Goal: Task Accomplishment & Management: Use online tool/utility

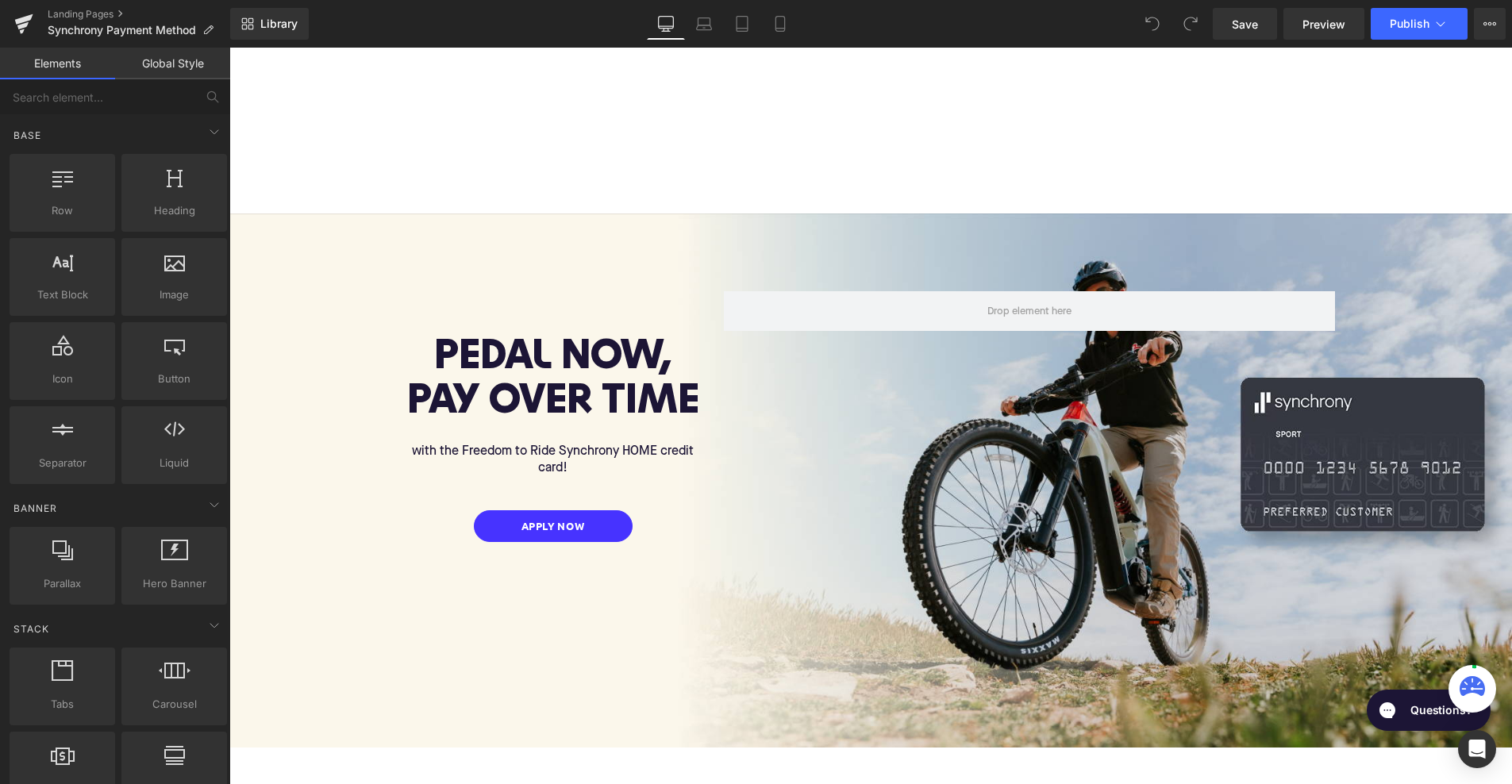
click at [553, 521] on span "Button" at bounding box center [553, 525] width 37 height 19
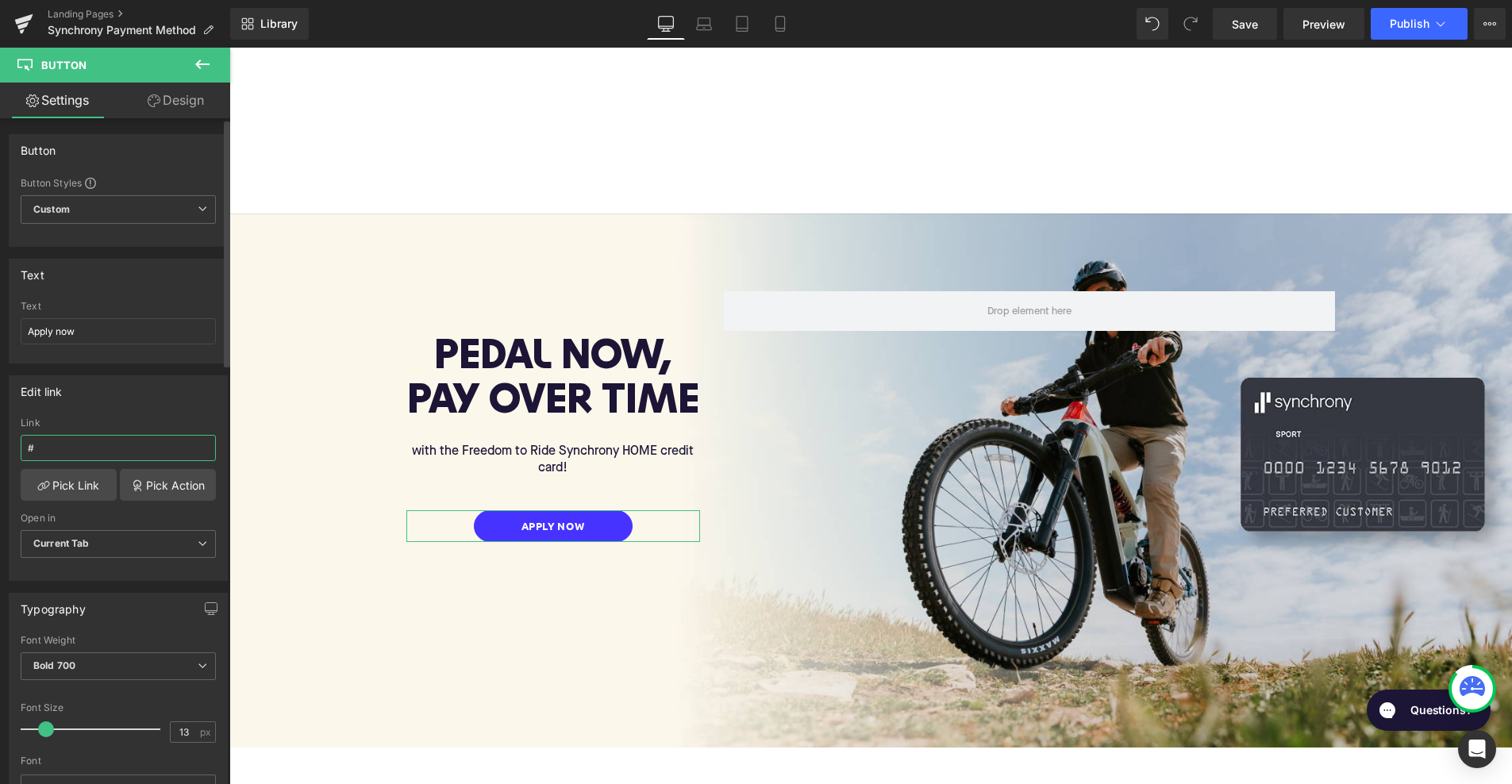
click at [106, 445] on input "#" at bounding box center [118, 448] width 195 height 26
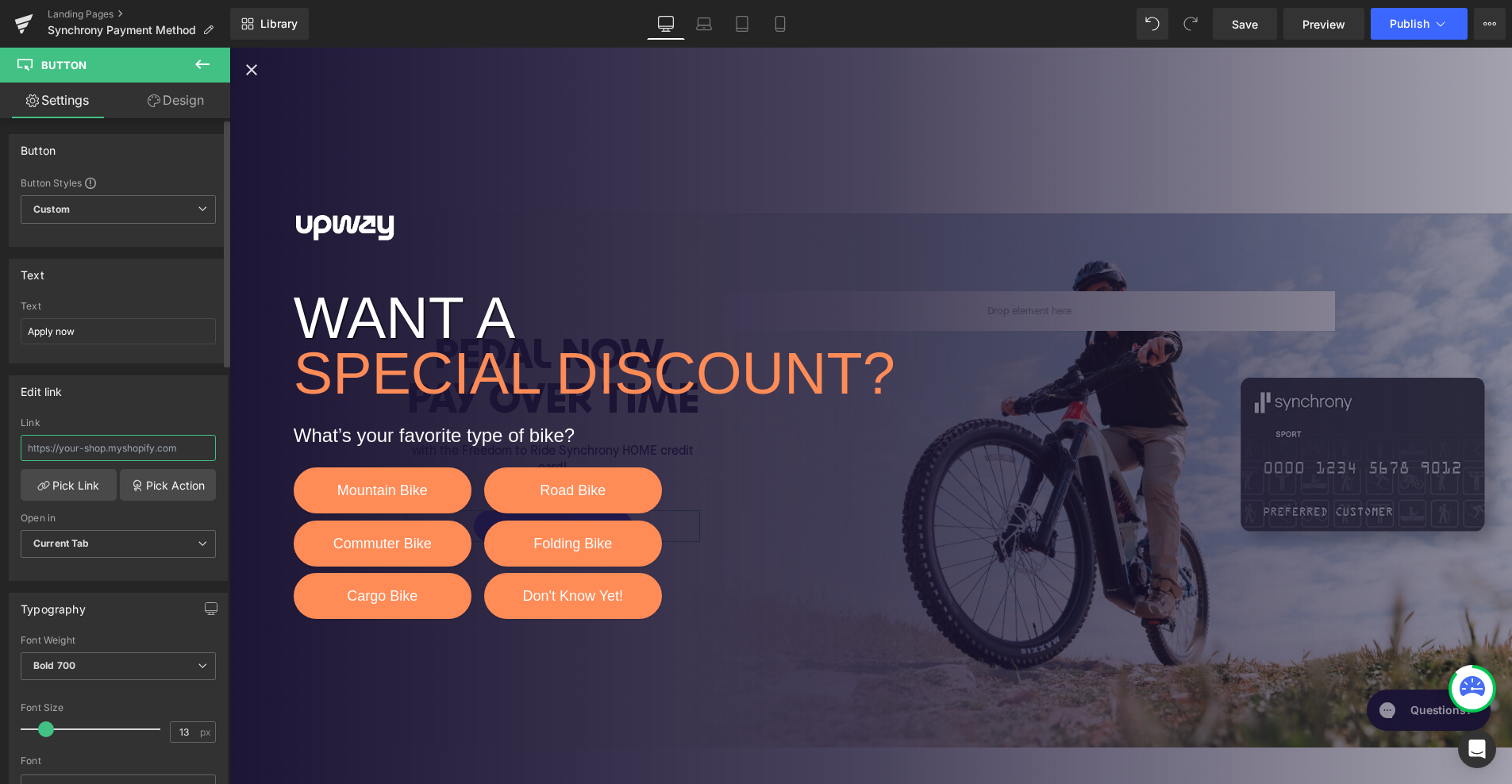
click at [101, 445] on input "text" at bounding box center [118, 448] width 195 height 26
paste input "[URL][DOMAIN_NAME]"
type input "[URL][DOMAIN_NAME]"
click at [255, 73] on icon "Close popup" at bounding box center [252, 70] width 11 height 11
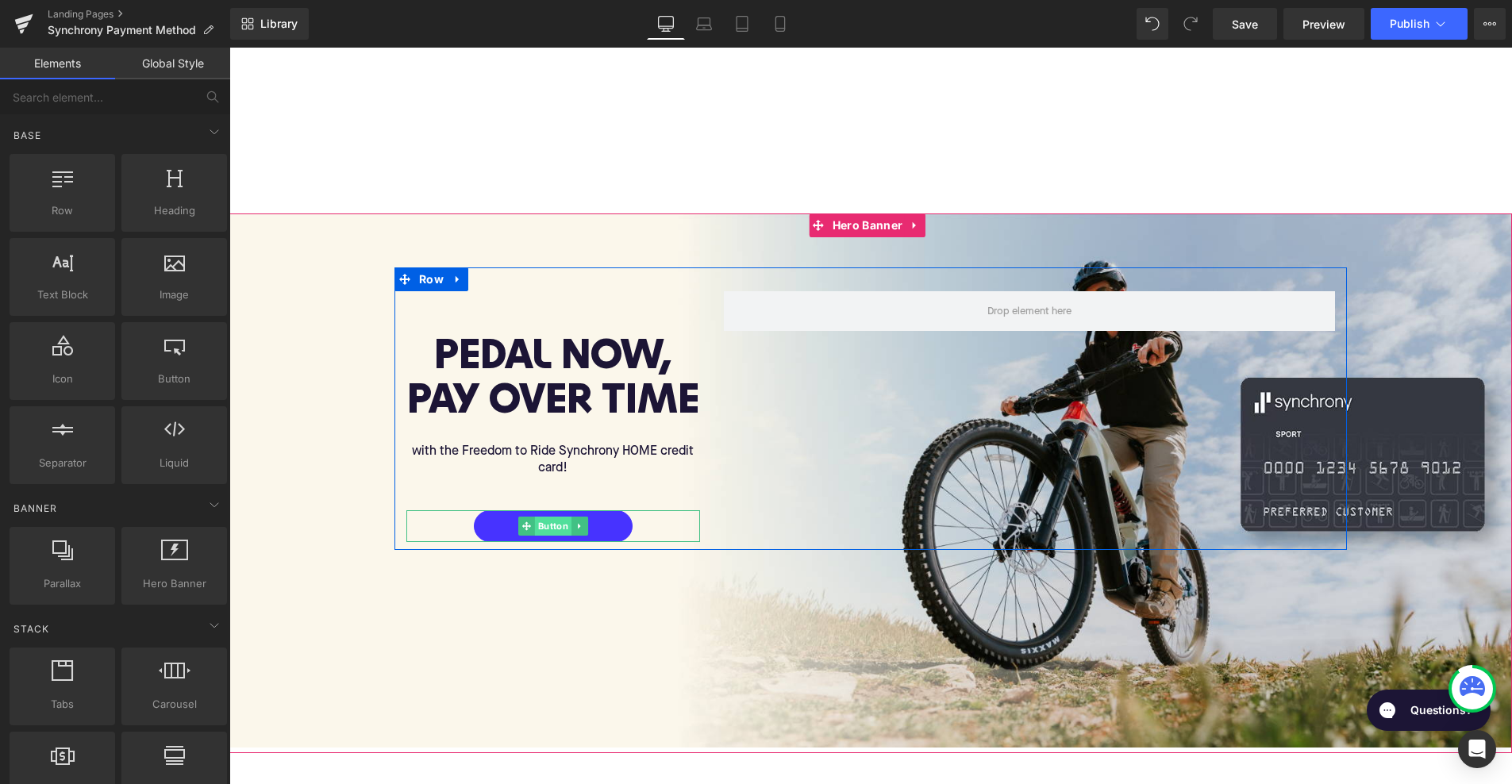
click at [548, 523] on span "Button" at bounding box center [553, 525] width 37 height 19
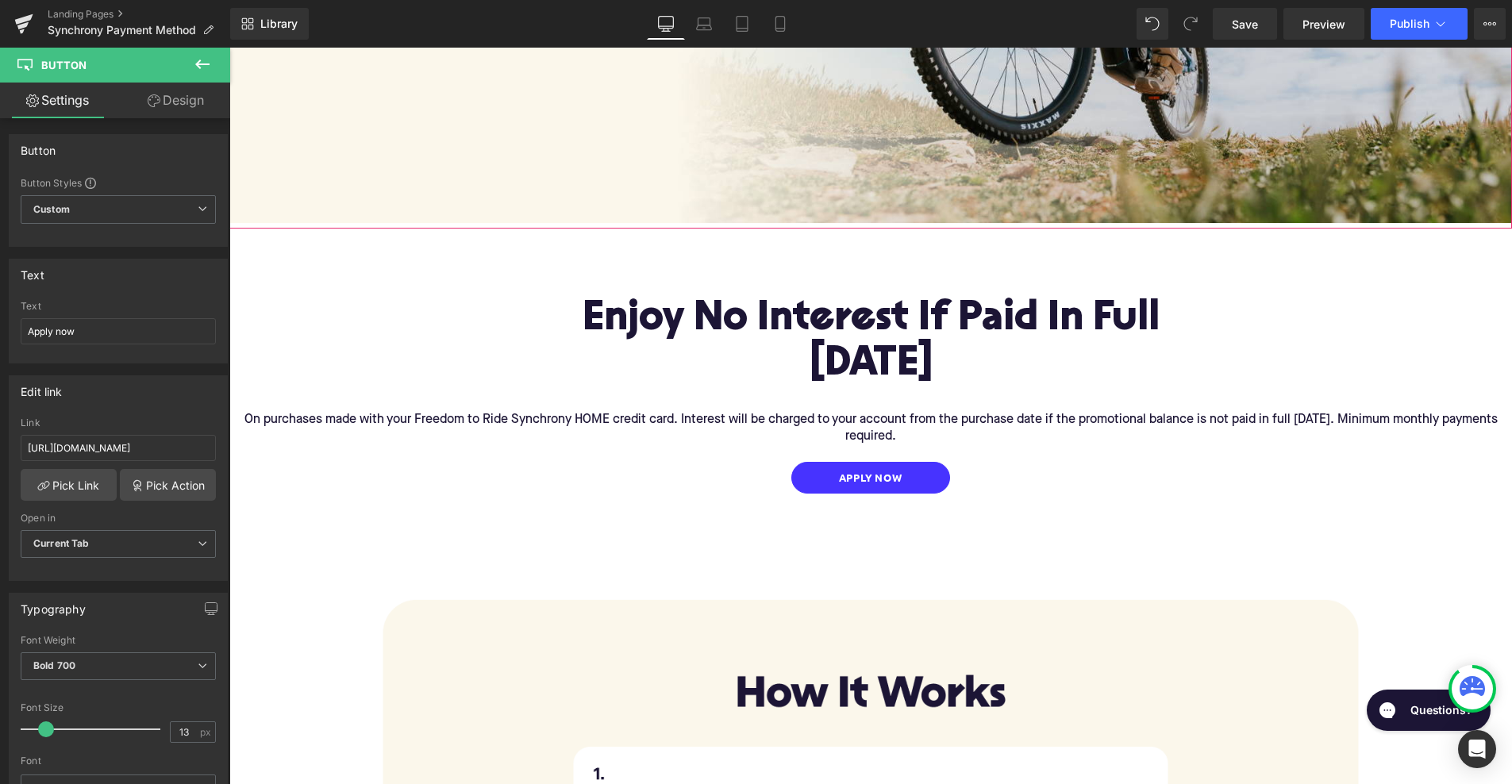
scroll to position [526, 0]
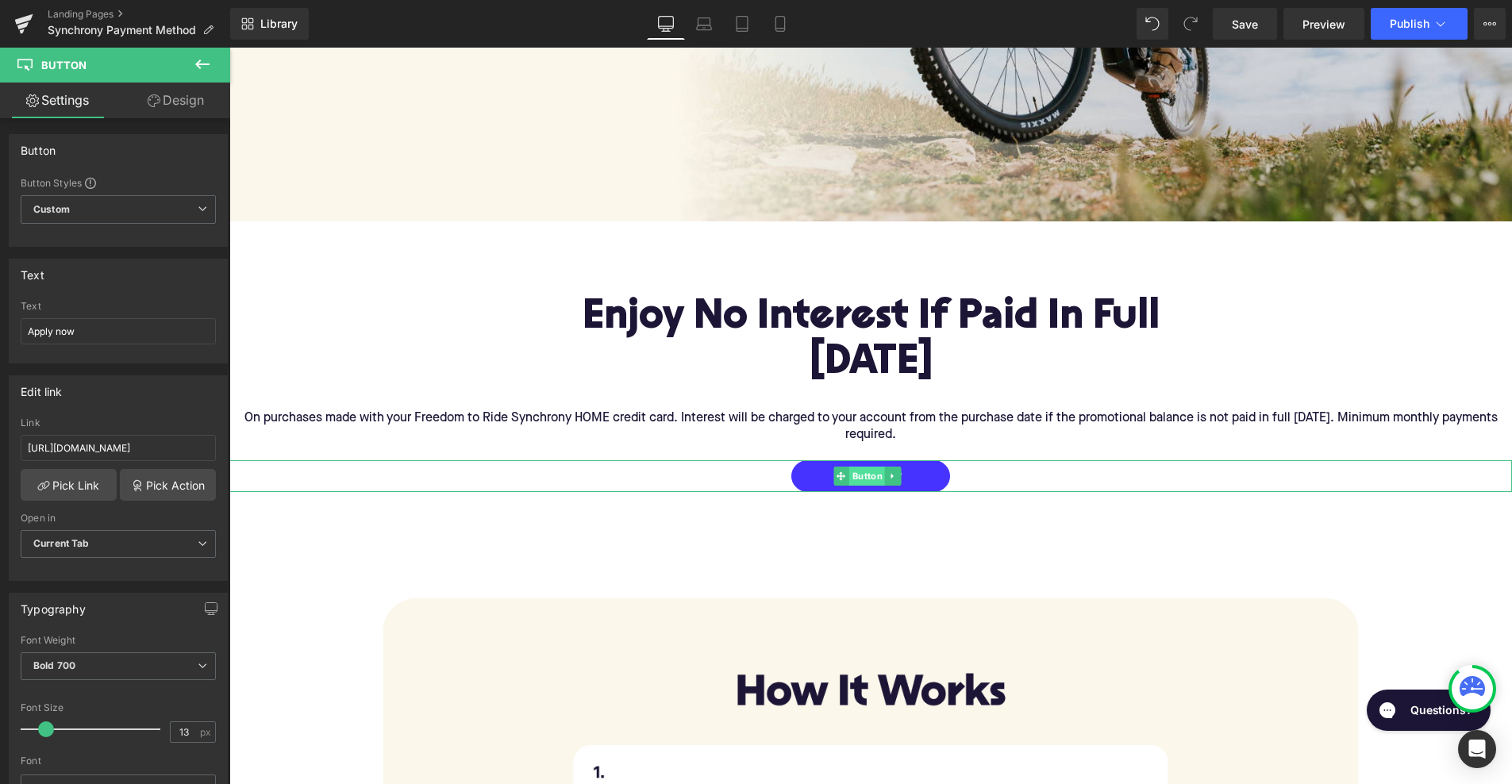
click at [871, 470] on span "Button" at bounding box center [867, 476] width 37 height 19
click at [72, 450] on input "#" at bounding box center [118, 448] width 195 height 26
paste input "[URL][DOMAIN_NAME]"
type input "[URL][DOMAIN_NAME]"
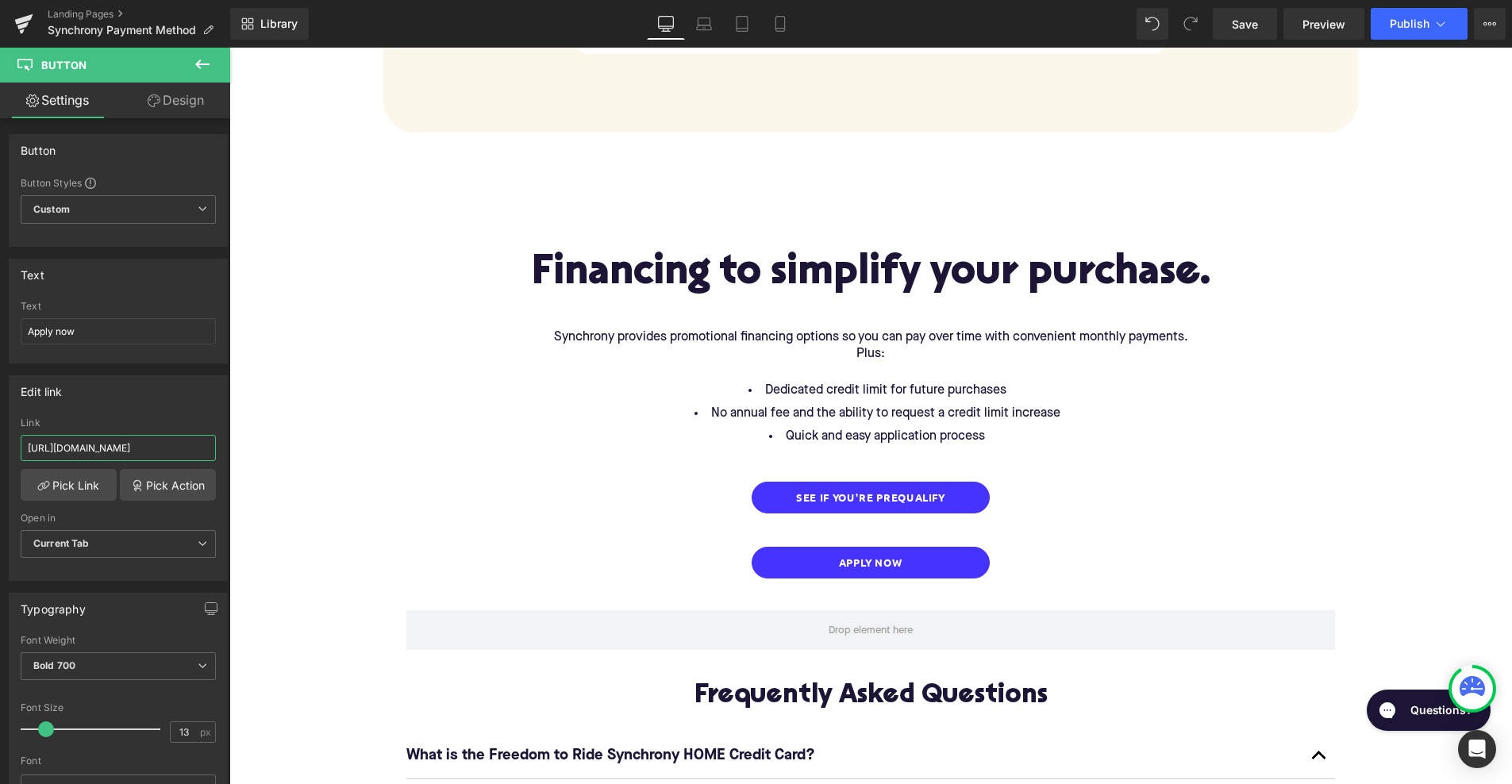
scroll to position [1983, 0]
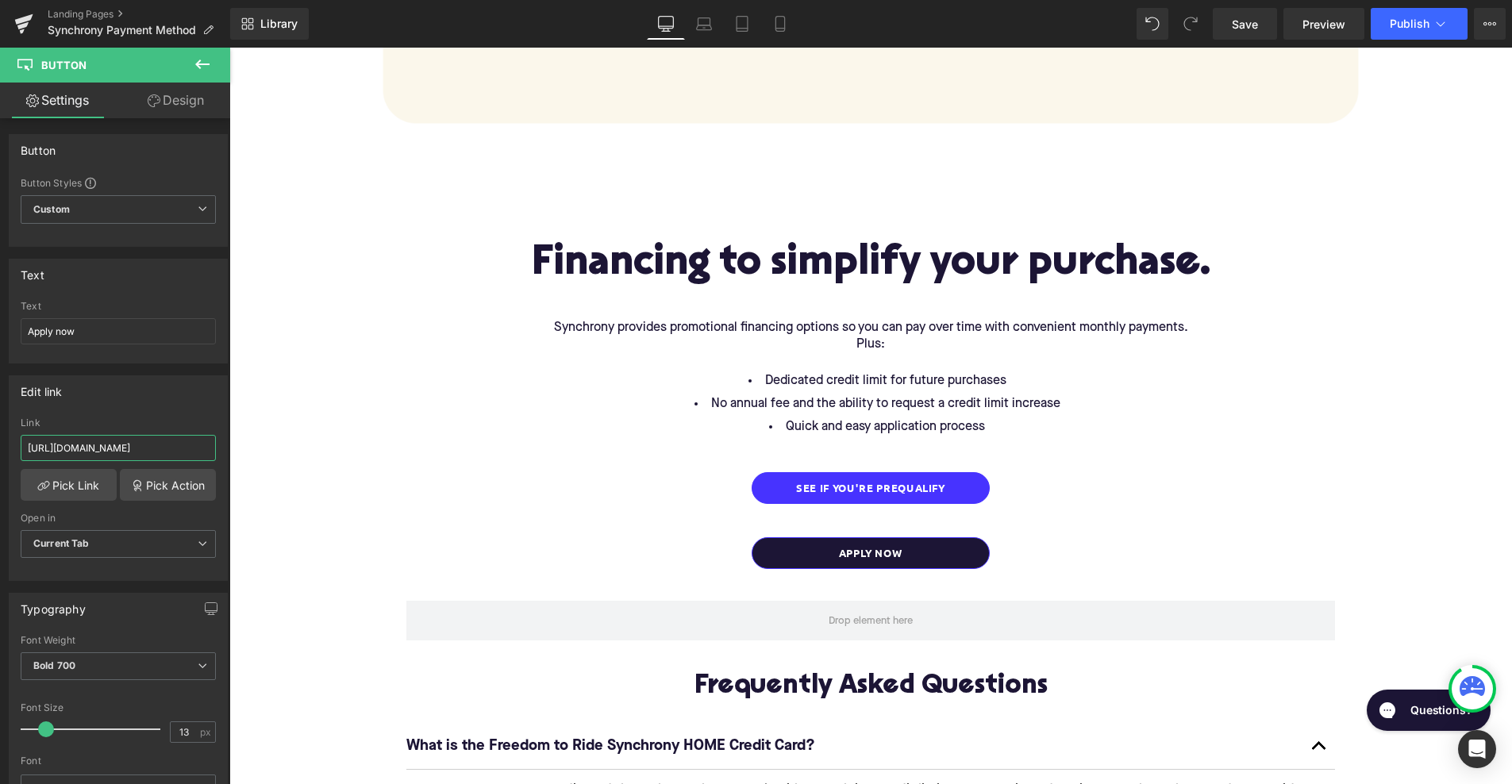
click at [876, 537] on div "Apply Now Button" at bounding box center [870, 553] width 929 height 32
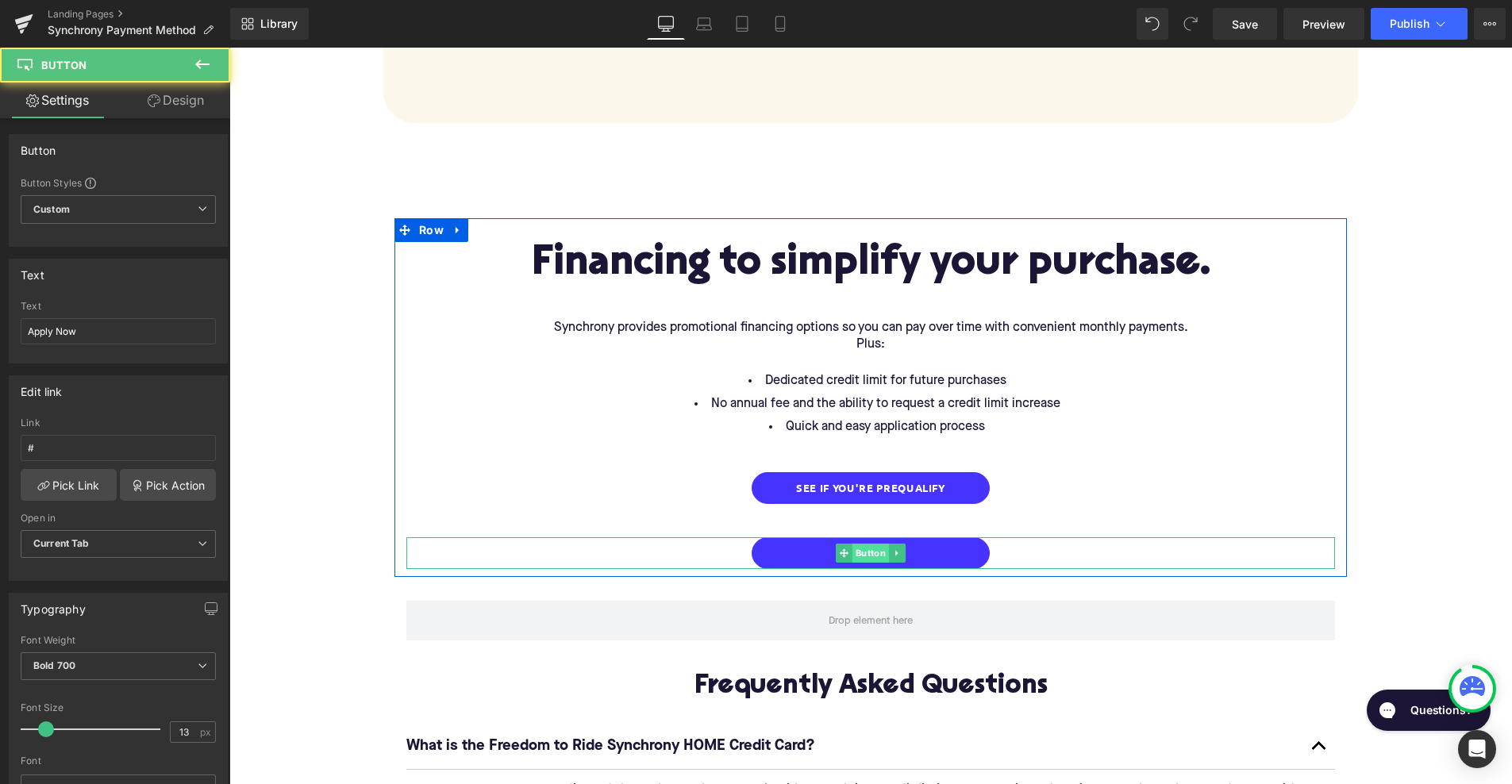
click at [872, 544] on span "Button" at bounding box center [870, 553] width 37 height 19
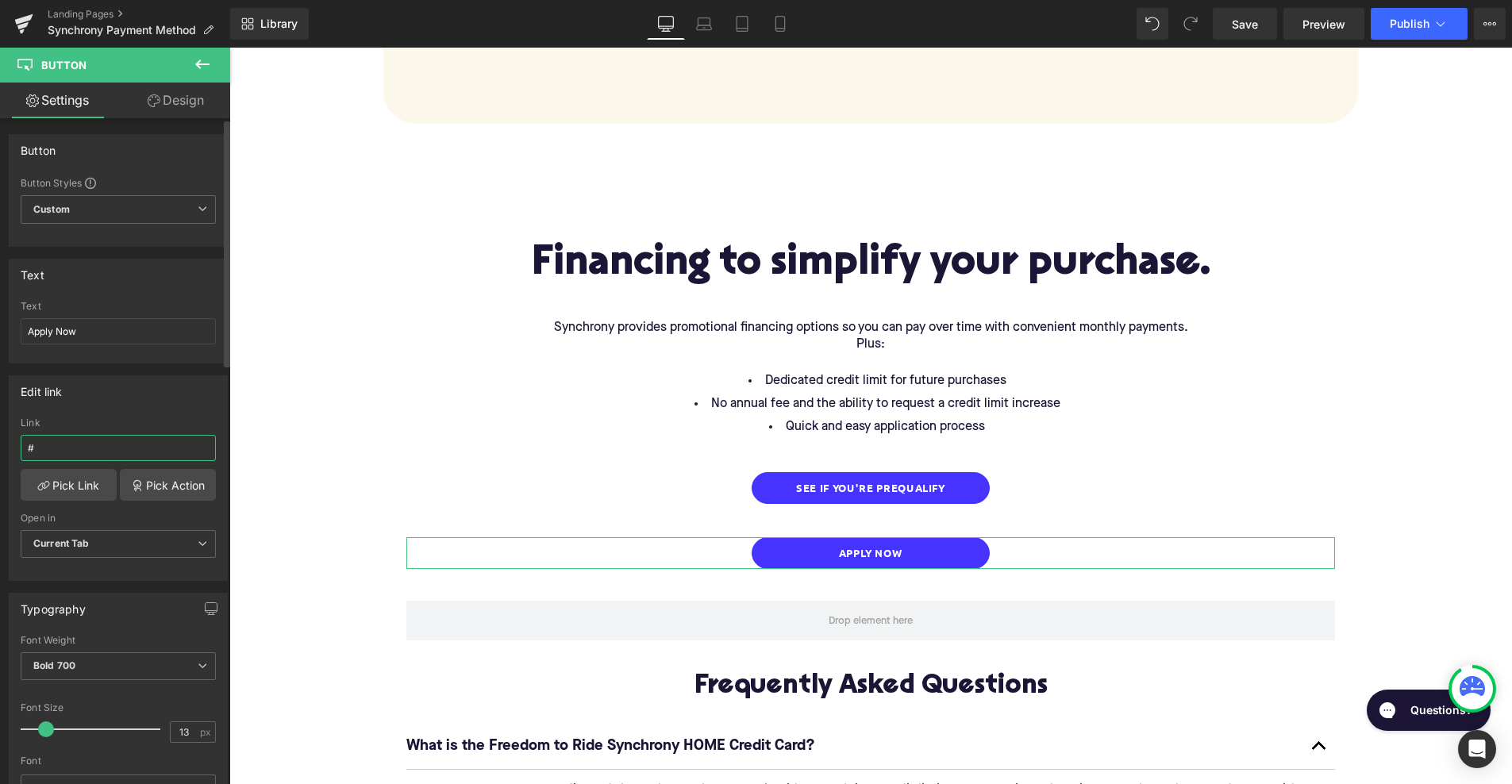
click at [98, 456] on input "#" at bounding box center [118, 448] width 195 height 26
paste input "[URL][DOMAIN_NAME]"
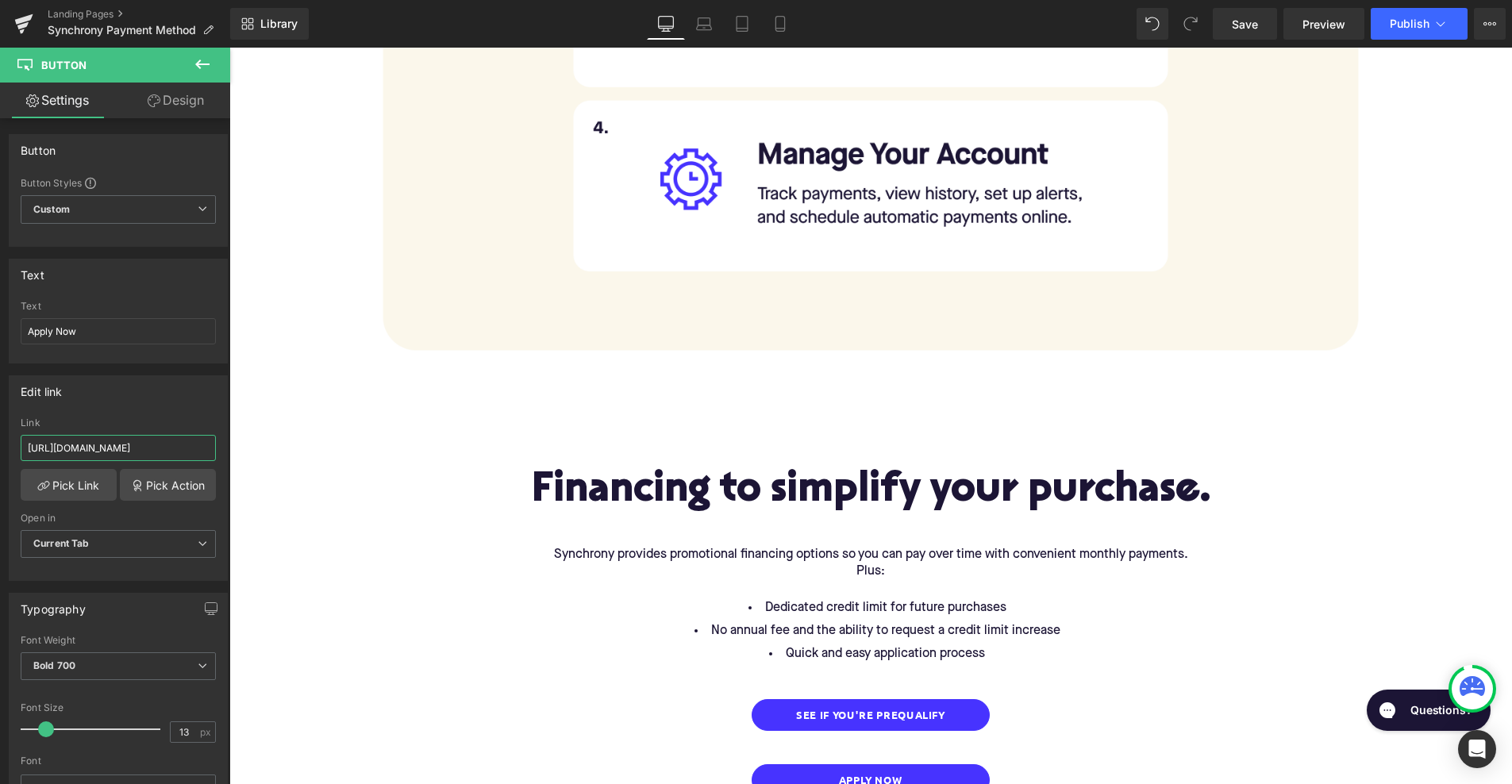
scroll to position [1775, 0]
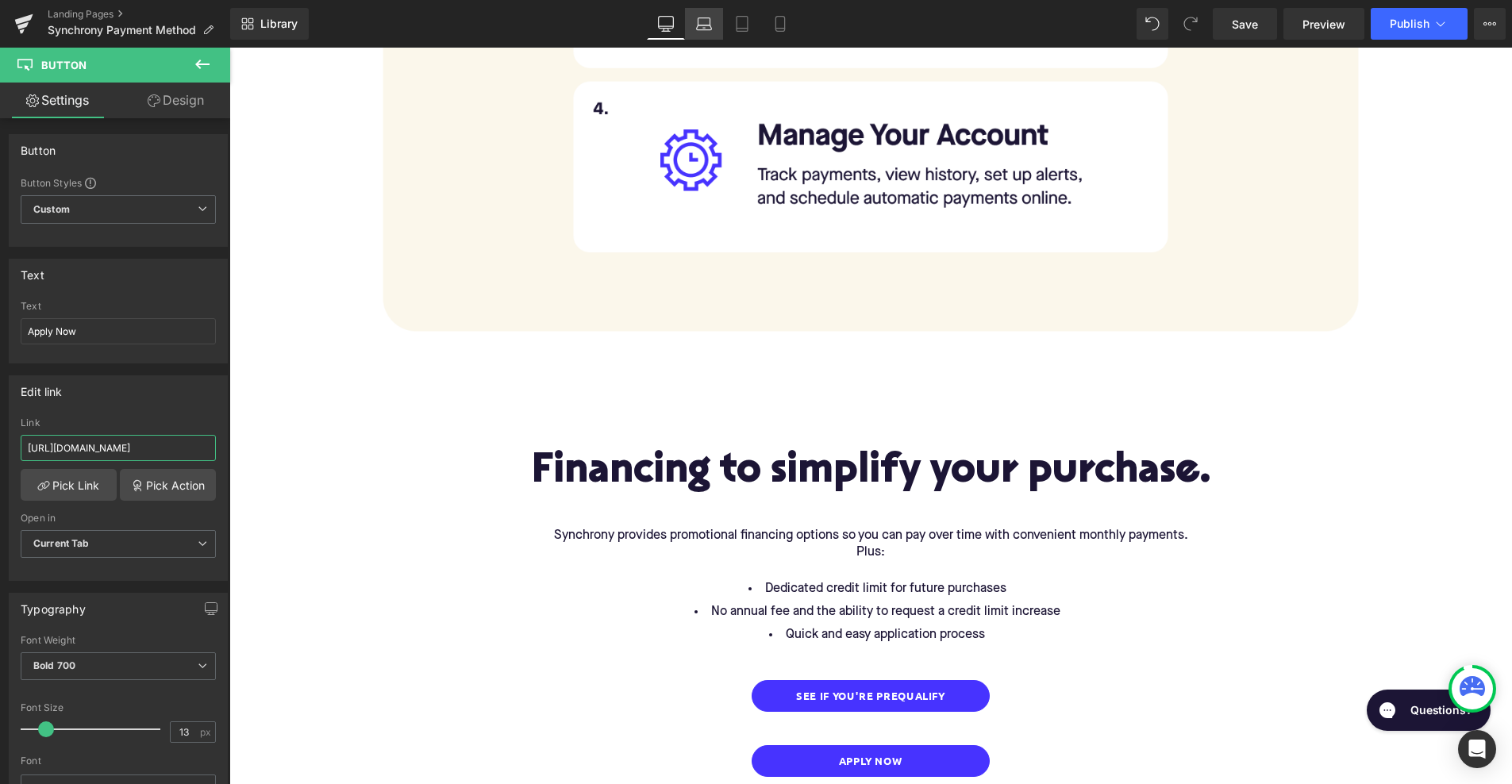
type input "[URL][DOMAIN_NAME]"
click at [709, 23] on icon at bounding box center [704, 24] width 16 height 16
type input "100"
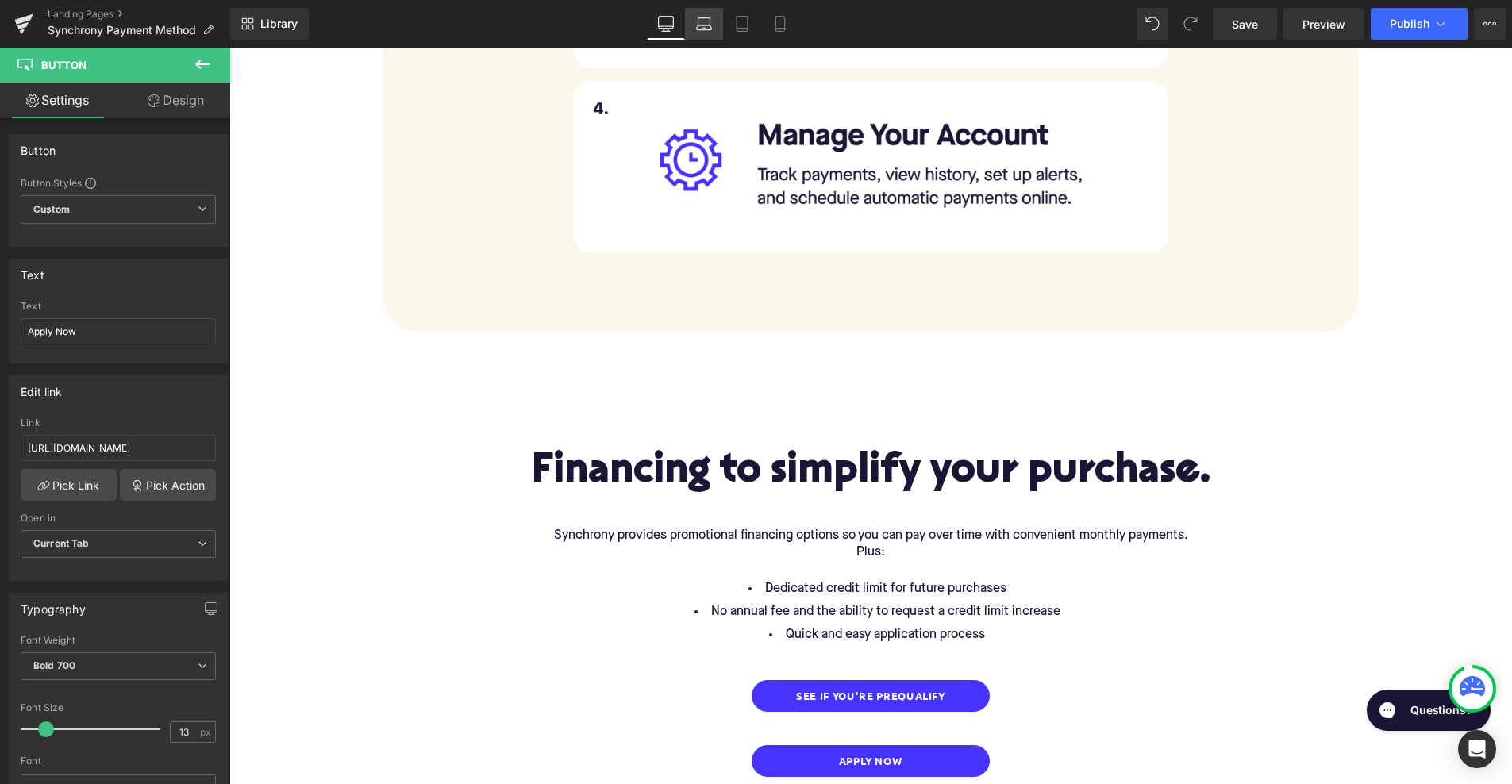
type input "100"
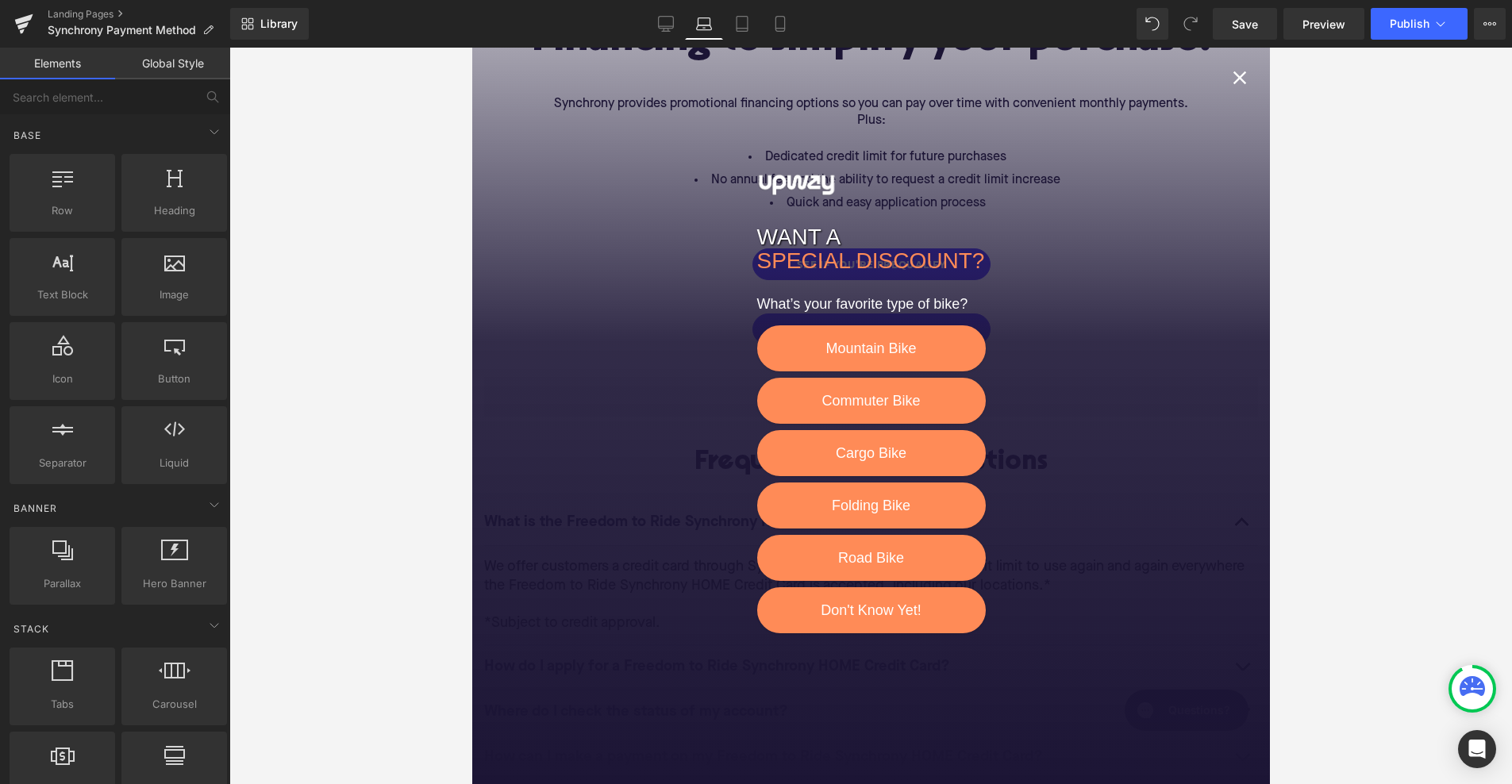
click at [1239, 81] on icon "Close popup" at bounding box center [1238, 77] width 22 height 22
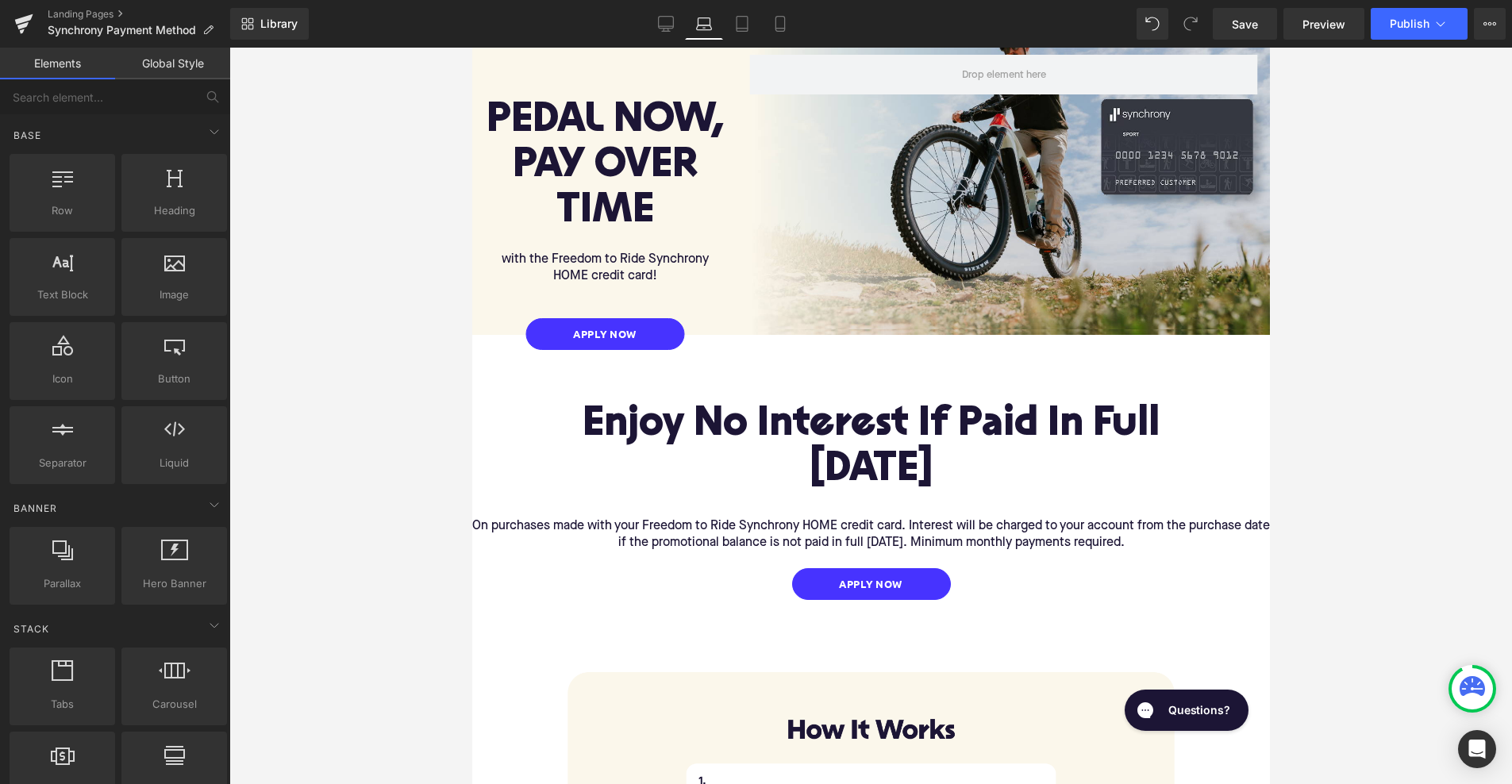
scroll to position [101, 0]
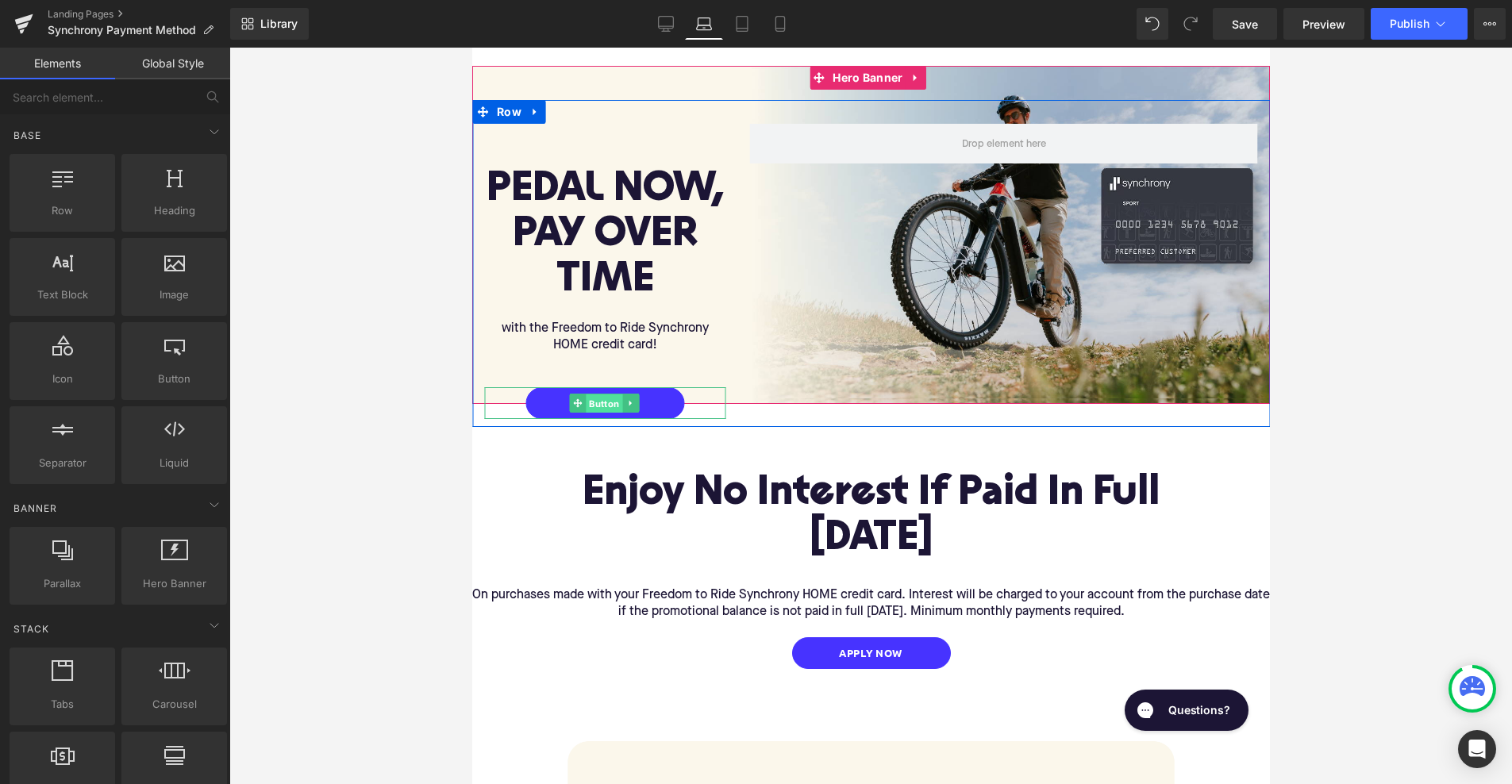
click at [607, 394] on span "Button" at bounding box center [603, 403] width 37 height 19
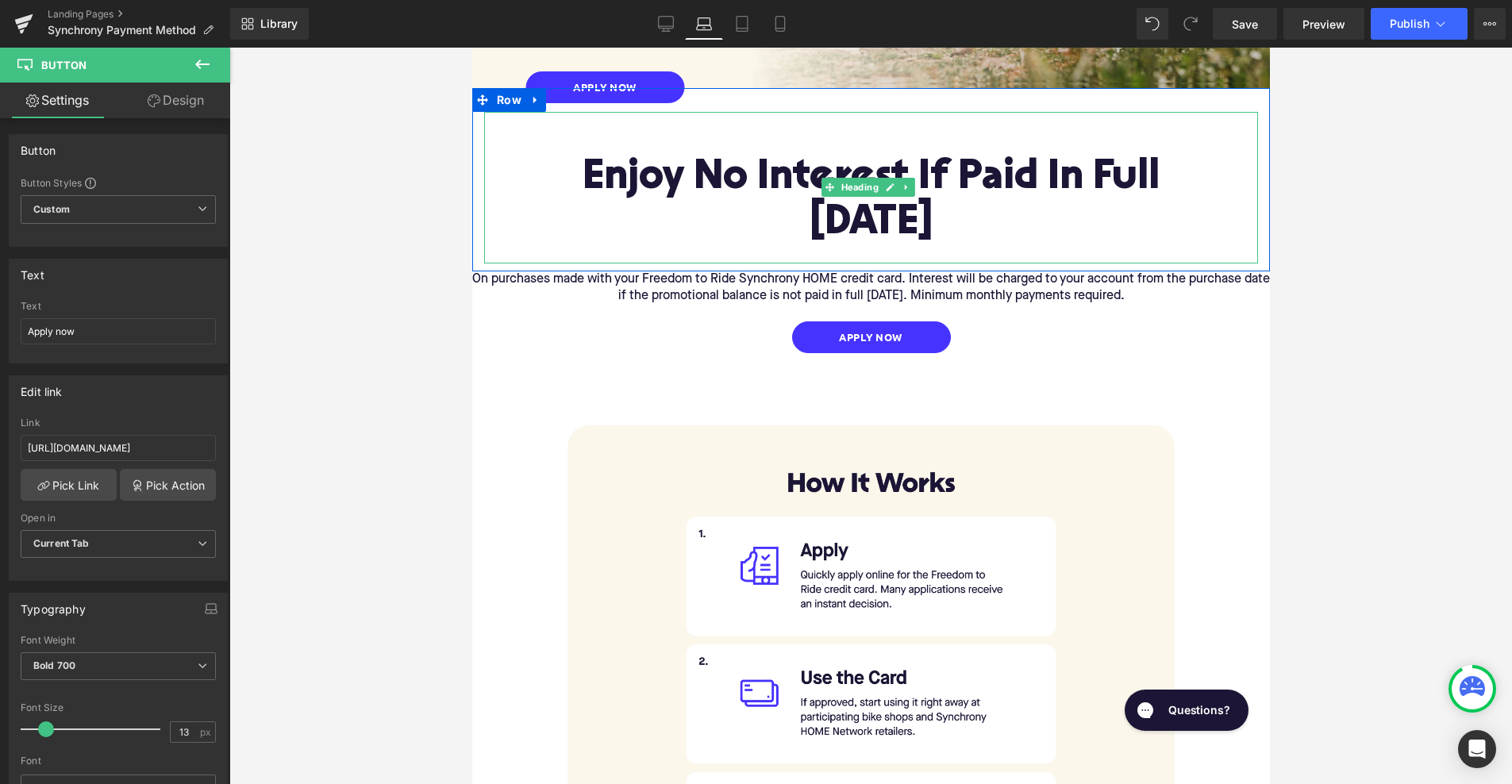
scroll to position [550, 0]
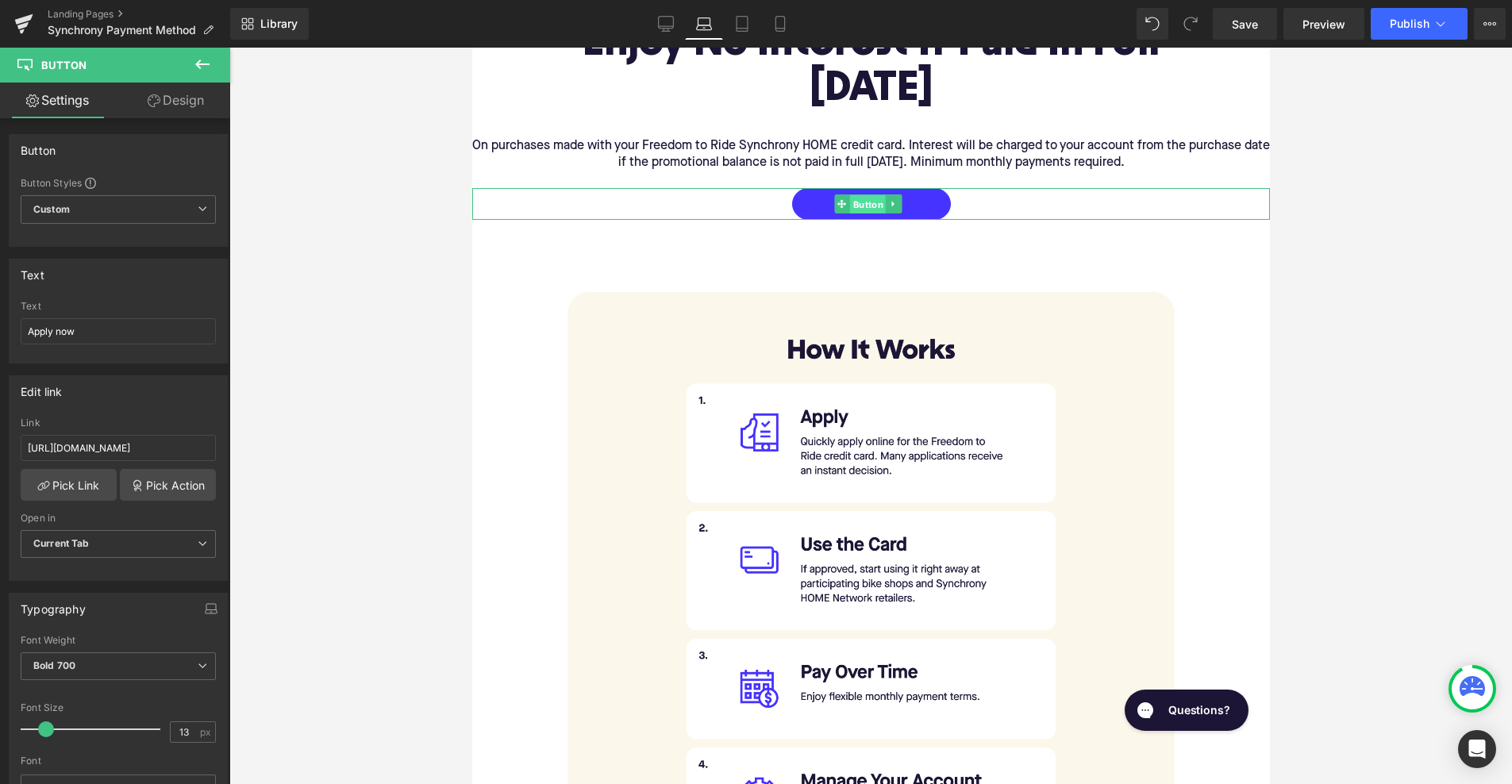
click at [869, 194] on span "Button" at bounding box center [866, 203] width 37 height 19
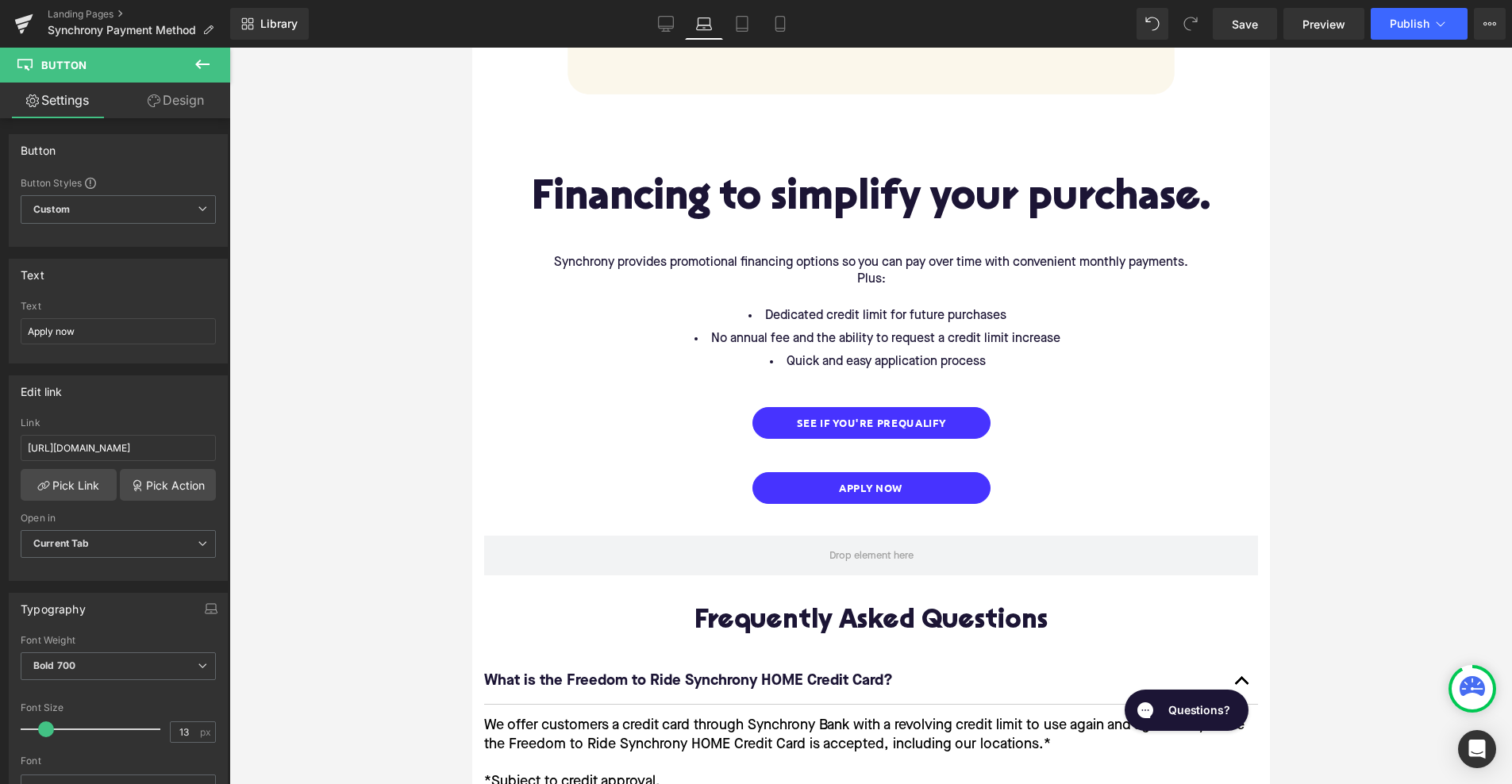
scroll to position [1376, 0]
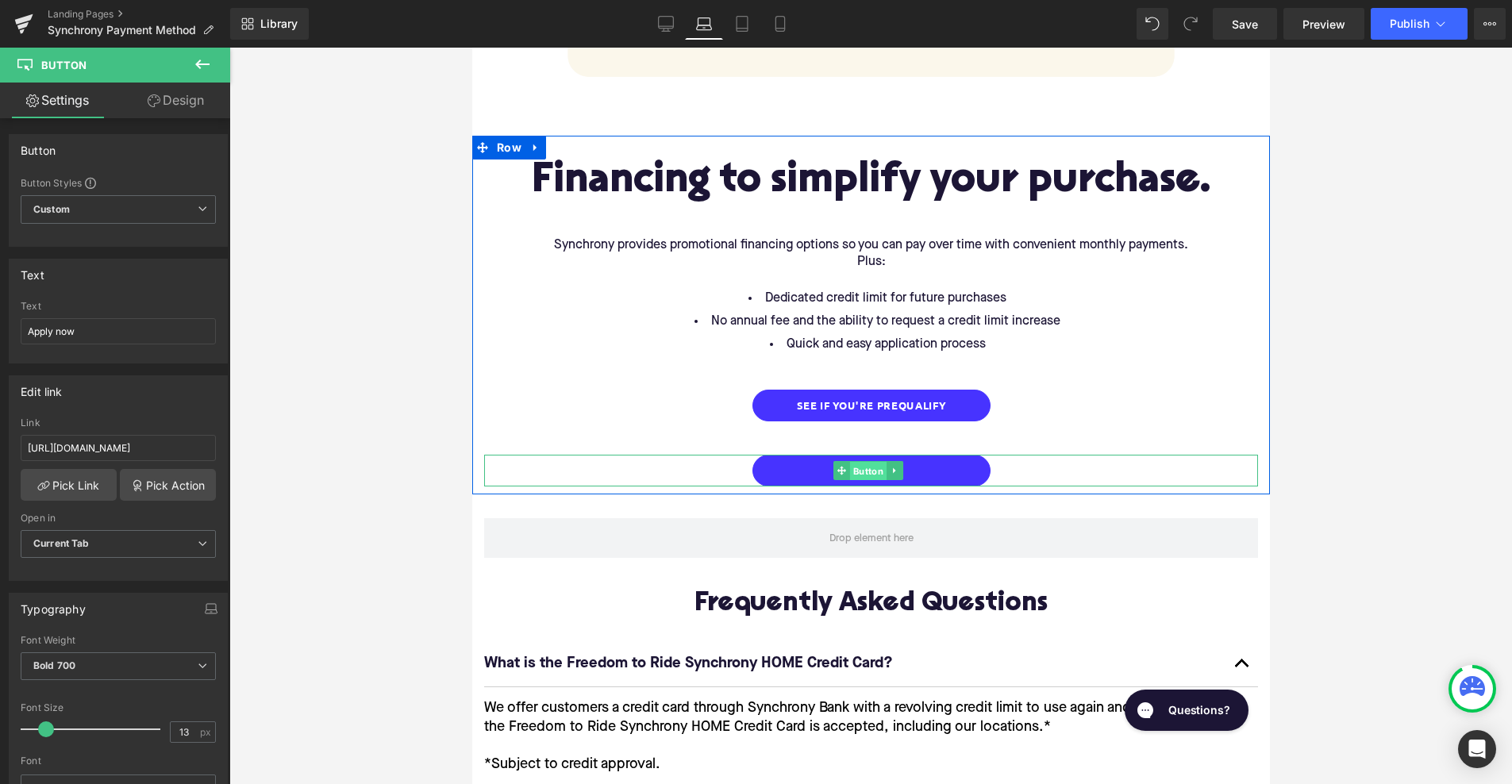
click at [861, 462] on span "Button" at bounding box center [866, 471] width 37 height 19
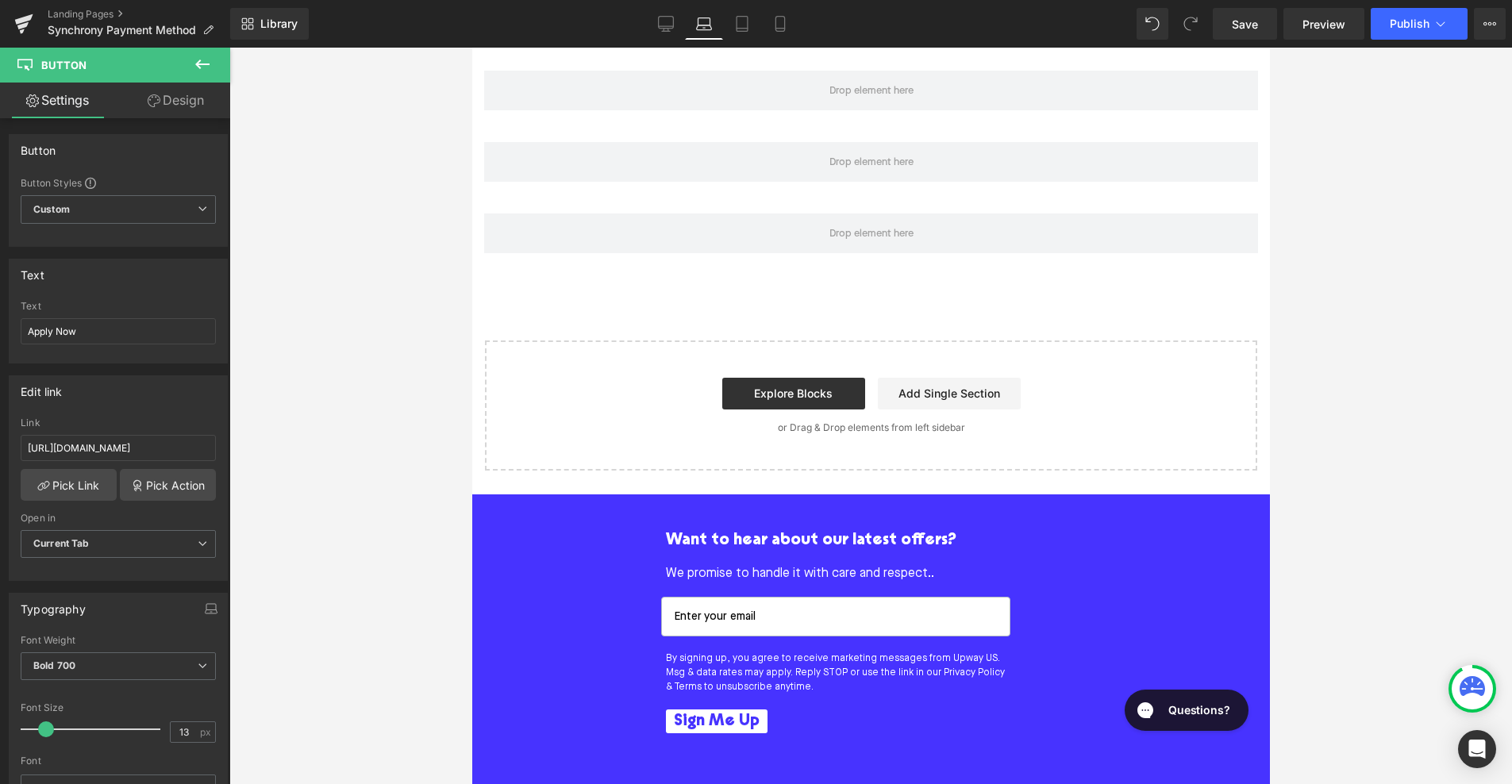
scroll to position [2310, 0]
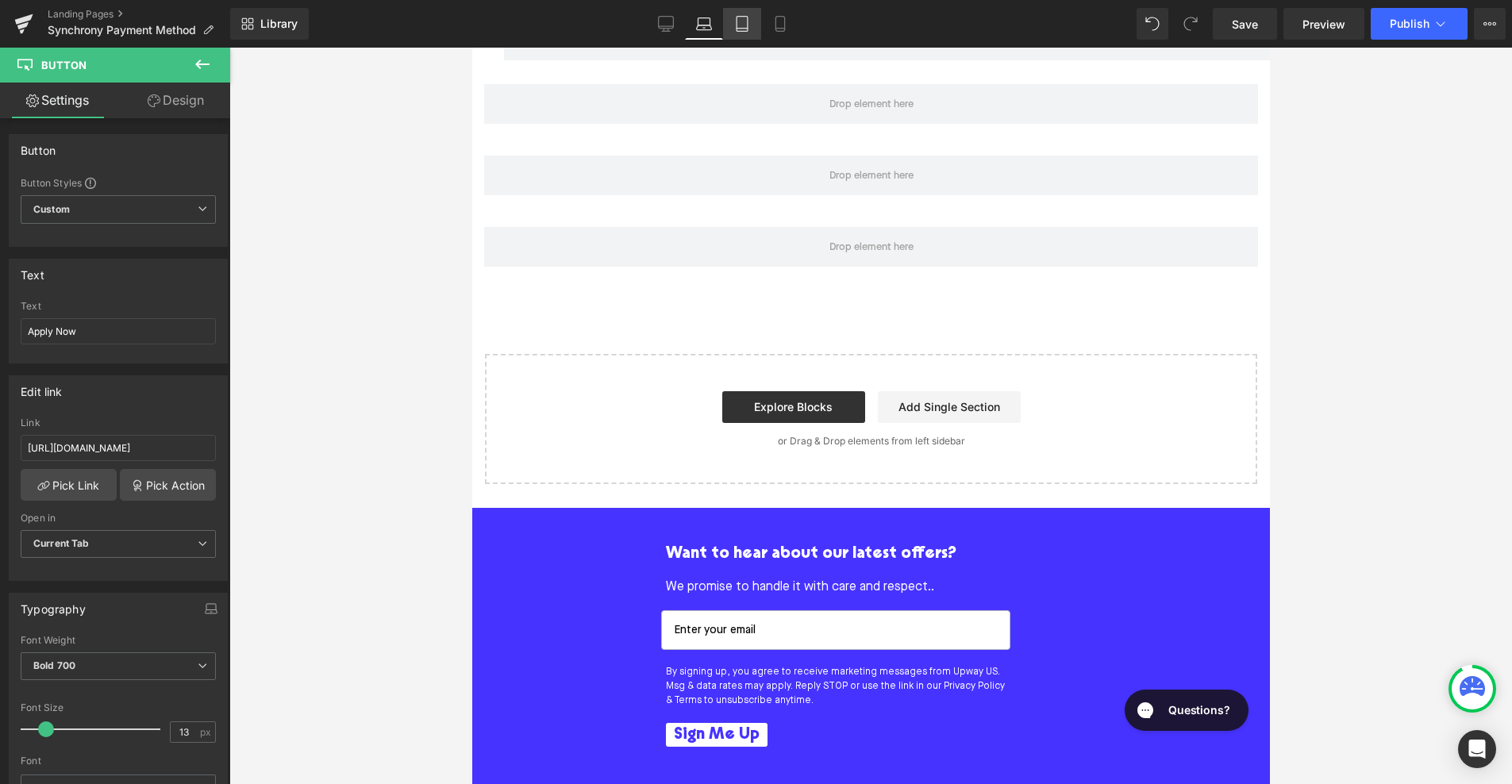
click at [742, 21] on icon at bounding box center [742, 24] width 16 height 16
type input "100"
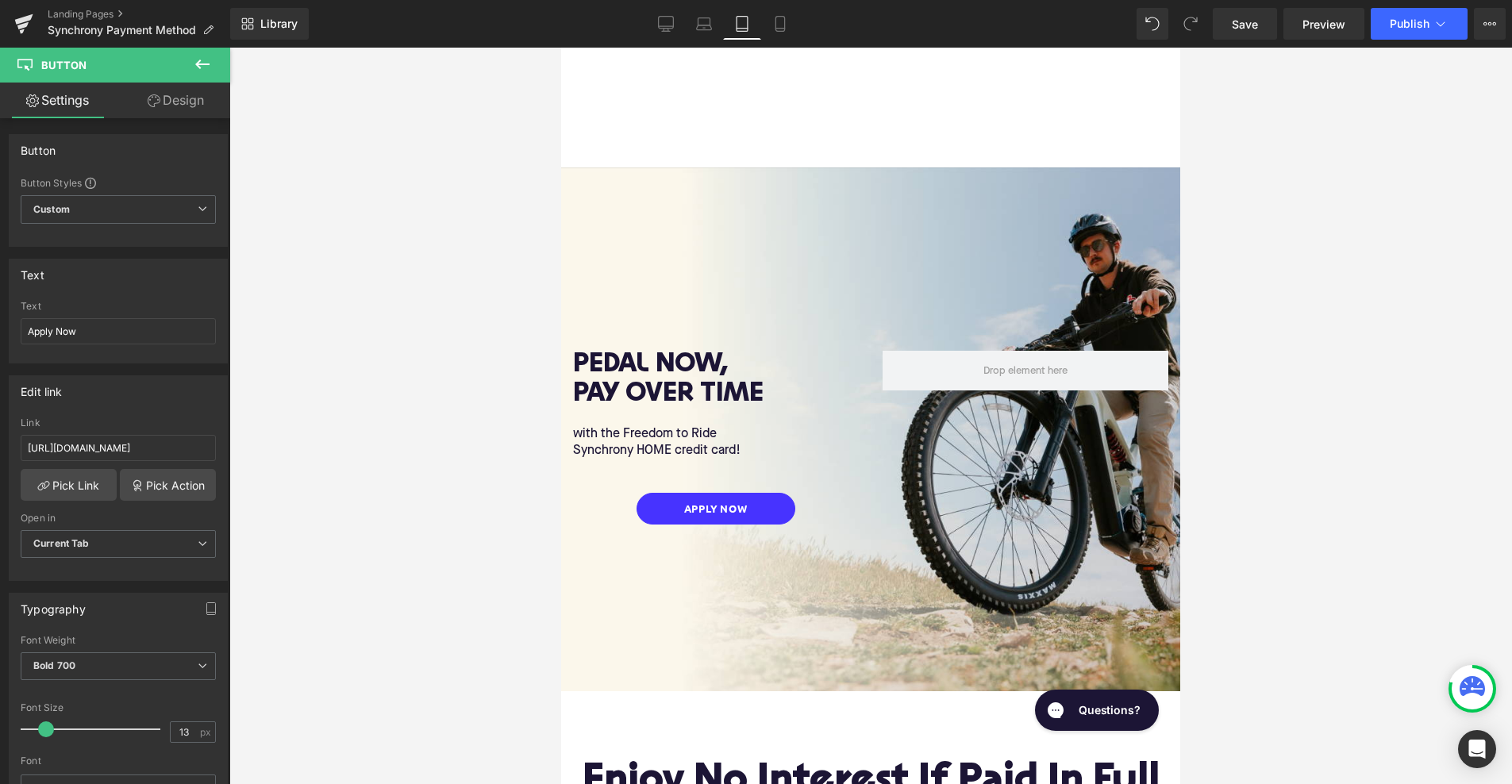
scroll to position [0, 0]
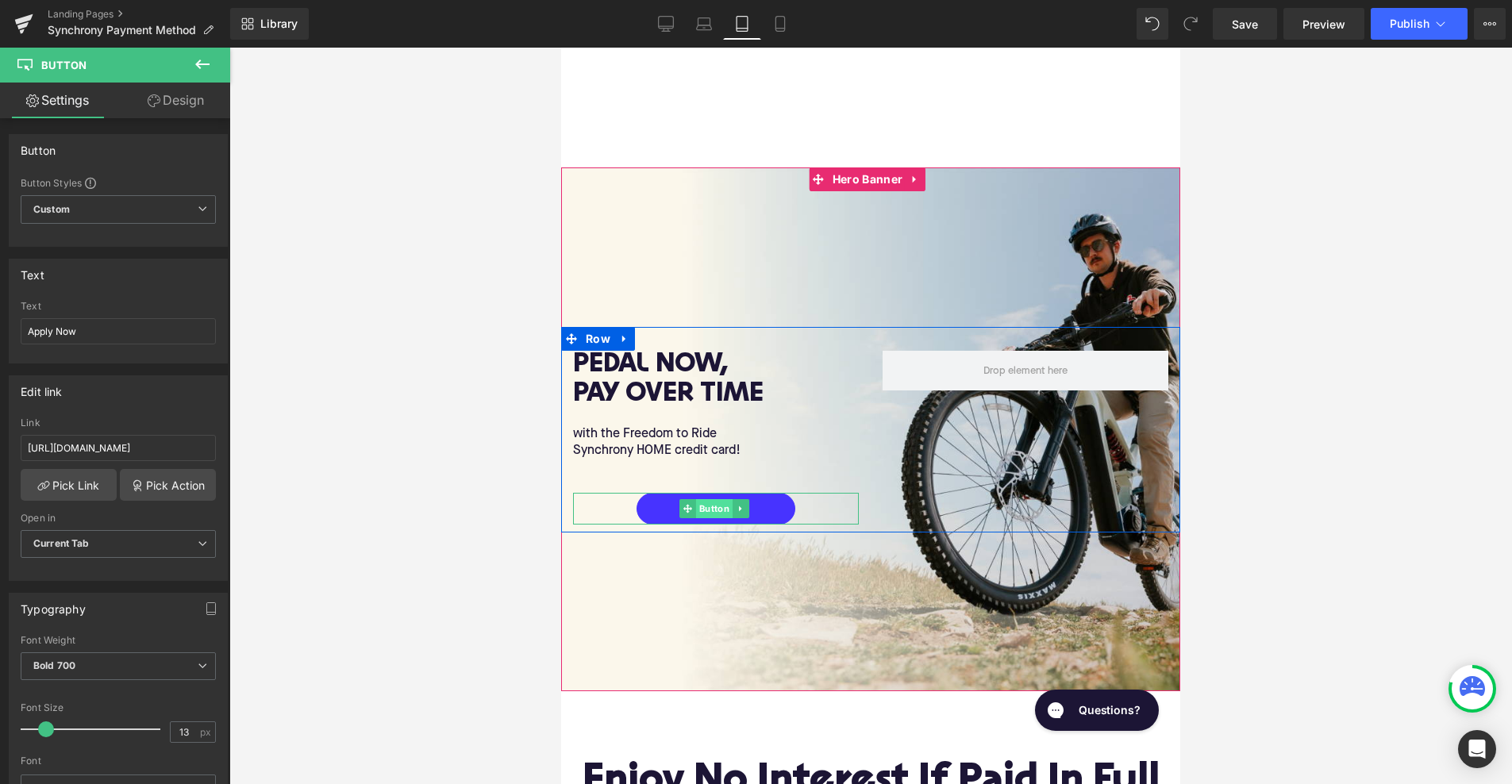
click at [716, 505] on span "Button" at bounding box center [714, 508] width 37 height 19
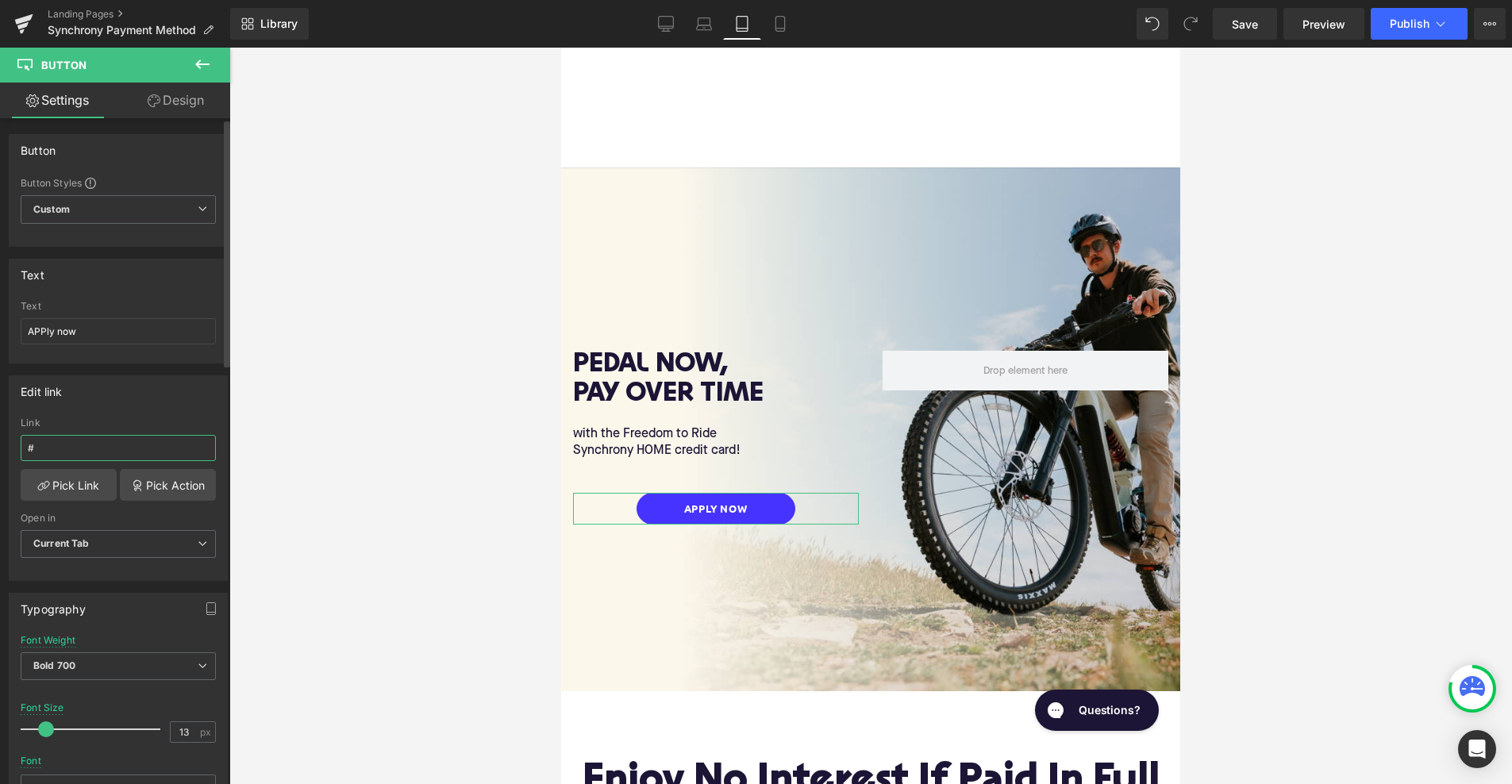
click at [148, 451] on input "#" at bounding box center [118, 448] width 195 height 26
paste input "[URL][DOMAIN_NAME]"
type input "[URL][DOMAIN_NAME]"
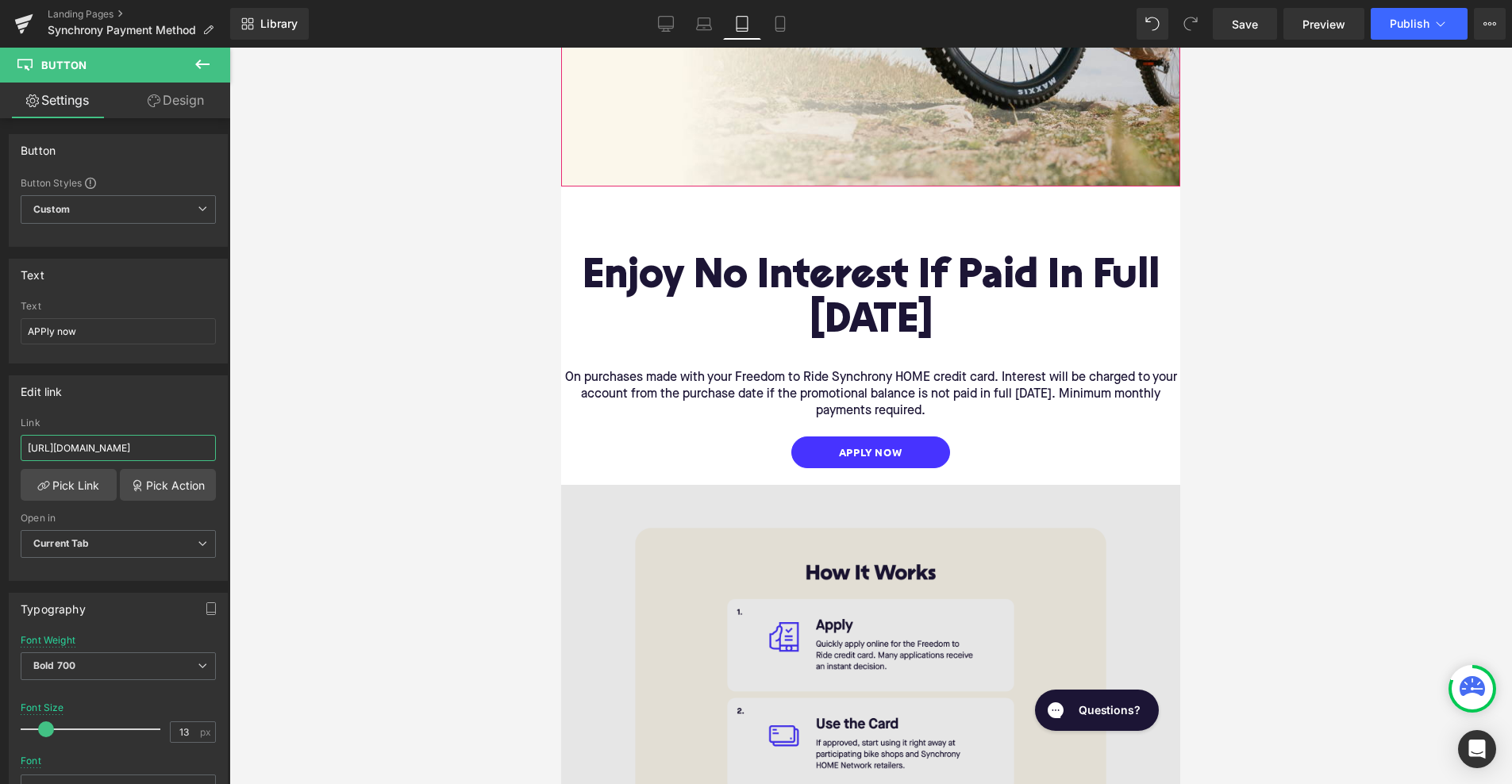
scroll to position [523, 0]
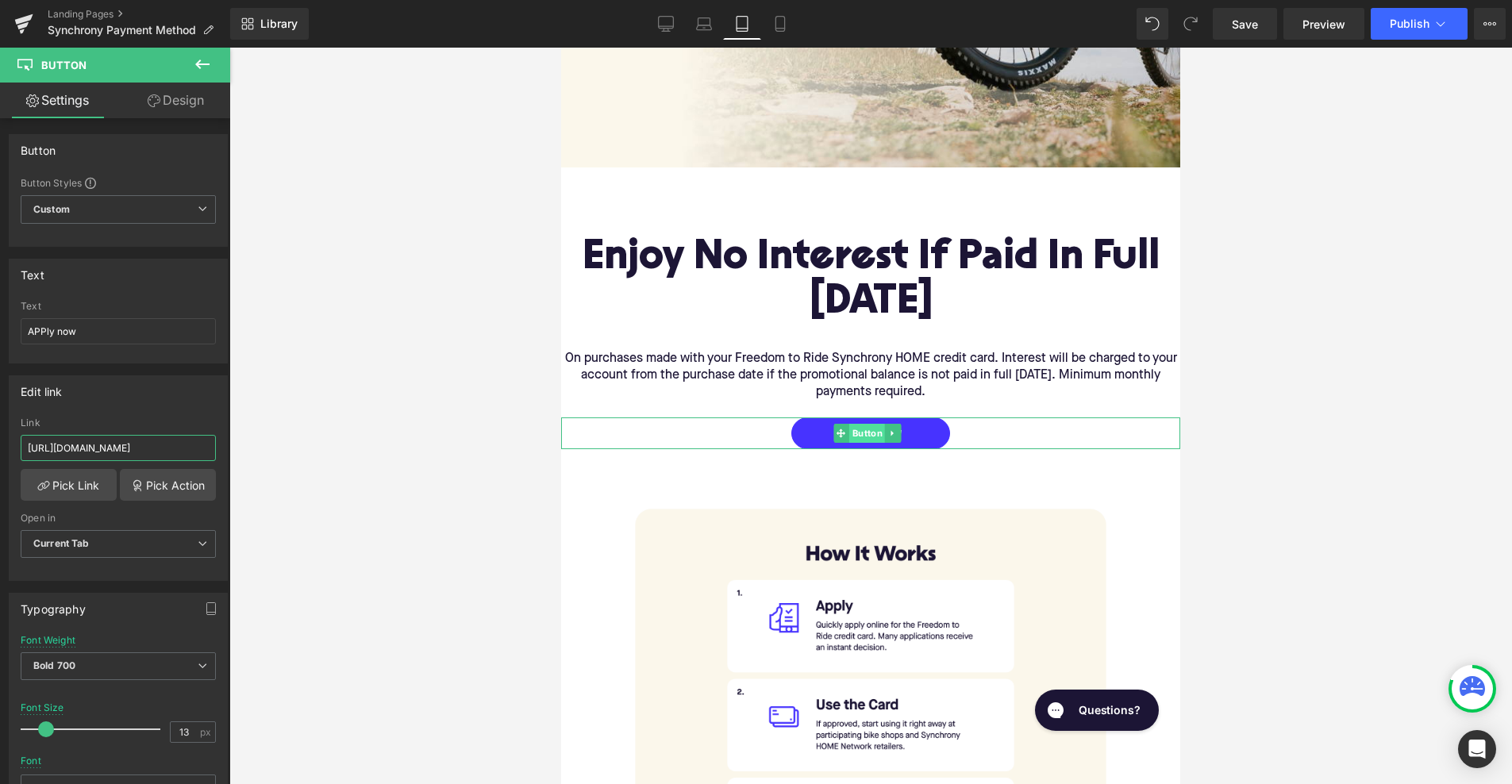
click at [866, 424] on span "Button" at bounding box center [867, 433] width 37 height 19
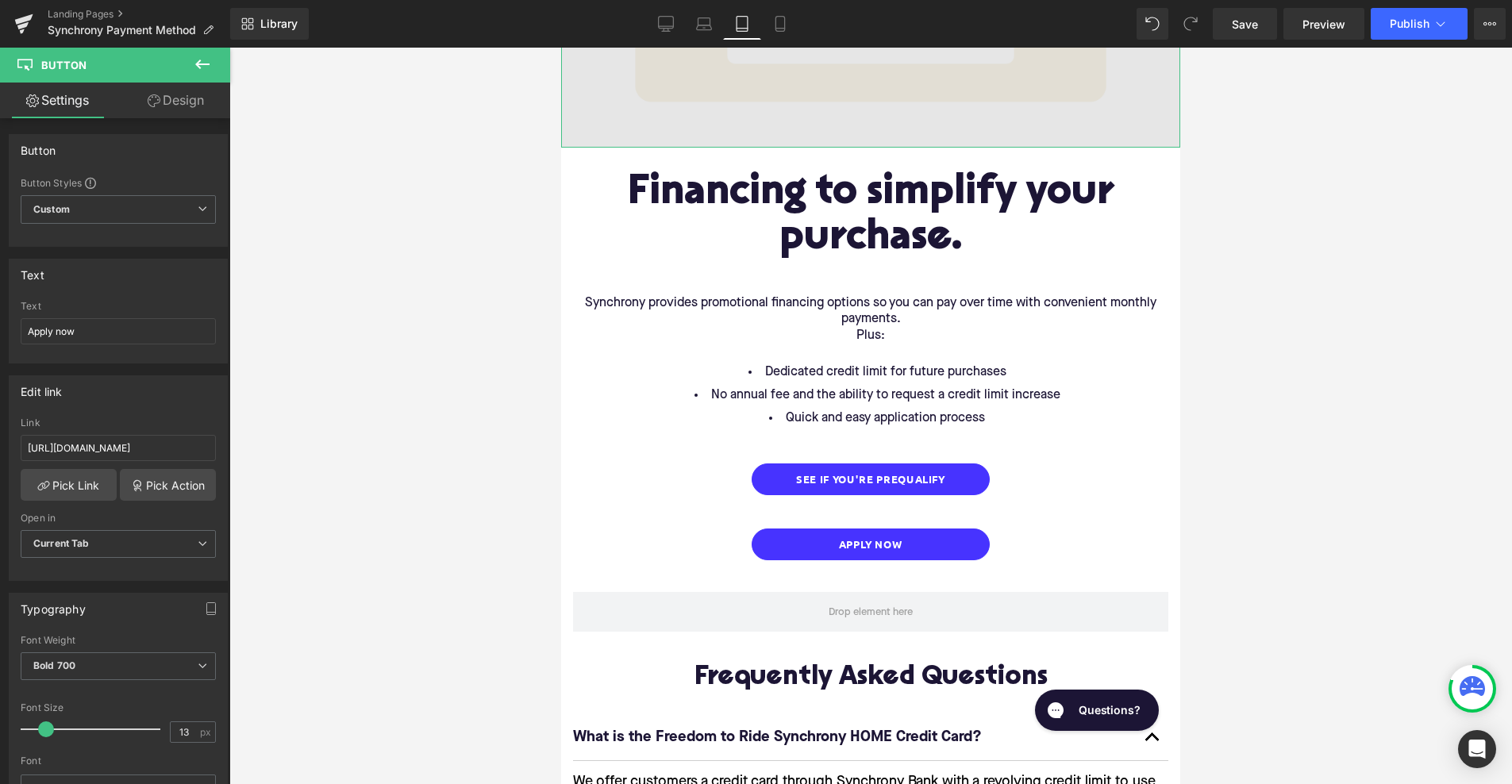
scroll to position [1492, 0]
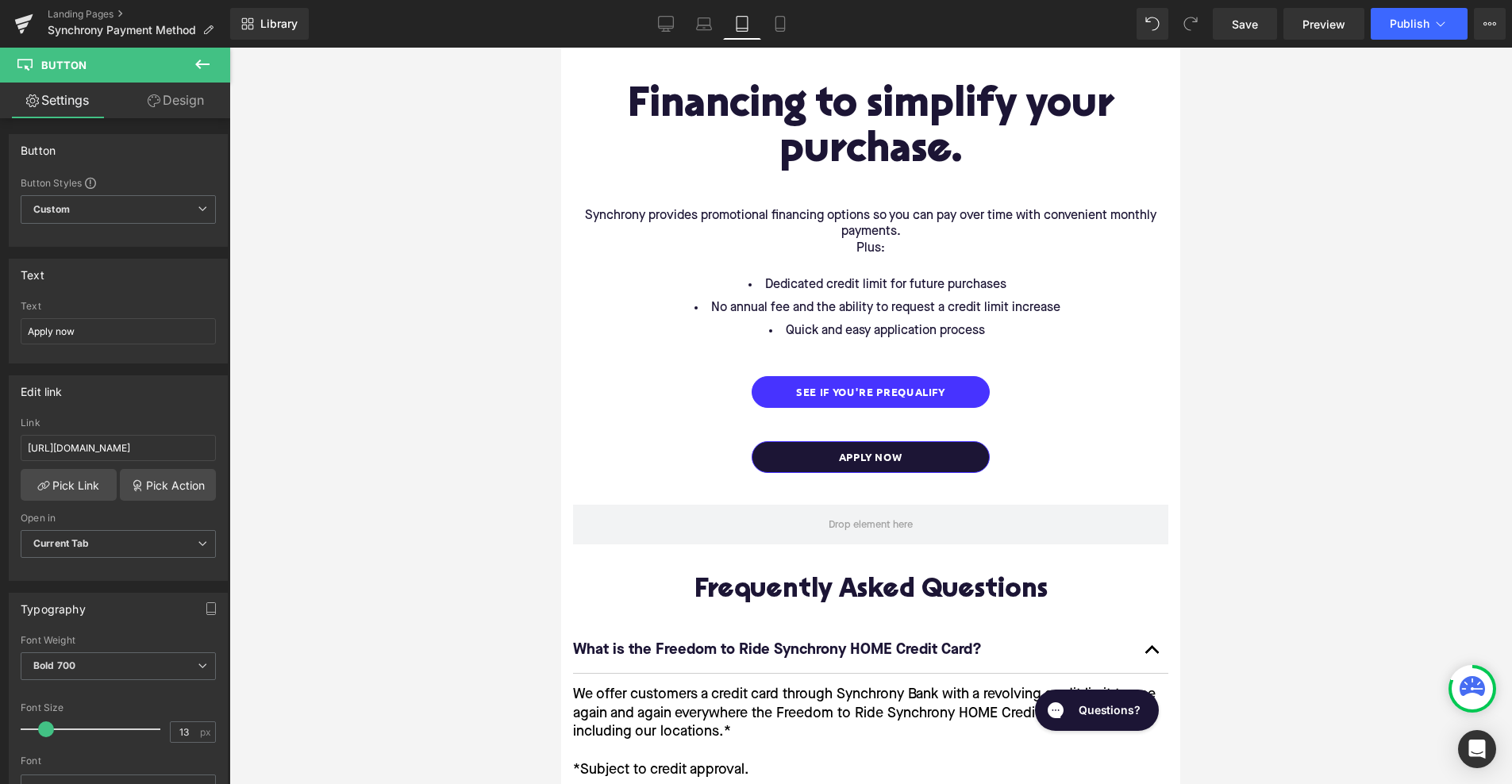
click at [869, 441] on div "Apply Now Button" at bounding box center [870, 456] width 595 height 32
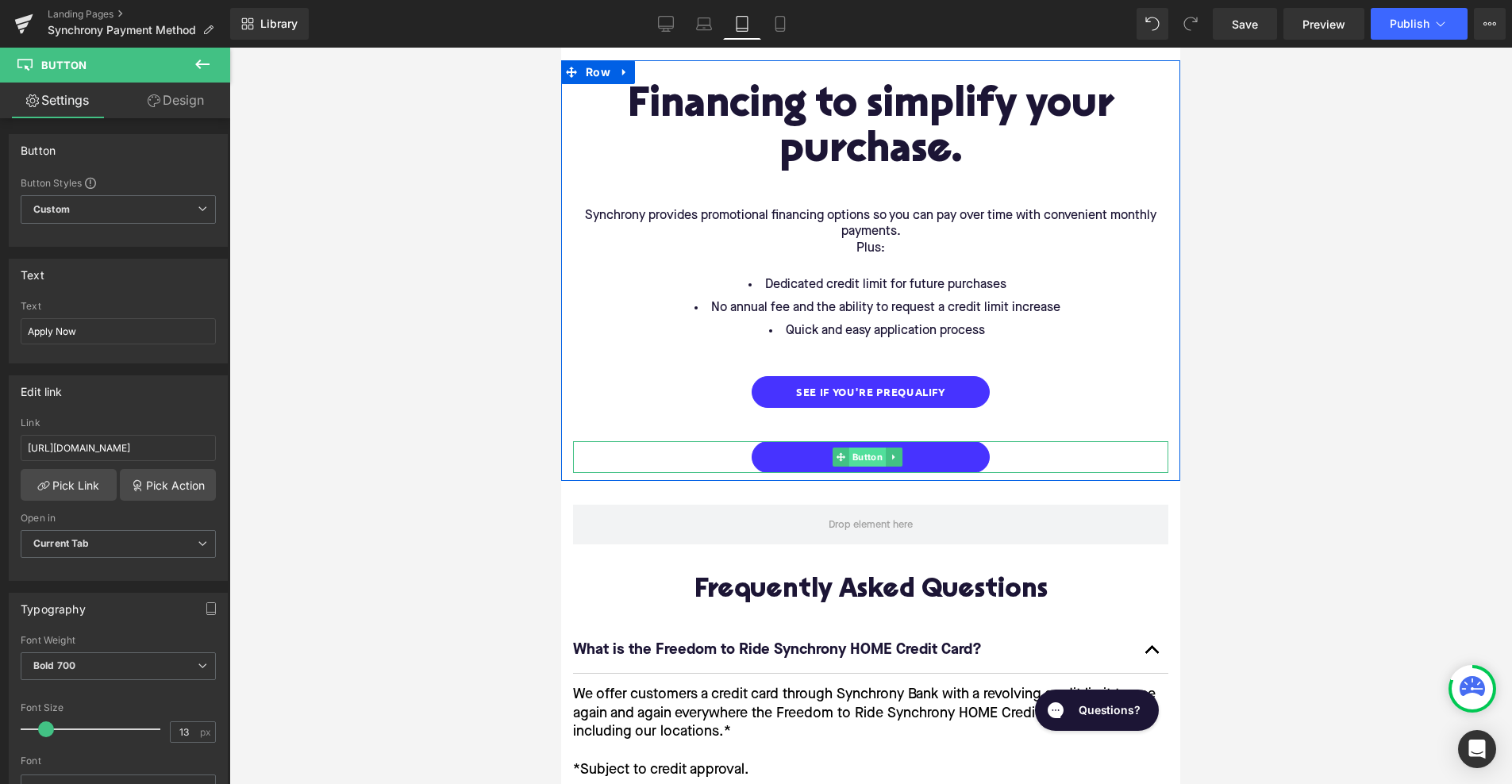
click at [869, 447] on span "Button" at bounding box center [867, 456] width 37 height 19
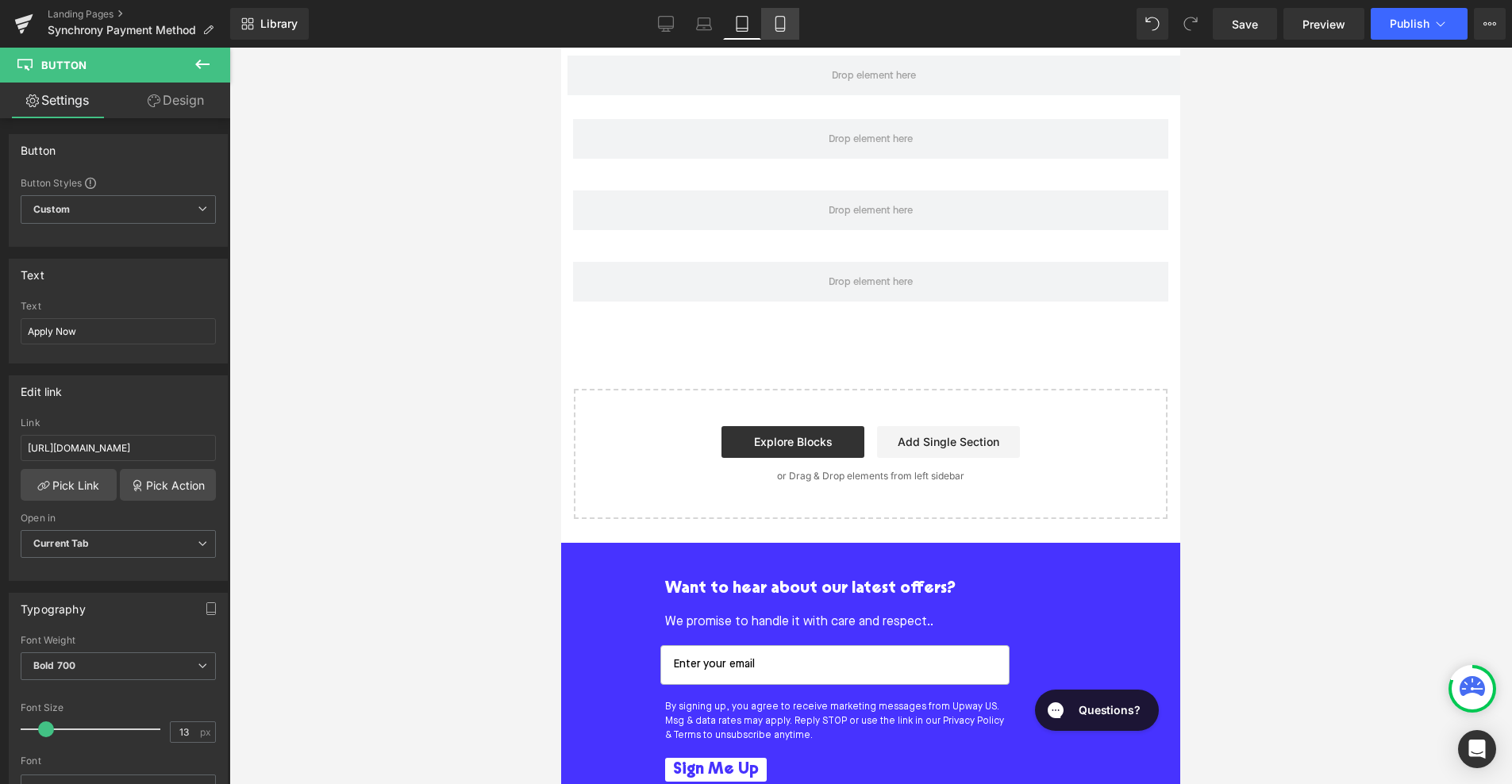
click at [784, 25] on icon at bounding box center [780, 24] width 9 height 15
type input "100"
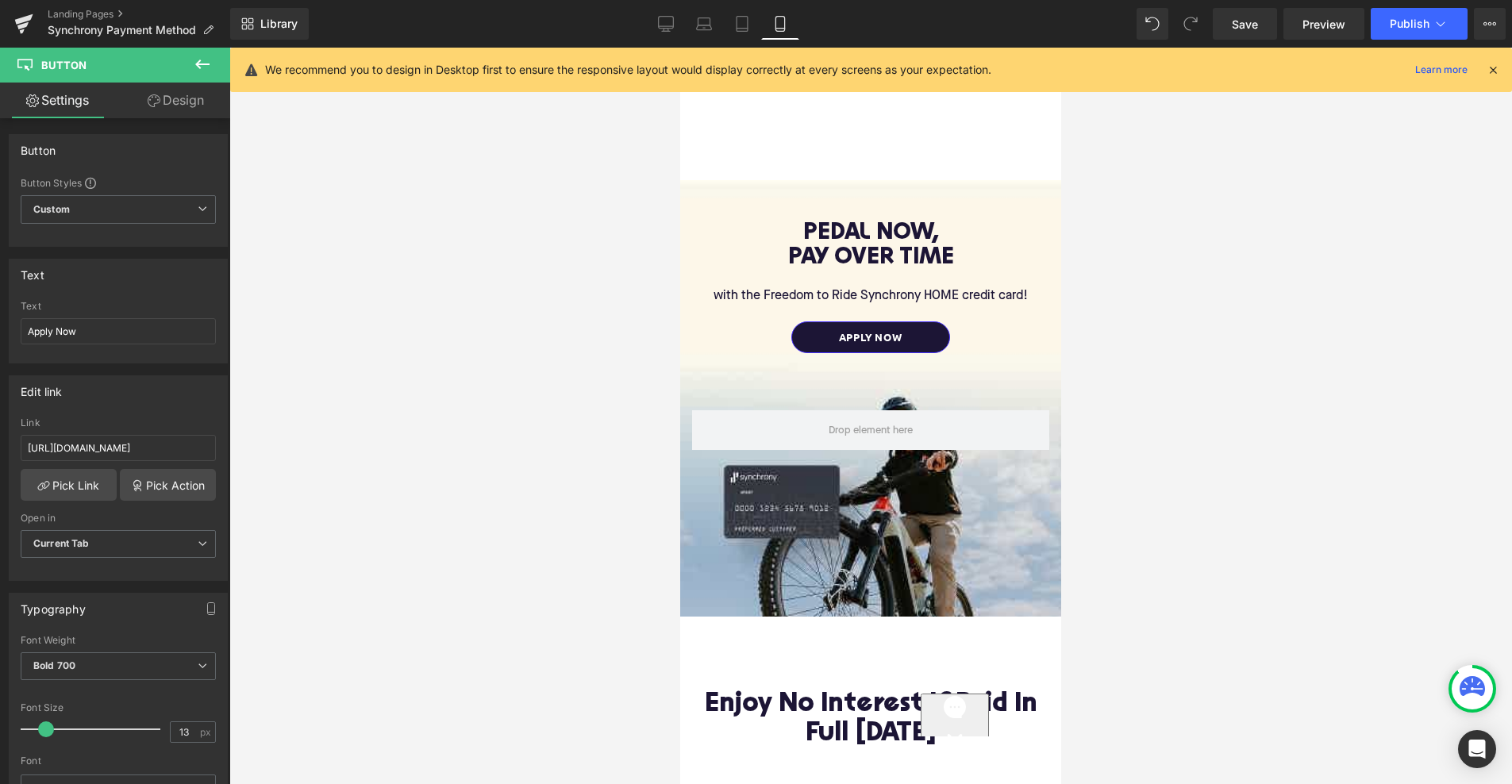
scroll to position [0, 0]
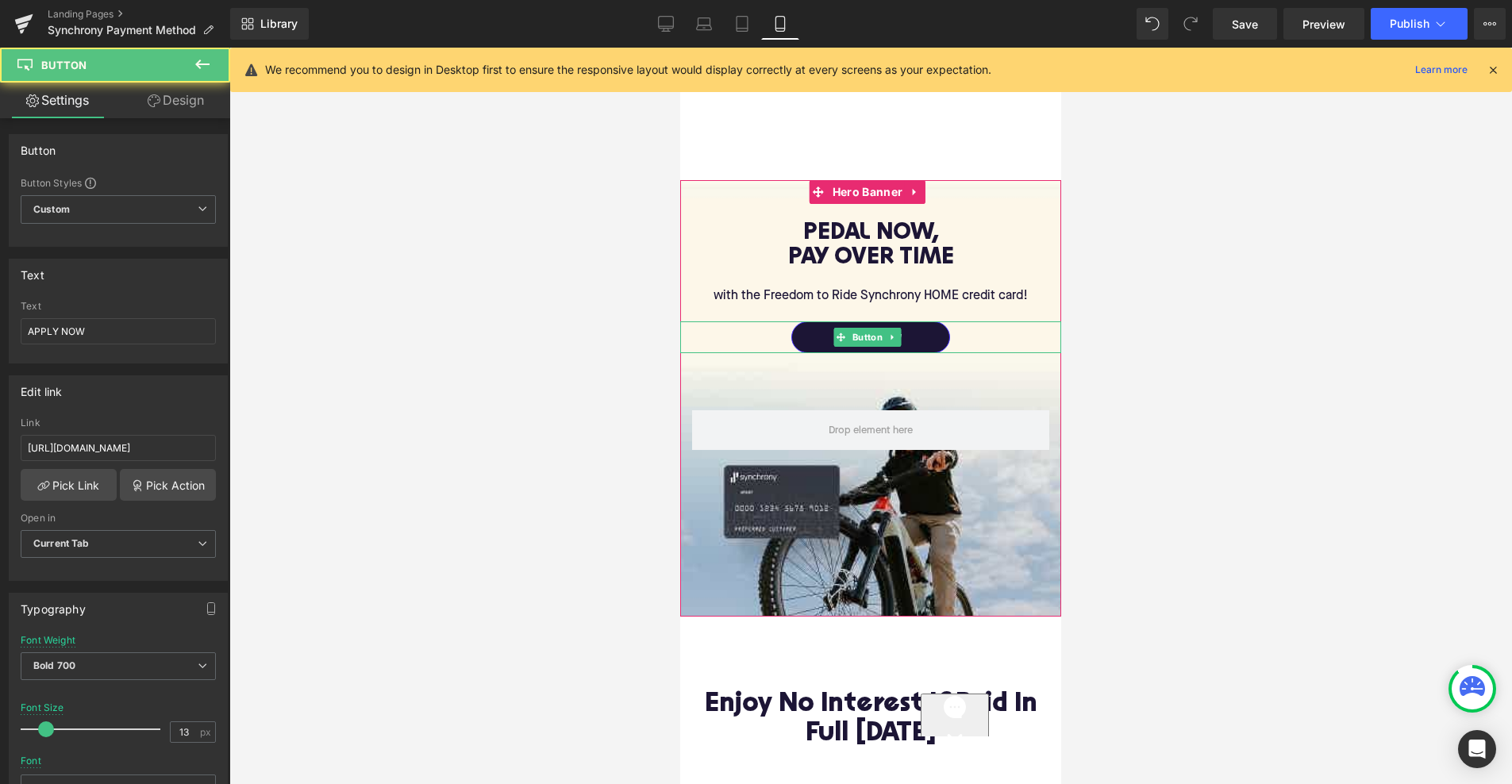
click at [865, 334] on div "APPLY NOW Button" at bounding box center [870, 337] width 381 height 32
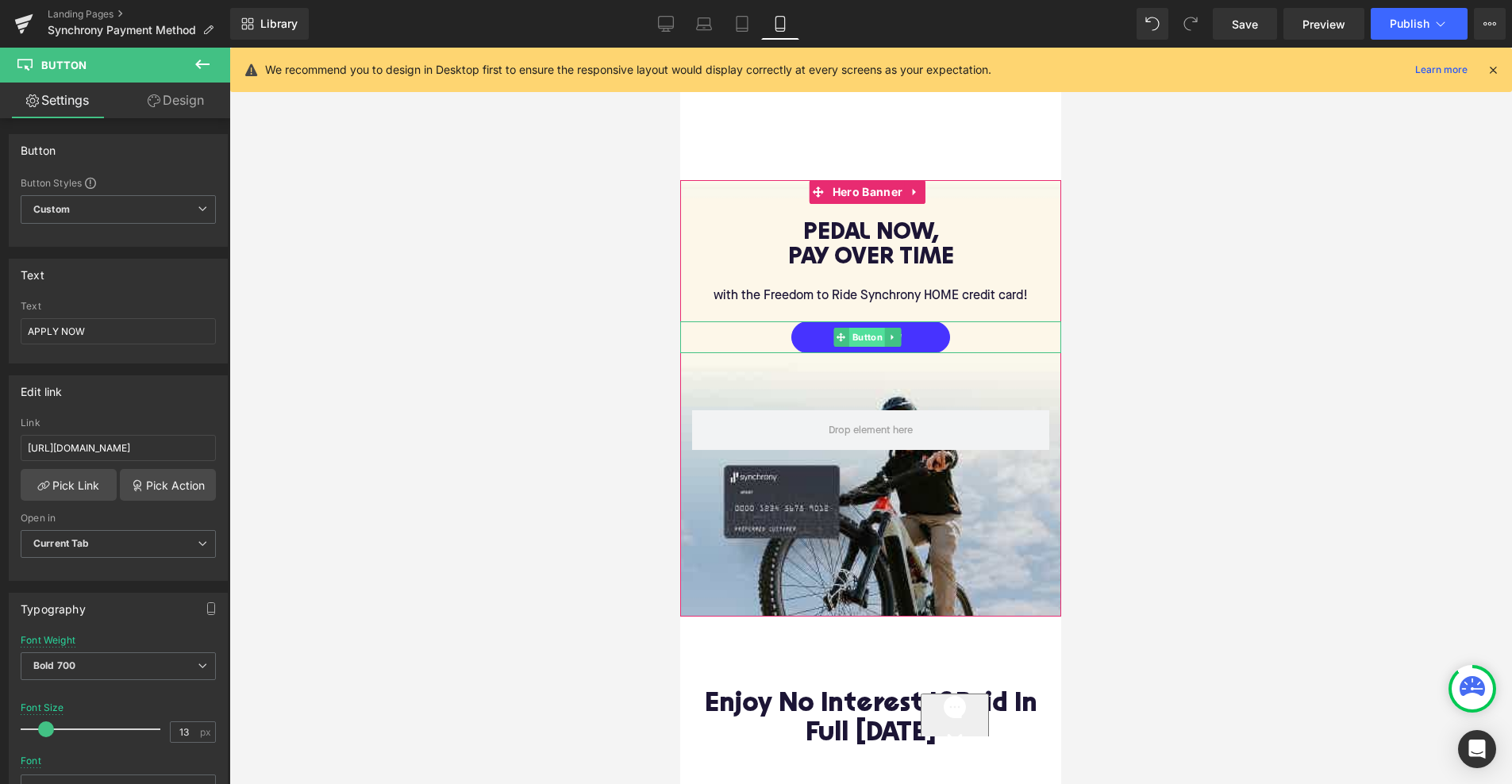
click at [866, 332] on span "Button" at bounding box center [867, 337] width 37 height 19
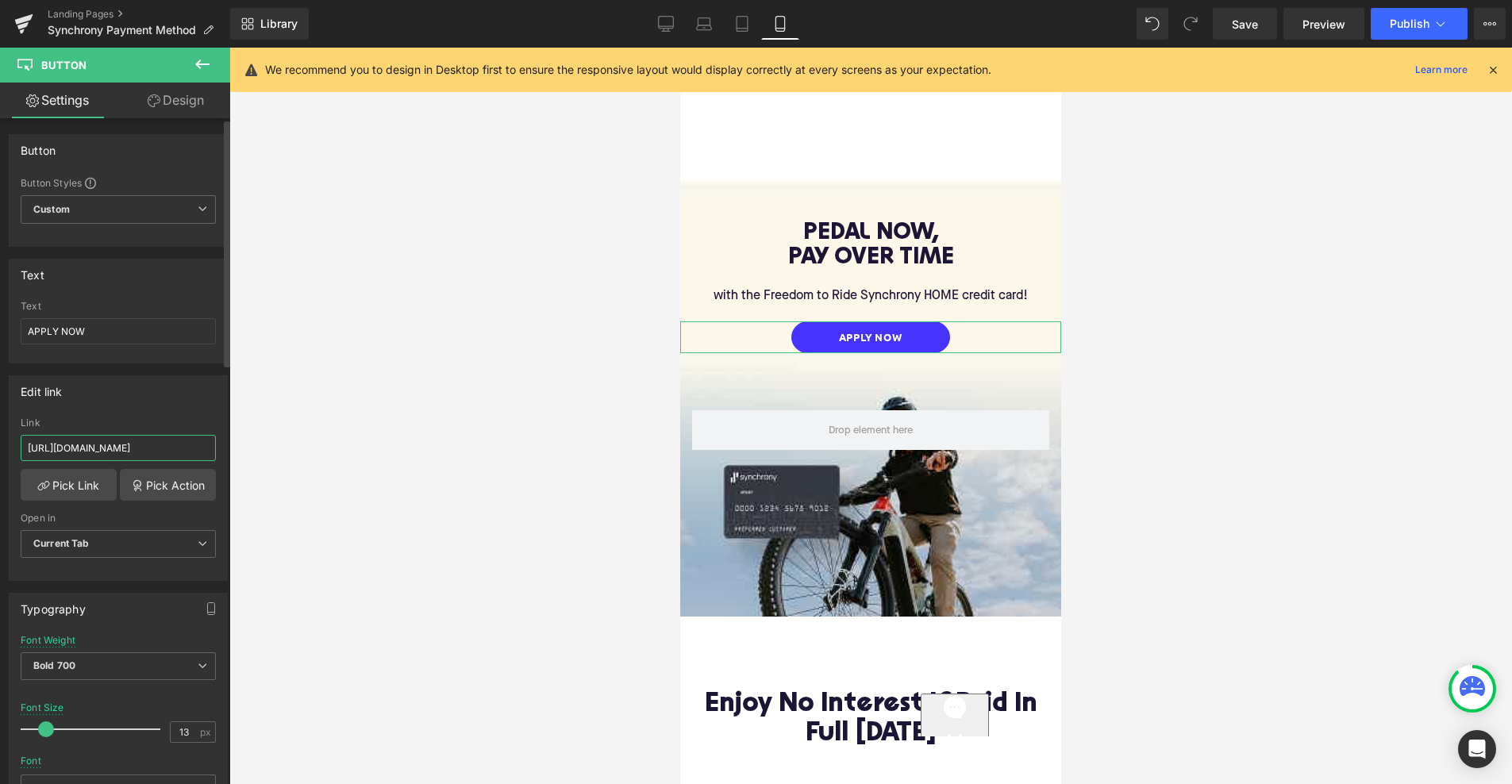
click at [163, 447] on input "[URL][DOMAIN_NAME]" at bounding box center [118, 448] width 195 height 26
paste input "[URL][DOMAIN_NAME]"
type input "[URL][DOMAIN_NAME]"
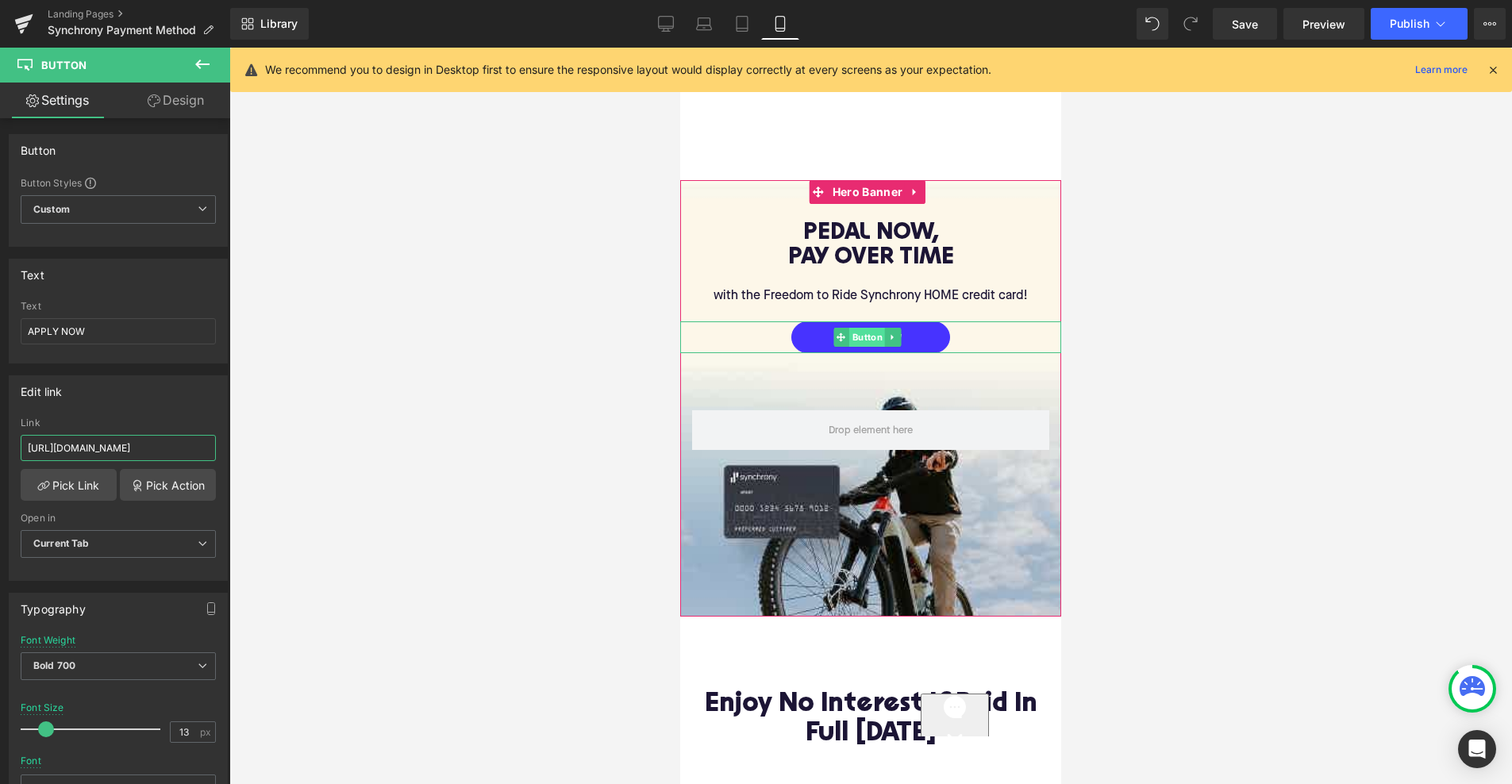
click at [862, 340] on span "Button" at bounding box center [867, 337] width 37 height 19
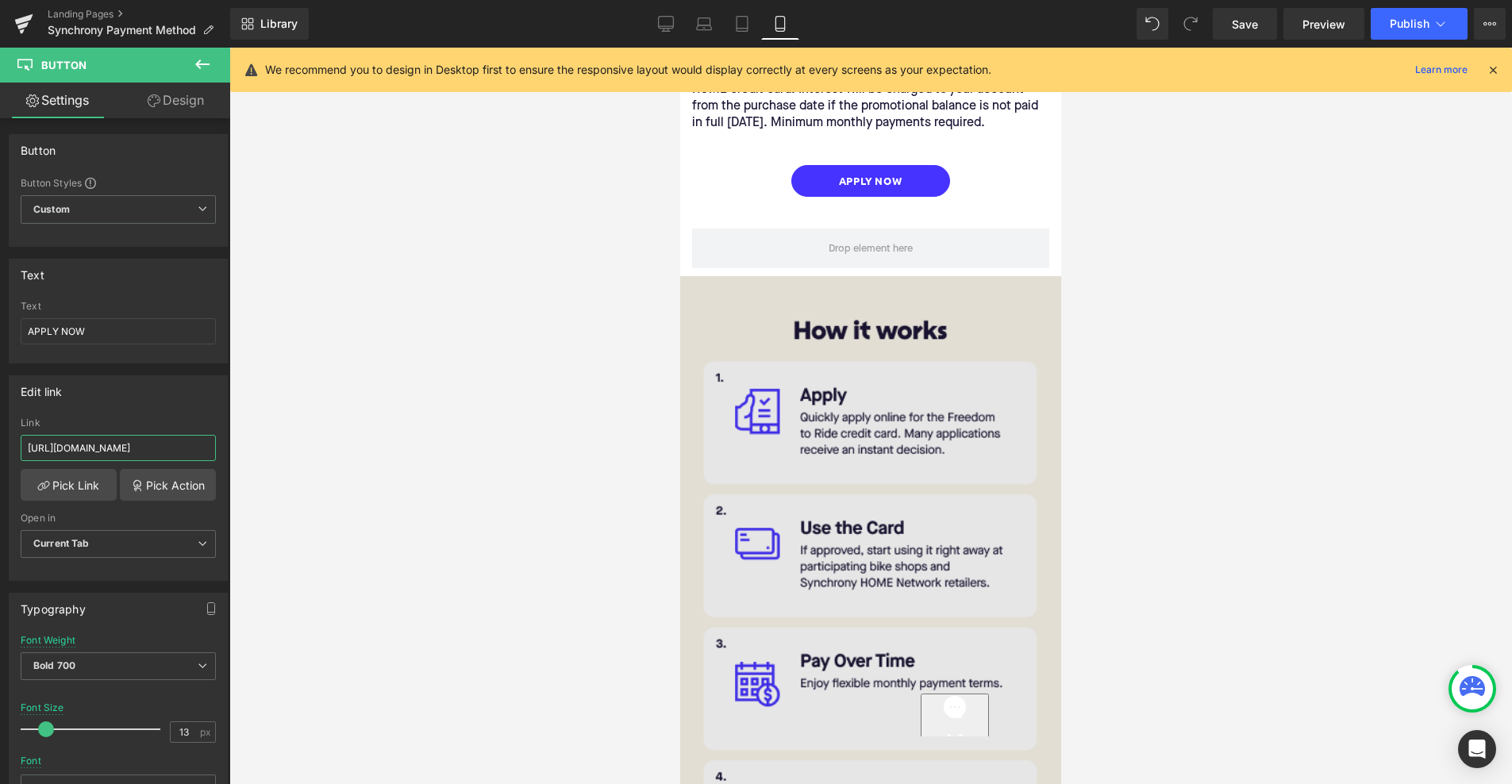
scroll to position [581, 0]
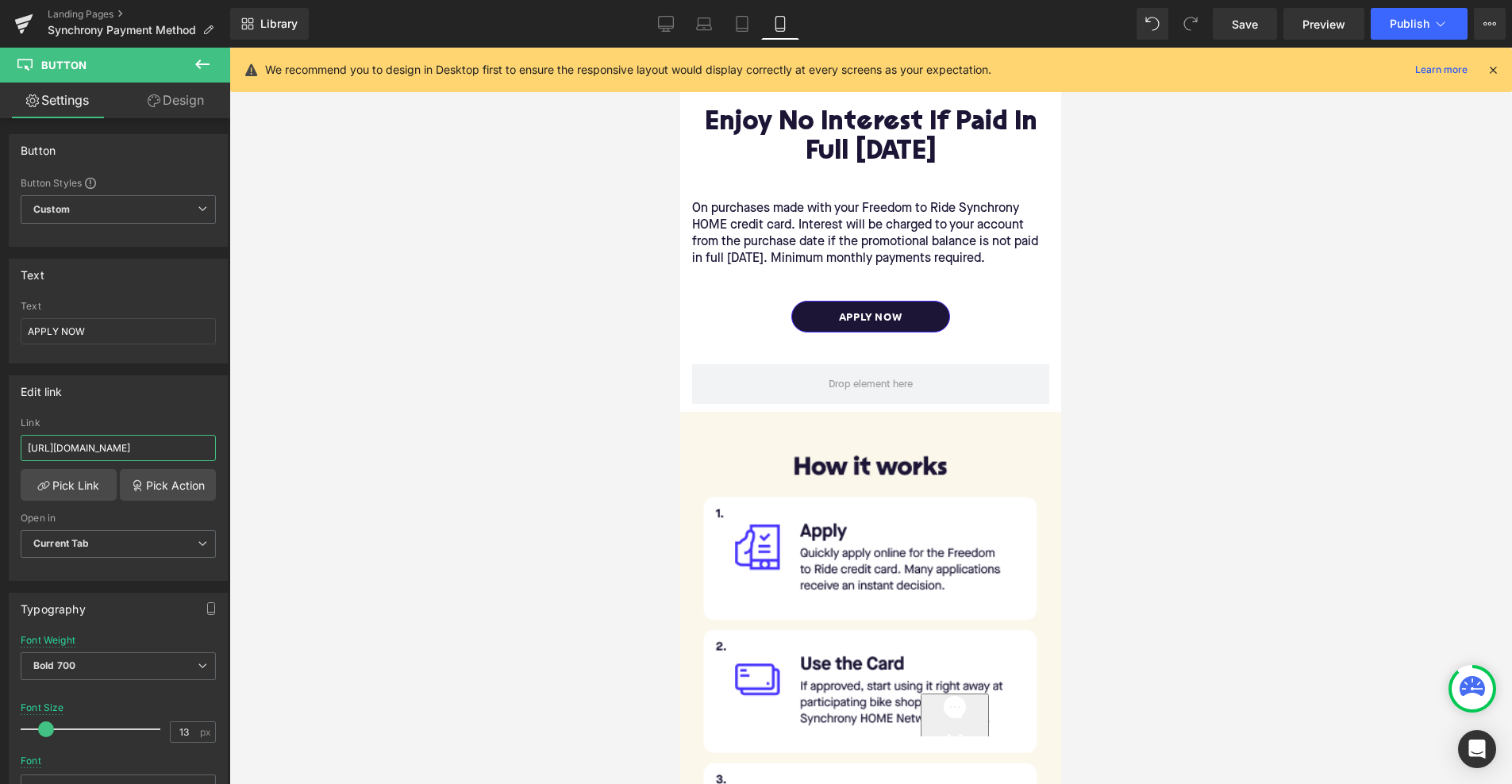
click at [870, 312] on div "APPLY NOW Button" at bounding box center [870, 316] width 357 height 32
click at [100, 450] on input "text" at bounding box center [118, 448] width 195 height 26
paste input "[URL][DOMAIN_NAME]"
type input "[URL][DOMAIN_NAME]"
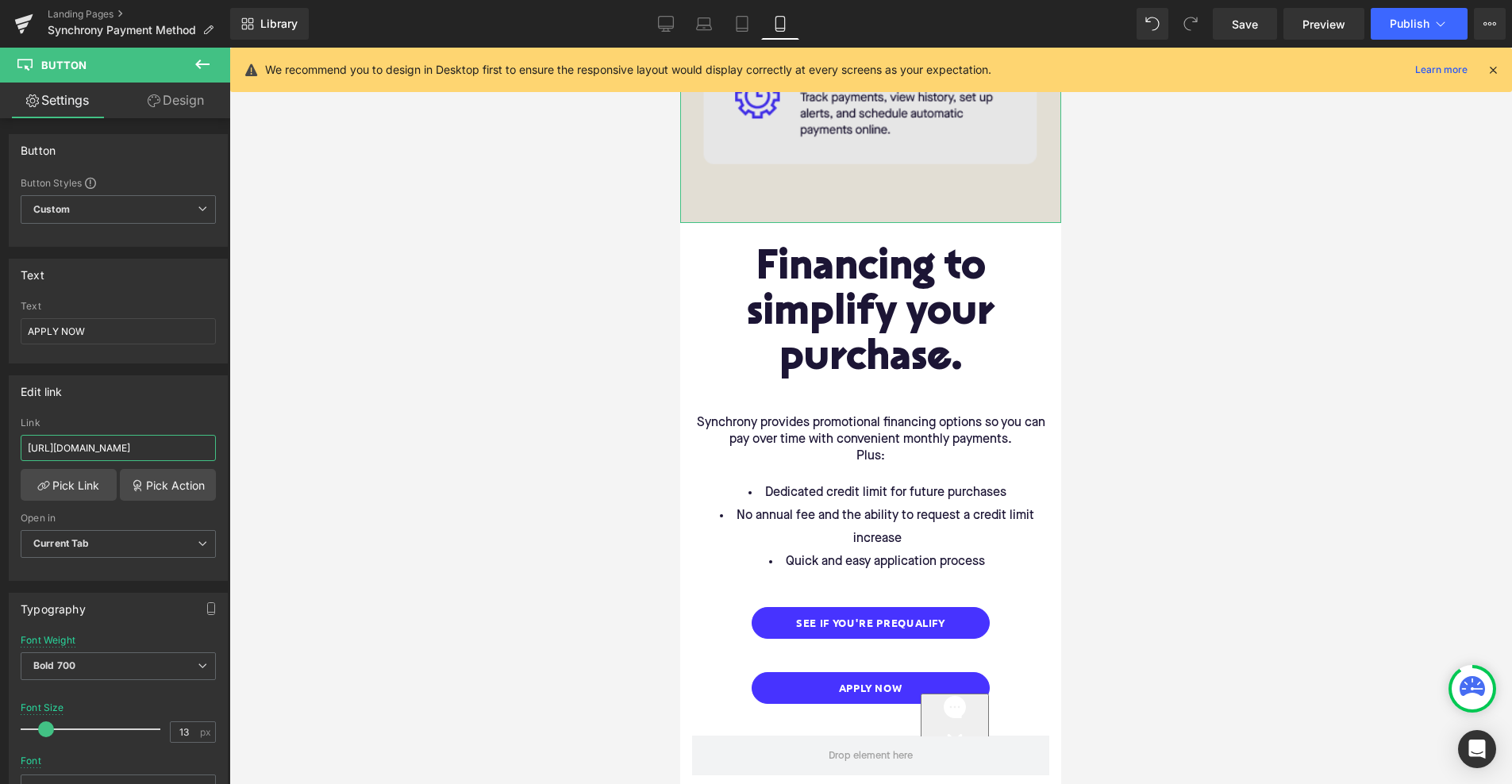
scroll to position [1484, 0]
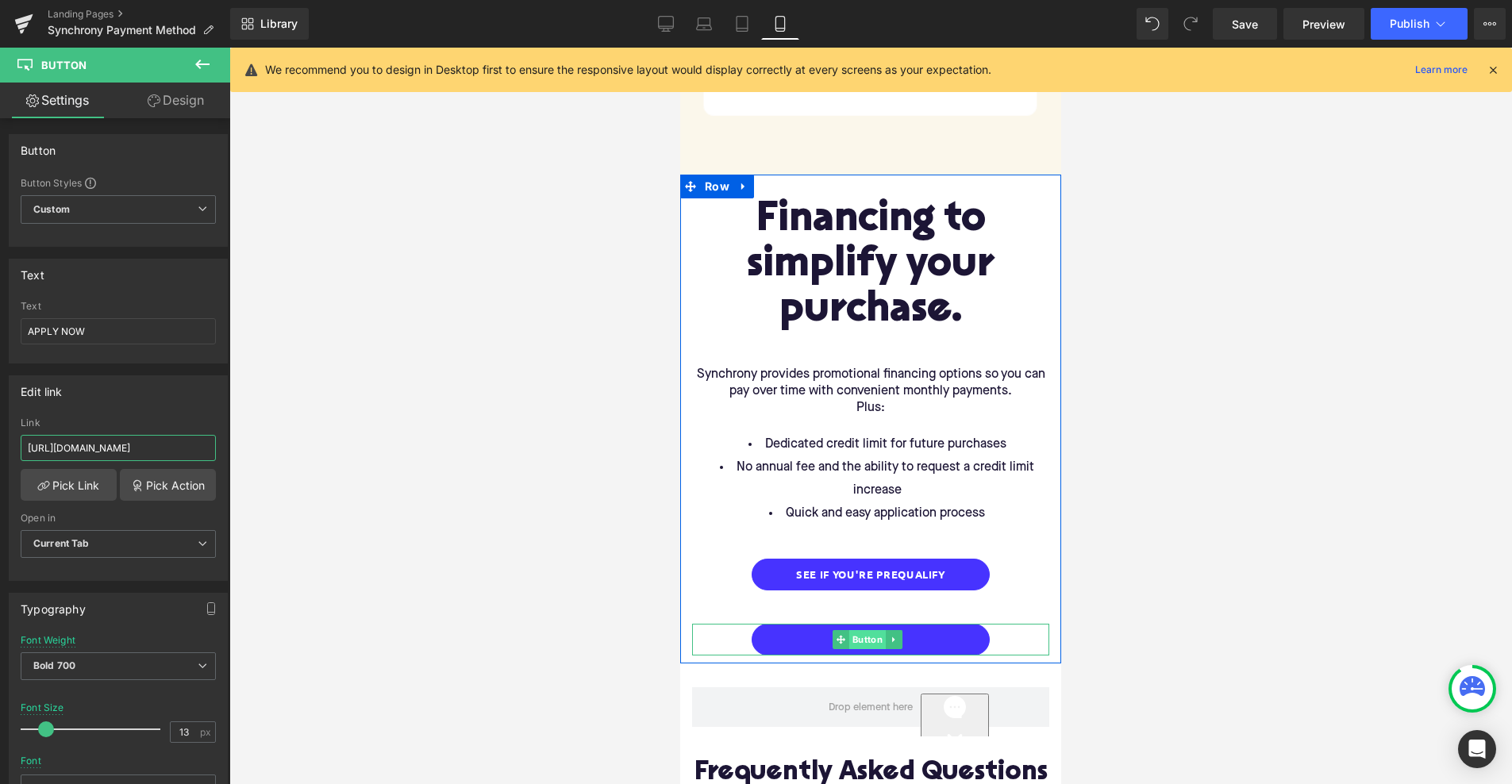
click at [862, 630] on span "Button" at bounding box center [867, 639] width 37 height 19
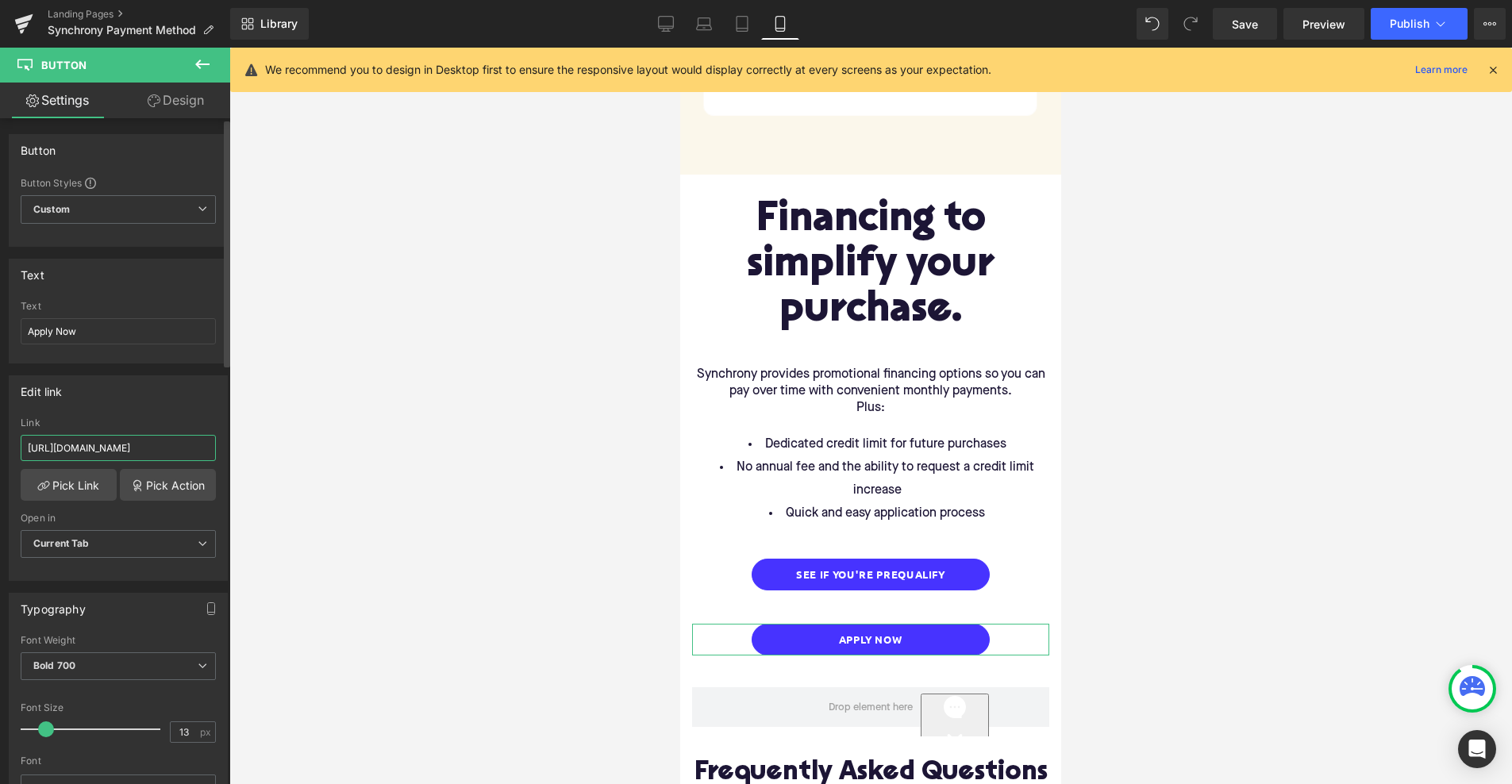
click at [127, 451] on input "[URL][DOMAIN_NAME]" at bounding box center [118, 448] width 195 height 26
paste input "[URL][DOMAIN_NAME]"
type input "[URL][DOMAIN_NAME]"
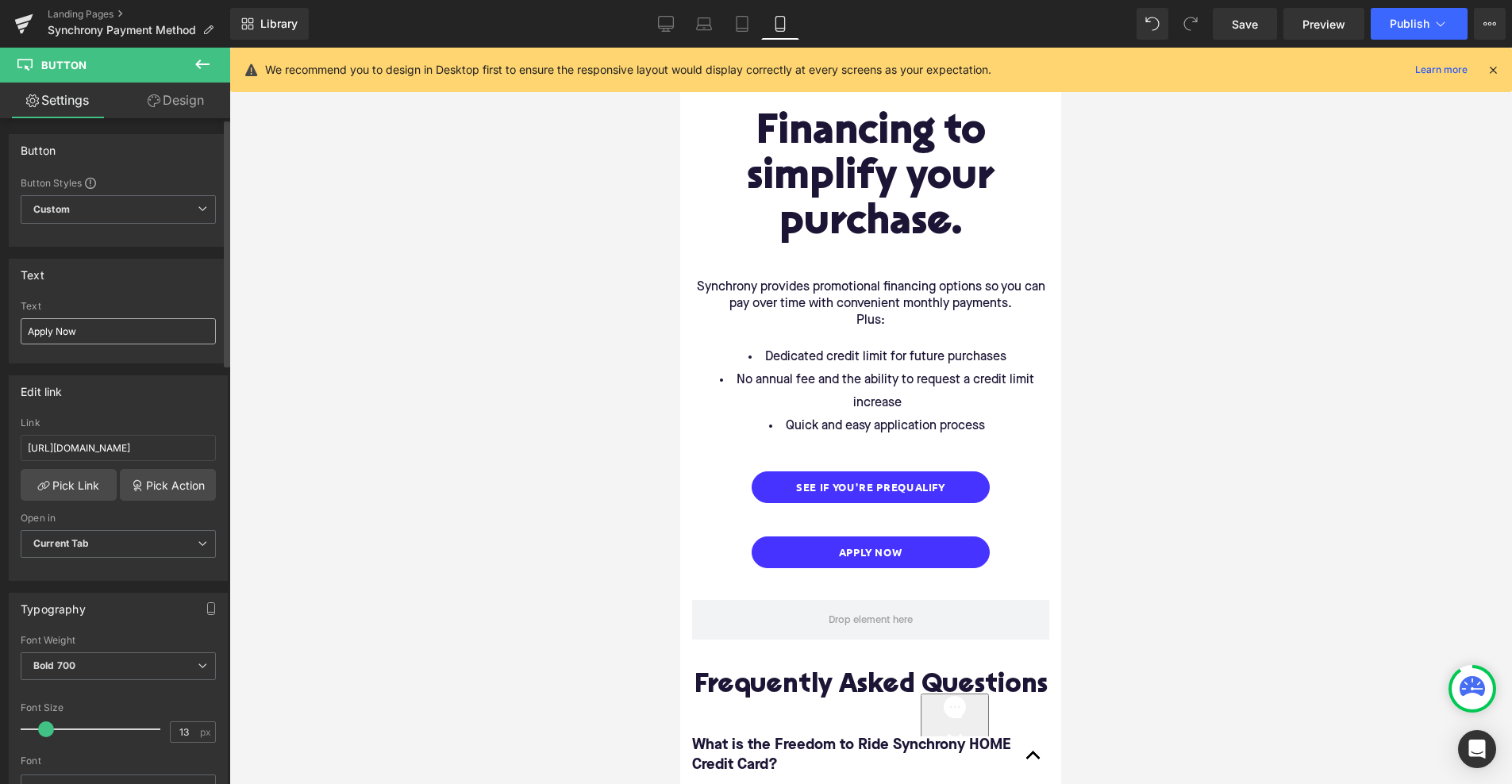
scroll to position [1635, 0]
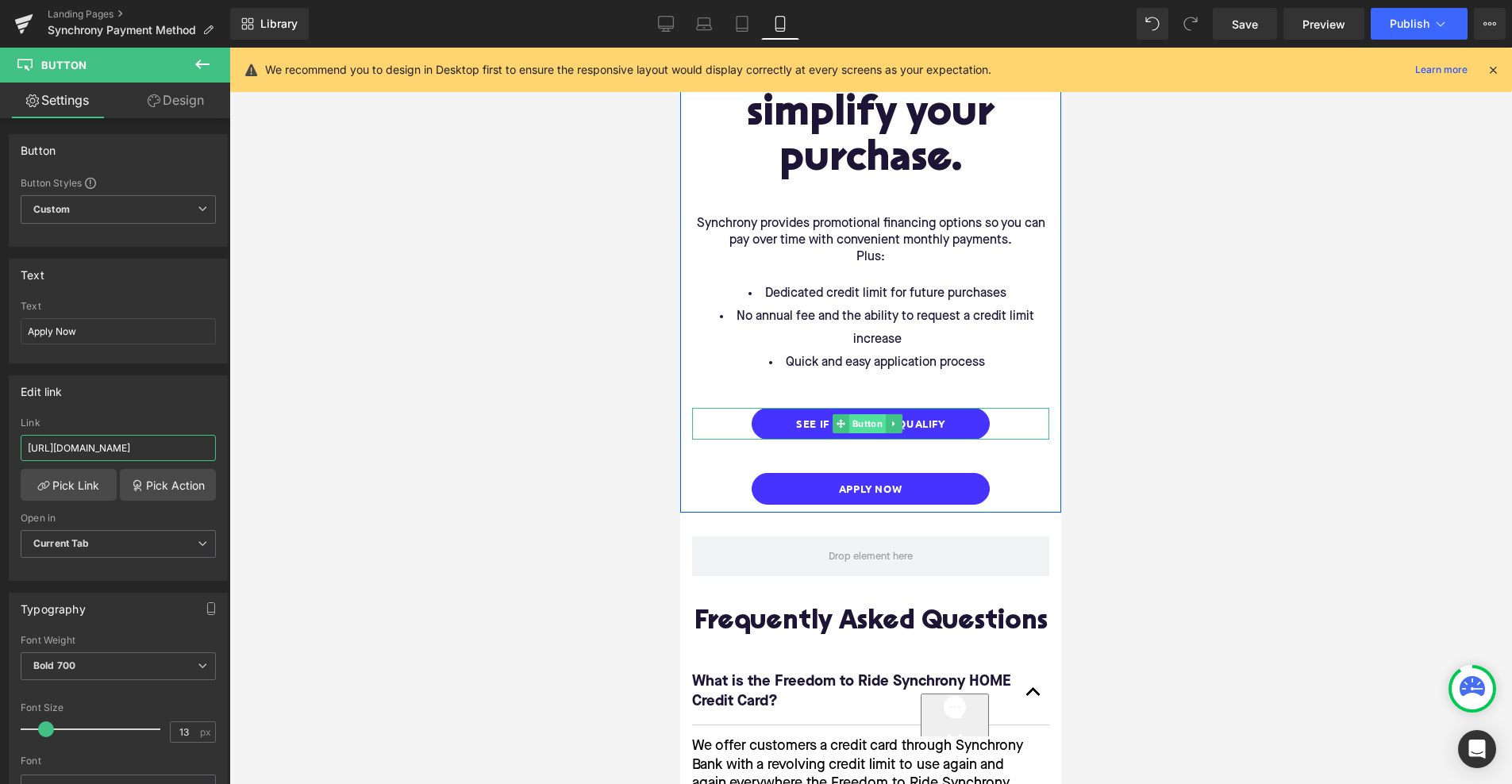
click at [868, 414] on span "Button" at bounding box center [867, 423] width 37 height 19
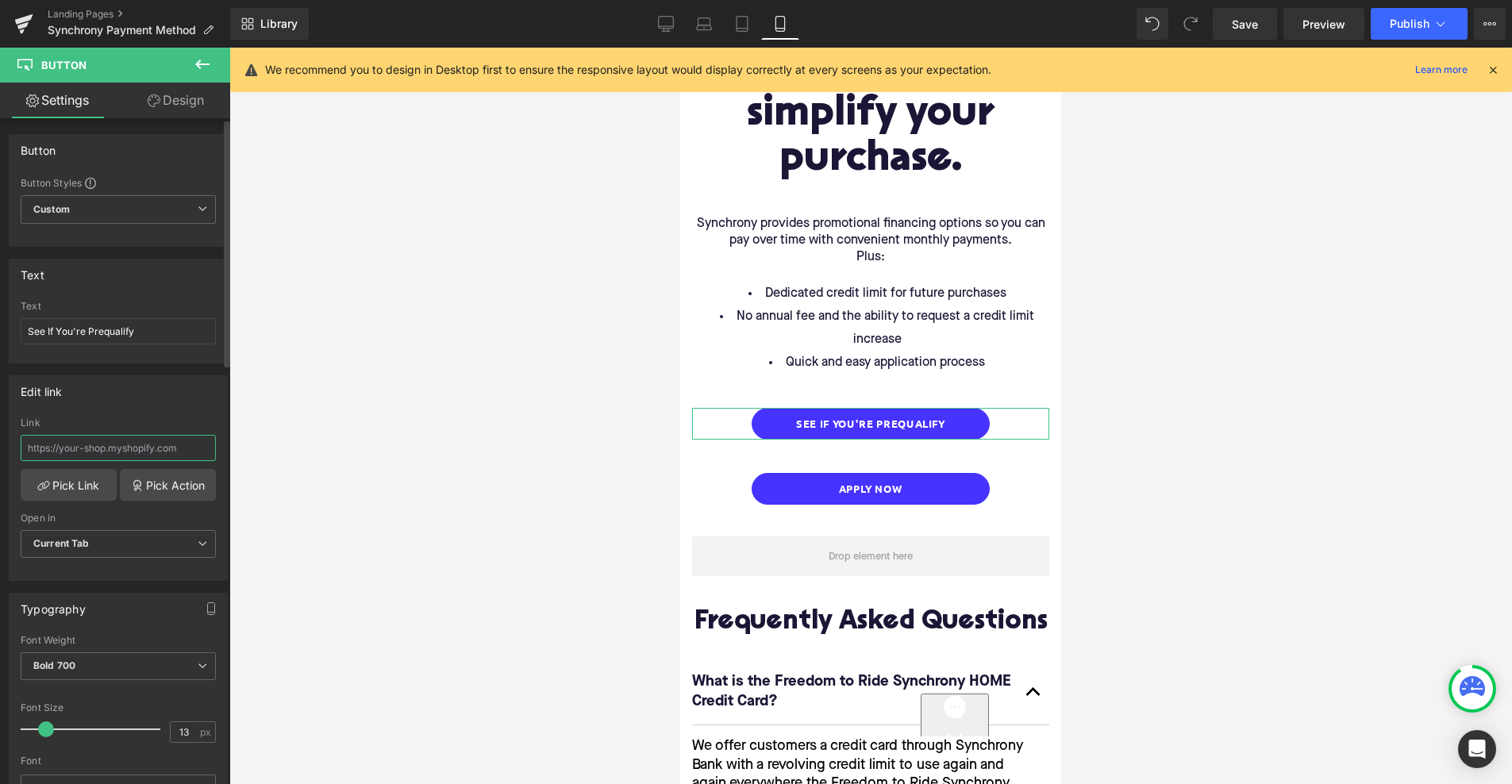
click at [149, 454] on input "text" at bounding box center [118, 448] width 195 height 26
paste input "[URL][DOMAIN_NAME]"
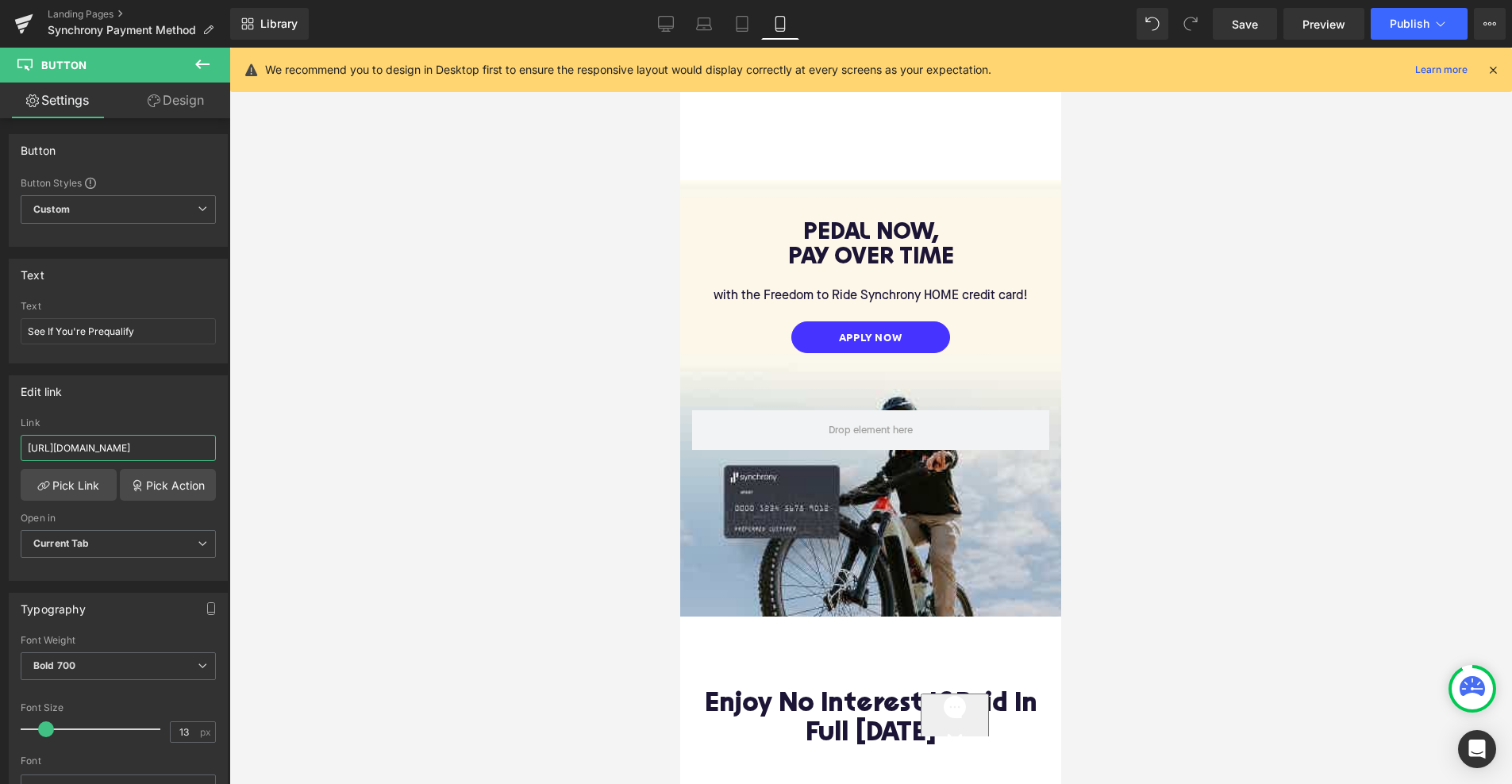
scroll to position [0, 0]
type input "[URL][DOMAIN_NAME]"
click at [742, 17] on icon at bounding box center [742, 24] width 11 height 15
type input "100"
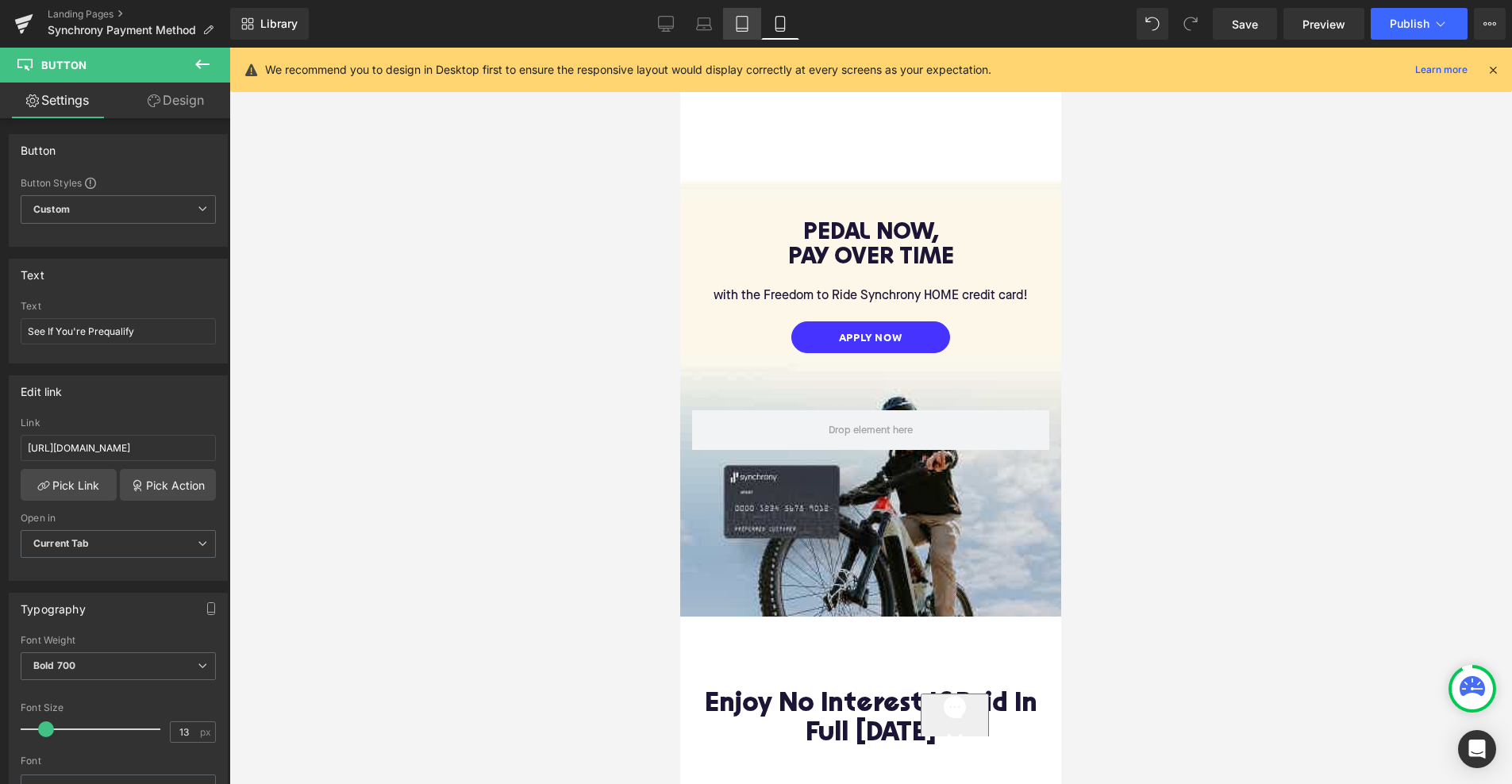
type input "100"
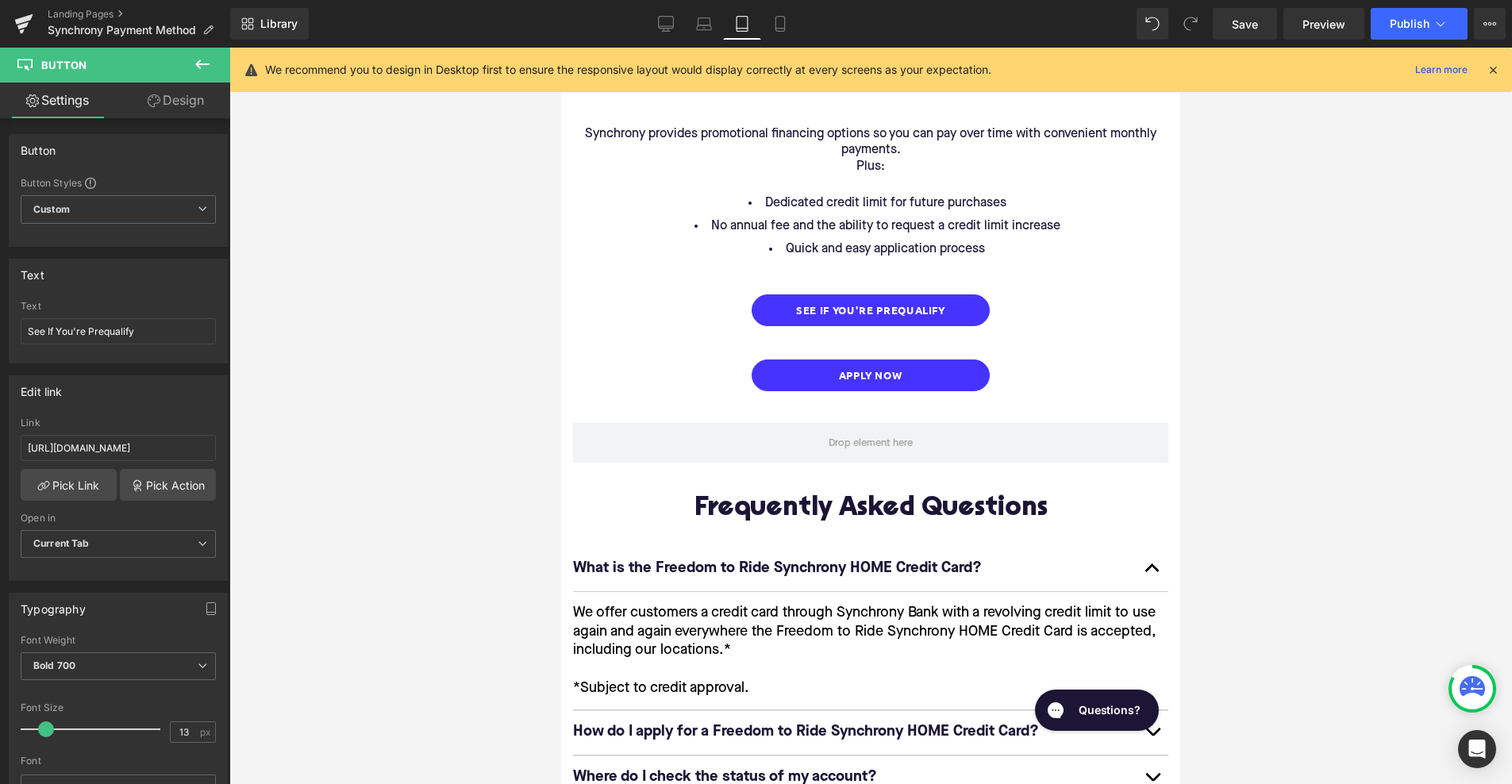
scroll to position [1592, 0]
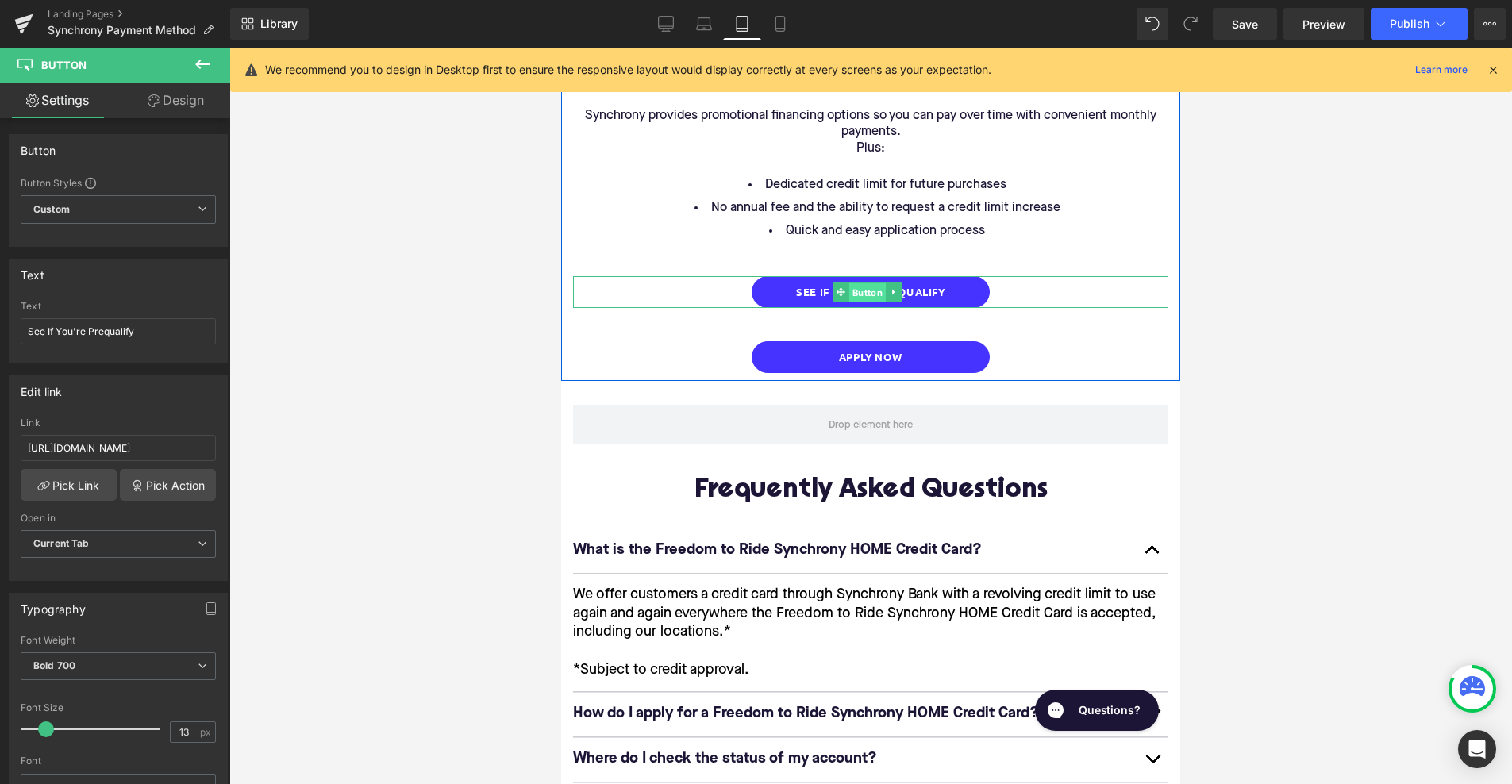
click at [870, 283] on span "Button" at bounding box center [867, 292] width 37 height 19
click at [704, 29] on icon at bounding box center [703, 28] width 15 height 5
type input "100"
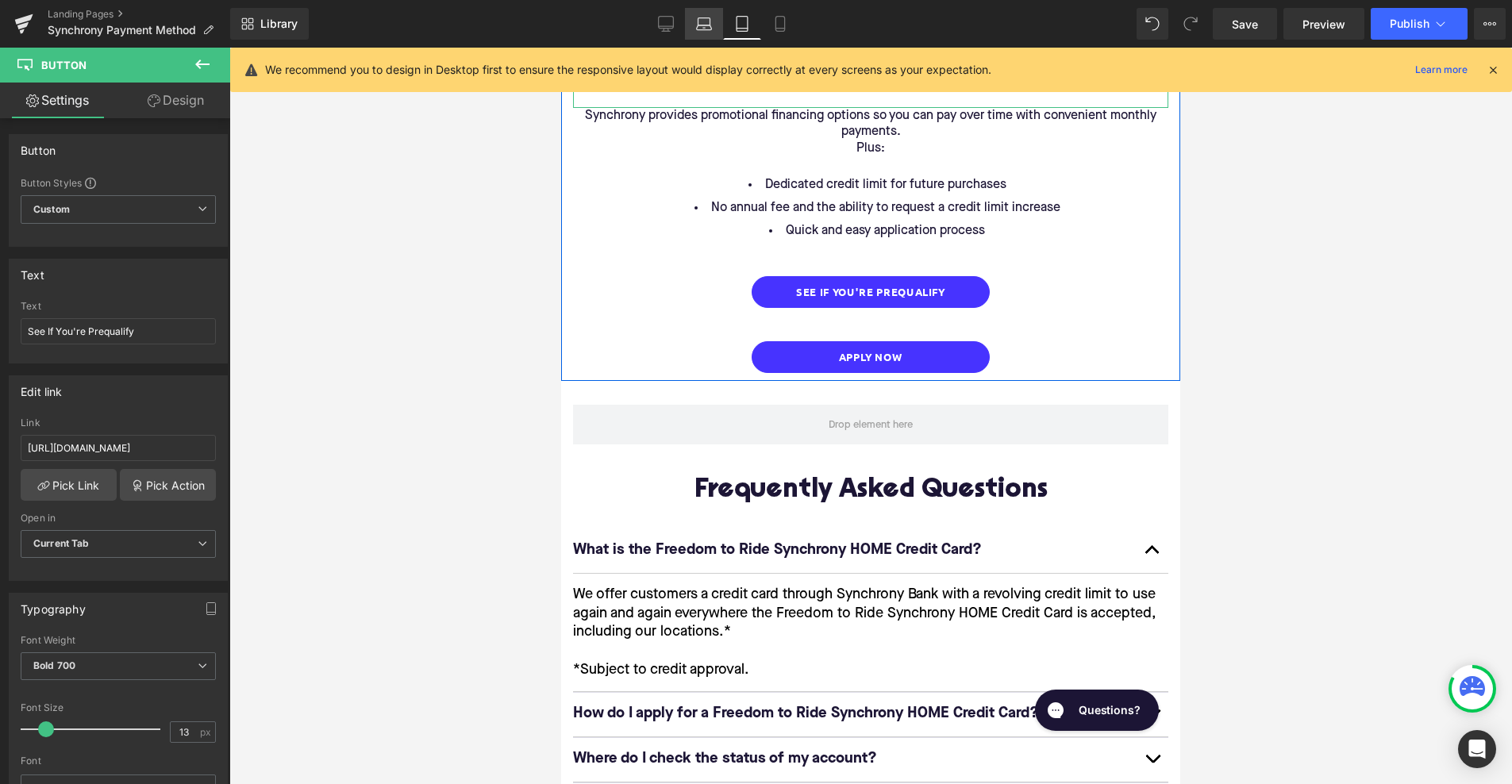
type input "100"
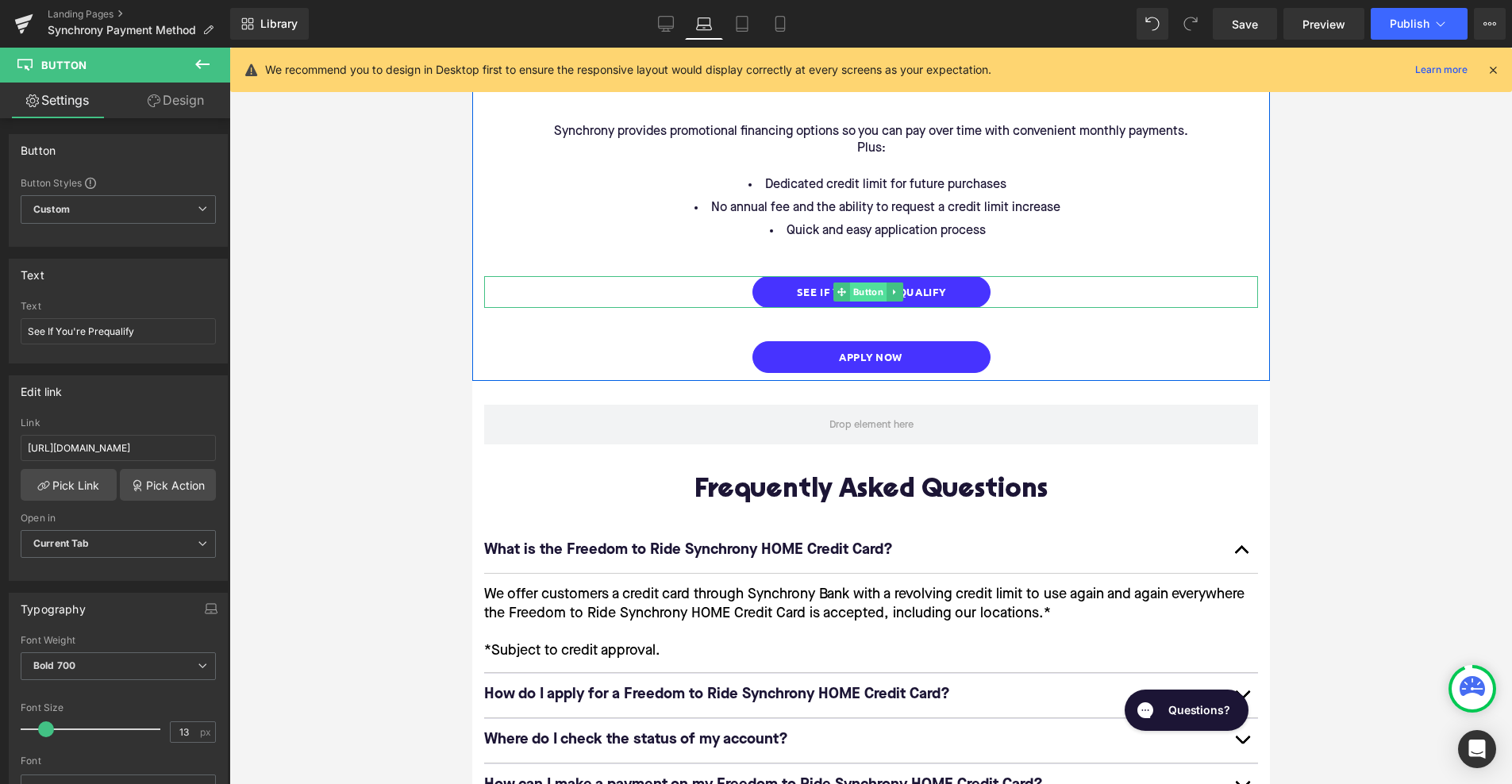
click at [862, 282] on span "Button" at bounding box center [866, 291] width 37 height 19
click at [858, 282] on span "Button" at bounding box center [866, 291] width 37 height 19
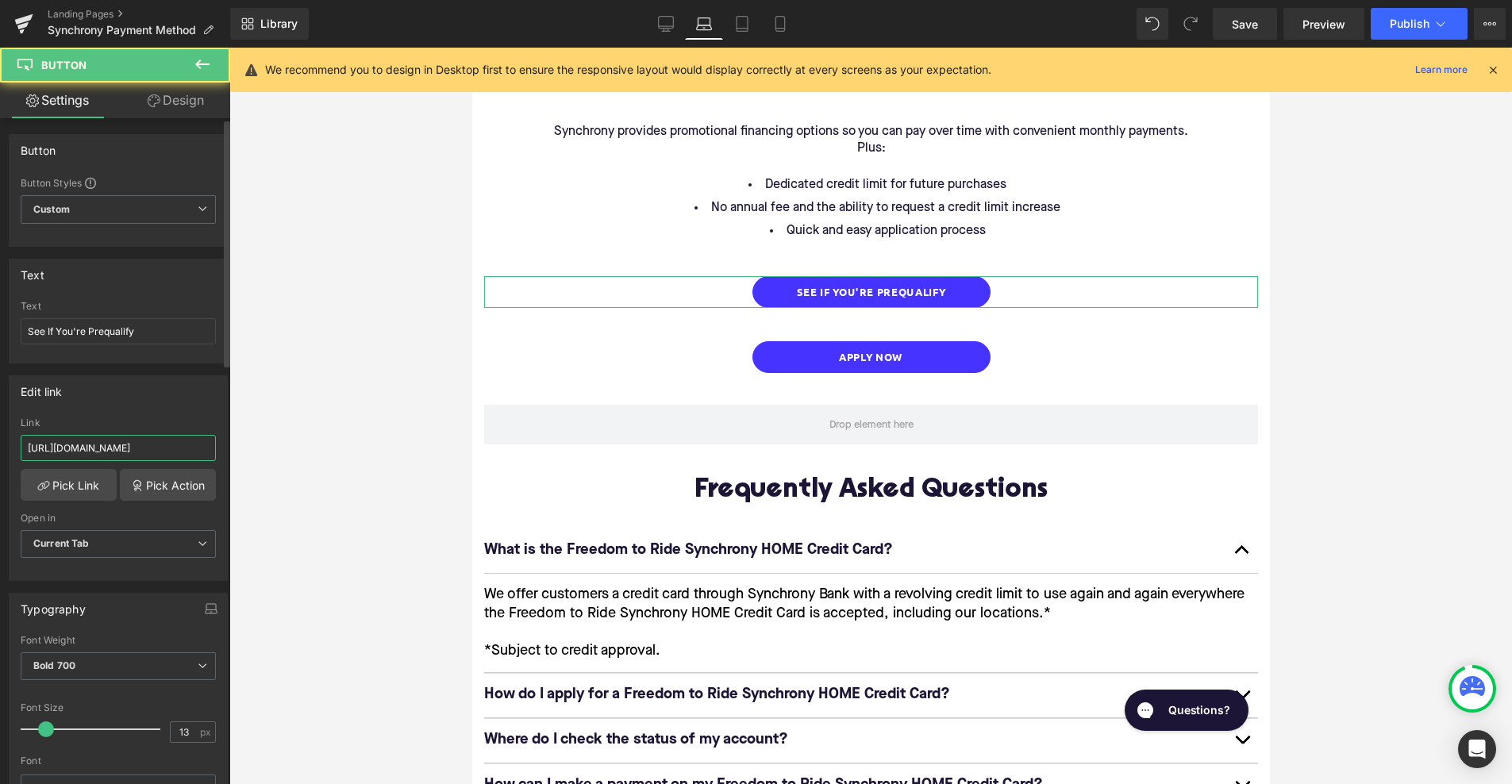
click at [153, 451] on input "[URL][DOMAIN_NAME]" at bounding box center [118, 448] width 195 height 26
paste input "[URL][DOMAIN_NAME]"
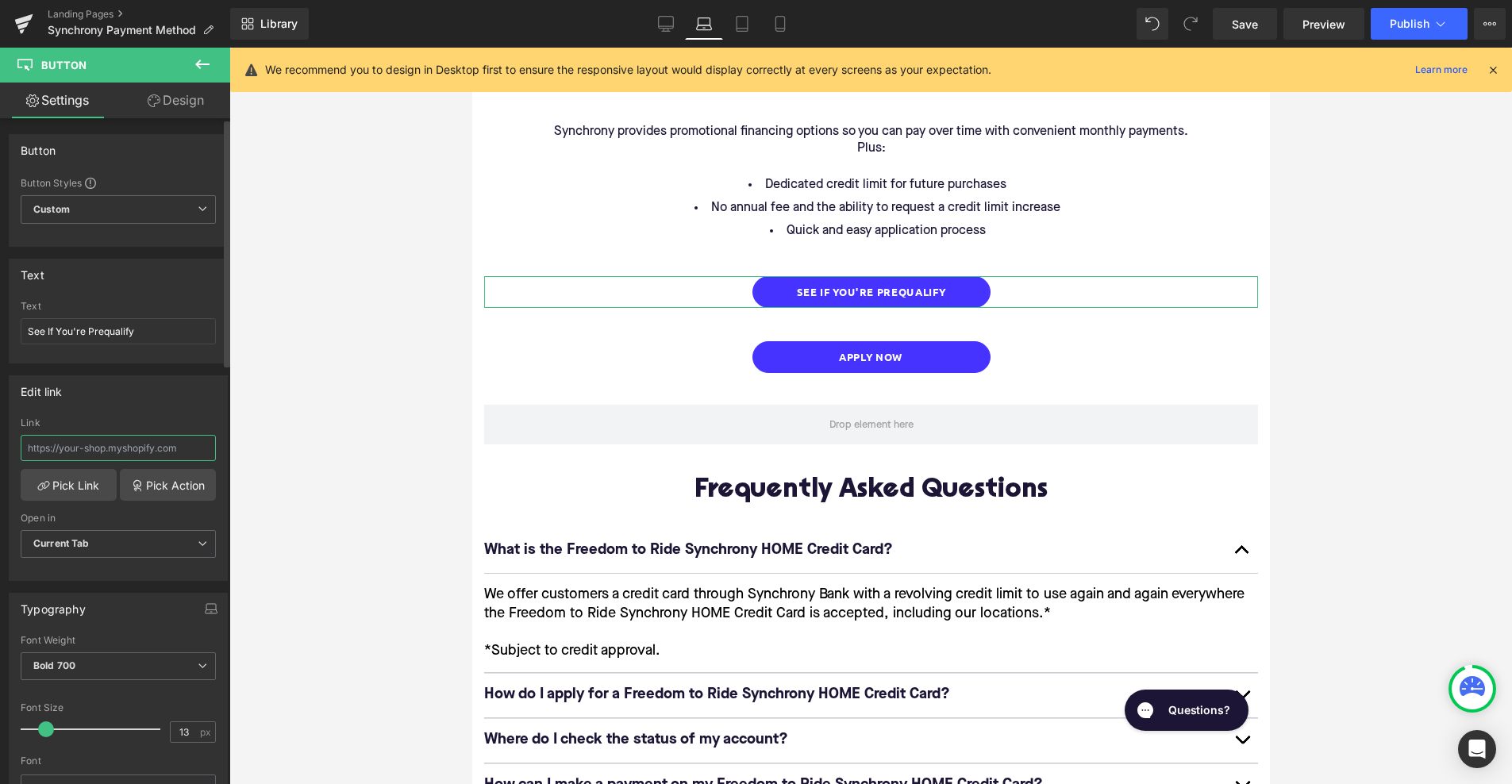
type input "[URL][DOMAIN_NAME]"
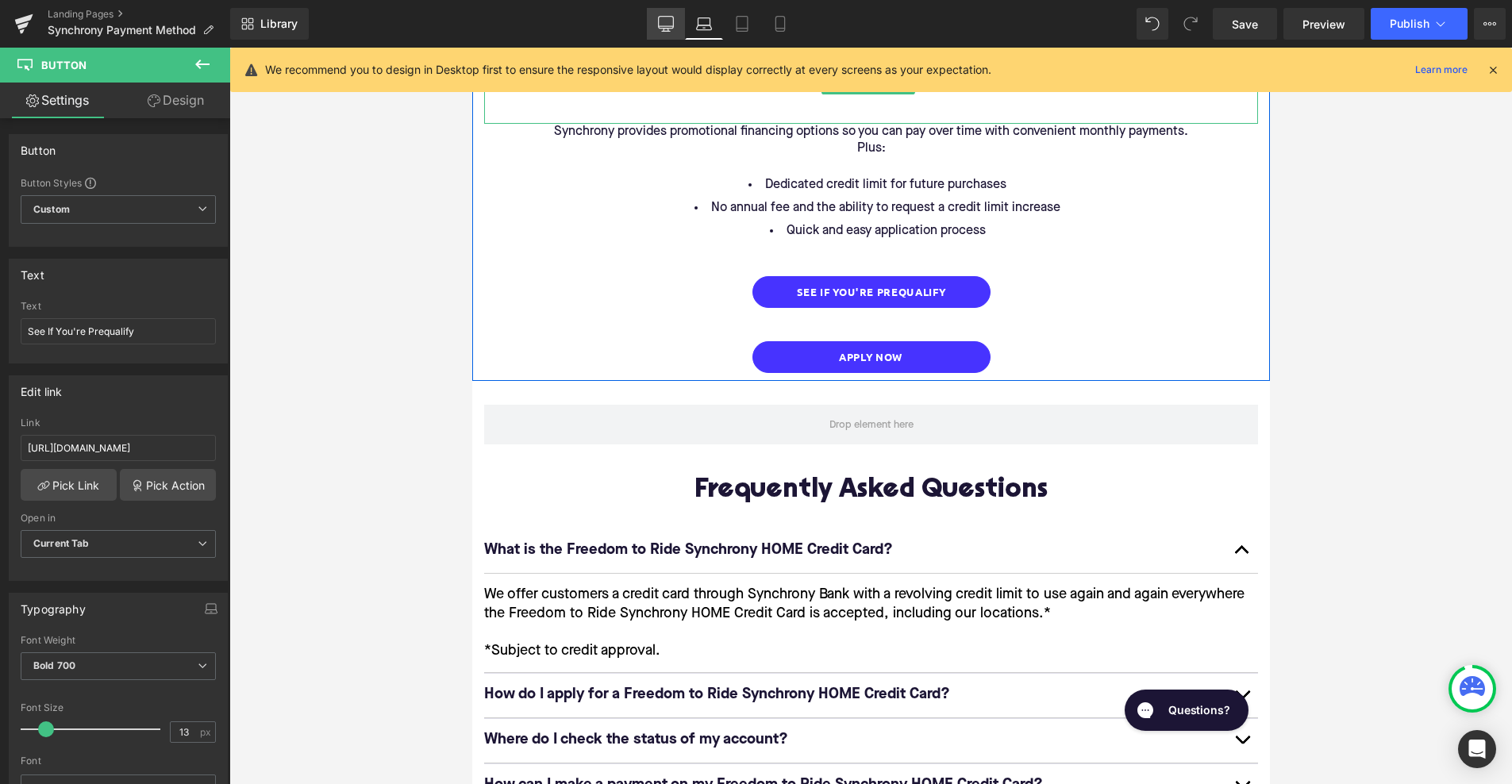
click at [666, 27] on icon at bounding box center [666, 24] width 16 height 16
type input "100"
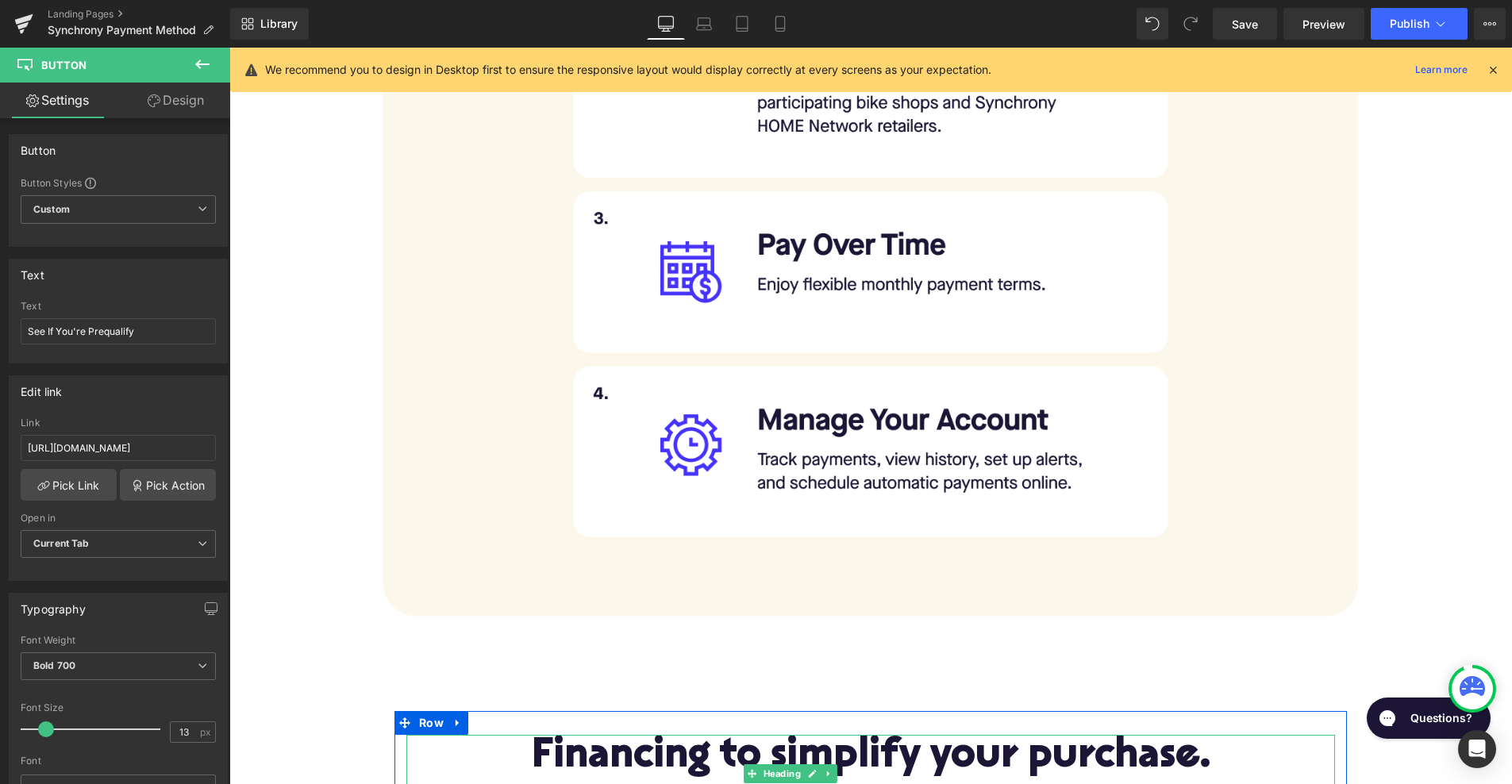
scroll to position [2178, 0]
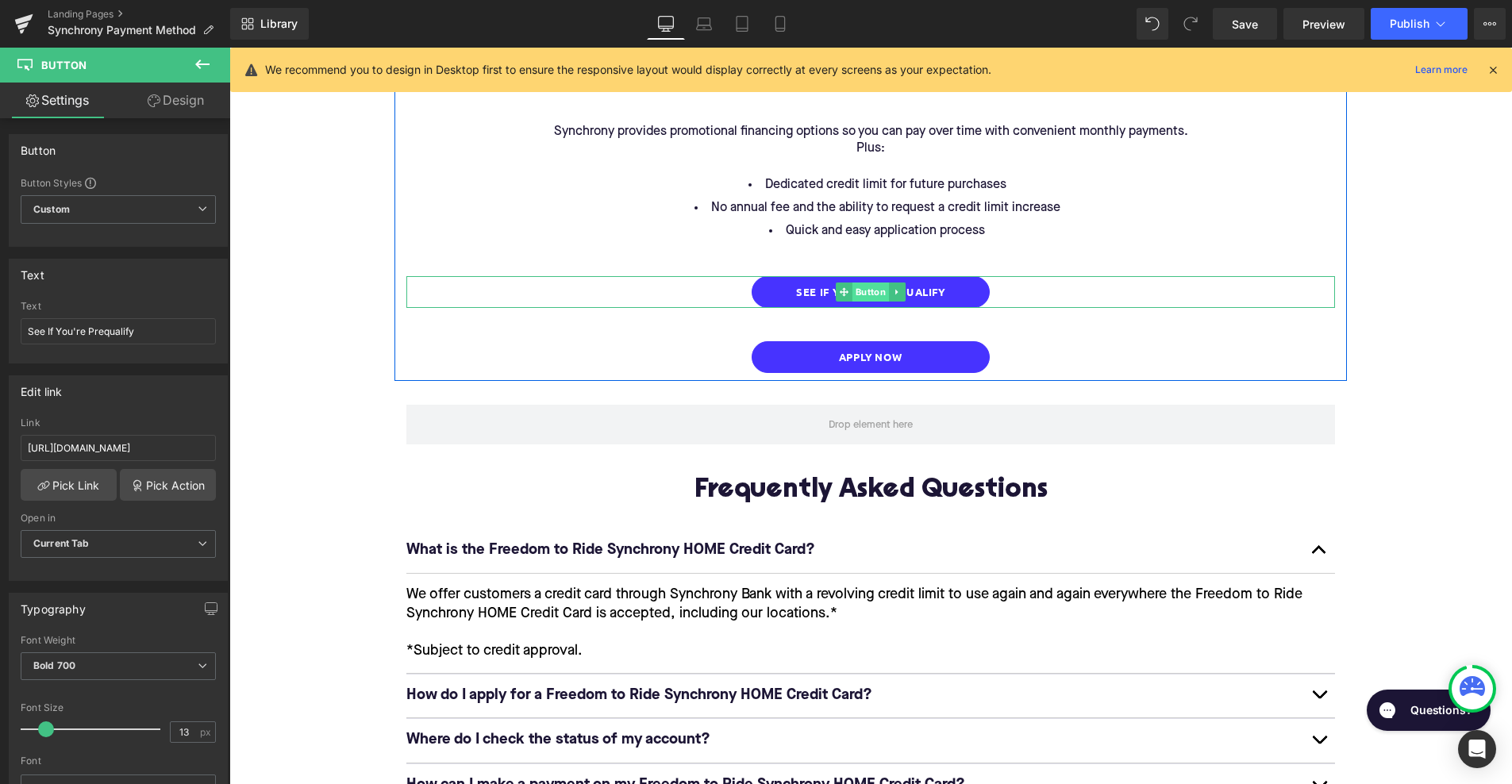
click at [870, 282] on span "Button" at bounding box center [870, 291] width 37 height 19
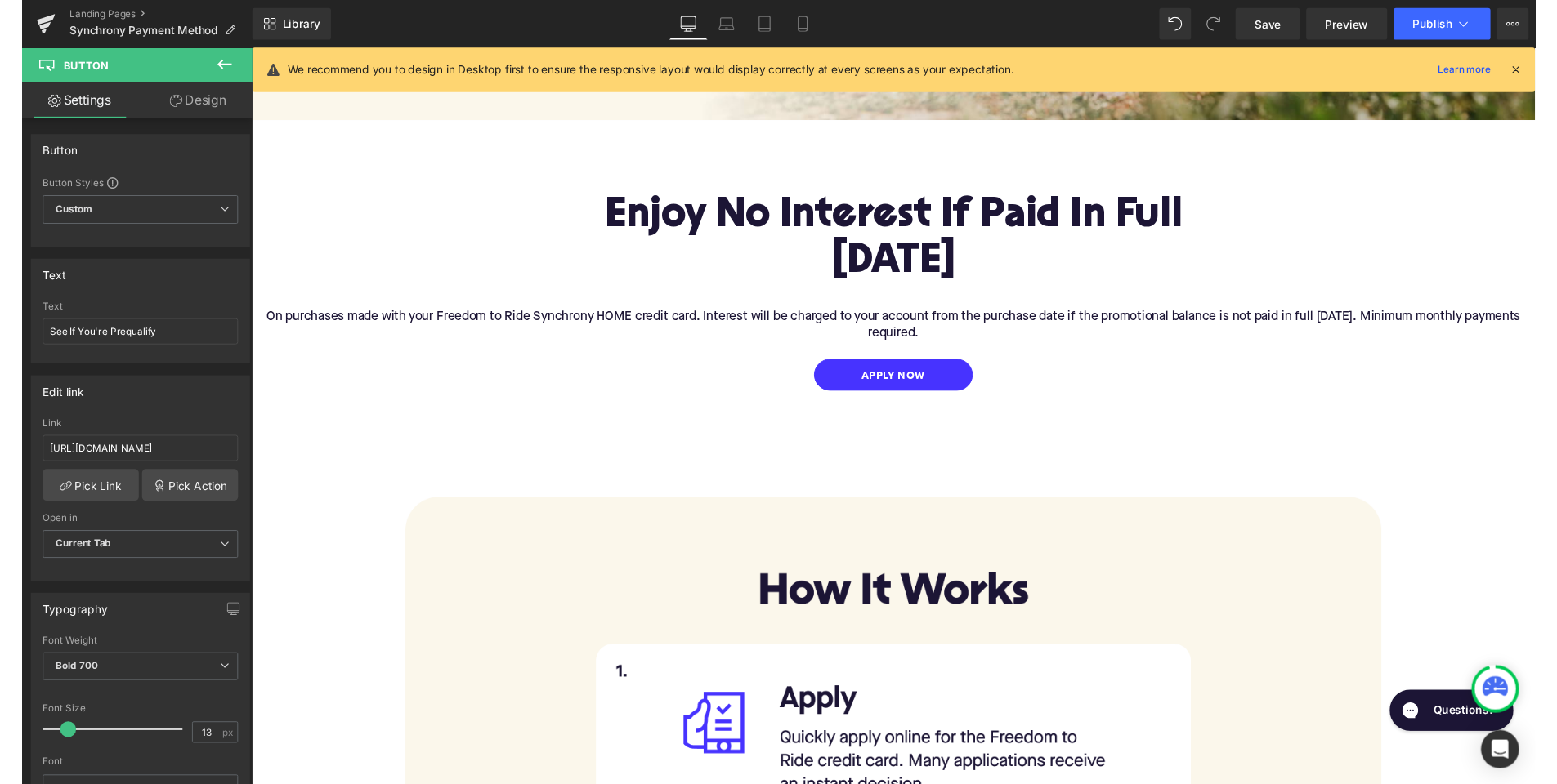
scroll to position [6, 0]
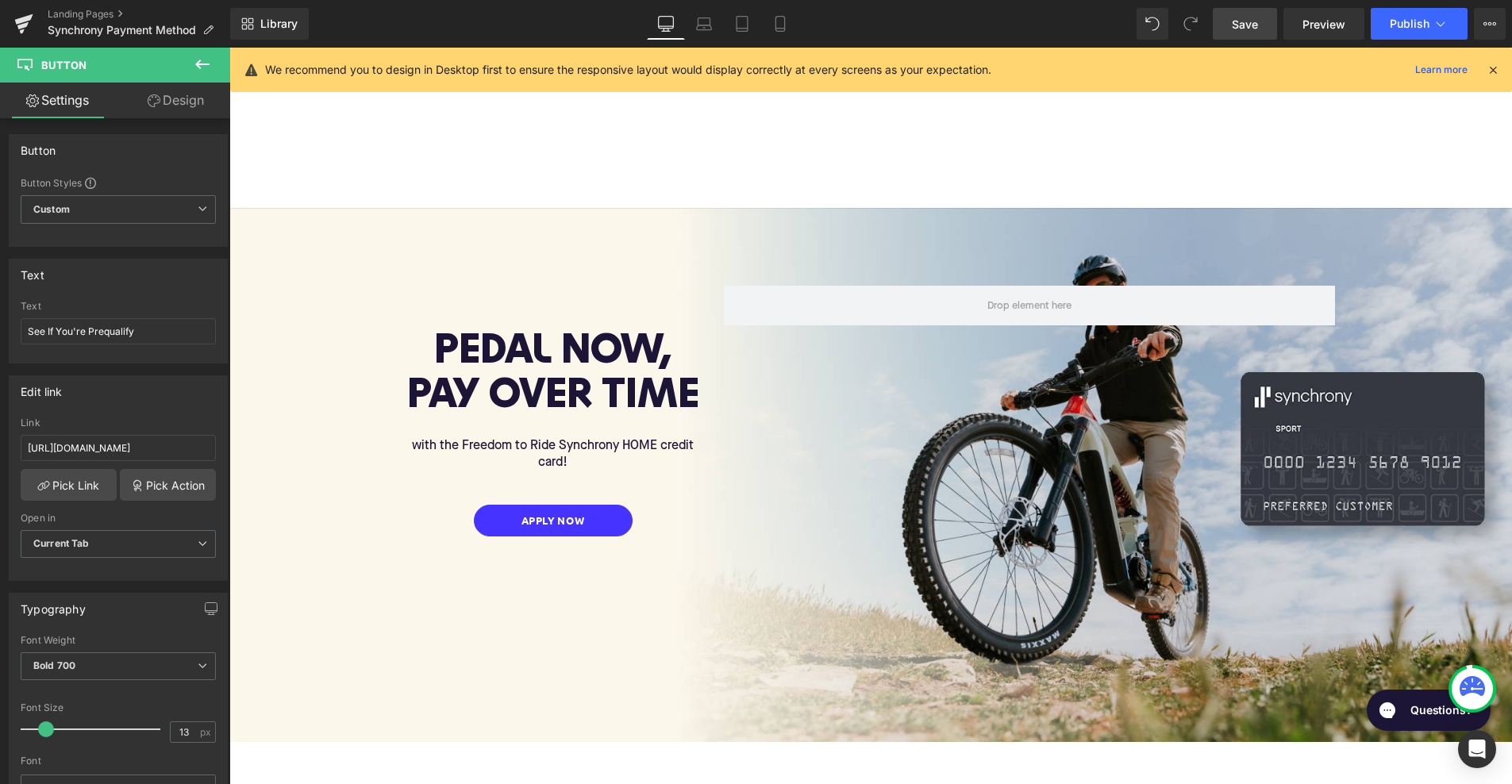
click at [1245, 25] on span "Save" at bounding box center [1245, 24] width 26 height 17
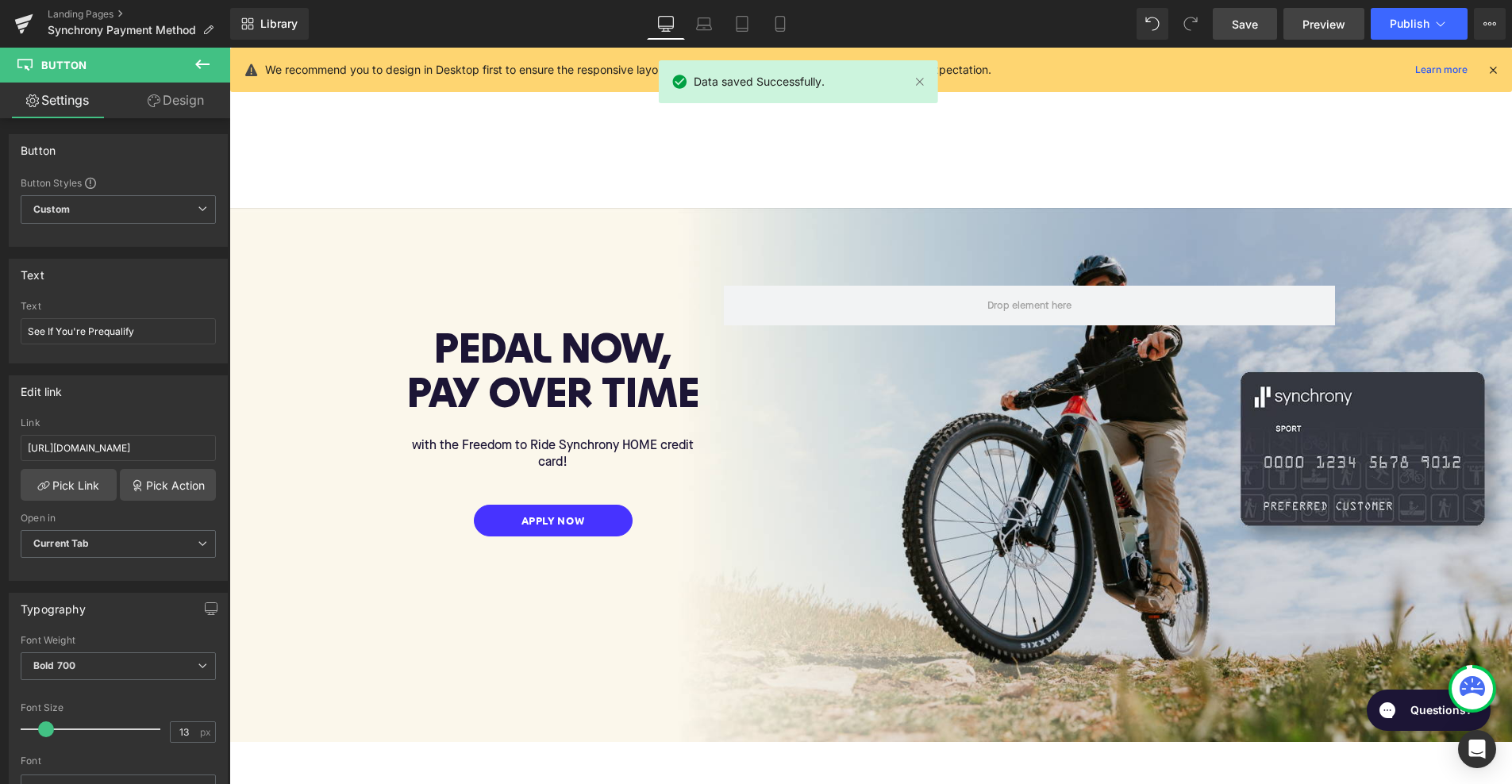
click at [1322, 24] on span "Preview" at bounding box center [1324, 24] width 43 height 17
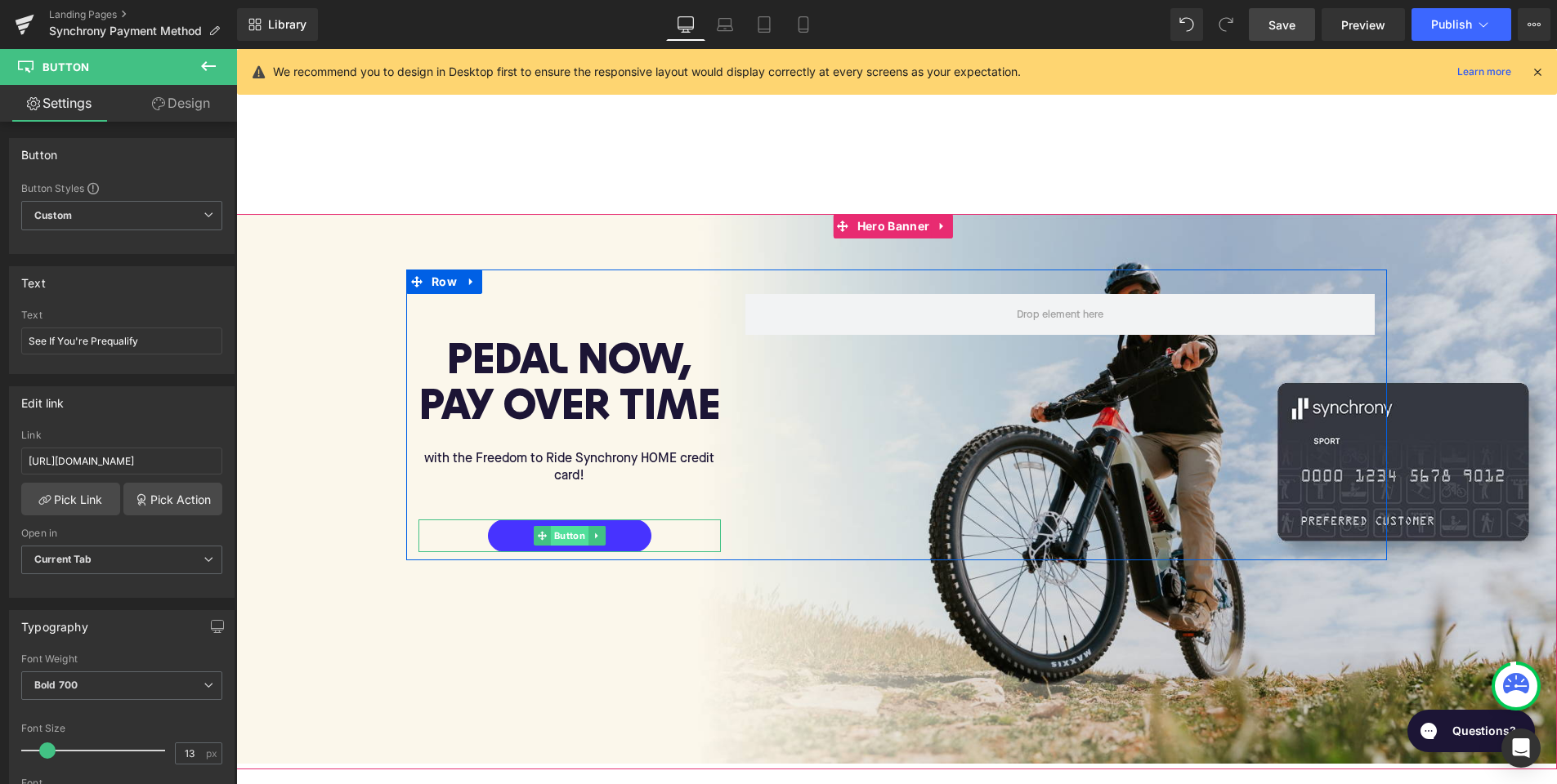
click at [564, 529] on span "Button" at bounding box center [569, 535] width 38 height 19
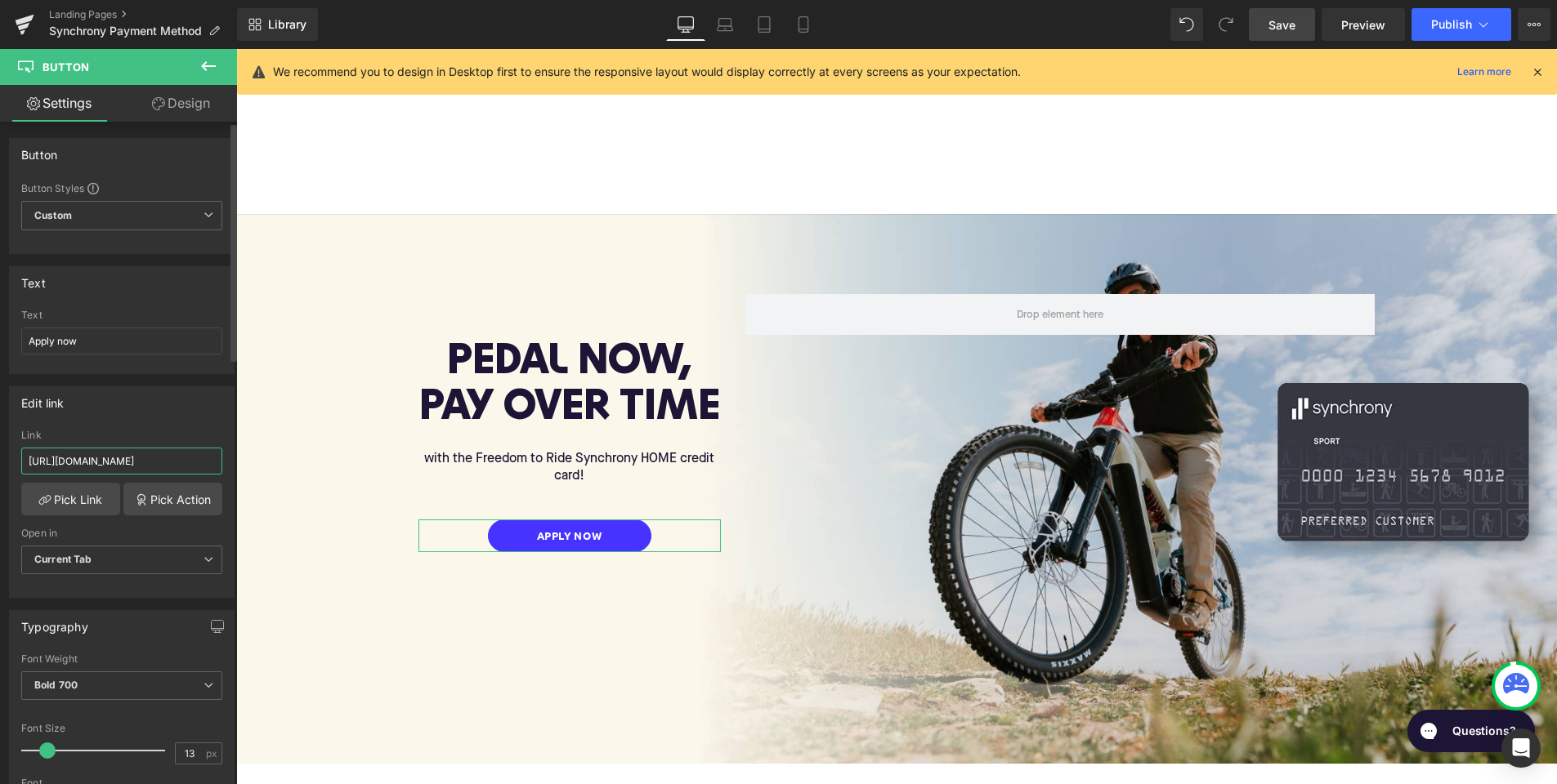
click at [117, 464] on input "[URL][DOMAIN_NAME]" at bounding box center [121, 461] width 201 height 27
paste input "[URL][DOMAIN_NAME]"
type input "[URL][DOMAIN_NAME]"
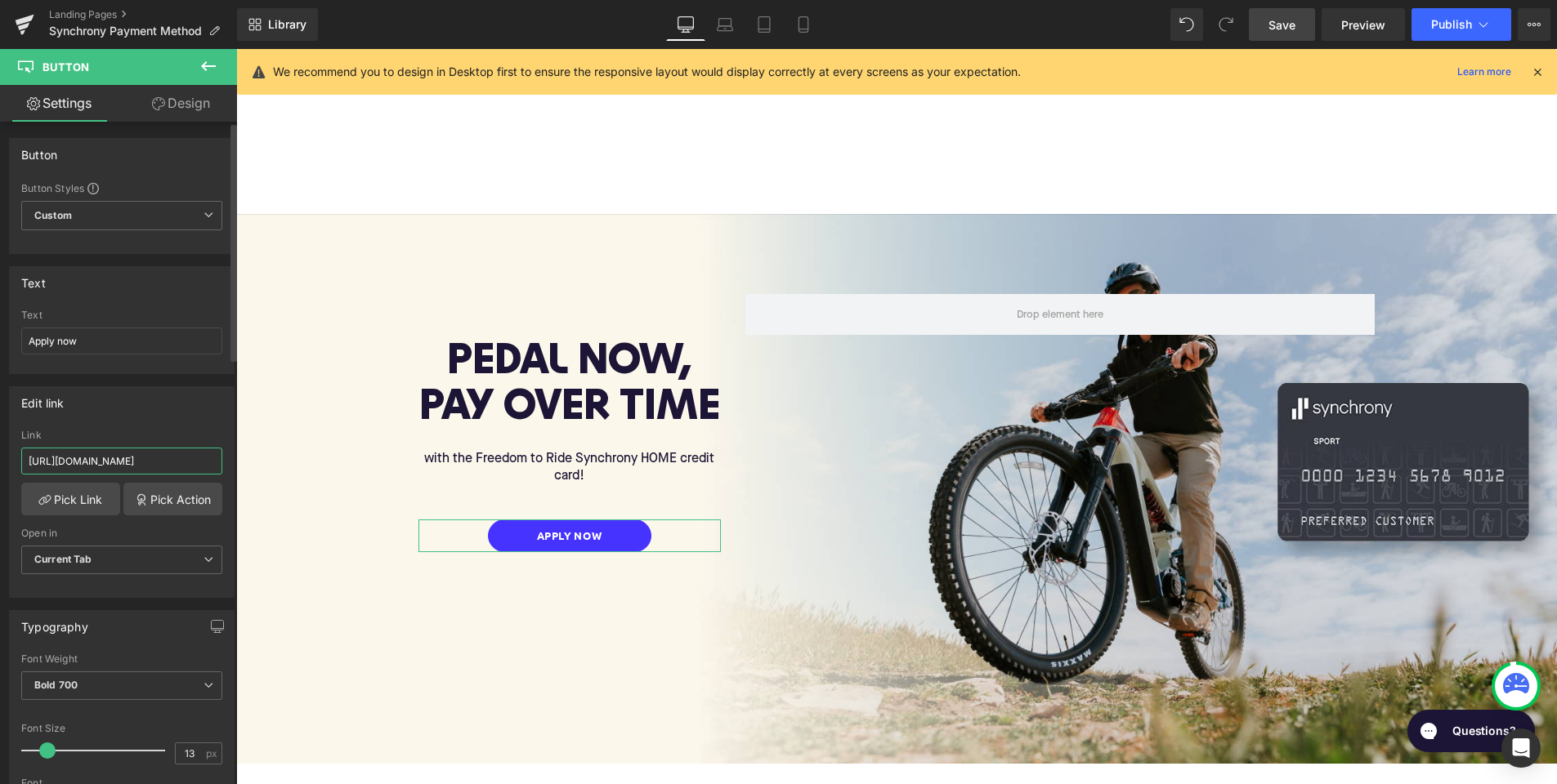
click at [156, 463] on input "[URL][DOMAIN_NAME]" at bounding box center [121, 461] width 201 height 27
paste input "[URL][DOMAIN_NAME]"
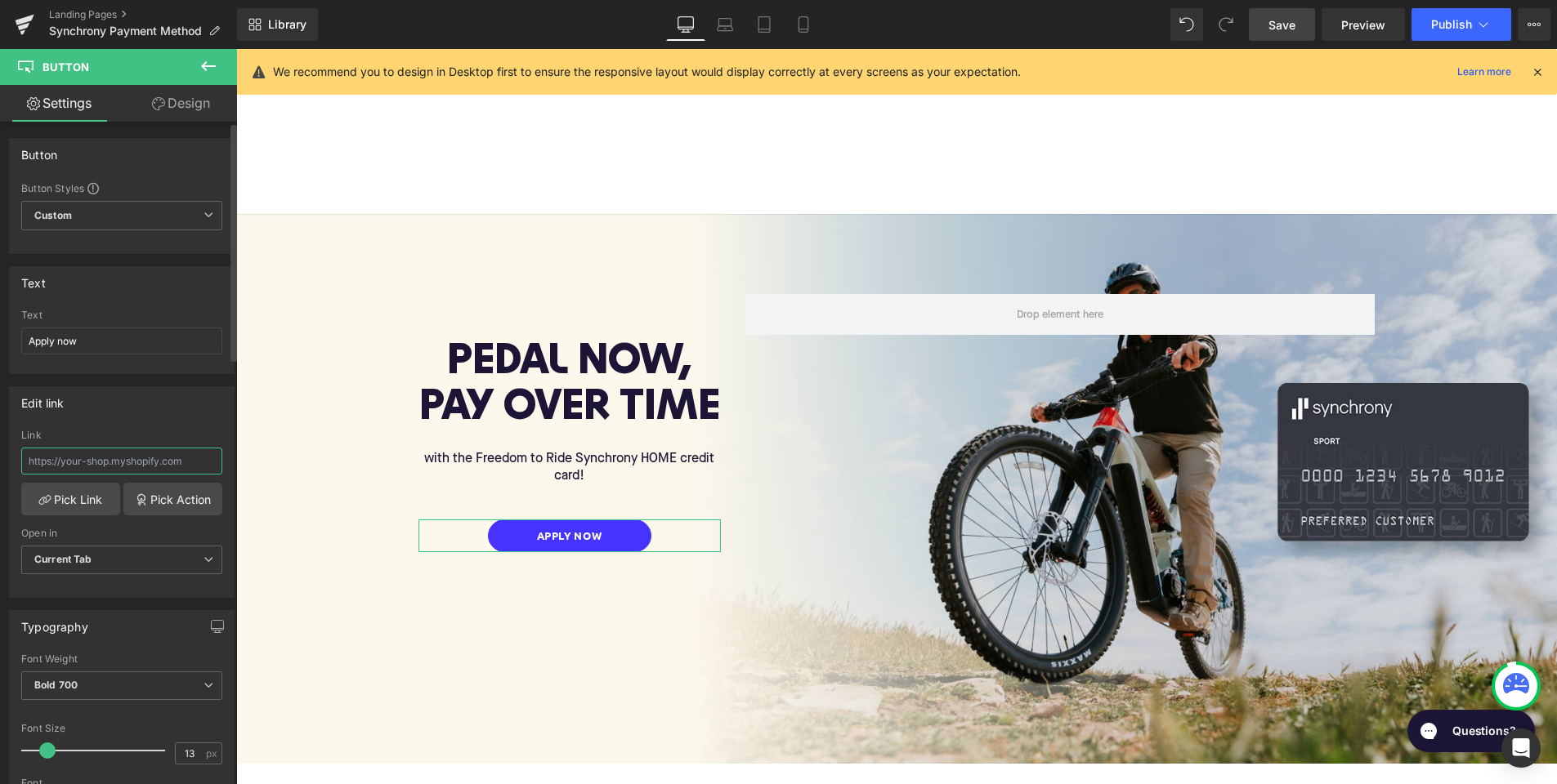
type input "[URL][DOMAIN_NAME]"
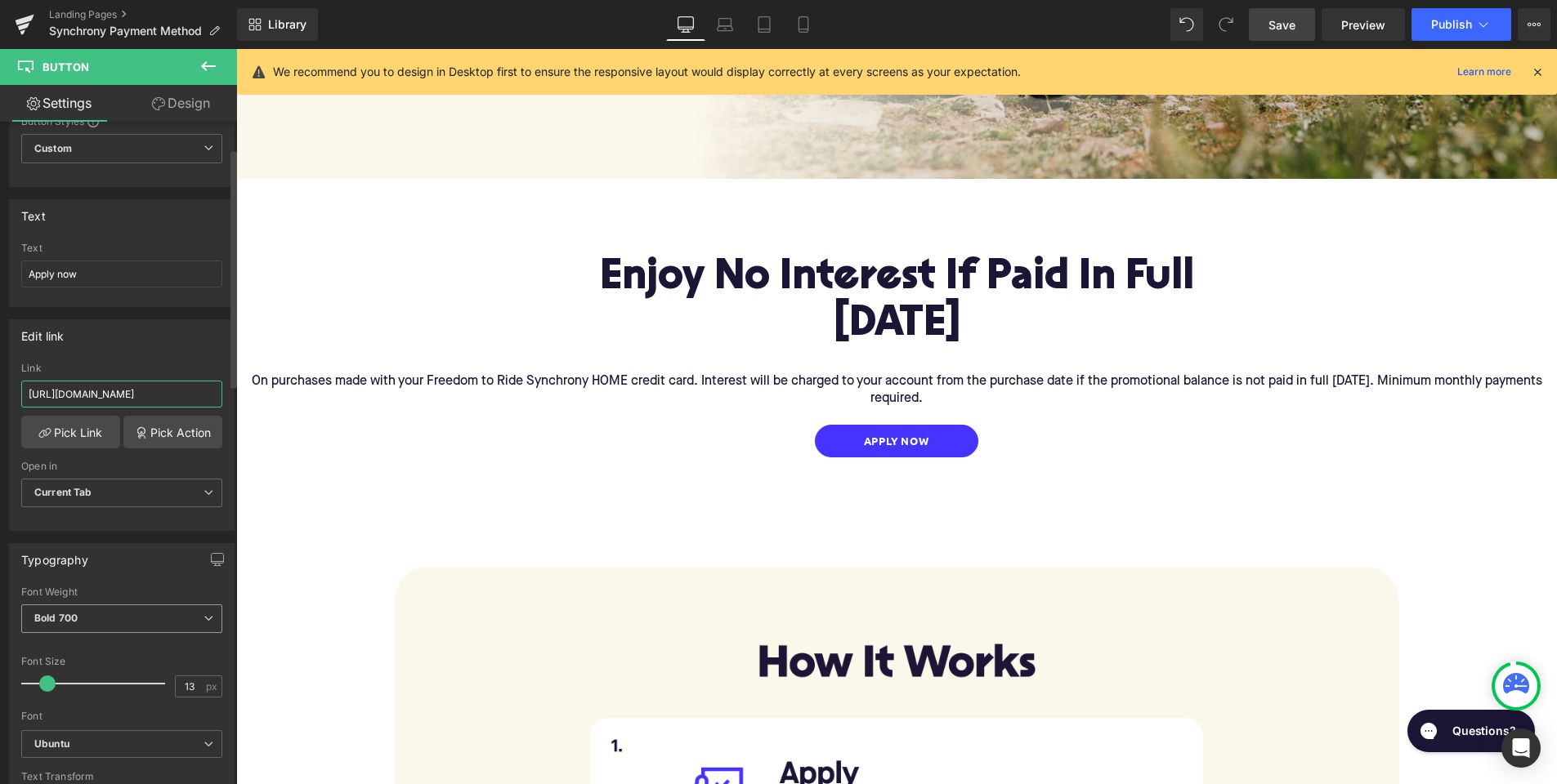
scroll to position [74, 0]
click at [898, 435] on span "Button" at bounding box center [893, 440] width 38 height 19
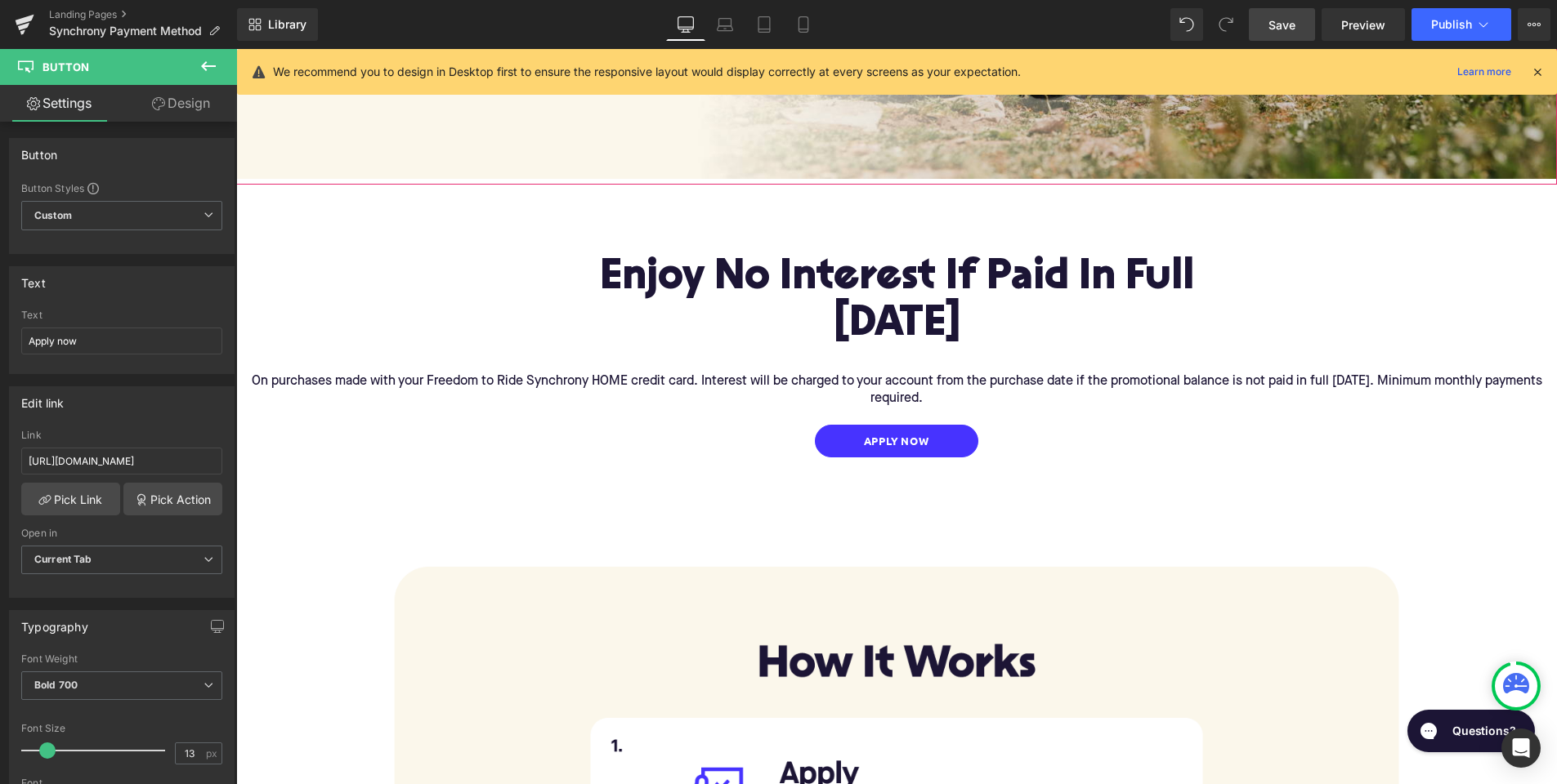
click at [1289, 28] on span "Save" at bounding box center [1282, 25] width 27 height 18
click at [1363, 27] on span "Preview" at bounding box center [1363, 25] width 44 height 18
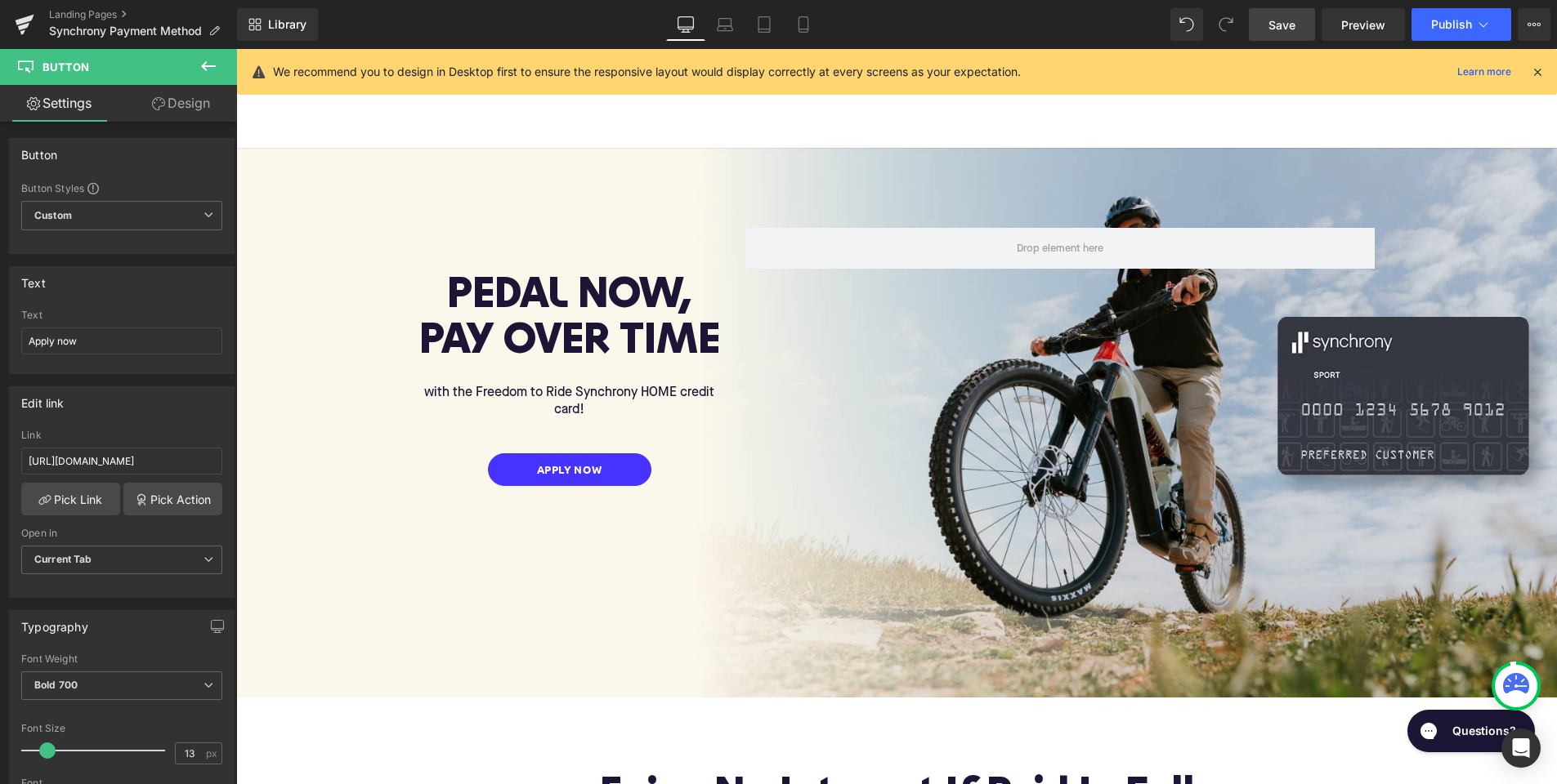
scroll to position [67, 0]
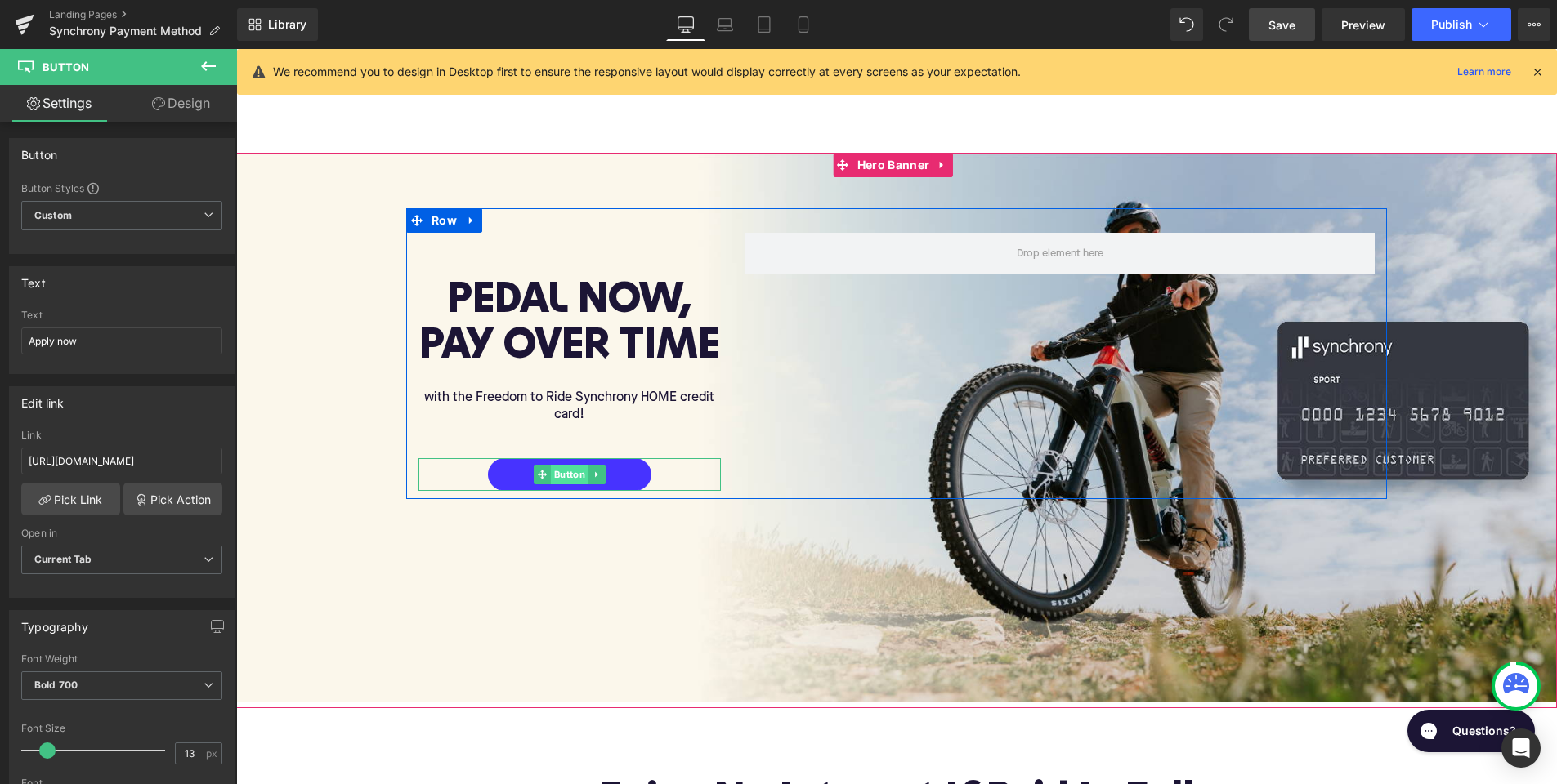
click at [561, 469] on span "Button" at bounding box center [569, 474] width 38 height 19
click at [561, 466] on span "Button" at bounding box center [569, 474] width 38 height 19
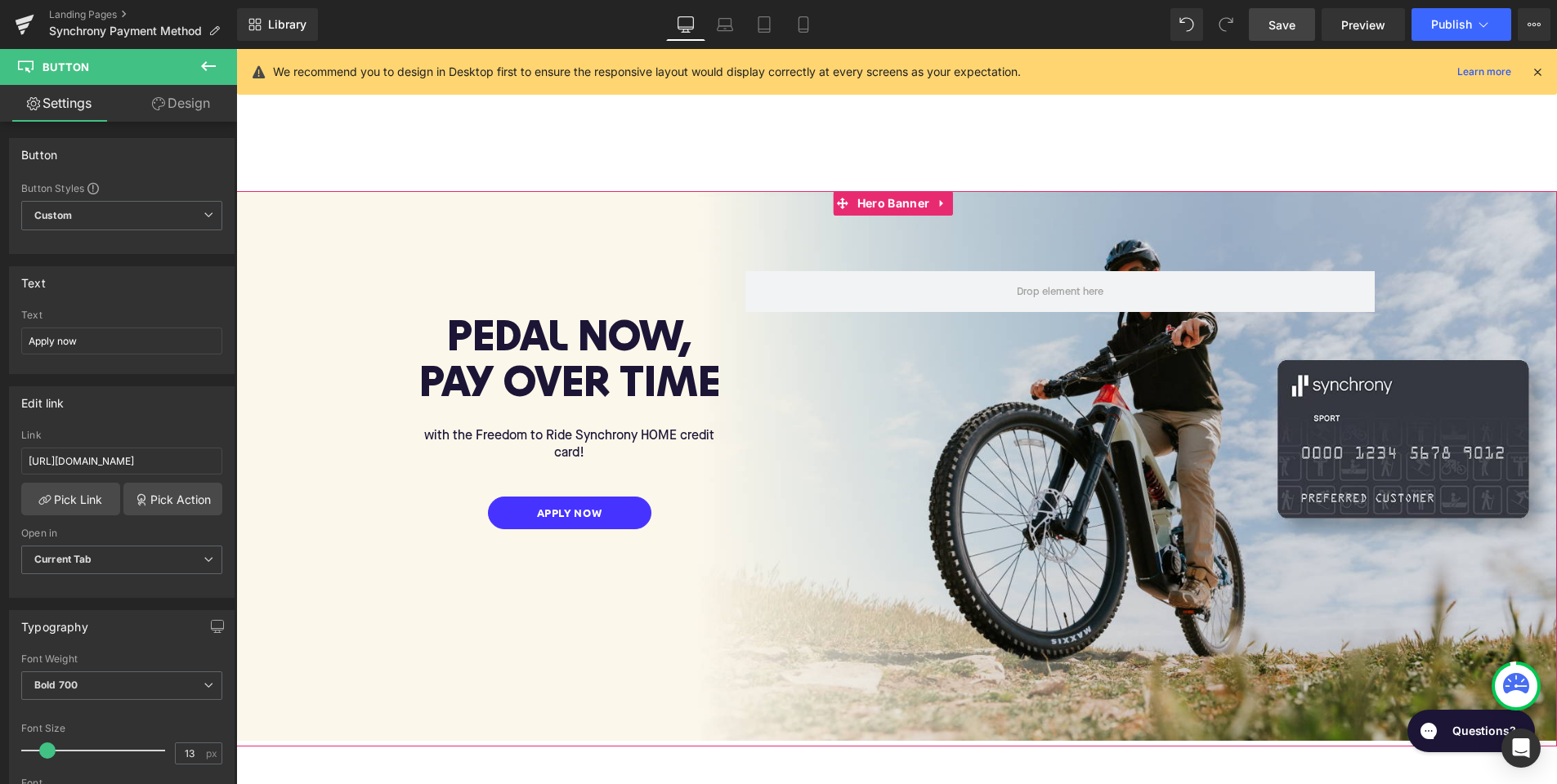
scroll to position [11, 0]
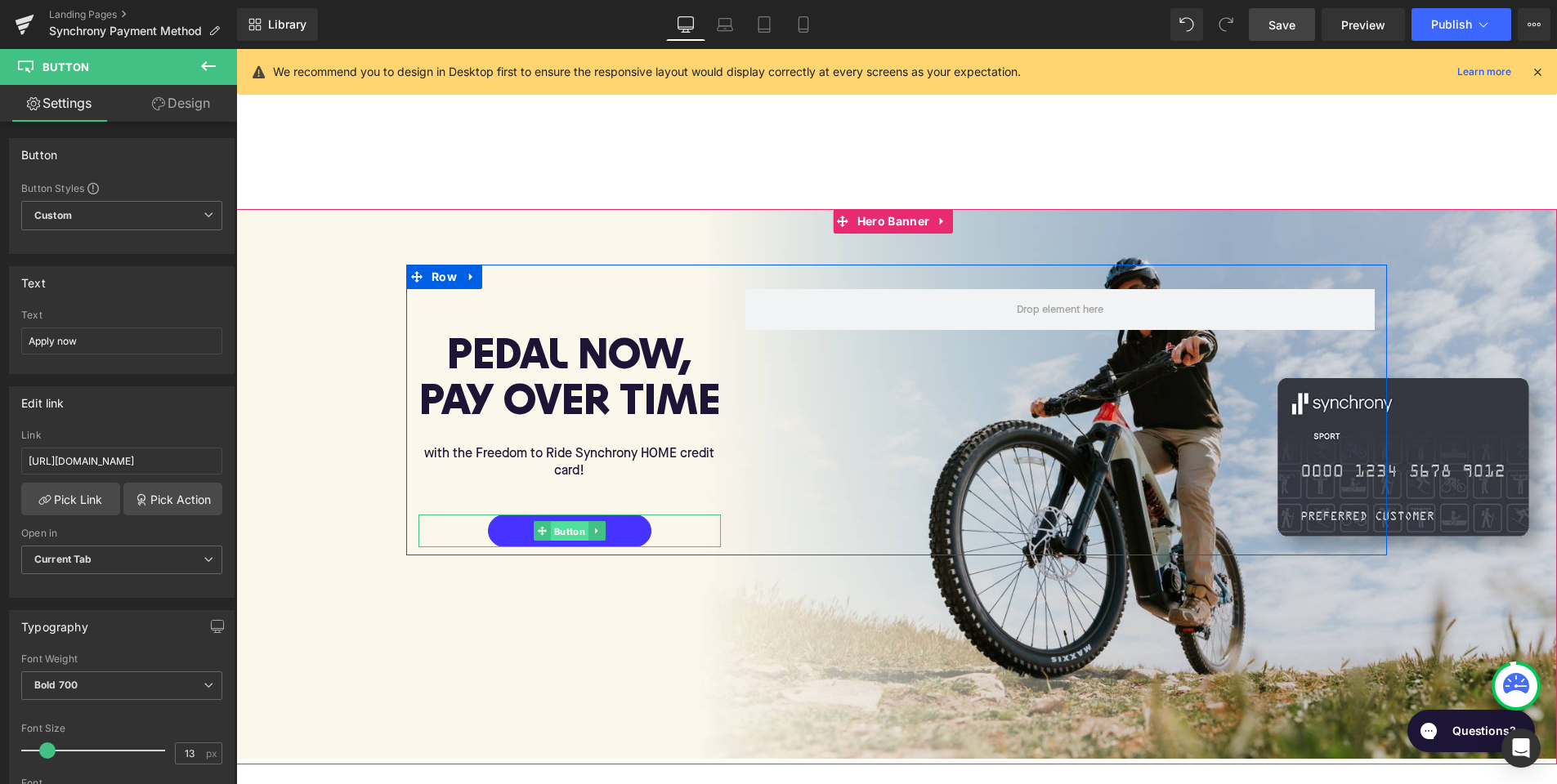
click at [564, 526] on span "Button" at bounding box center [569, 532] width 38 height 19
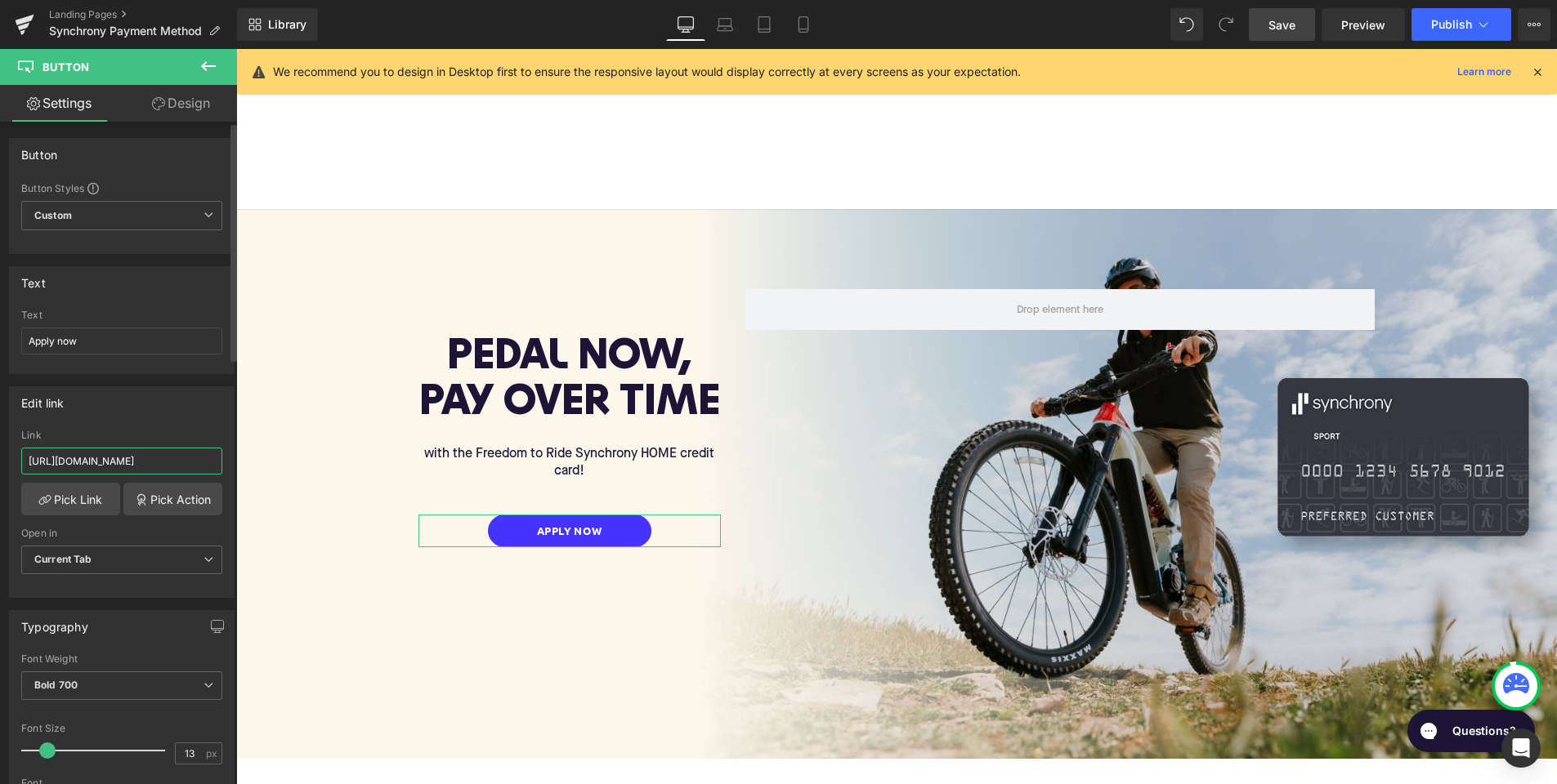
click at [198, 461] on input "[URL][DOMAIN_NAME]" at bounding box center [121, 461] width 201 height 27
click at [725, 26] on icon at bounding box center [724, 28] width 16 height 5
type input "100"
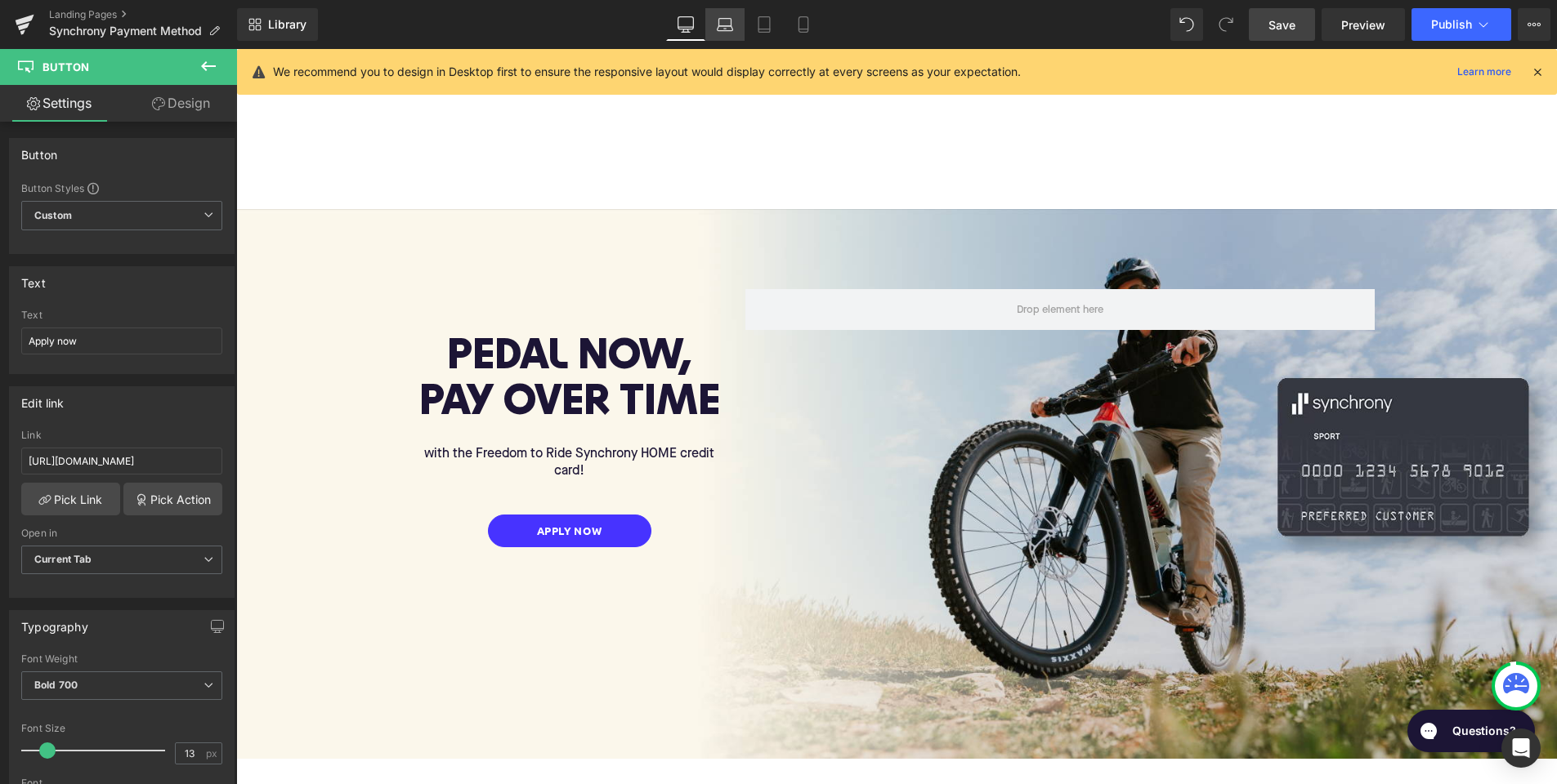
type input "100"
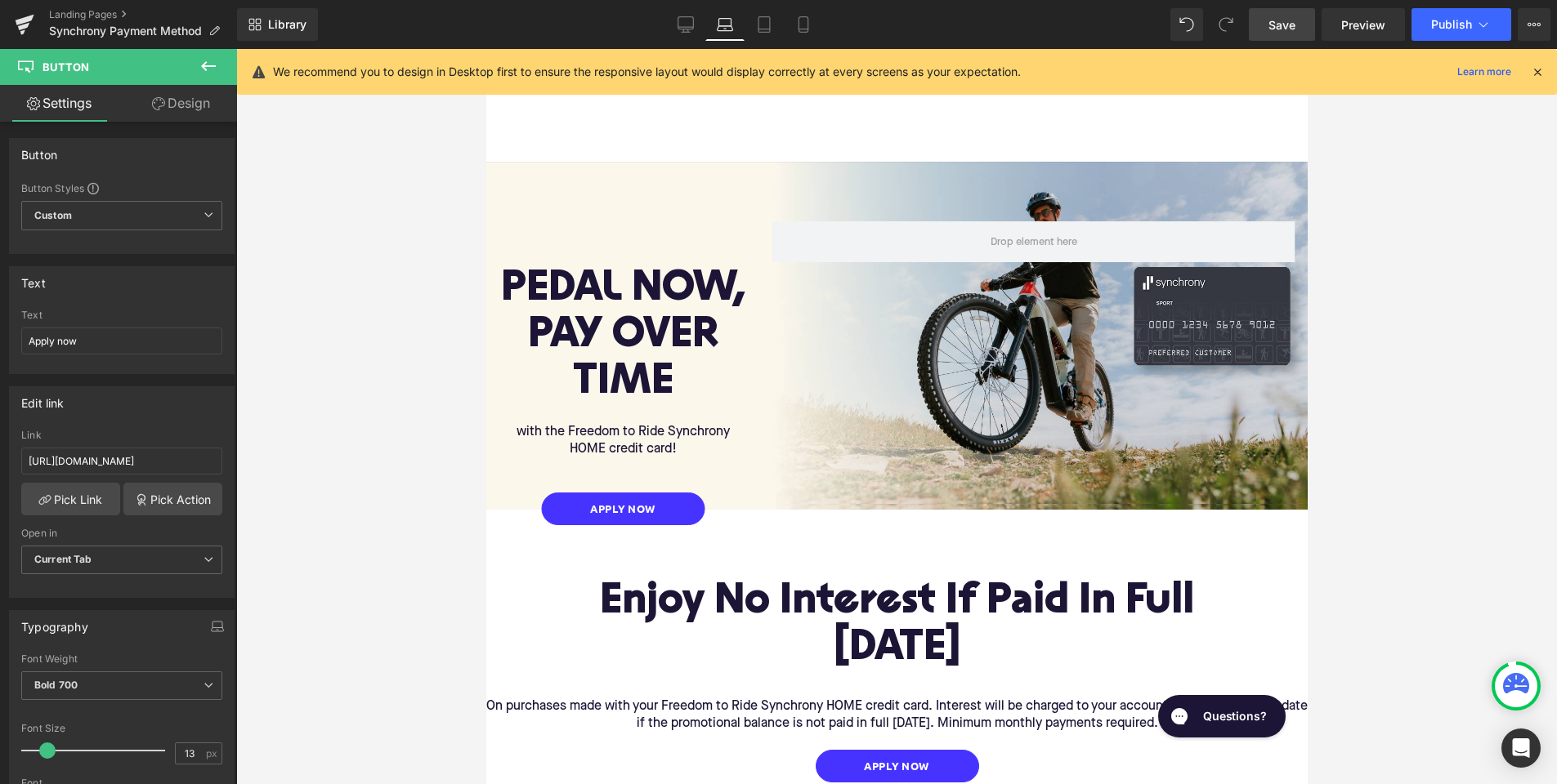
scroll to position [0, 0]
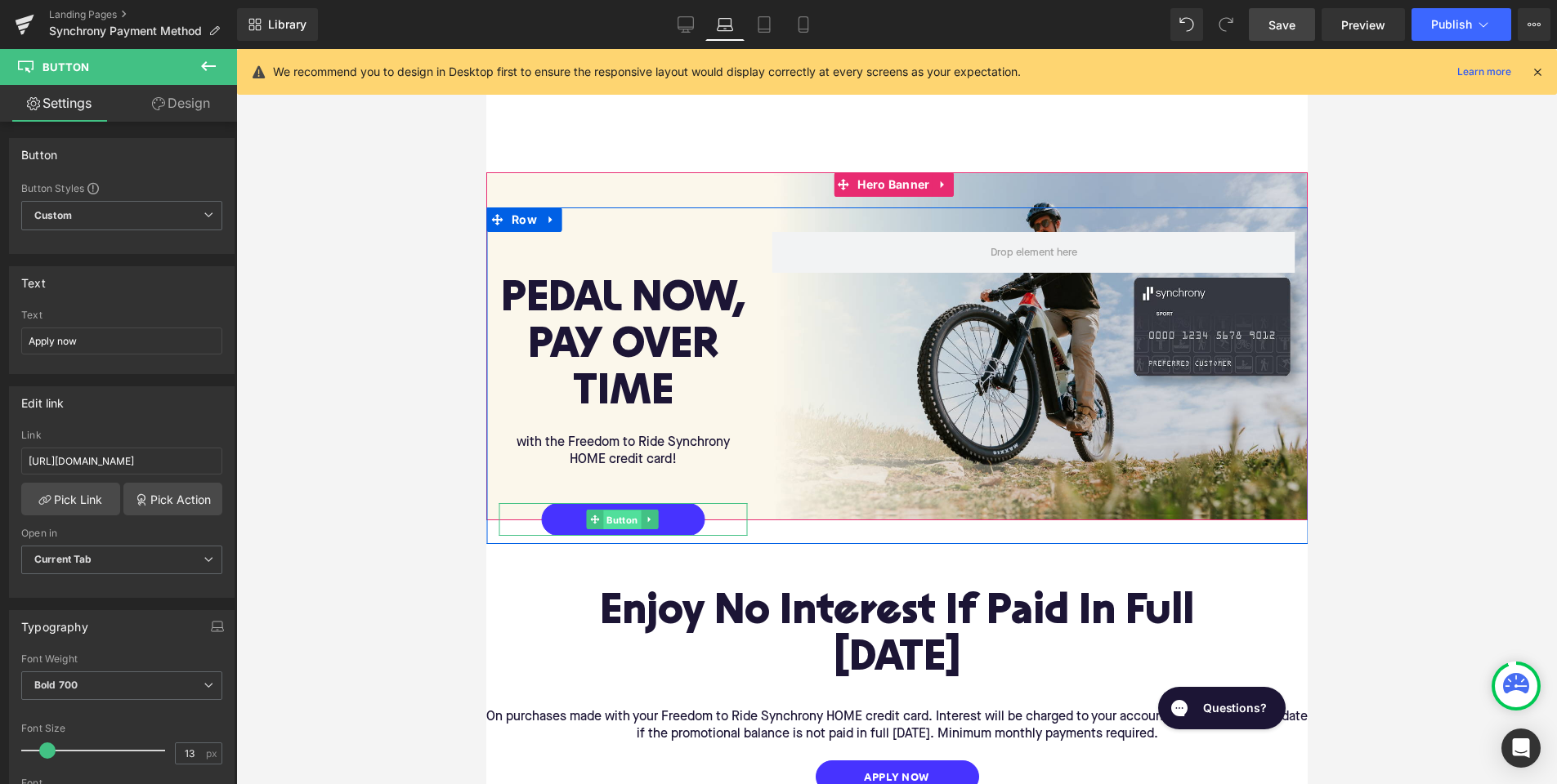
click at [617, 511] on span "Button" at bounding box center [620, 520] width 38 height 19
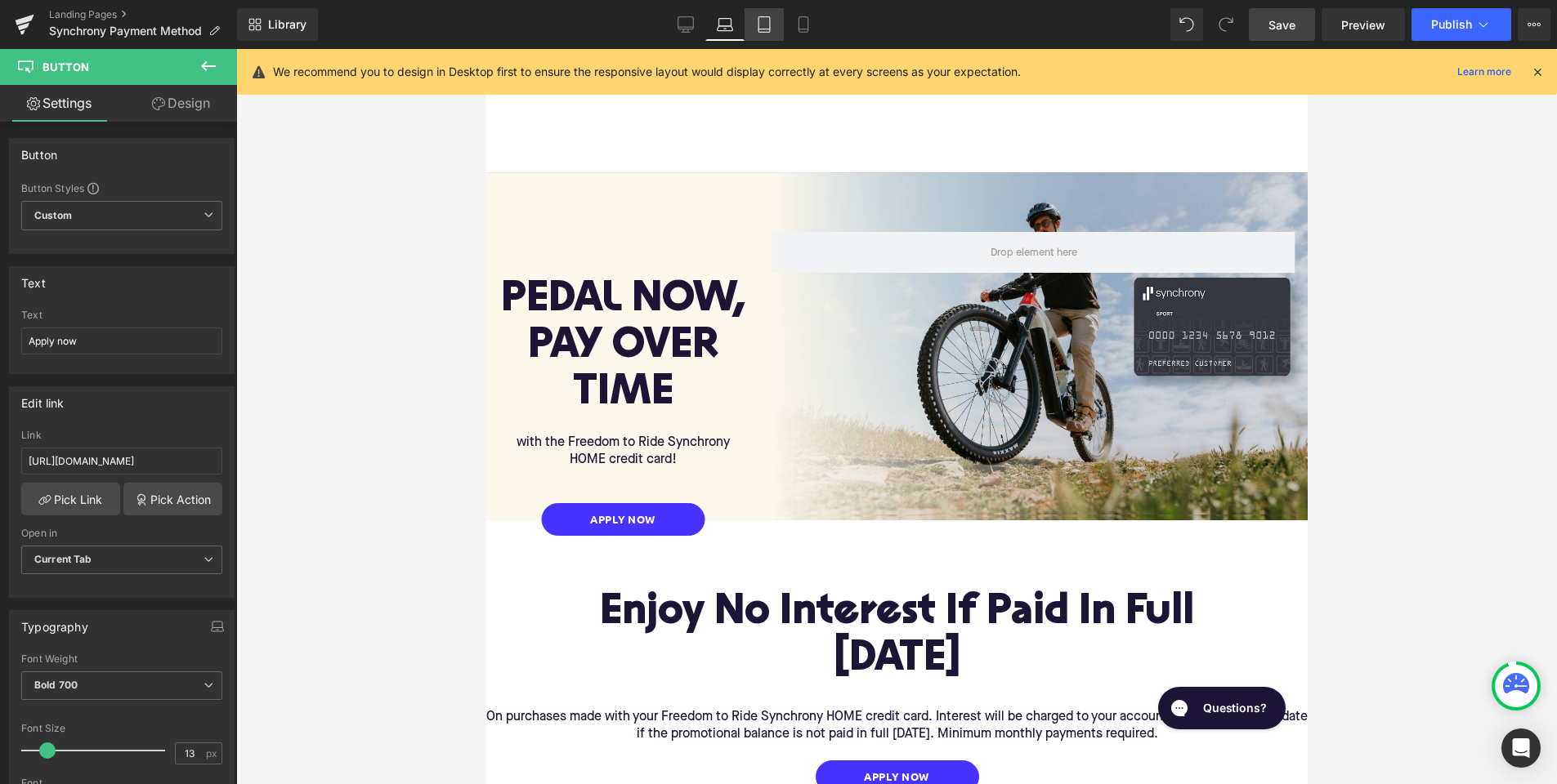
click at [760, 19] on icon at bounding box center [764, 25] width 17 height 17
type input "100"
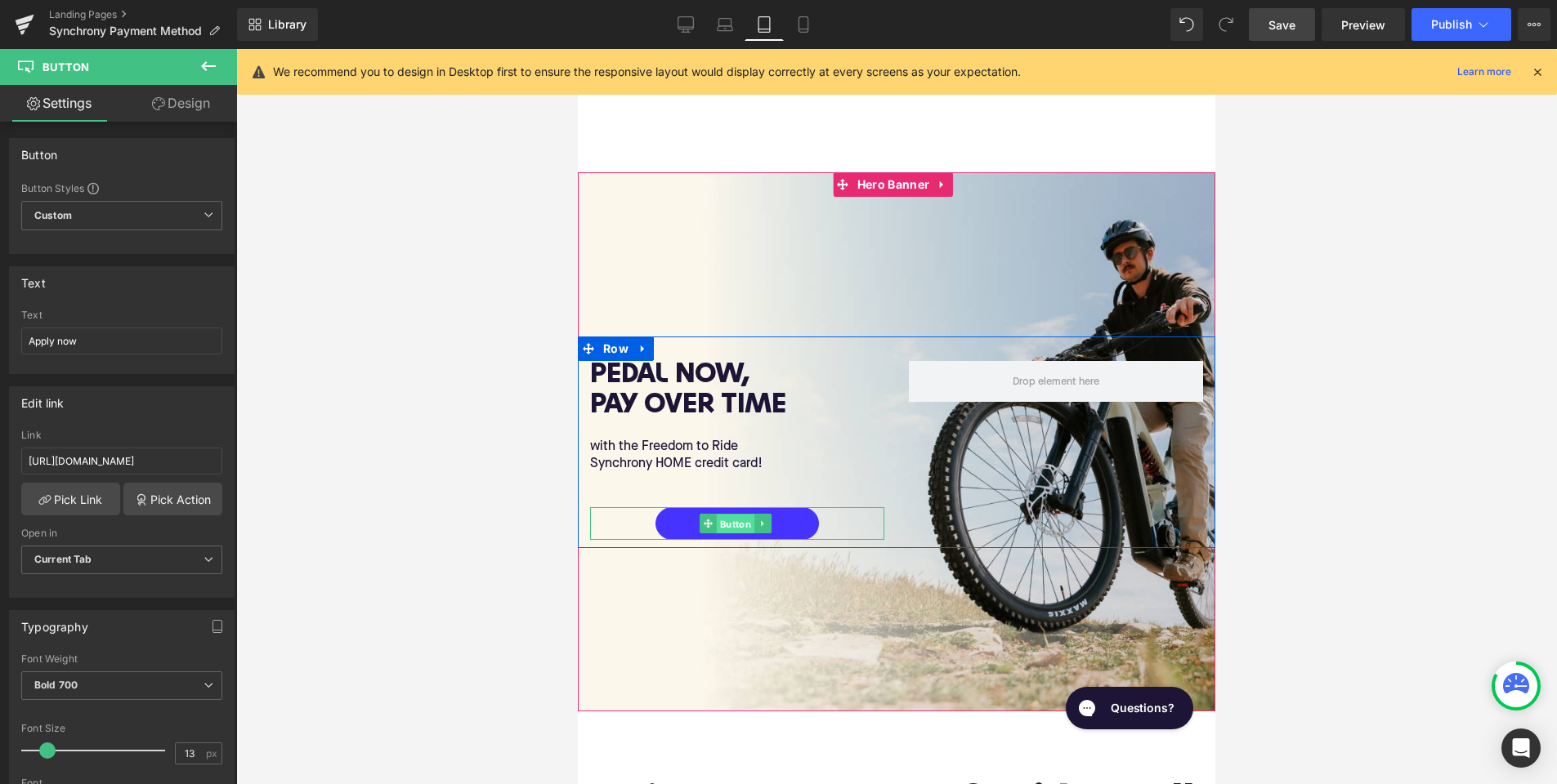
click at [737, 519] on span "Button" at bounding box center [735, 524] width 38 height 19
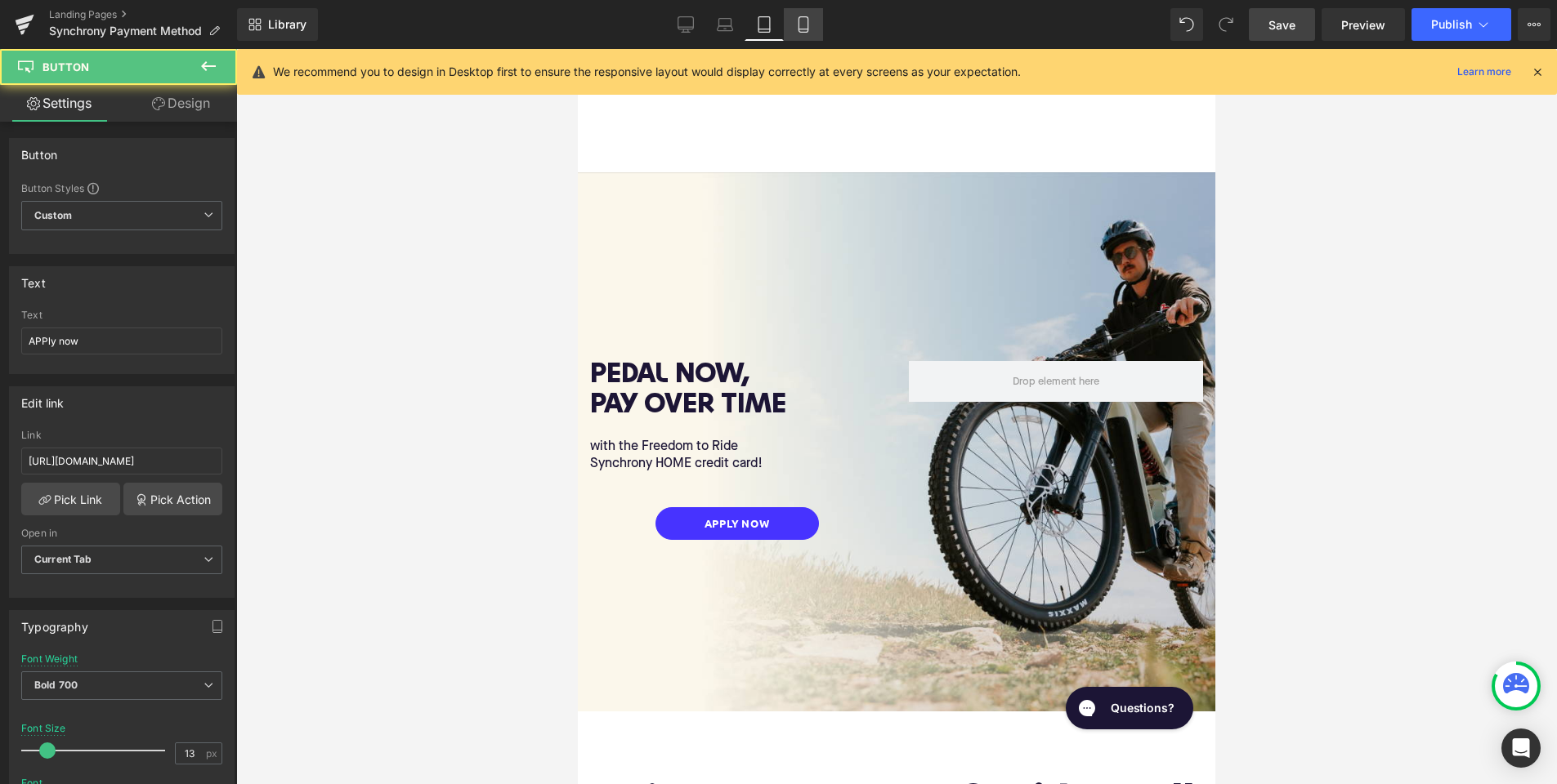
click at [804, 31] on icon at bounding box center [804, 25] width 17 height 17
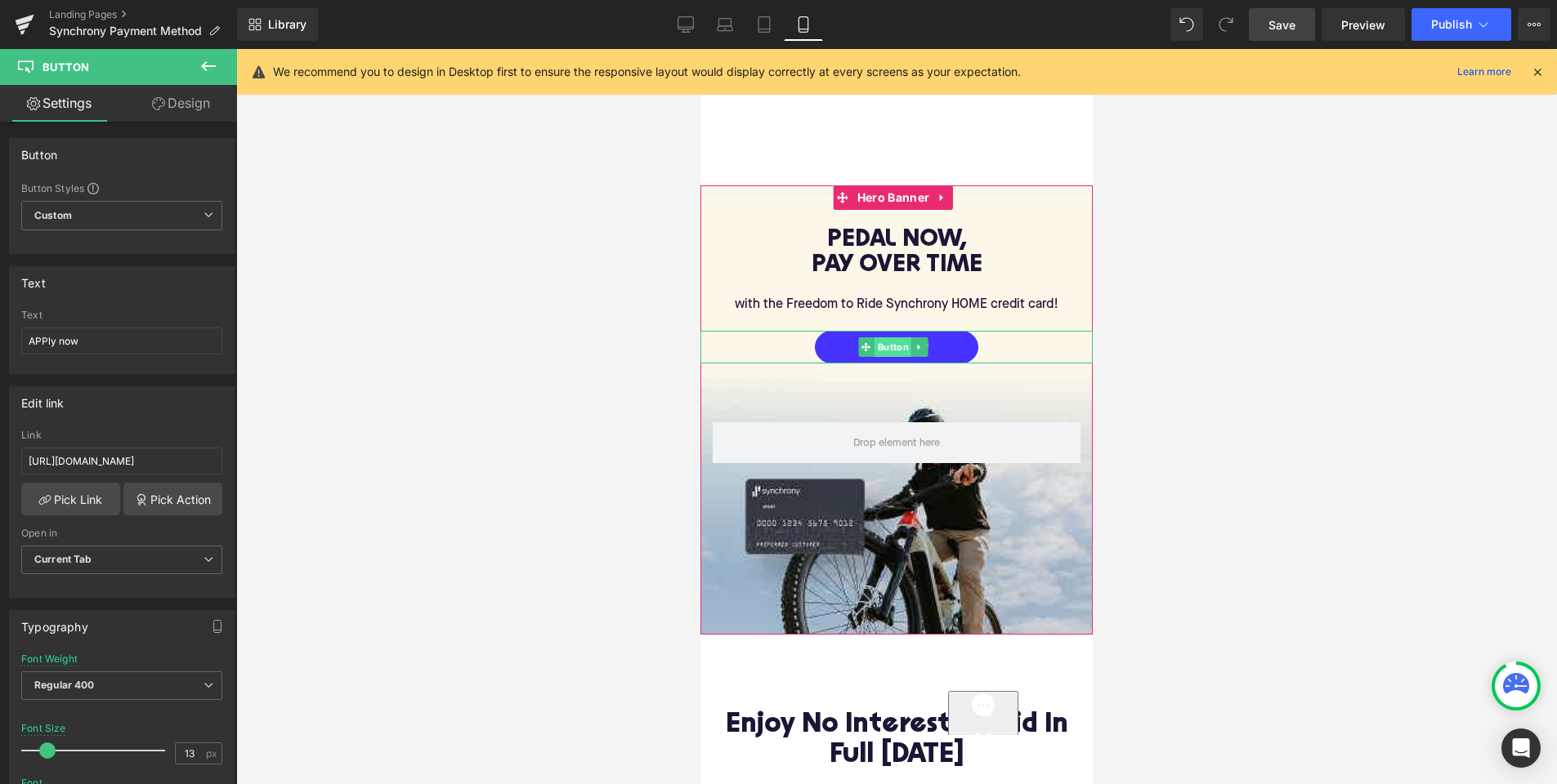
click at [897, 339] on span "Button" at bounding box center [893, 347] width 38 height 19
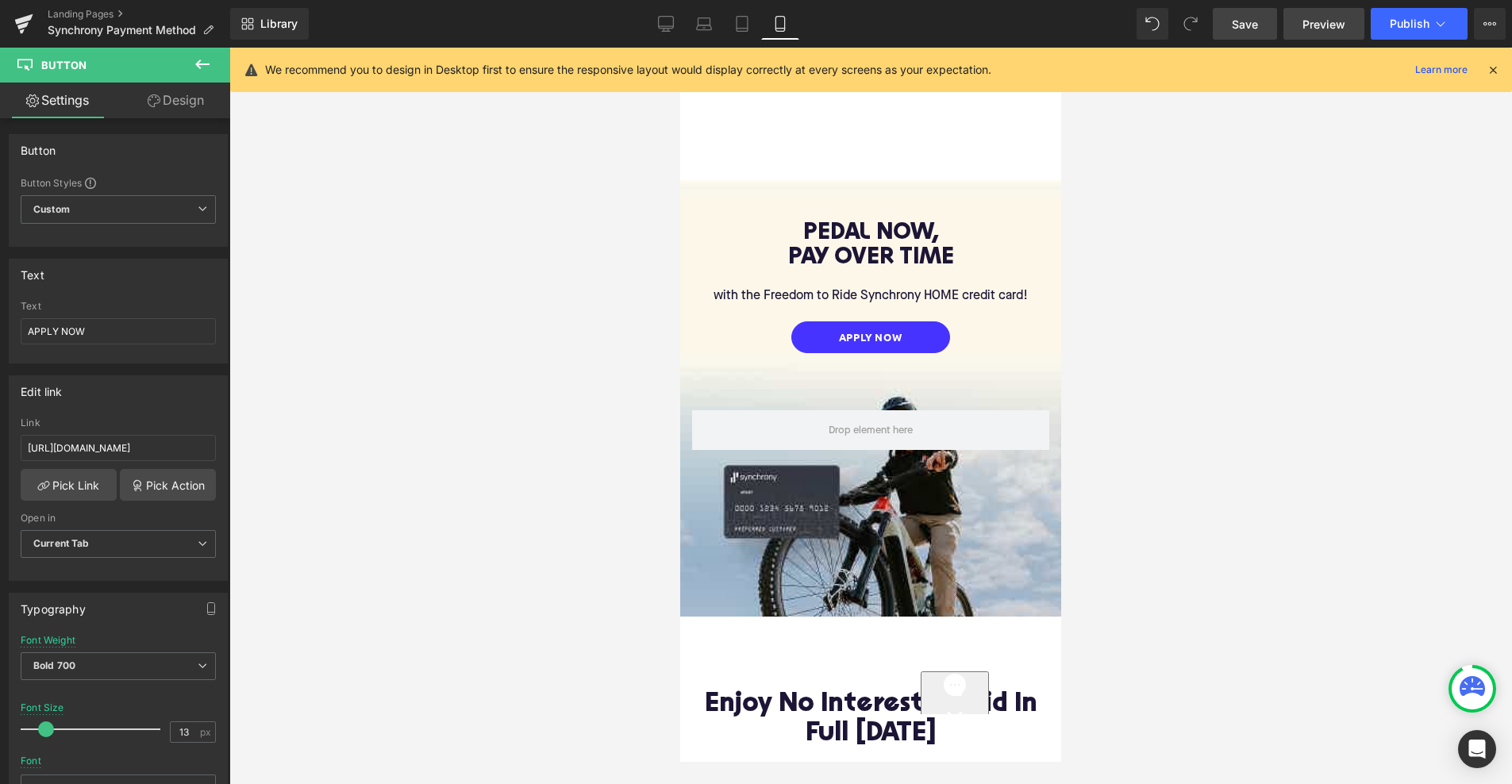
click at [1326, 28] on span "Preview" at bounding box center [1324, 24] width 43 height 17
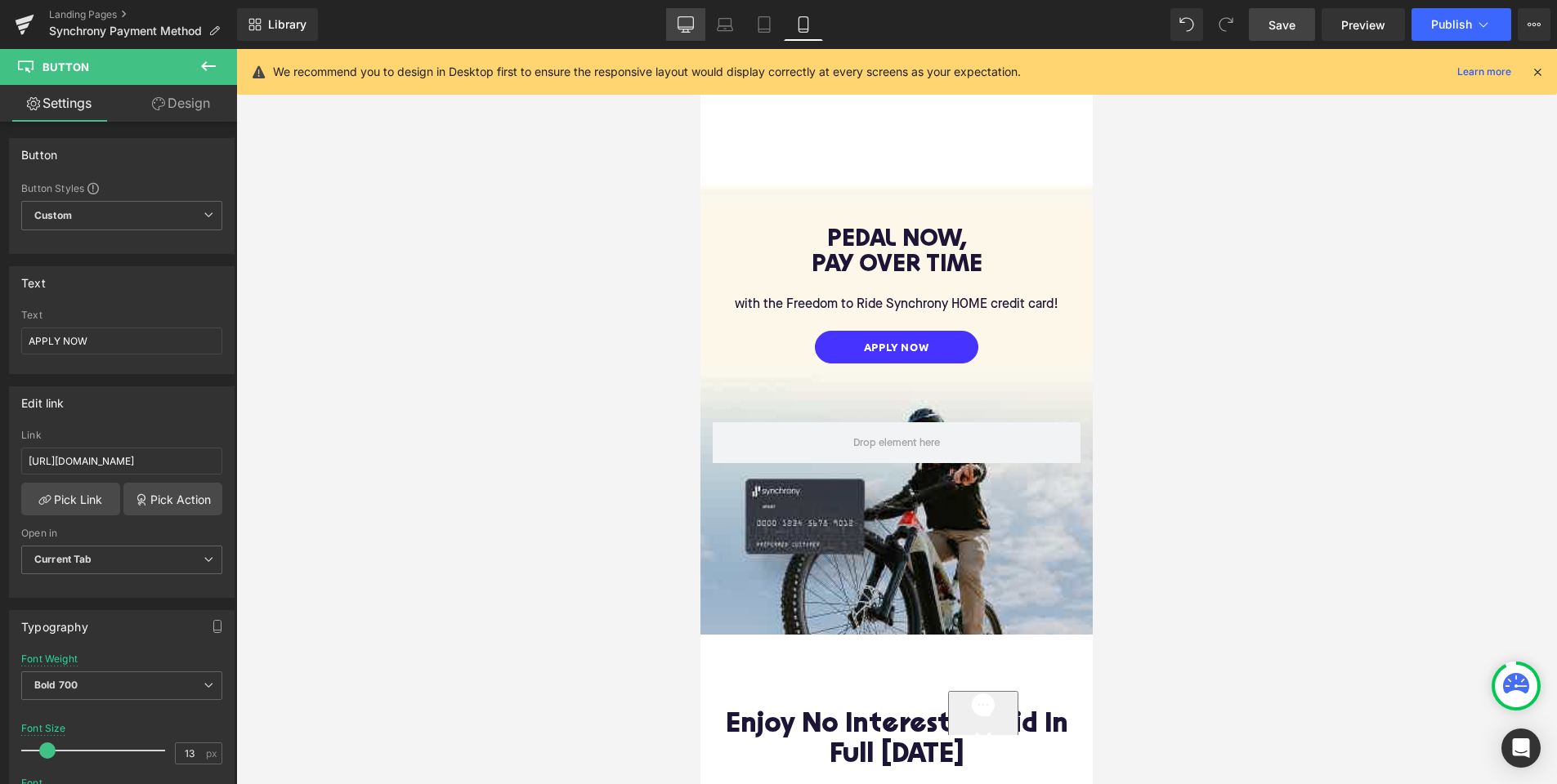
click at [671, 33] on link "Desktop" at bounding box center [686, 24] width 39 height 33
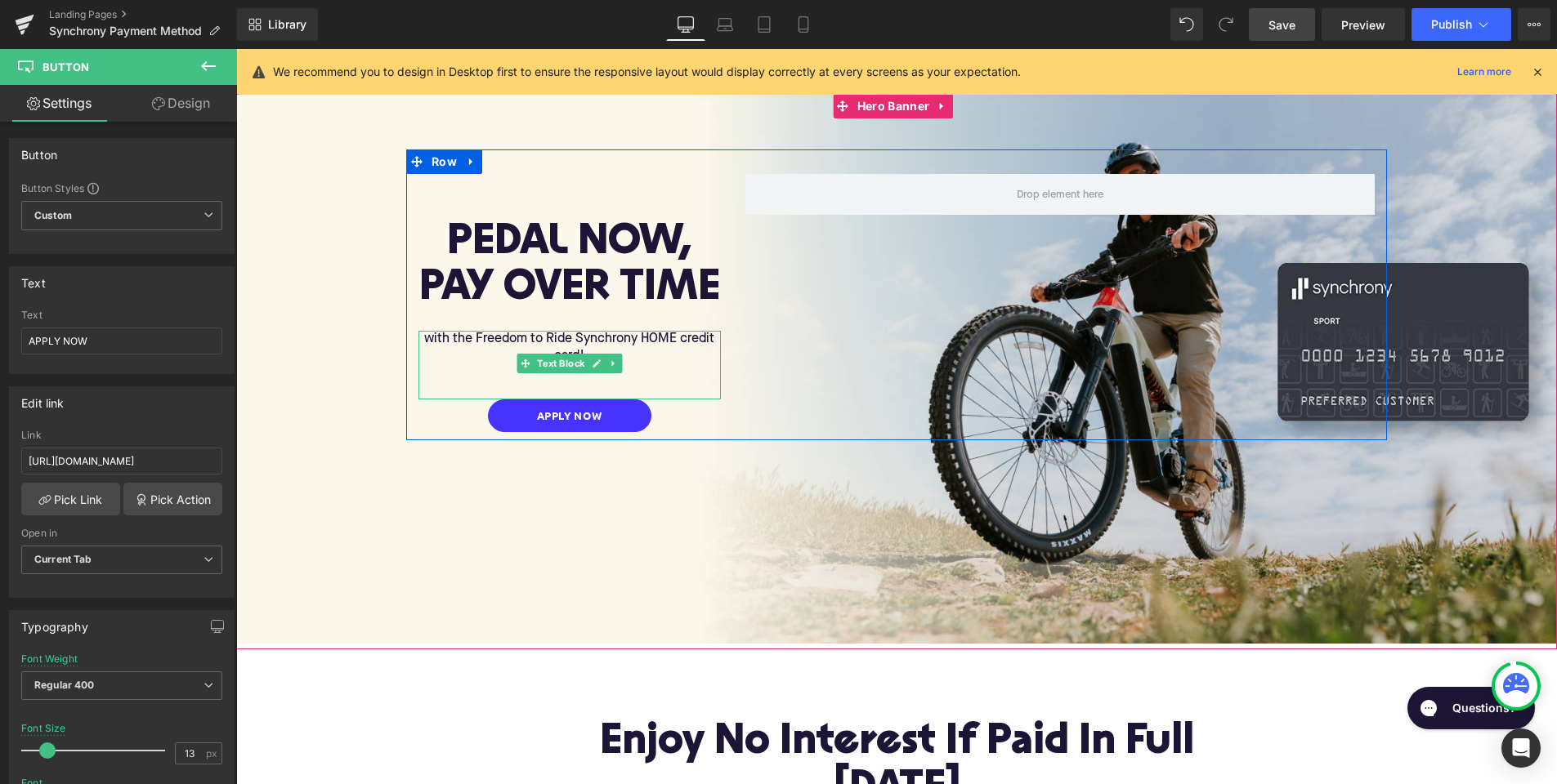
scroll to position [145, 0]
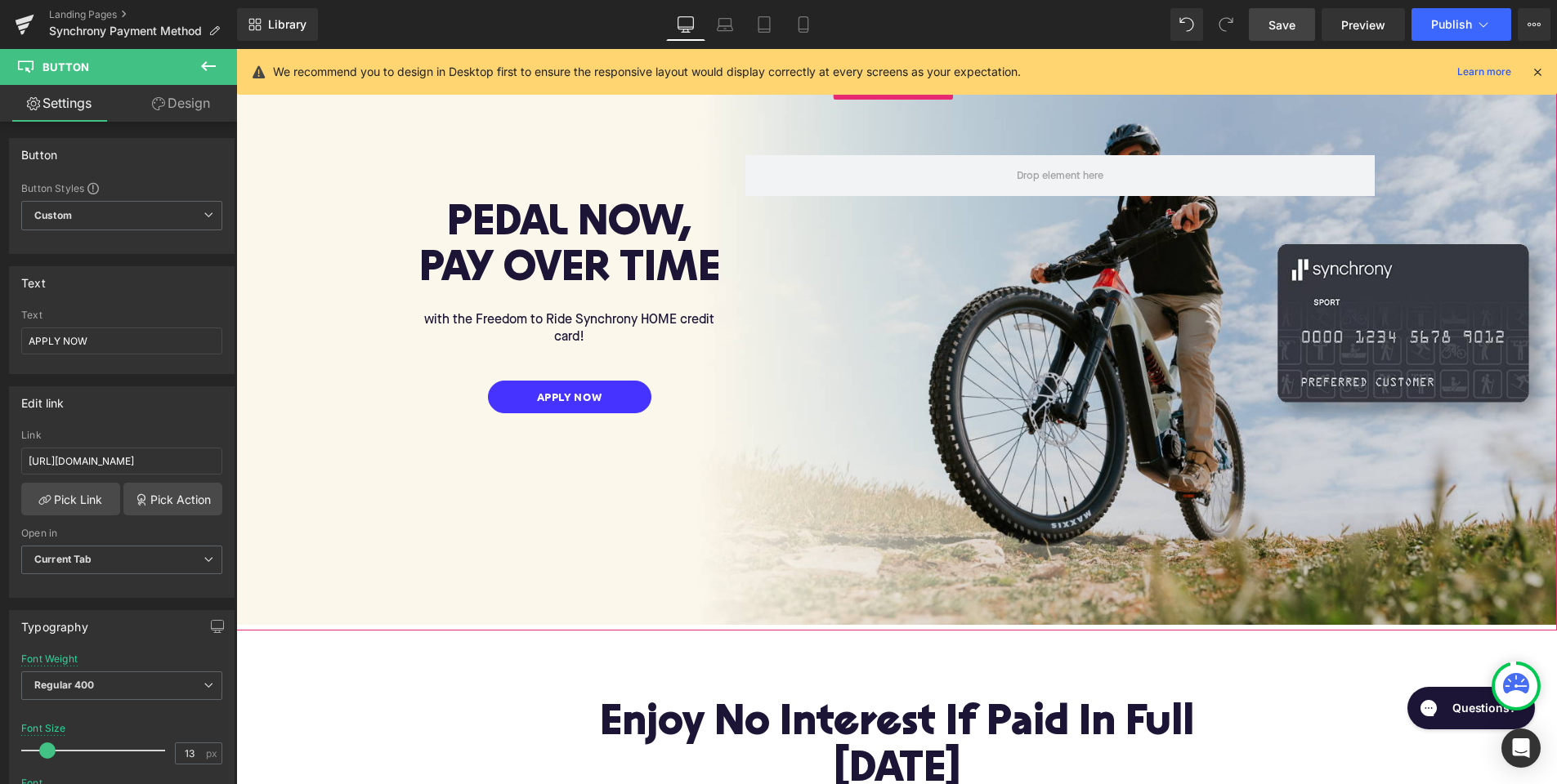
click at [565, 395] on div "Apply now Button" at bounding box center [569, 396] width 303 height 33
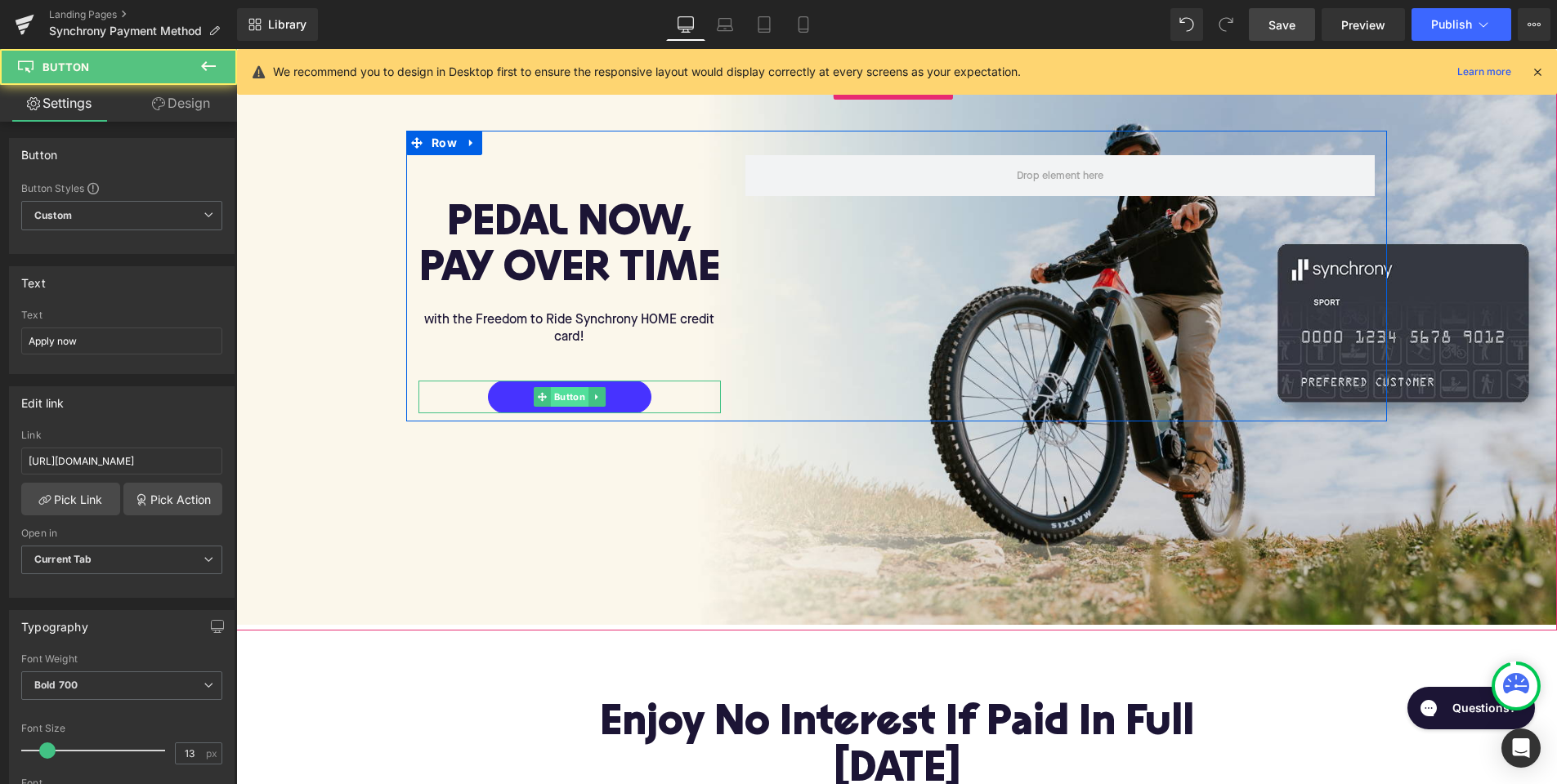
click at [563, 390] on span "Button" at bounding box center [569, 396] width 38 height 19
click at [559, 388] on span "Button" at bounding box center [569, 396] width 38 height 19
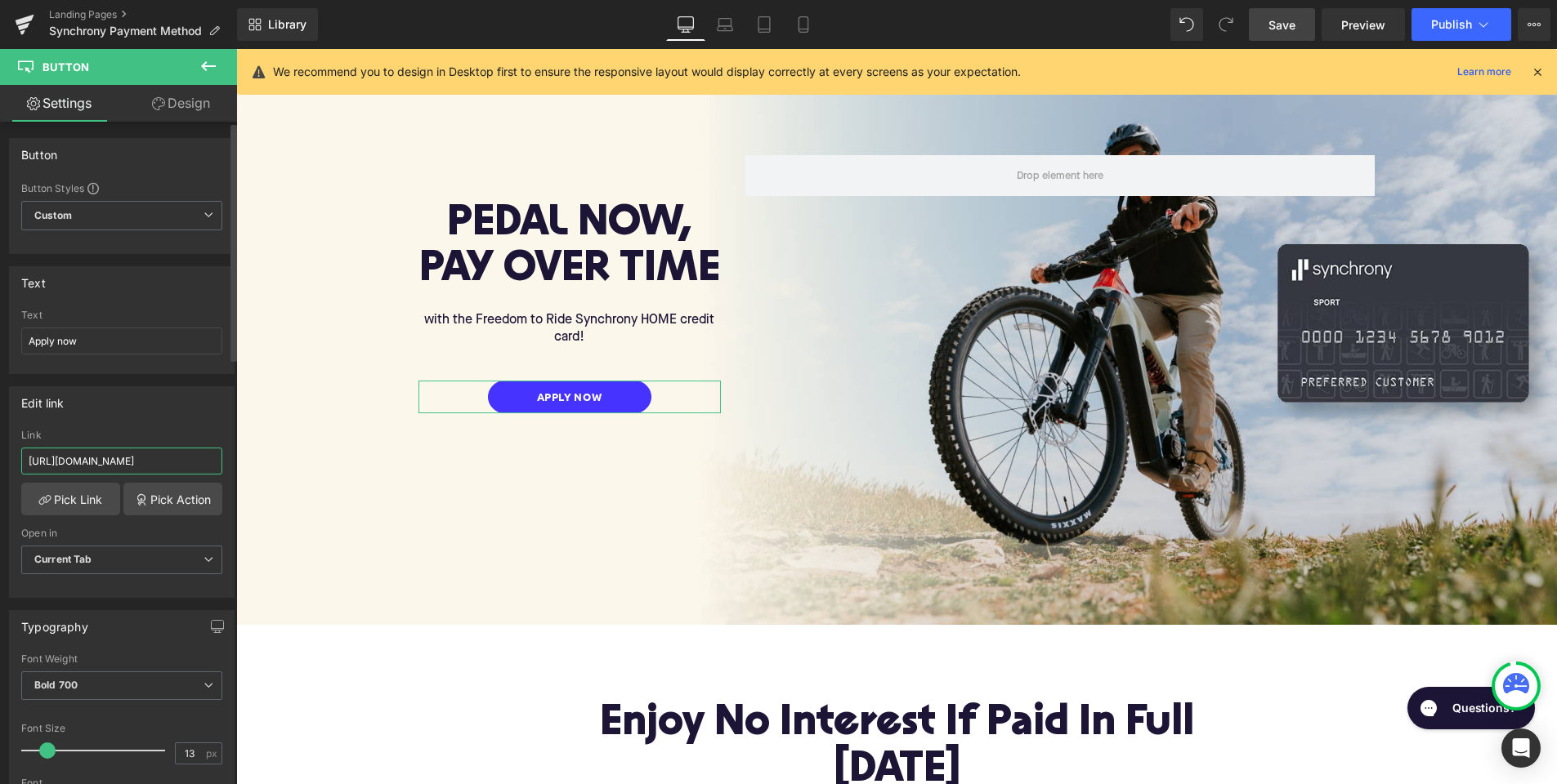
drag, startPoint x: 115, startPoint y: 463, endPoint x: 221, endPoint y: 465, distance: 106.0
click at [221, 465] on div "[URL][DOMAIN_NAME] Link [URL][DOMAIN_NAME] Pick Link Pick Action Current Tab Ne…" at bounding box center [122, 513] width 224 height 167
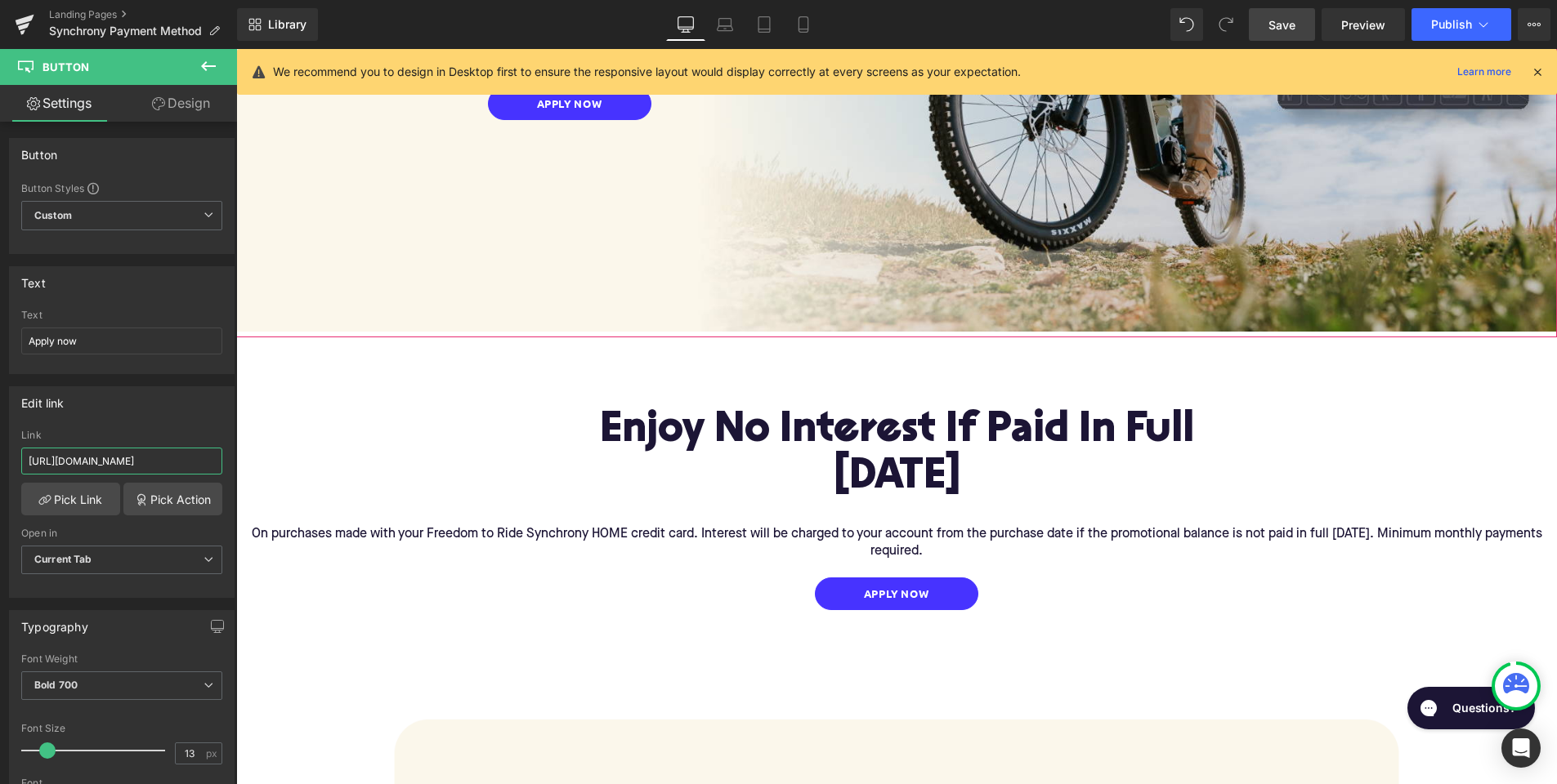
scroll to position [563, 0]
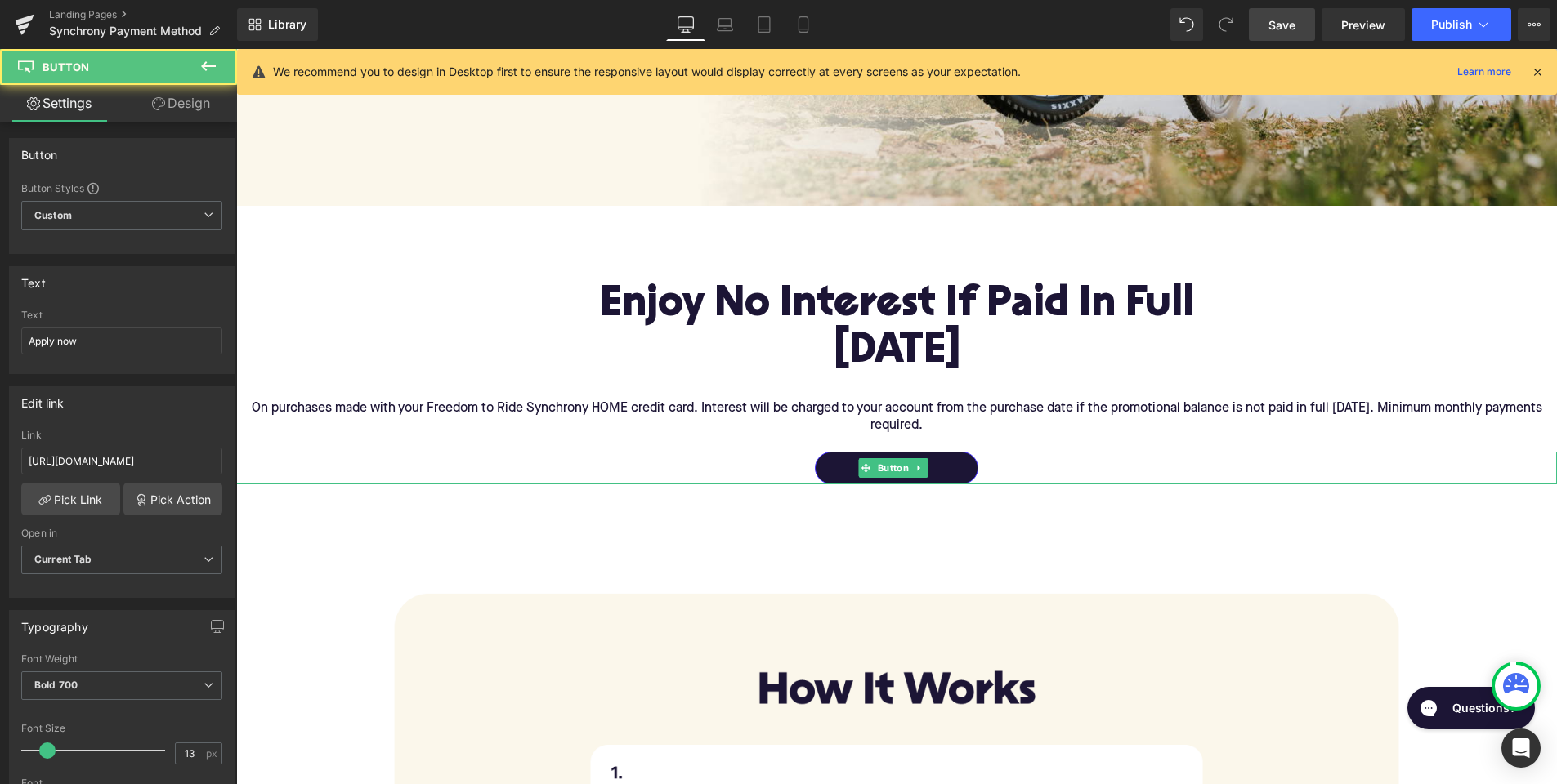
click at [887, 471] on link "Apply now" at bounding box center [896, 468] width 163 height 33
click at [893, 459] on span "Button" at bounding box center [893, 468] width 38 height 19
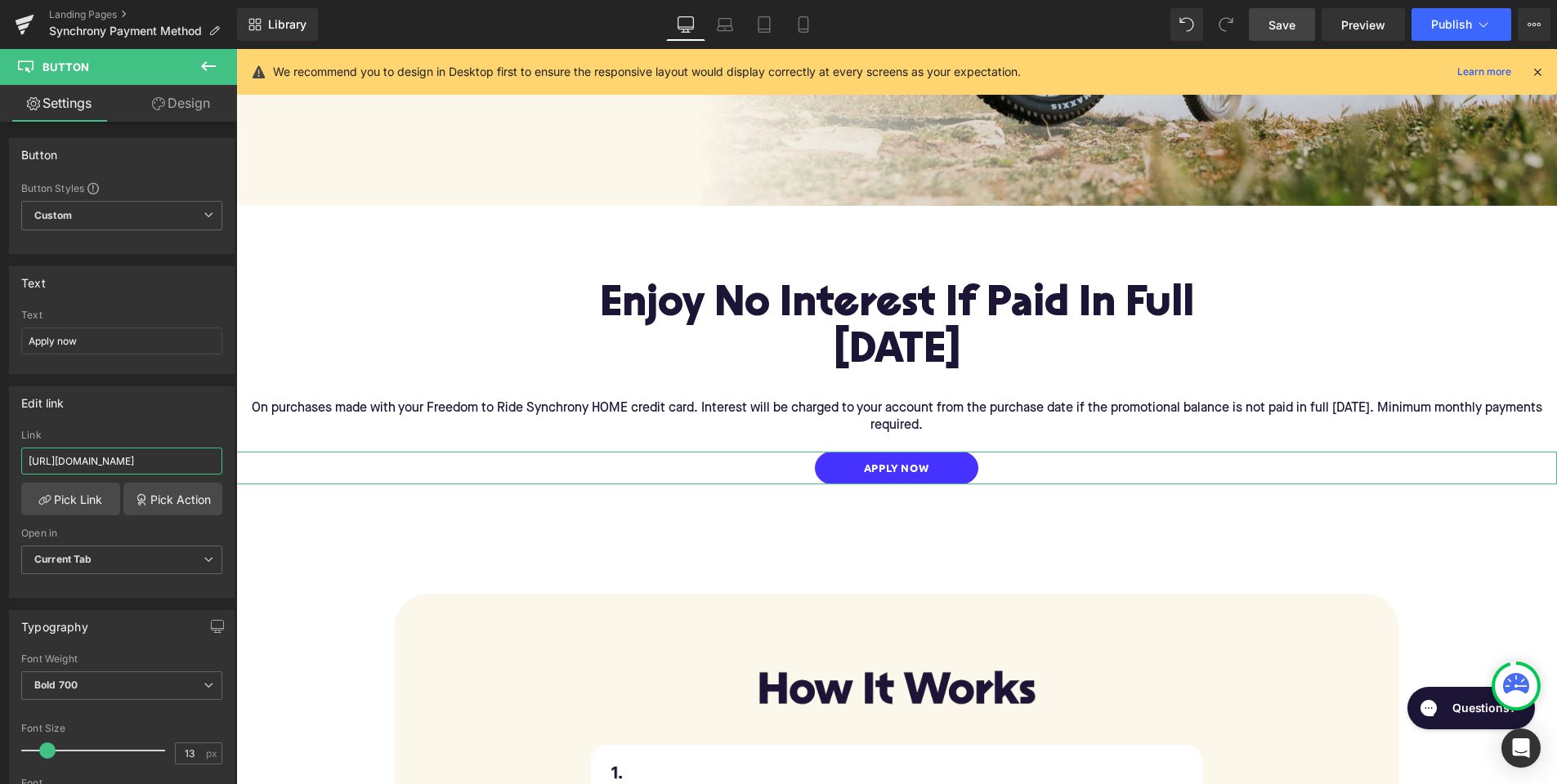
drag, startPoint x: 406, startPoint y: 508, endPoint x: 242, endPoint y: 463, distance: 170.1
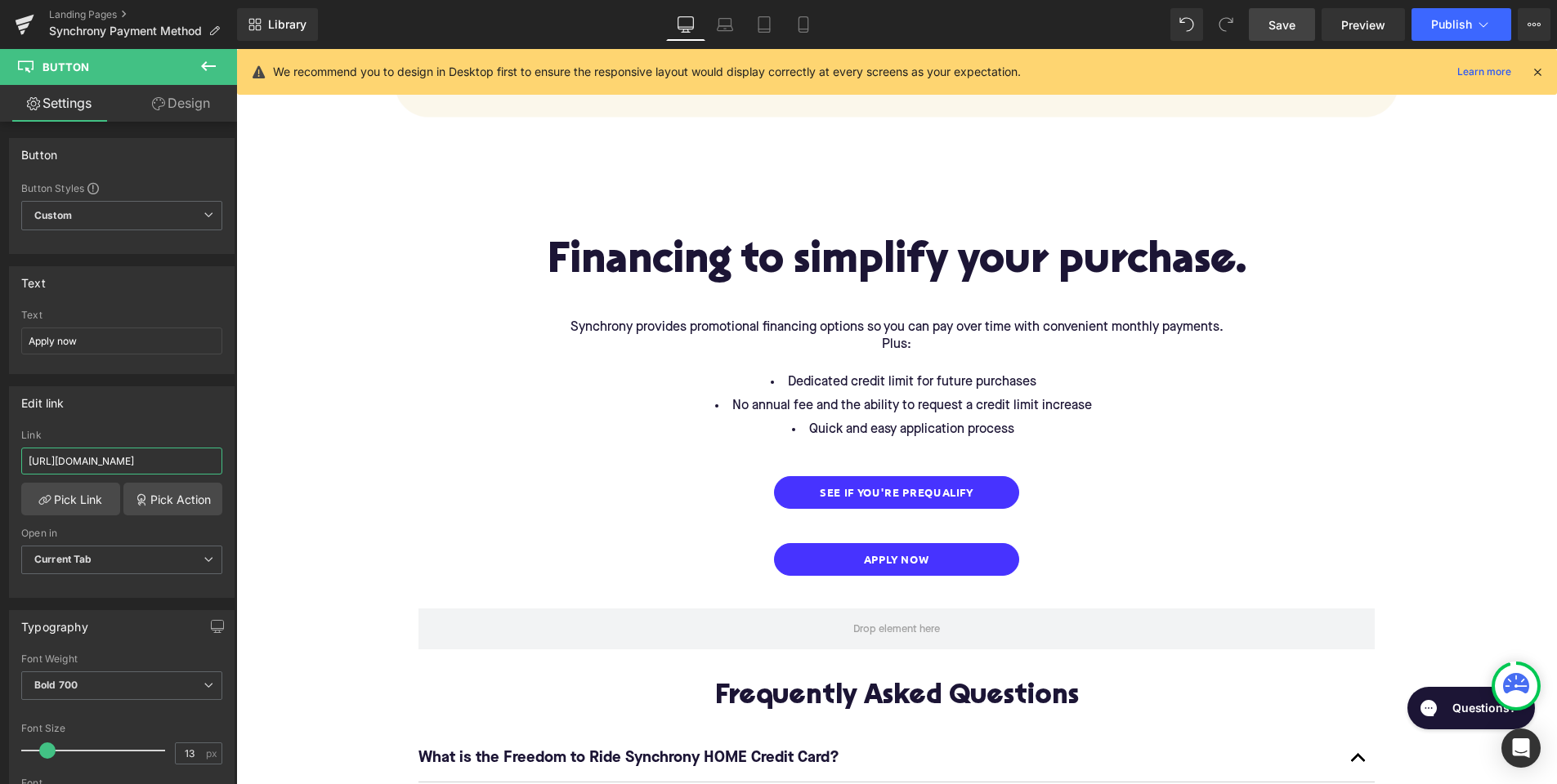
scroll to position [2071, 0]
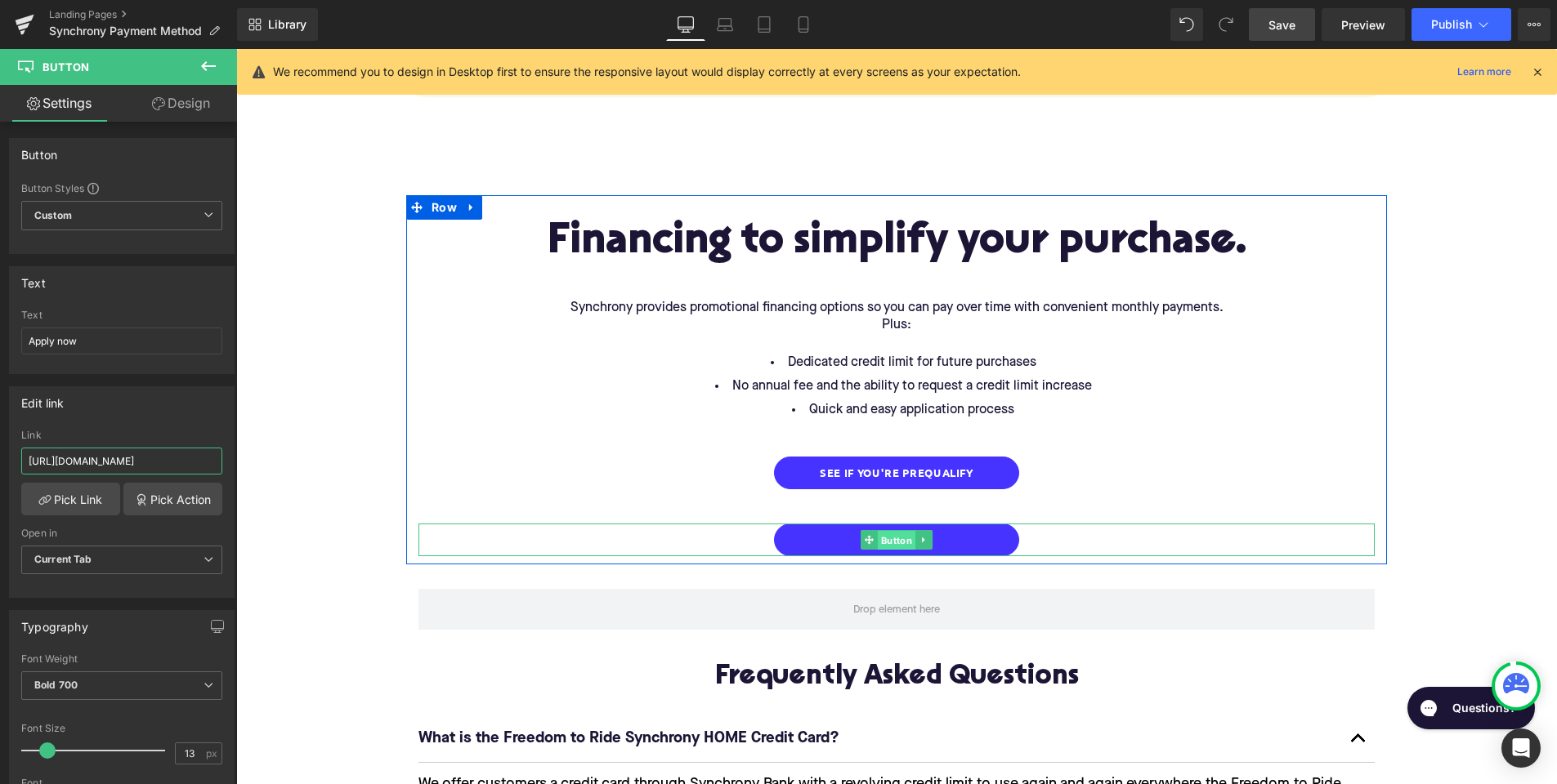
click at [891, 531] on span "Button" at bounding box center [896, 540] width 38 height 19
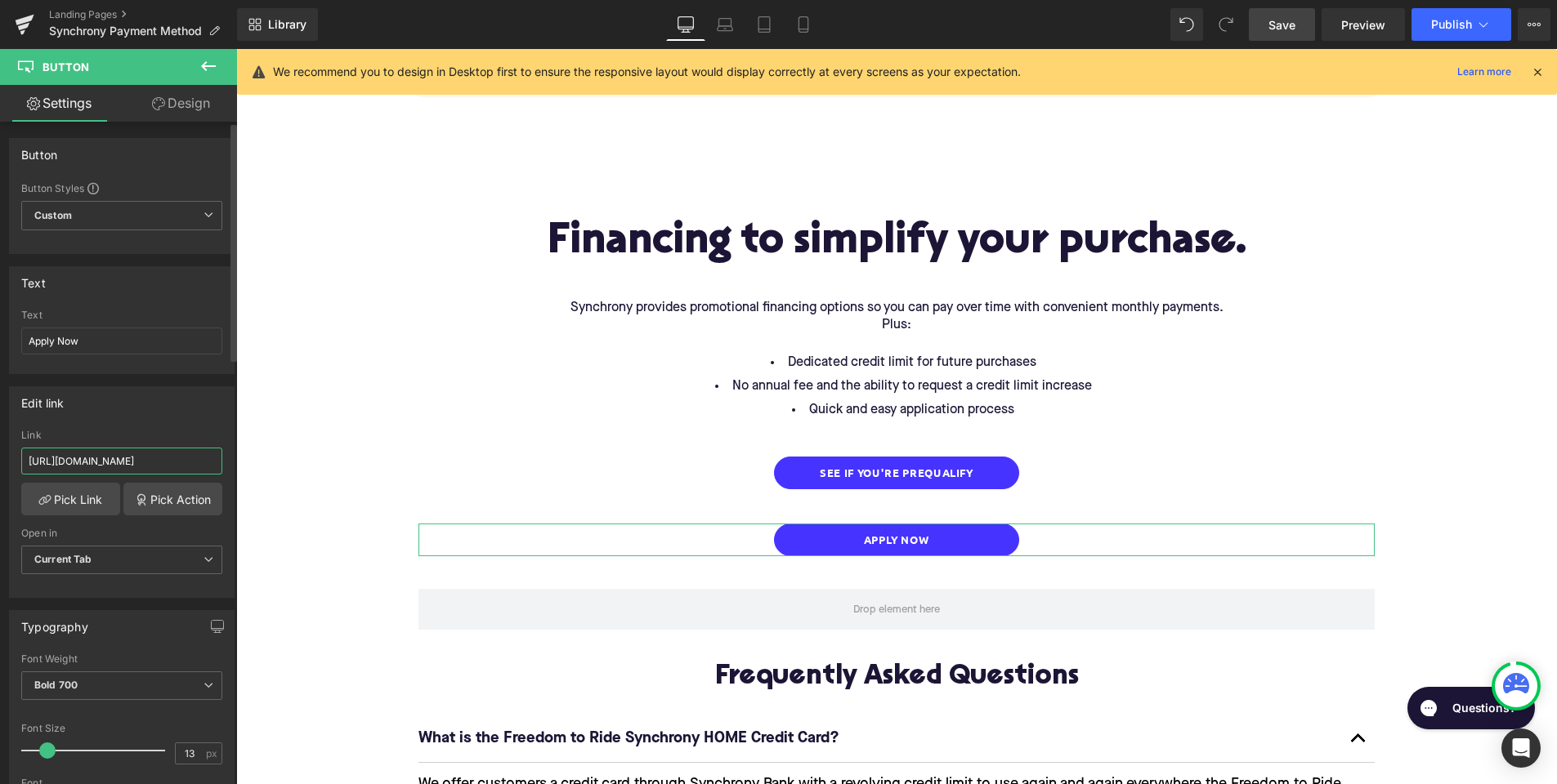
drag, startPoint x: 181, startPoint y: 464, endPoint x: 230, endPoint y: 464, distance: 49.0
click at [230, 464] on div "Edit link [URL][DOMAIN_NAME] Link [URL][DOMAIN_NAME] Pick Link Pick Action Curr…" at bounding box center [122, 486] width 244 height 224
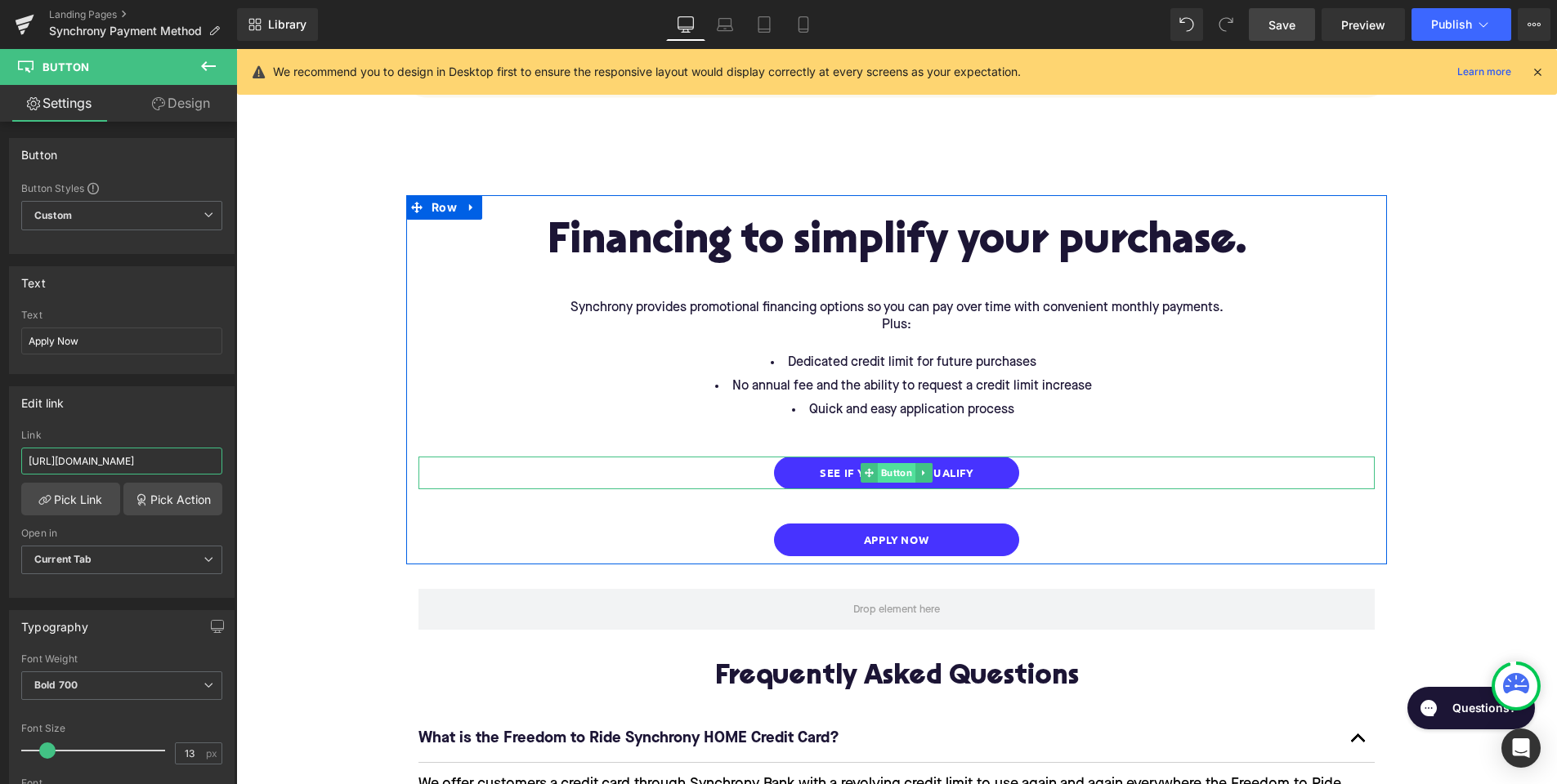
click at [895, 463] on span "Button" at bounding box center [896, 472] width 38 height 19
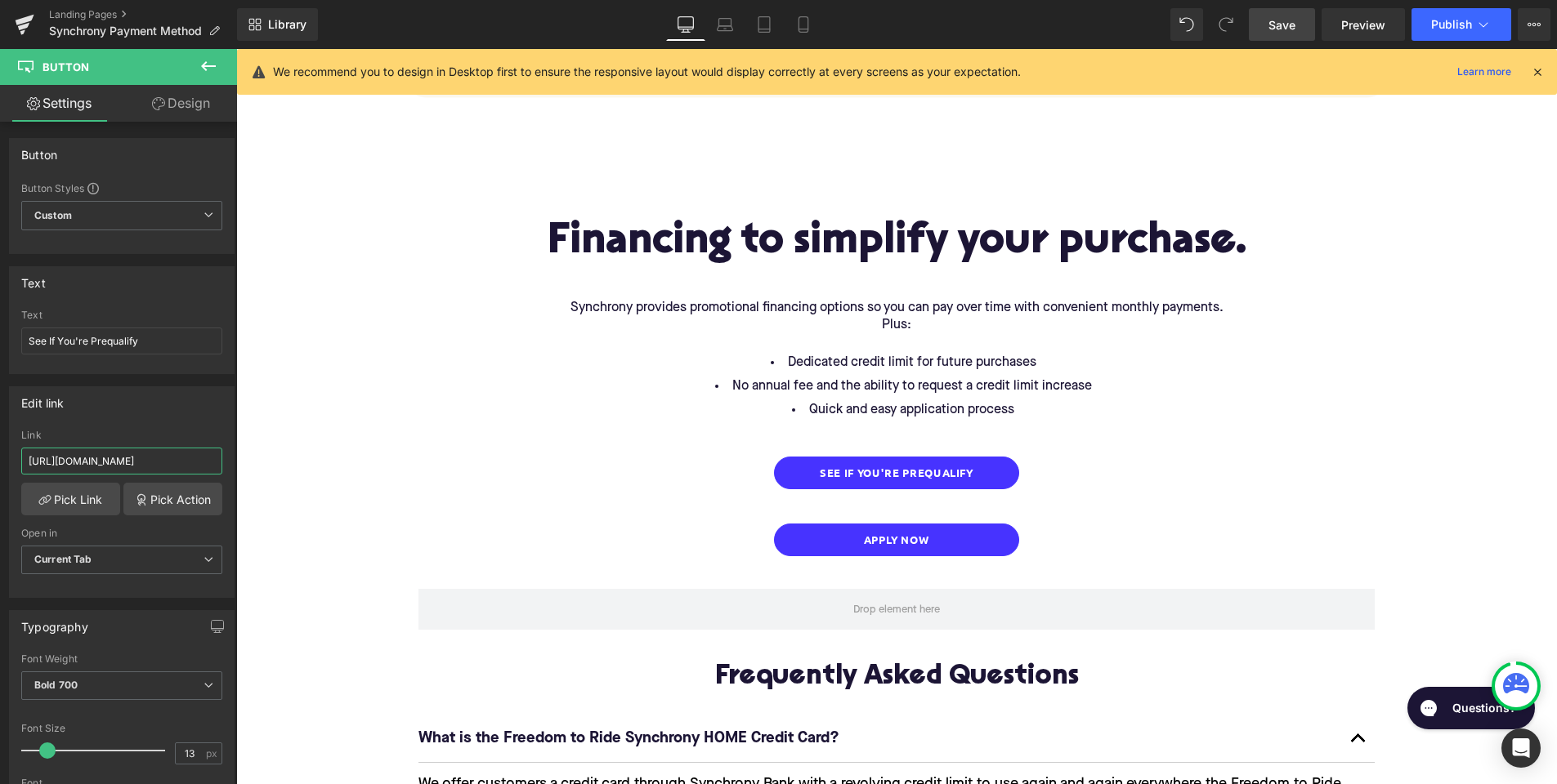
drag, startPoint x: 394, startPoint y: 506, endPoint x: 240, endPoint y: 459, distance: 161.0
click at [191, 461] on input "[URL][DOMAIN_NAME]" at bounding box center [121, 461] width 201 height 27
click at [202, 461] on input "[URL][DOMAIN_NAME]" at bounding box center [121, 461] width 201 height 27
drag, startPoint x: 428, startPoint y: 510, endPoint x: 242, endPoint y: 465, distance: 191.4
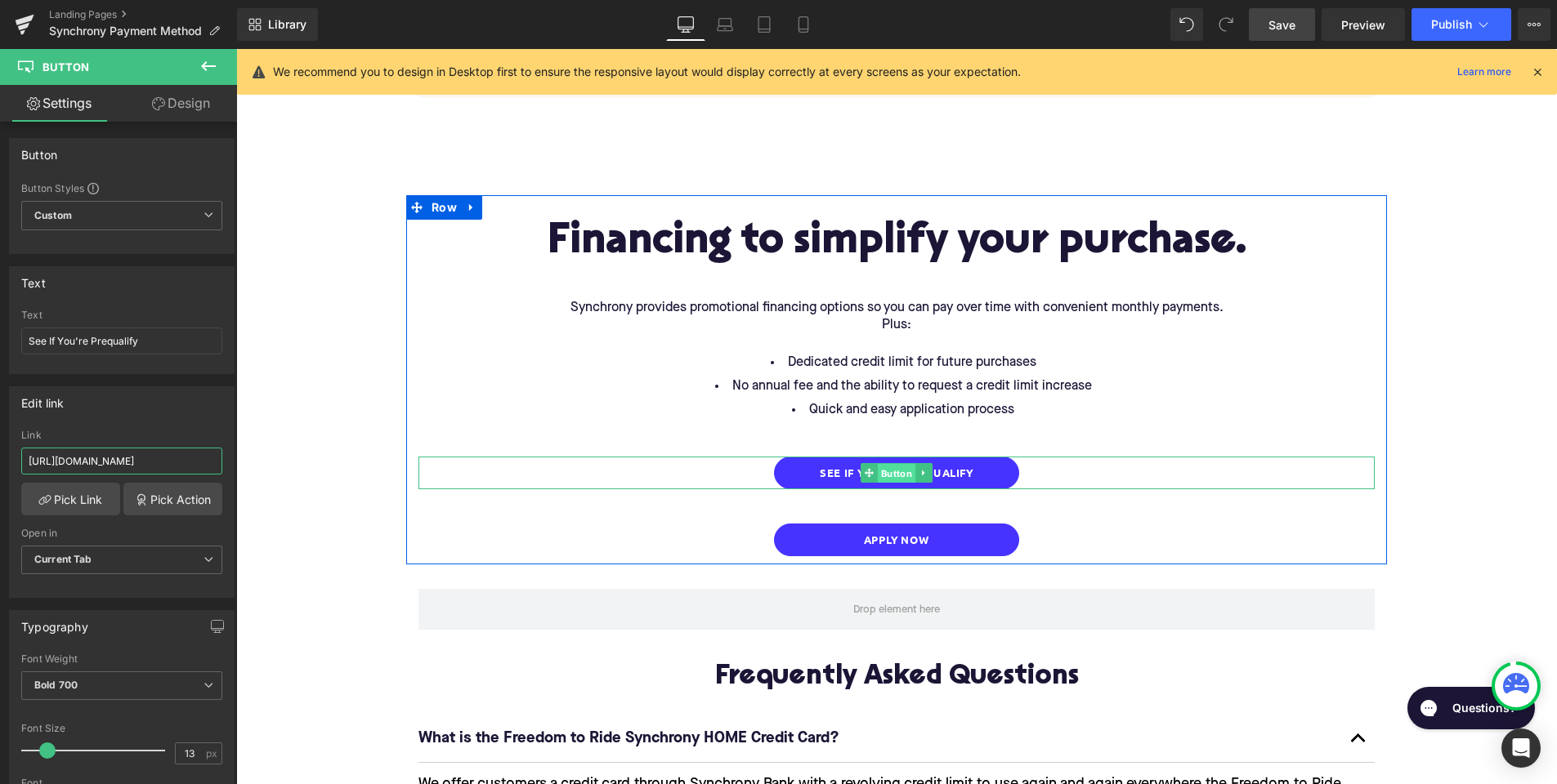
click at [897, 464] on span "Button" at bounding box center [896, 473] width 38 height 19
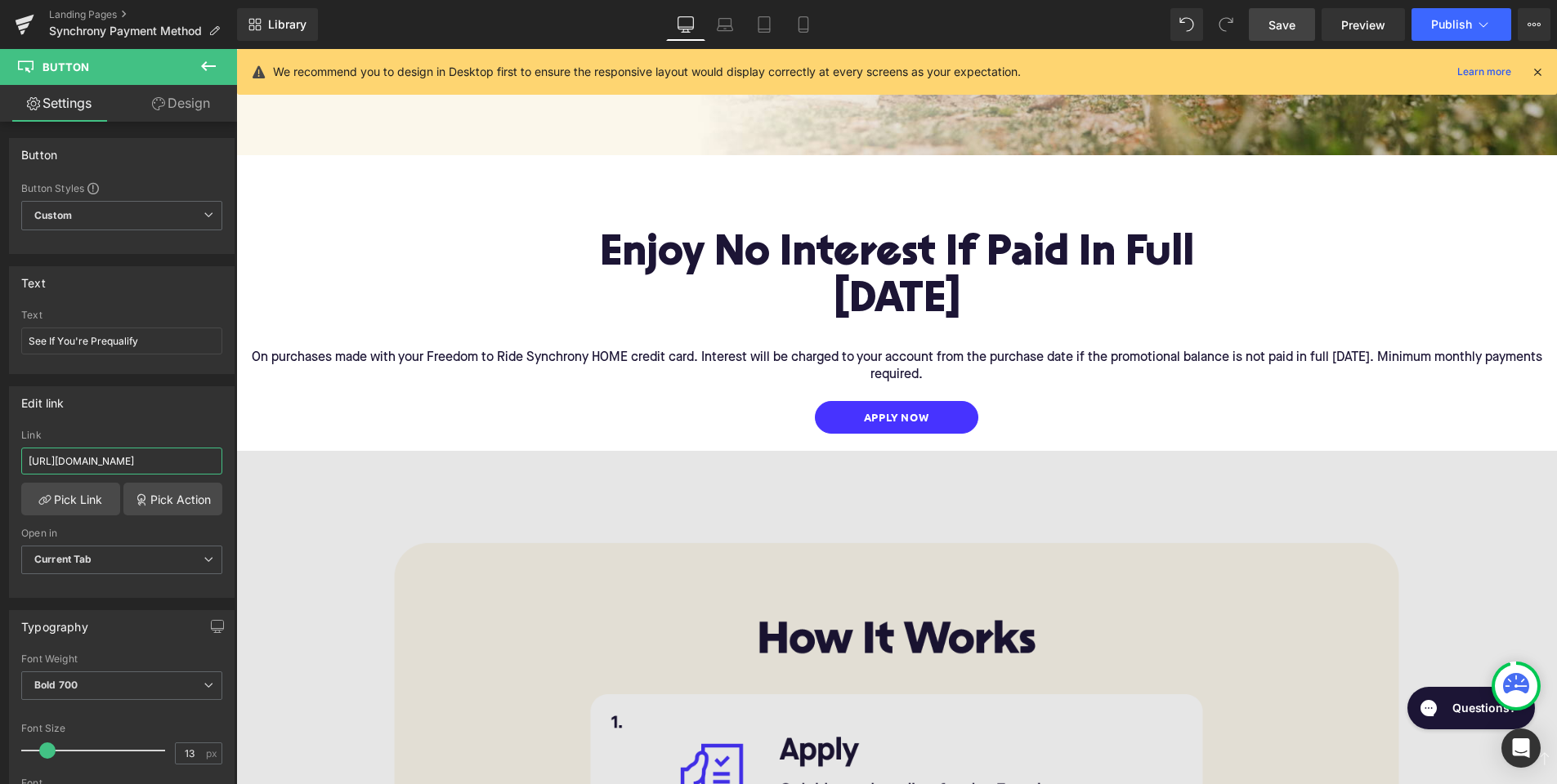
scroll to position [593, 0]
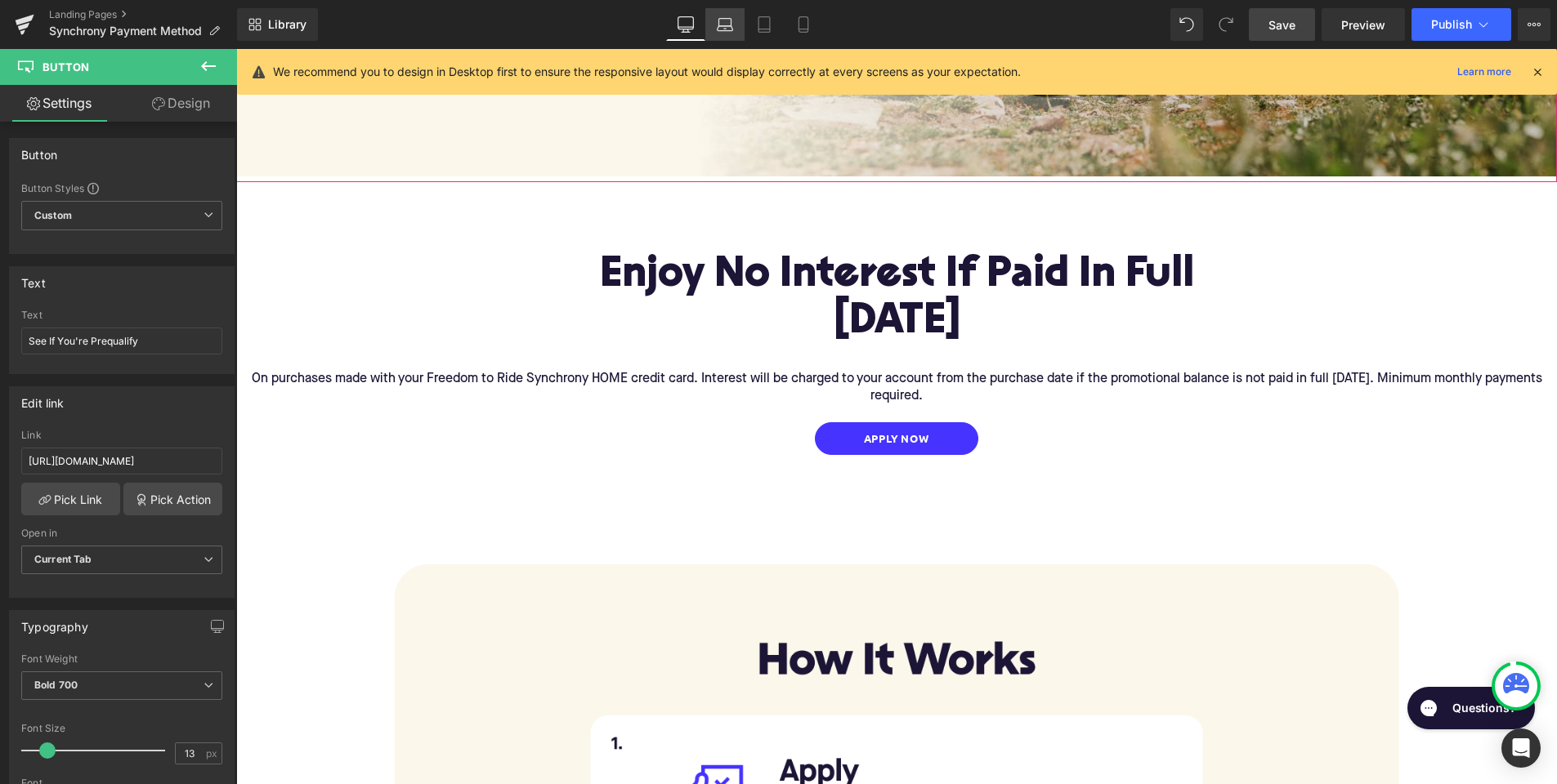
click at [725, 28] on icon at bounding box center [724, 28] width 3 height 0
type input "100"
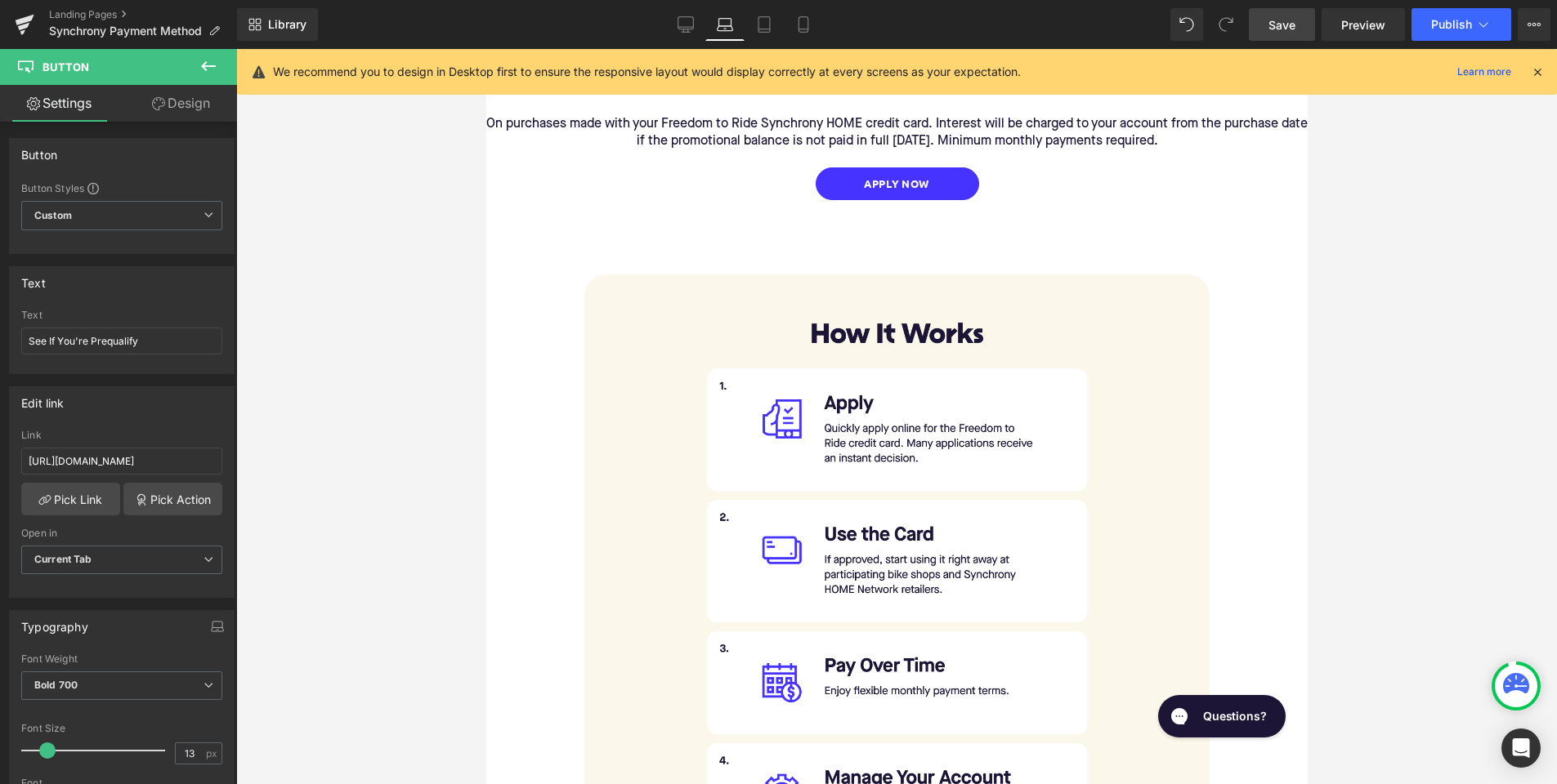
scroll to position [0, 0]
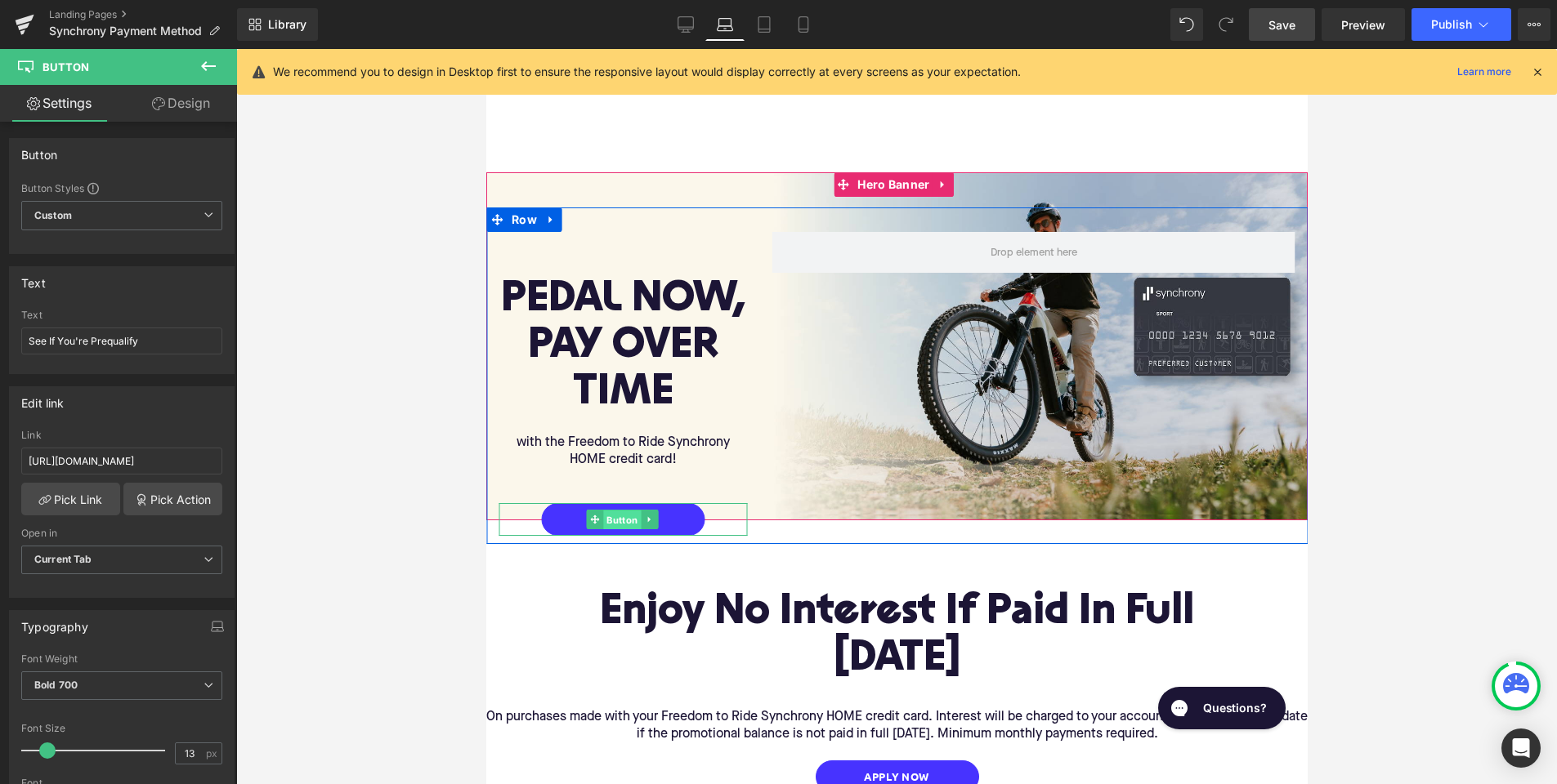
click at [626, 511] on span "Button" at bounding box center [620, 520] width 38 height 19
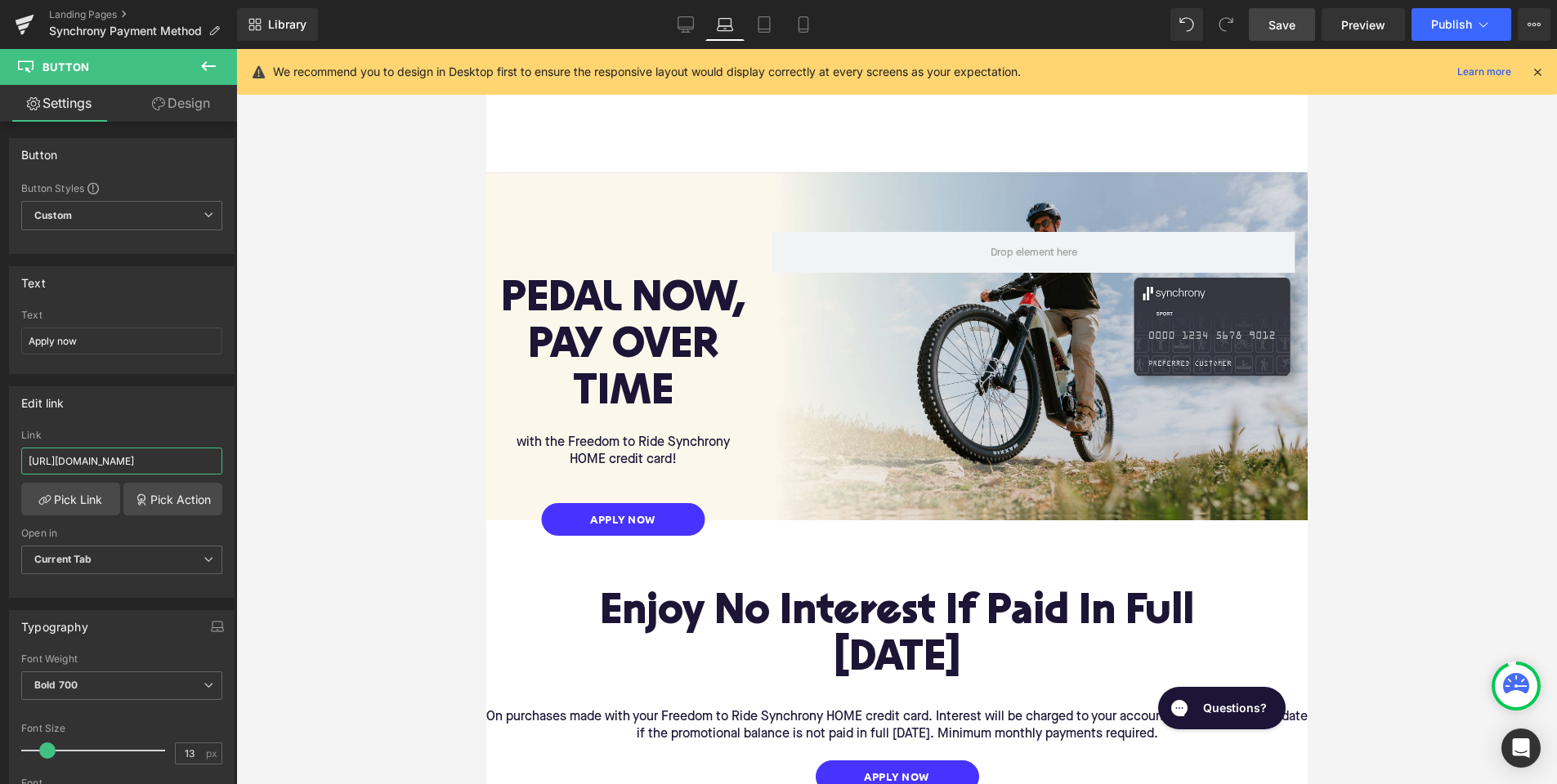
drag, startPoint x: 174, startPoint y: 463, endPoint x: 294, endPoint y: 467, distance: 120.1
click at [294, 467] on div "Button You are previewing how the will restyle your page. You can not edit Elem…" at bounding box center [778, 406] width 1557 height 812
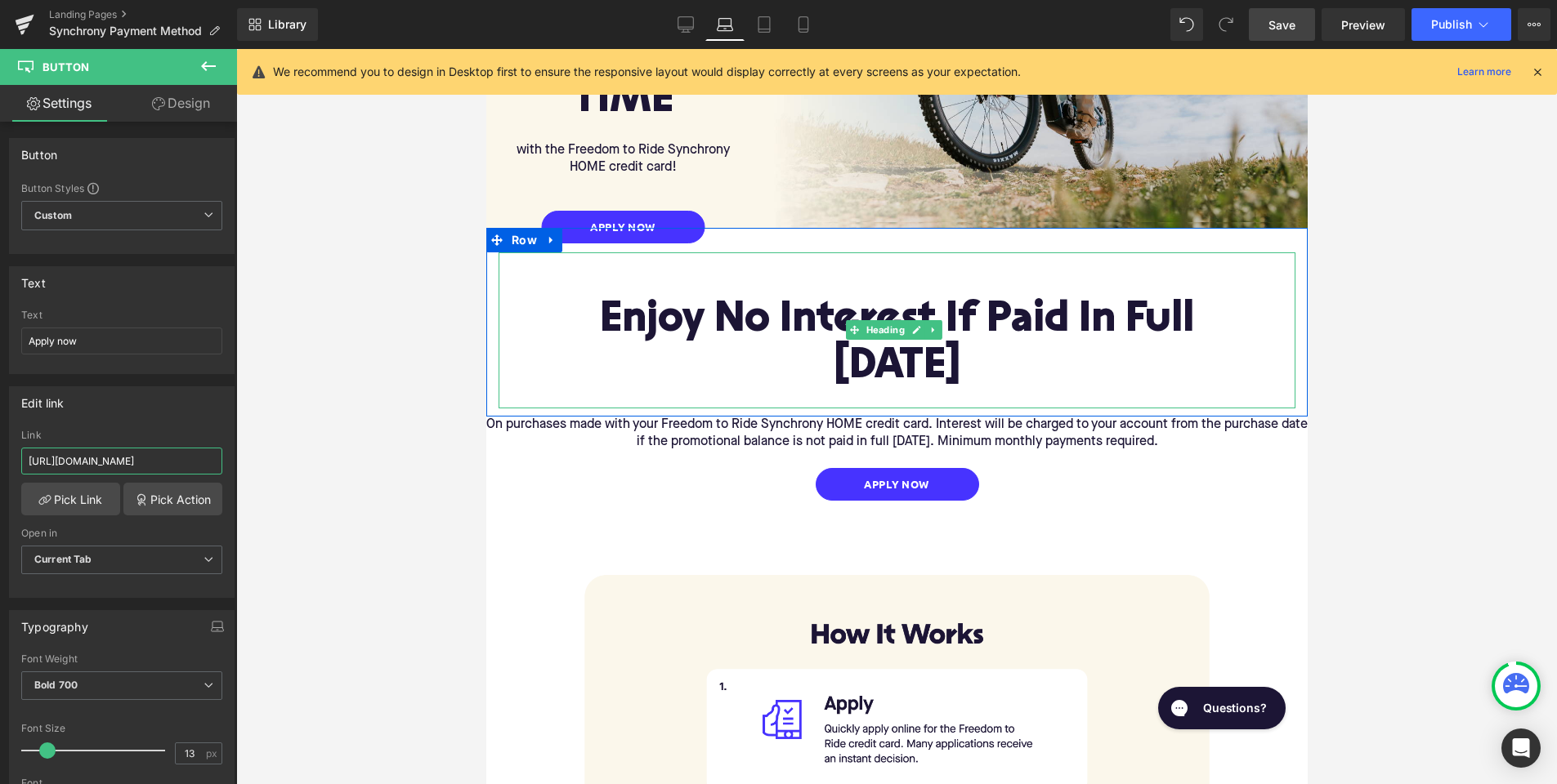
scroll to position [416, 0]
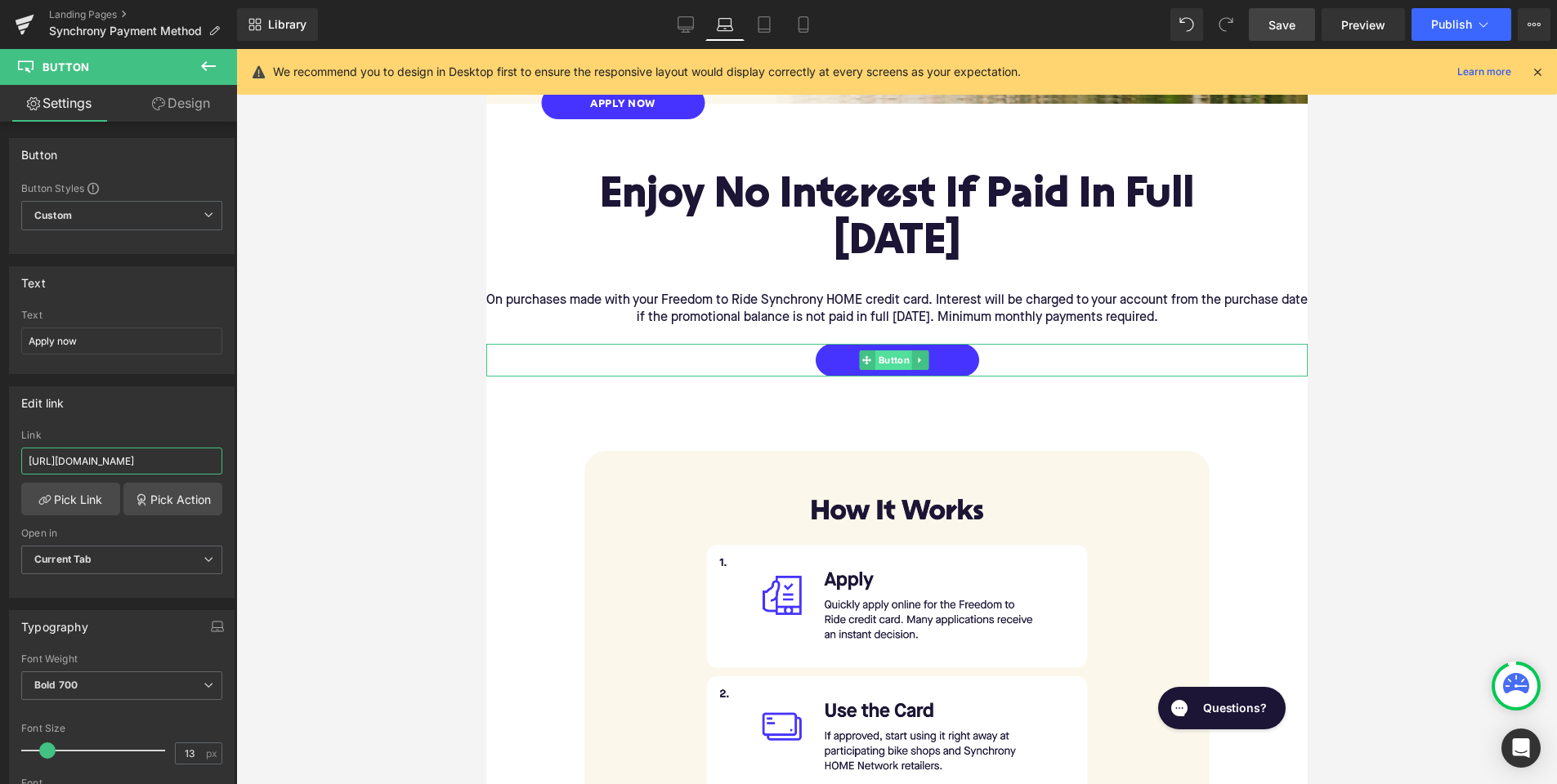
click at [896, 350] on span "Button" at bounding box center [892, 359] width 38 height 19
drag, startPoint x: 162, startPoint y: 459, endPoint x: 267, endPoint y: 465, distance: 105.2
click at [267, 465] on div "Button You are previewing how the will restyle your page. You can not edit Elem…" at bounding box center [778, 406] width 1557 height 812
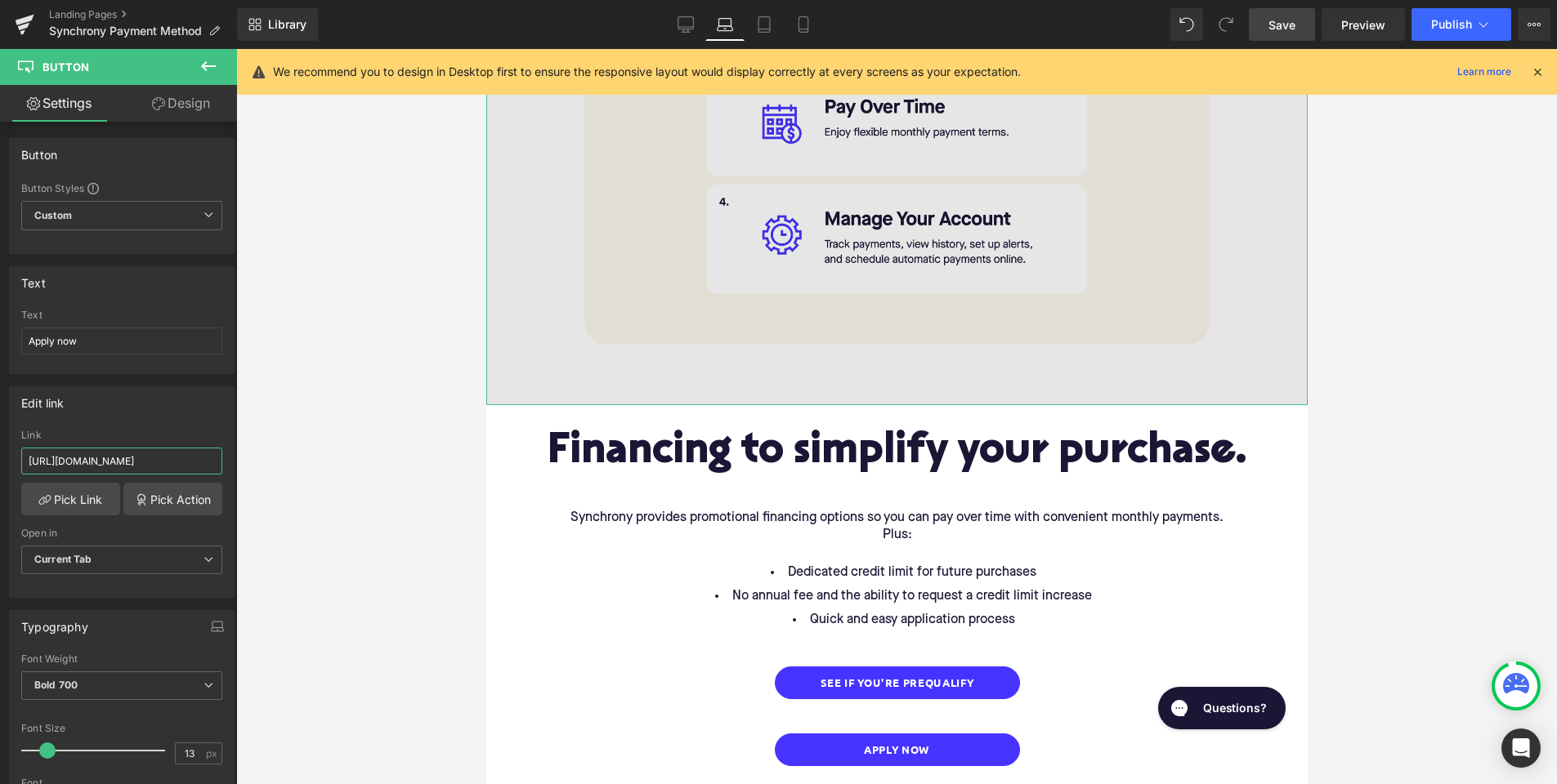
scroll to position [1400, 0]
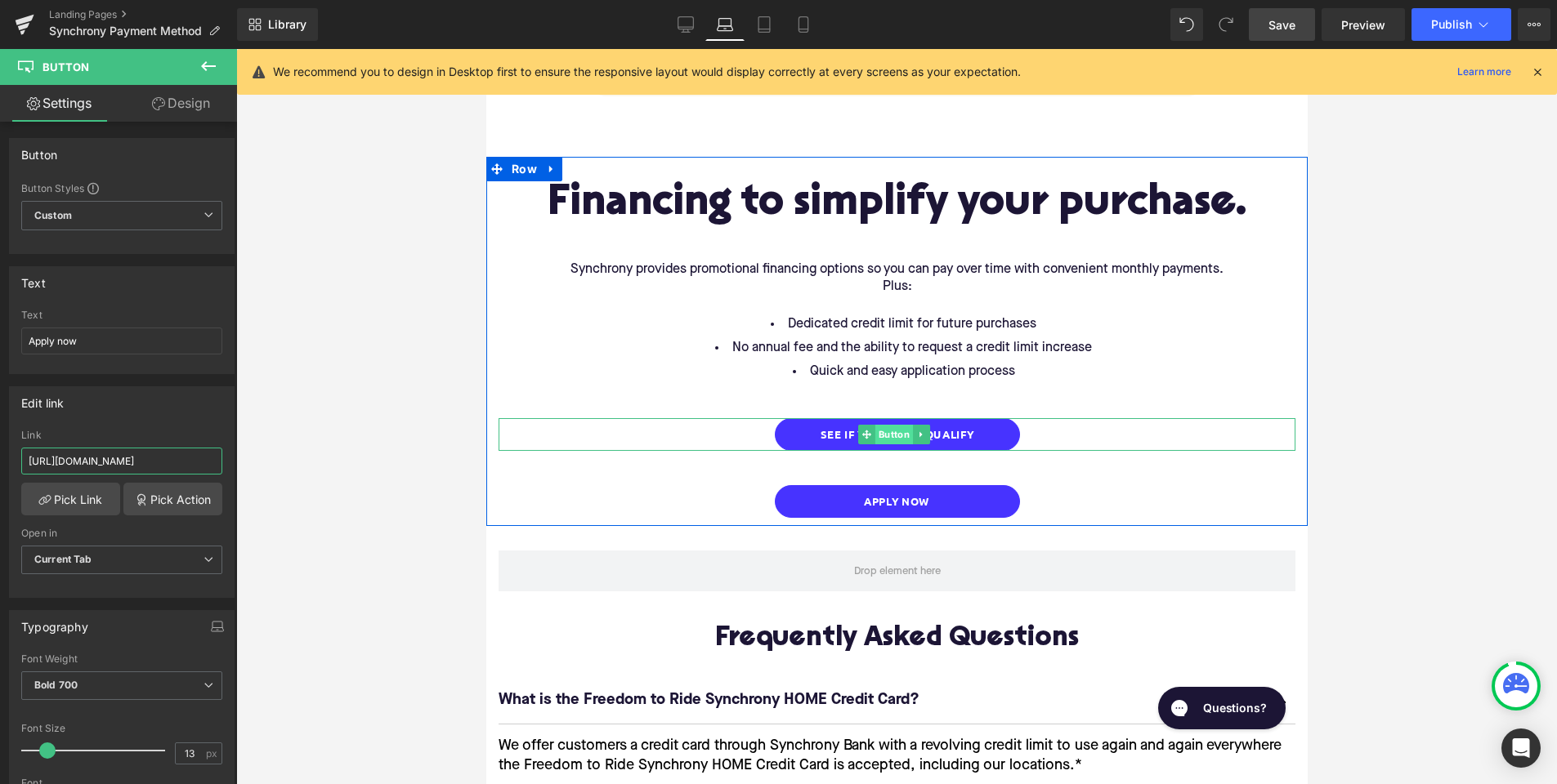
click at [895, 425] on span "Button" at bounding box center [892, 434] width 38 height 19
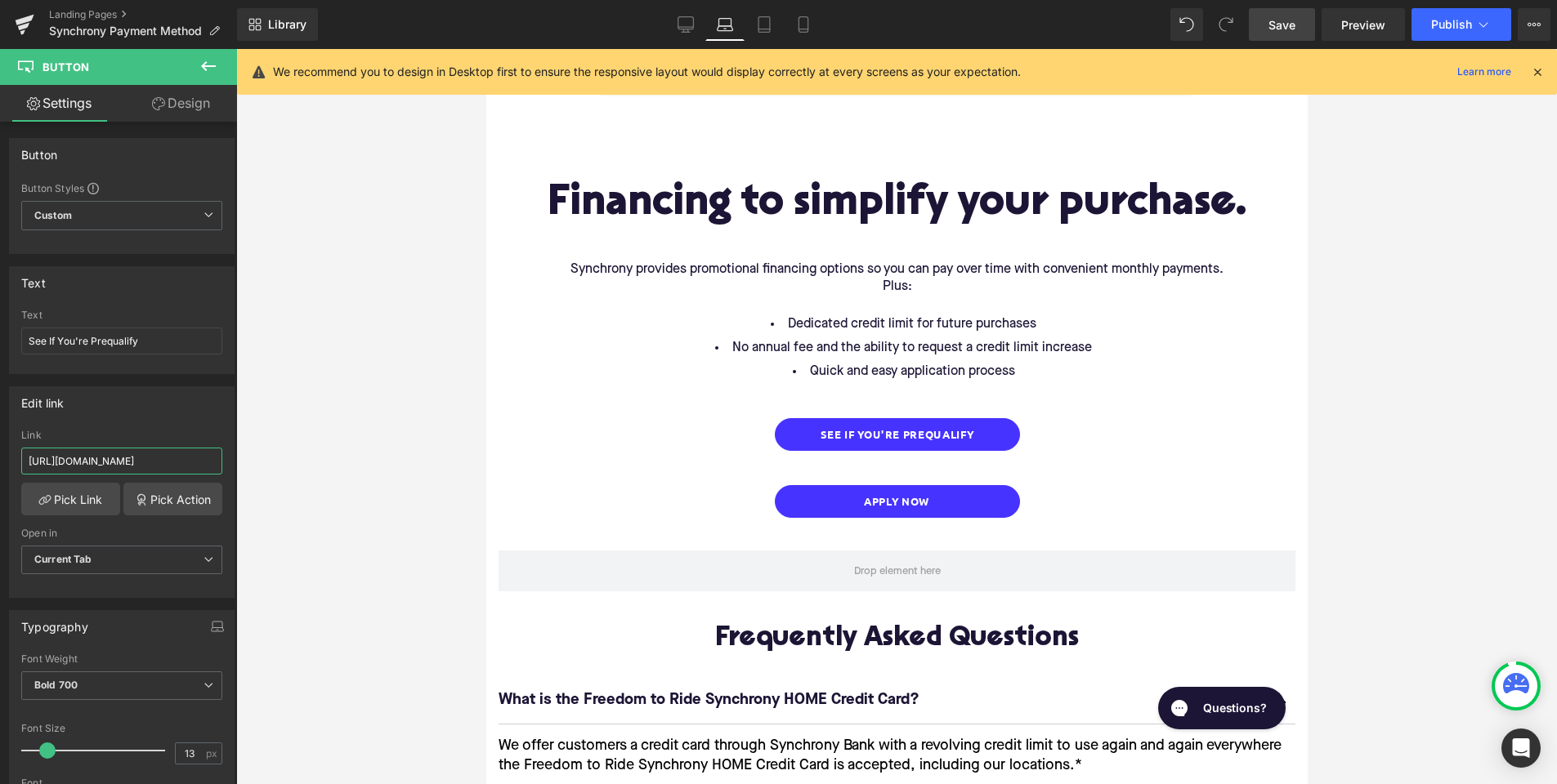
drag, startPoint x: 149, startPoint y: 459, endPoint x: 319, endPoint y: 465, distance: 170.1
click at [319, 465] on div "Button You are previewing how the will restyle your page. You can not edit Elem…" at bounding box center [778, 406] width 1557 height 812
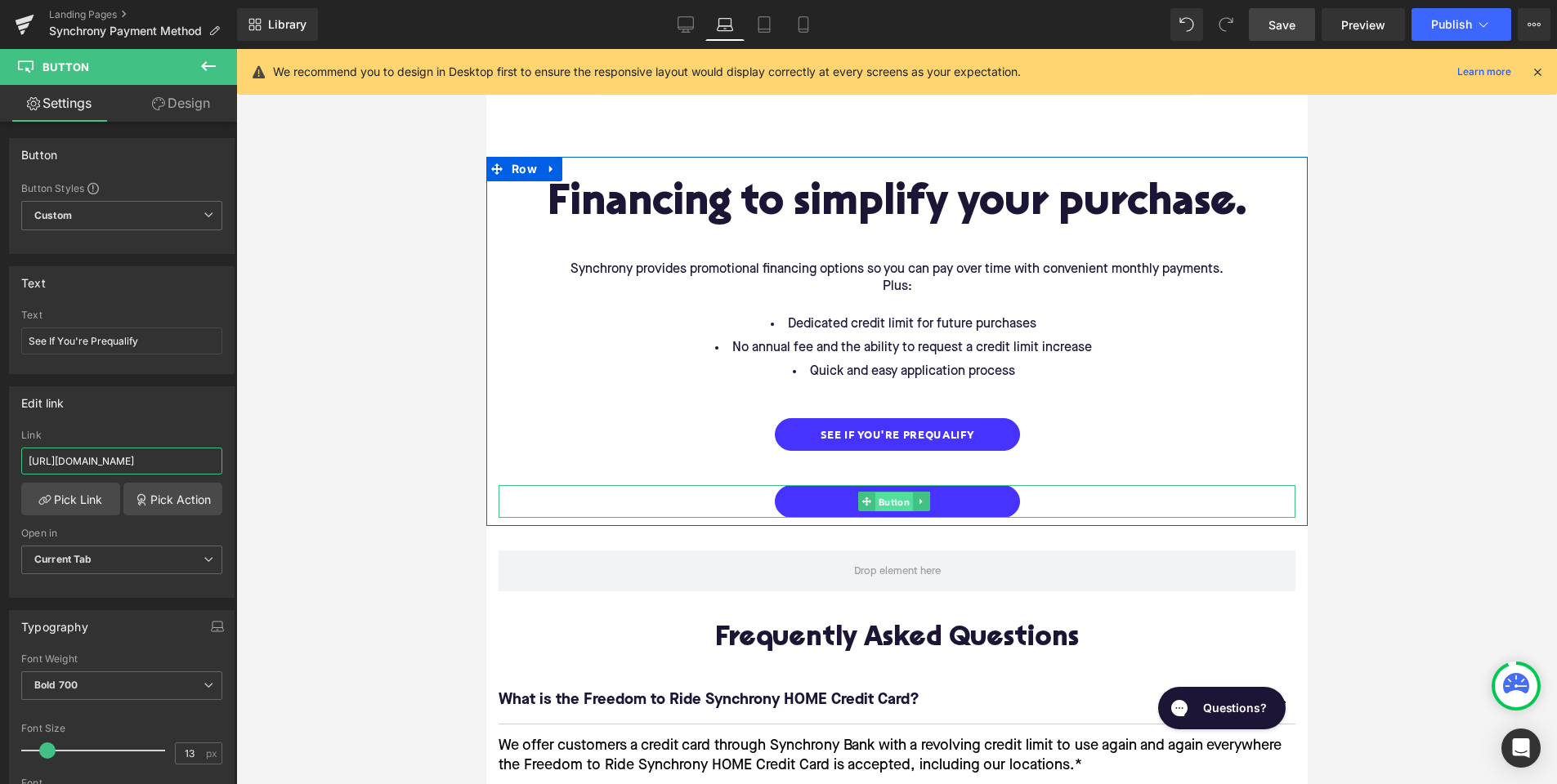
click at [895, 492] on span "Button" at bounding box center [892, 501] width 38 height 19
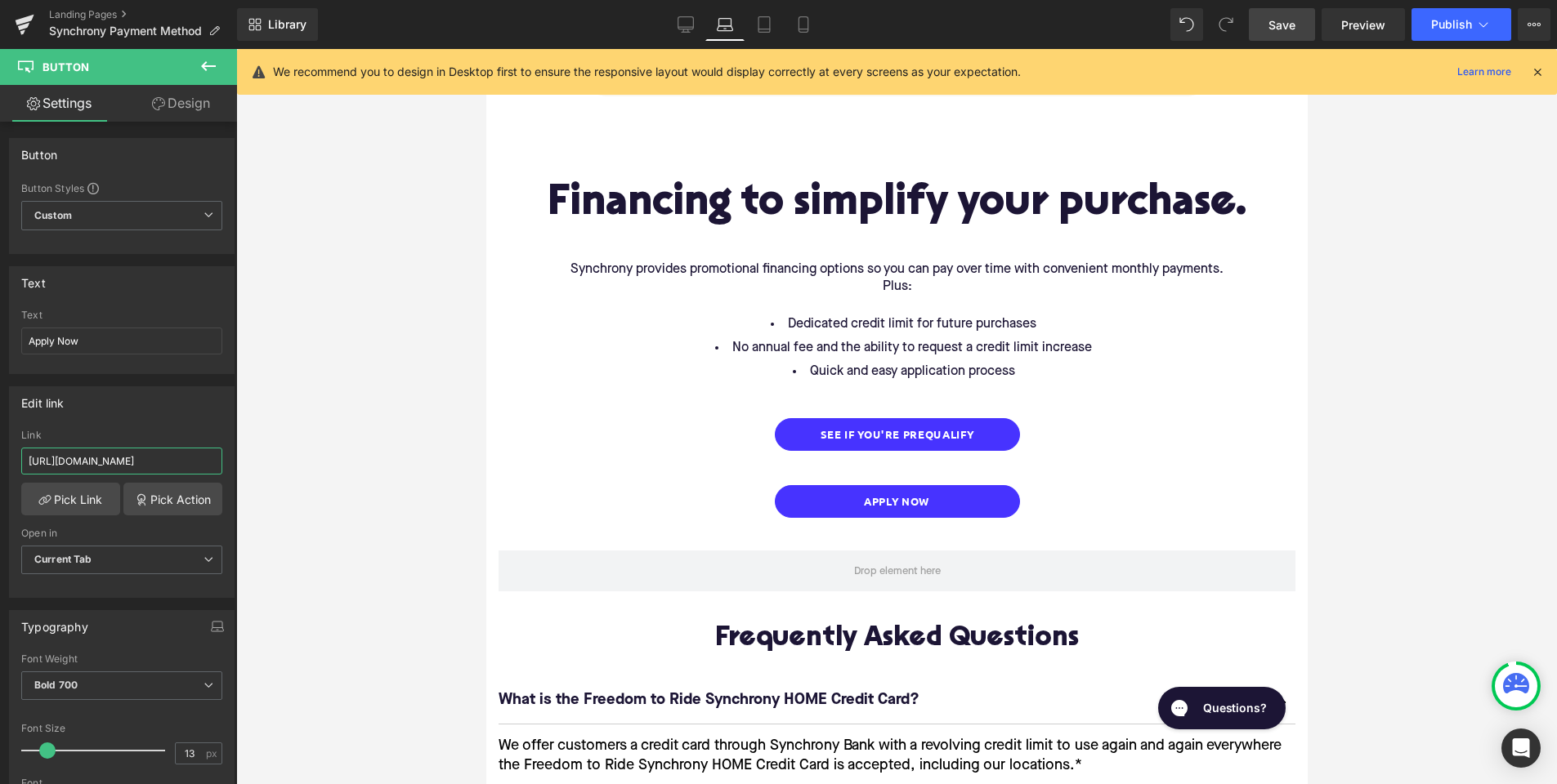
drag, startPoint x: 131, startPoint y: 460, endPoint x: 290, endPoint y: 473, distance: 159.5
click at [290, 473] on div "Button You are previewing how the will restyle your page. You can not edit Elem…" at bounding box center [778, 406] width 1557 height 812
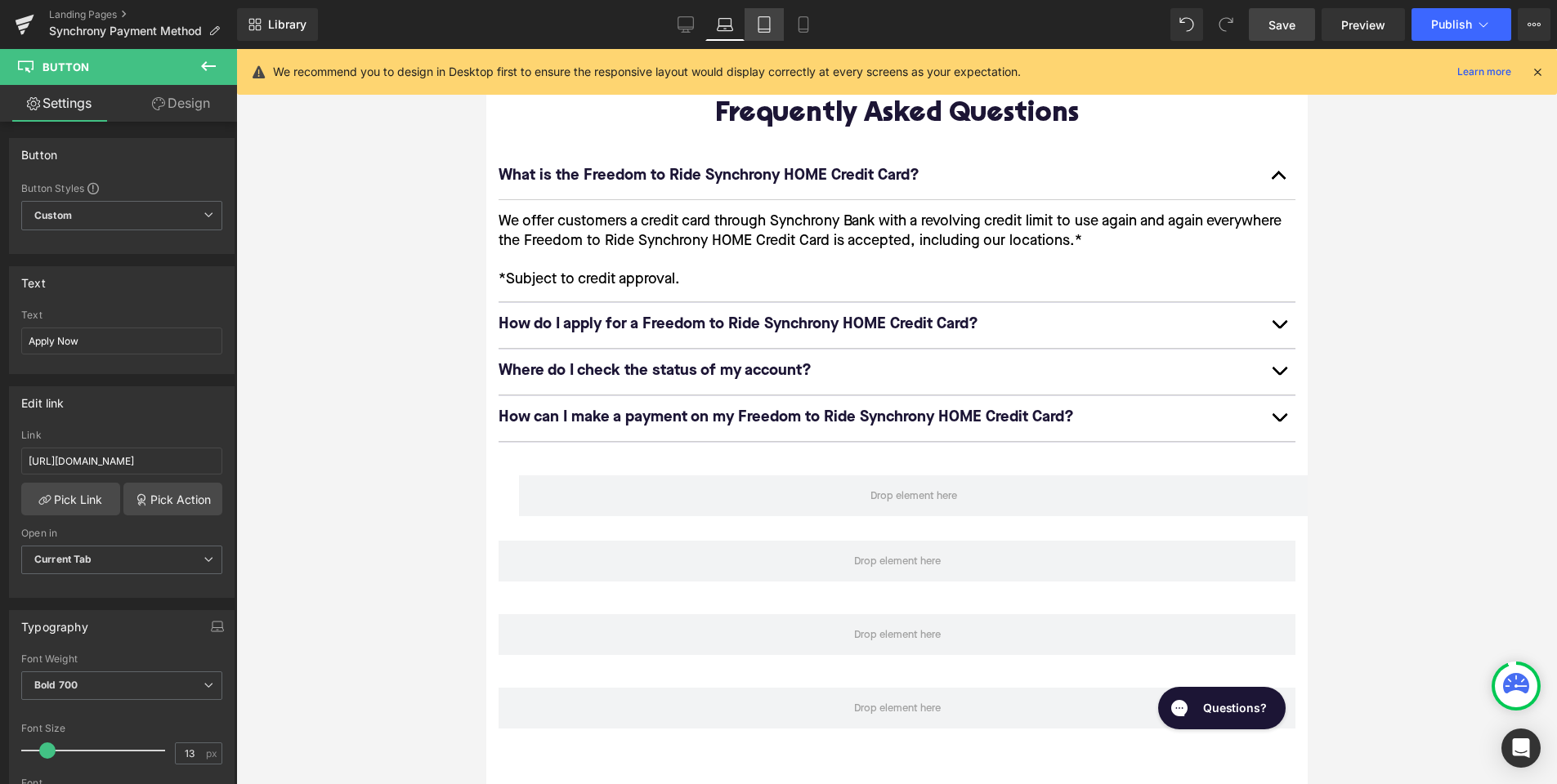
click at [760, 27] on icon at bounding box center [764, 25] width 17 height 17
type input "100"
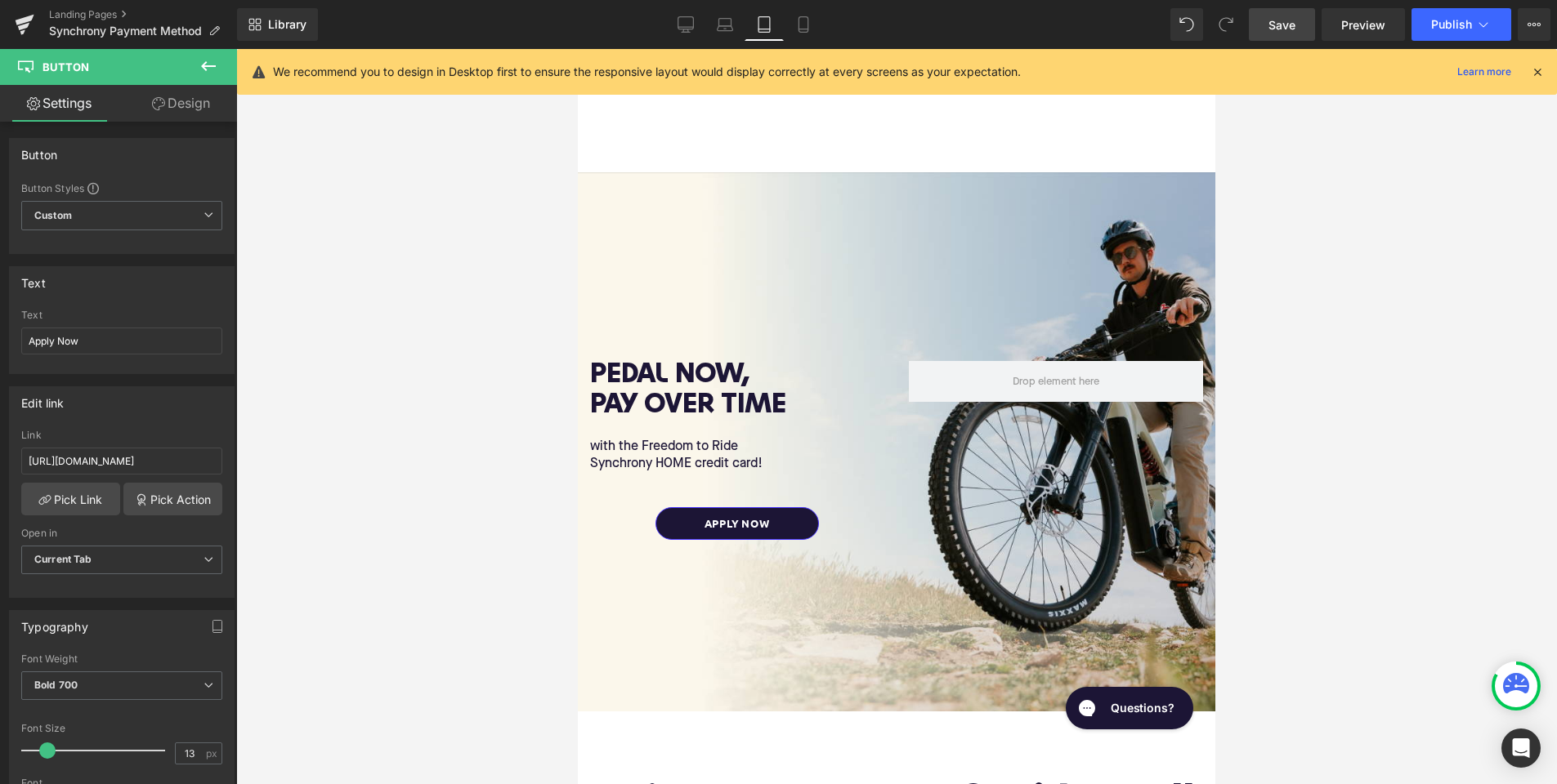
scroll to position [0, 0]
click at [742, 518] on div "APPly now Button" at bounding box center [738, 523] width 294 height 33
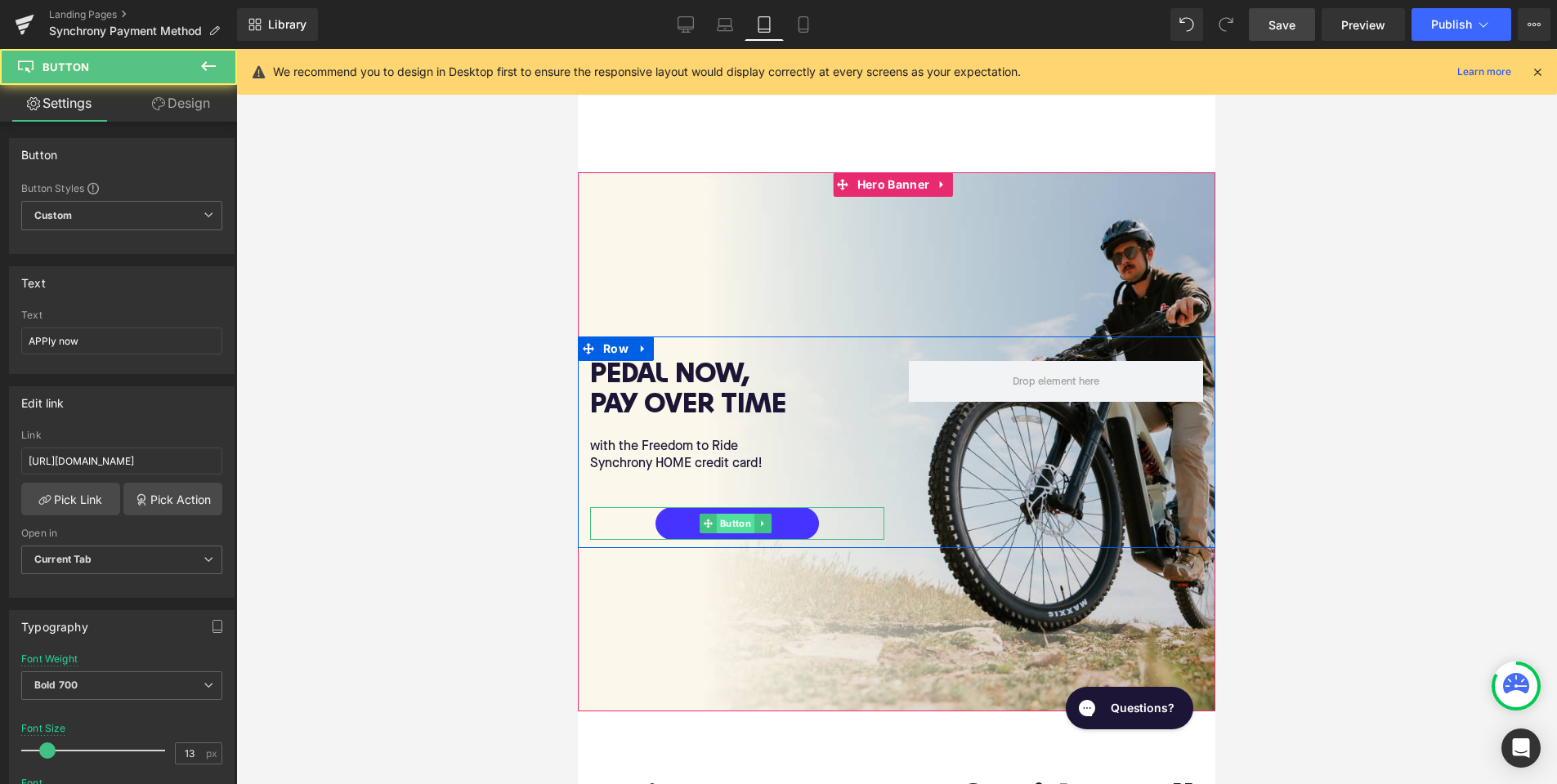
click at [740, 522] on span "Button" at bounding box center [735, 523] width 38 height 19
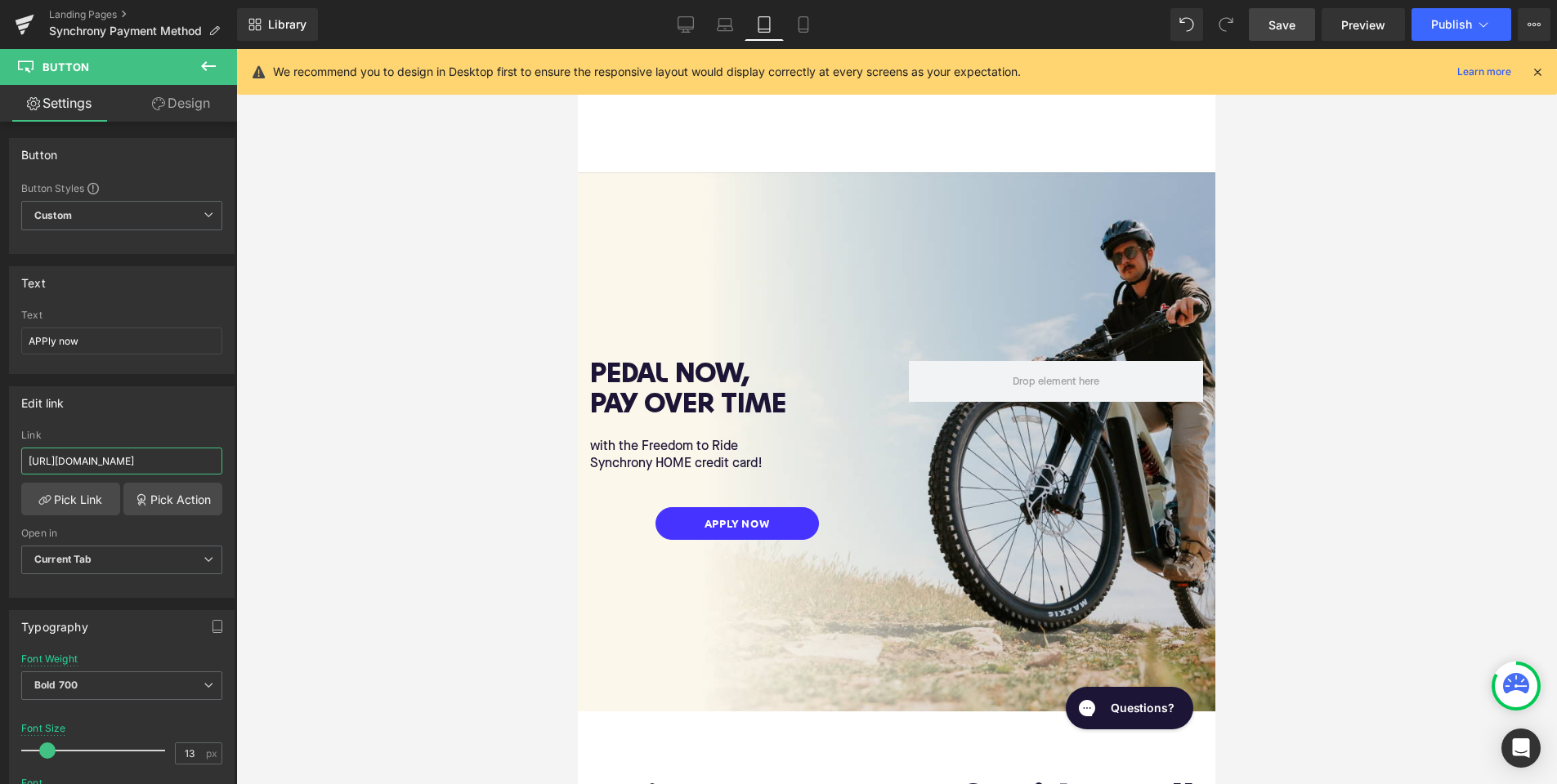
drag, startPoint x: 126, startPoint y: 462, endPoint x: 301, endPoint y: 463, distance: 175.0
click at [301, 463] on div "Button You are previewing how the will restyle your page. You can not edit Elem…" at bounding box center [778, 406] width 1557 height 812
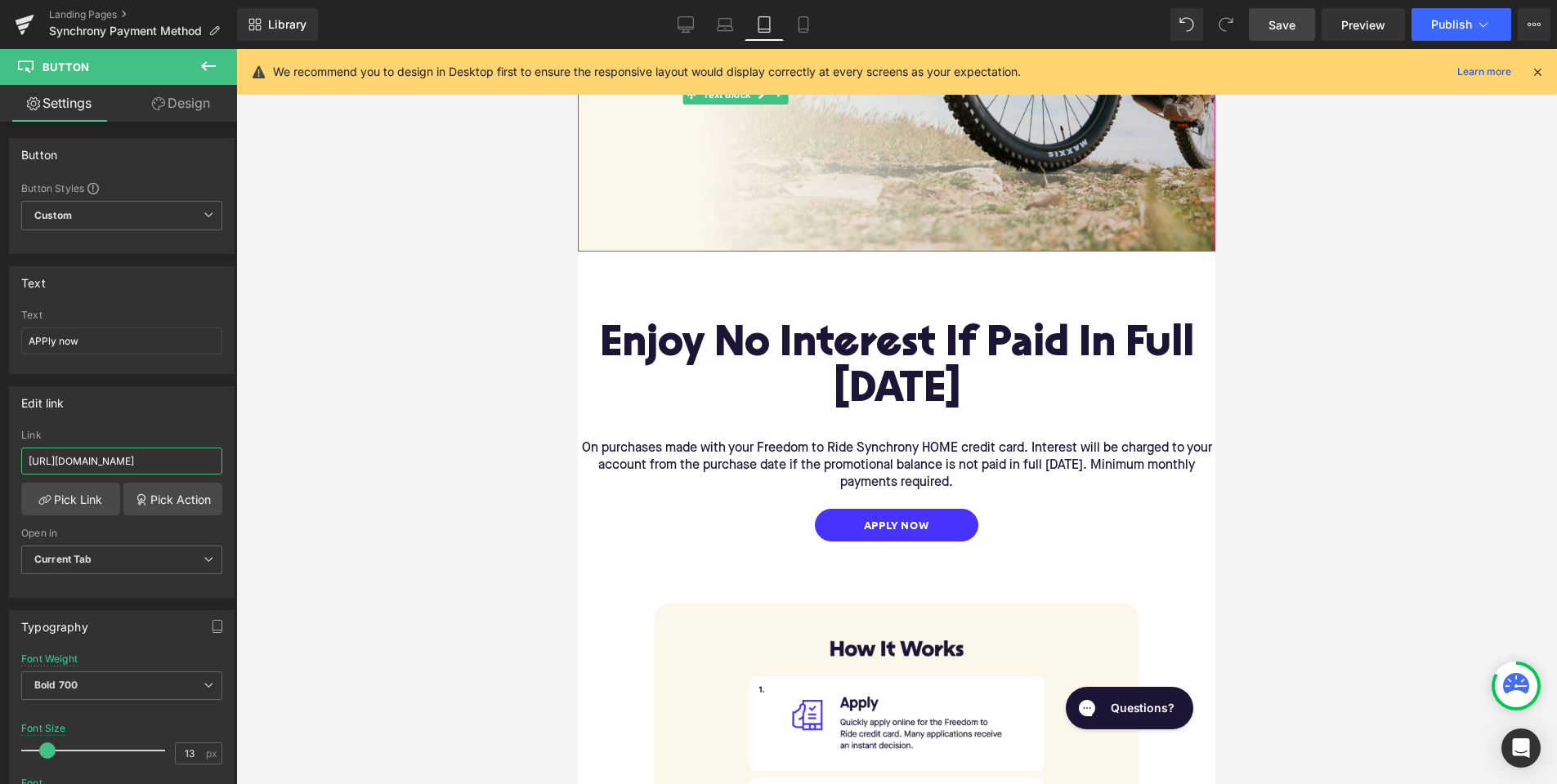
scroll to position [489, 0]
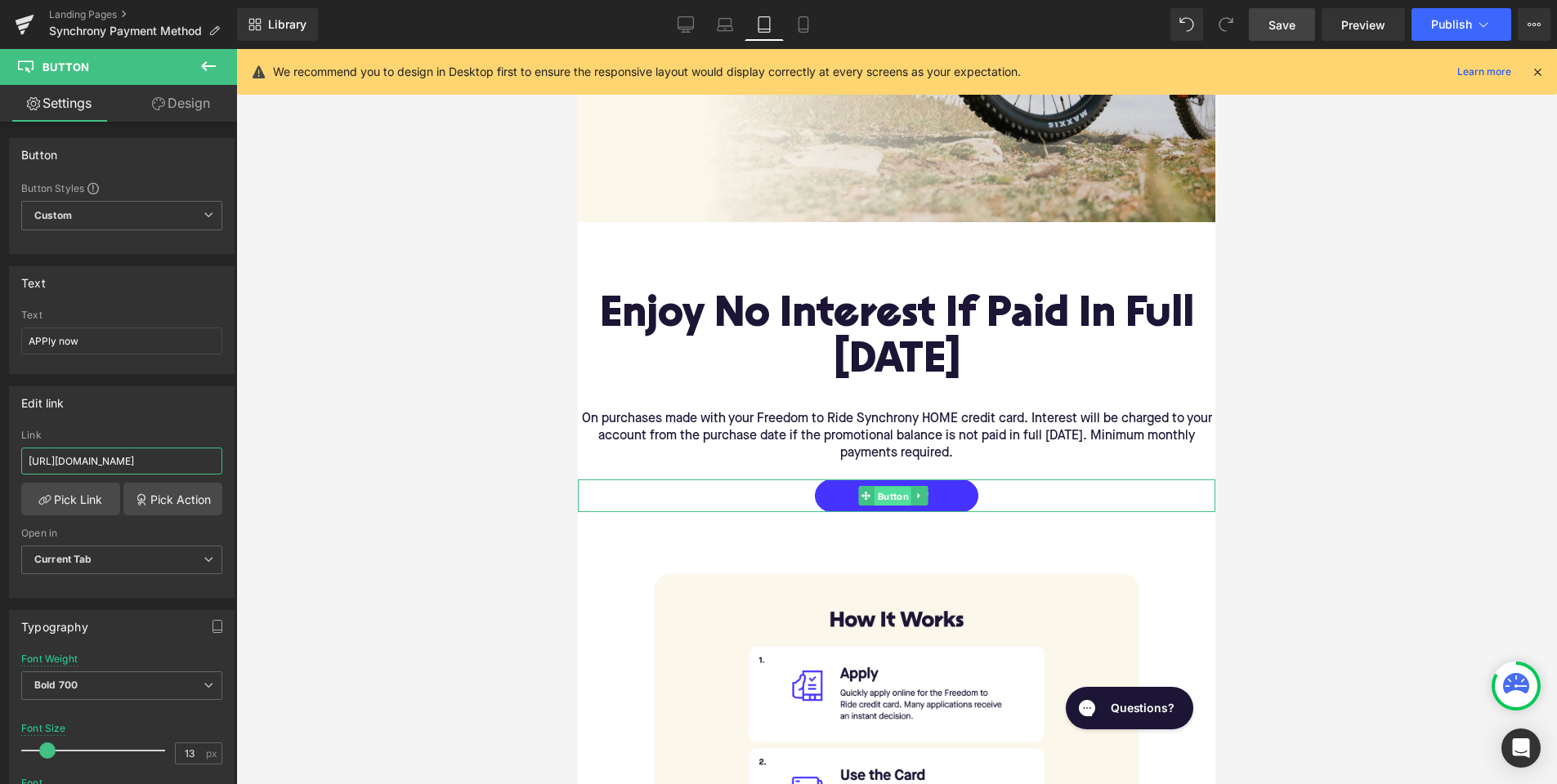
click at [893, 487] on span "Button" at bounding box center [893, 496] width 38 height 19
drag, startPoint x: 168, startPoint y: 463, endPoint x: 277, endPoint y: 465, distance: 109.0
click at [277, 465] on div "Button You are previewing how the will restyle your page. You can not edit Elem…" at bounding box center [778, 406] width 1557 height 812
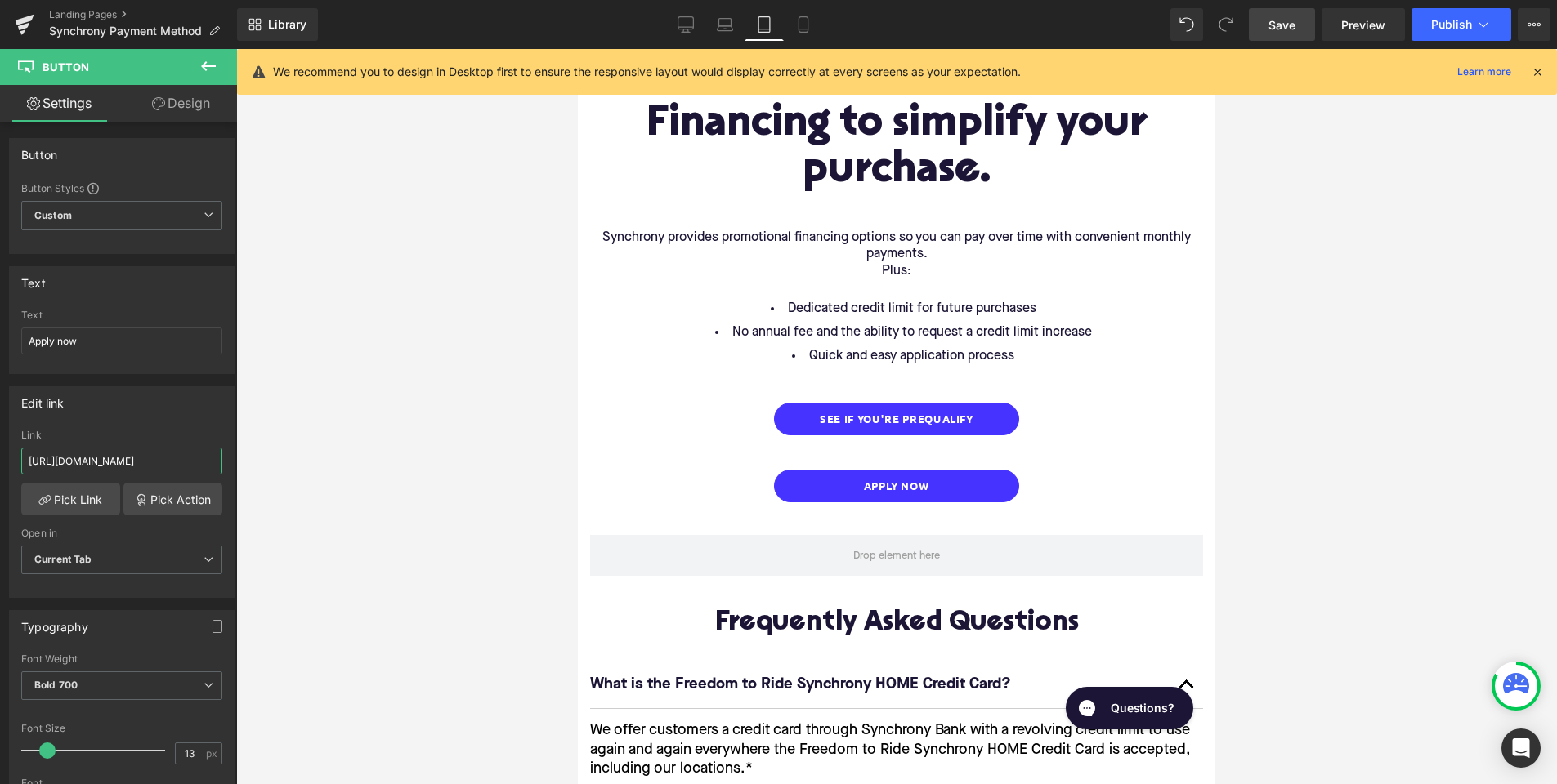
scroll to position [1585, 0]
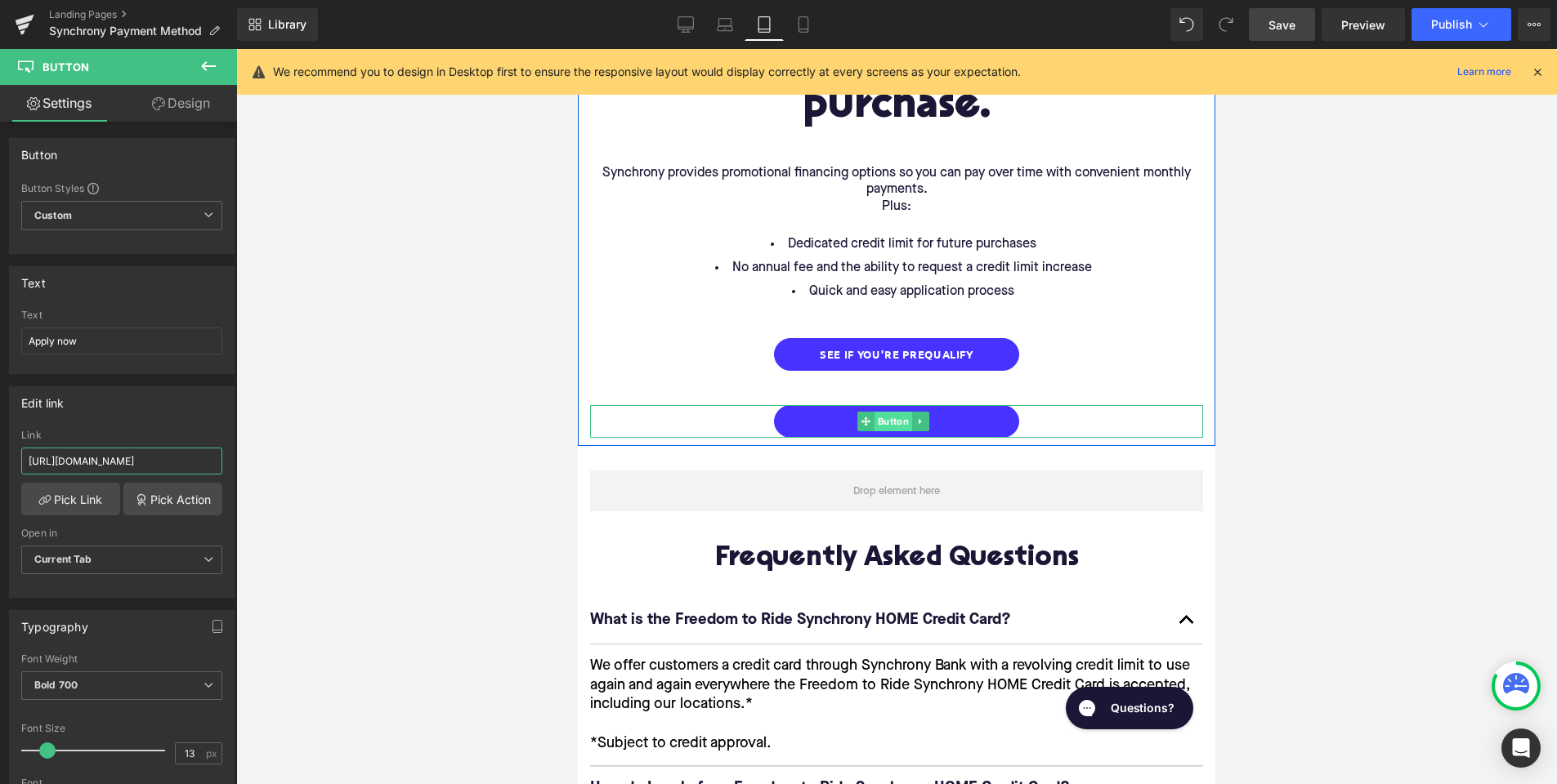
click at [890, 412] on span "Button" at bounding box center [893, 421] width 38 height 19
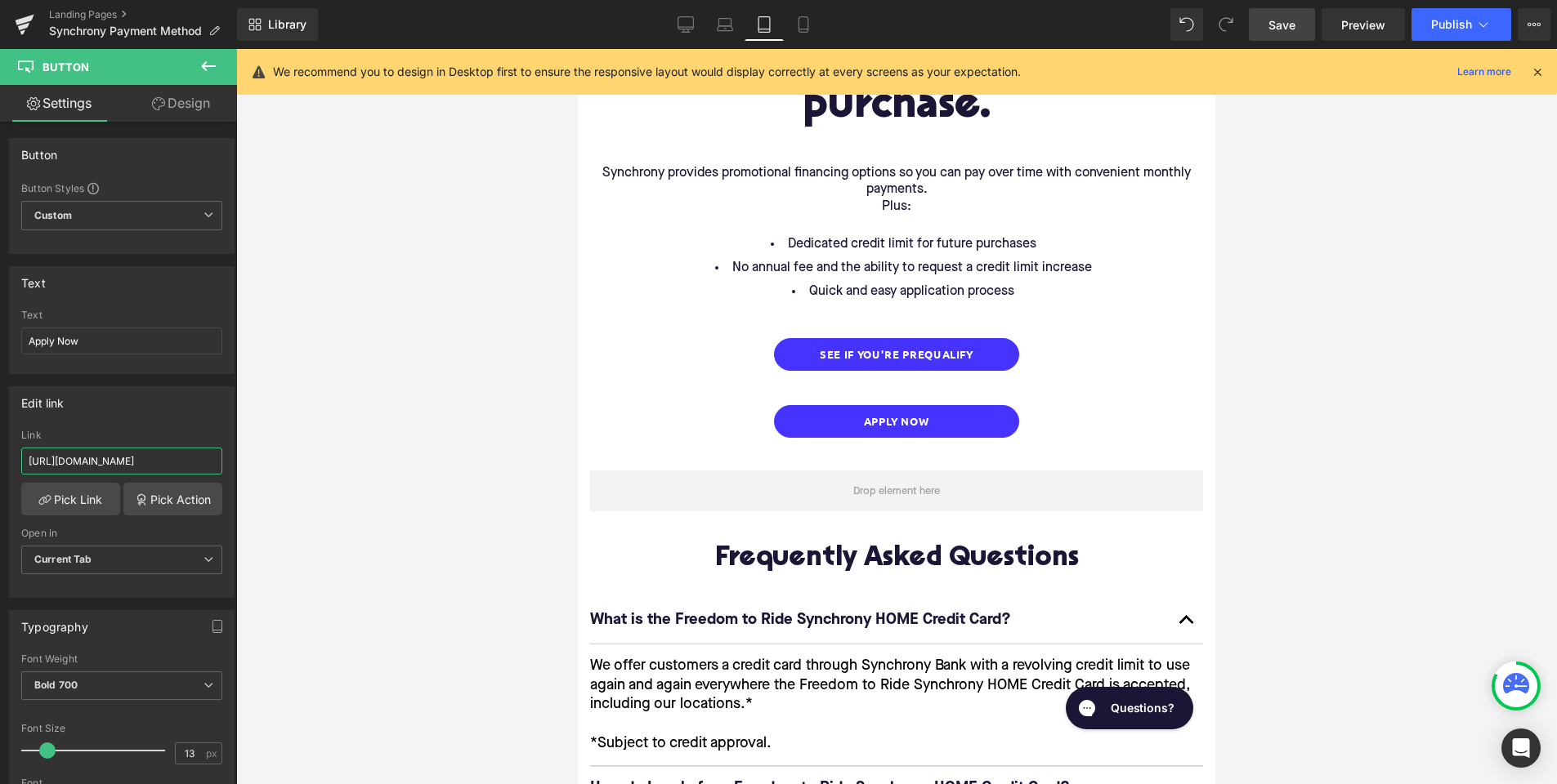
drag, startPoint x: 166, startPoint y: 457, endPoint x: 264, endPoint y: 462, distance: 98.1
click at [264, 462] on div "Button You are previewing how the will restyle your page. You can not edit Elem…" at bounding box center [778, 406] width 1557 height 812
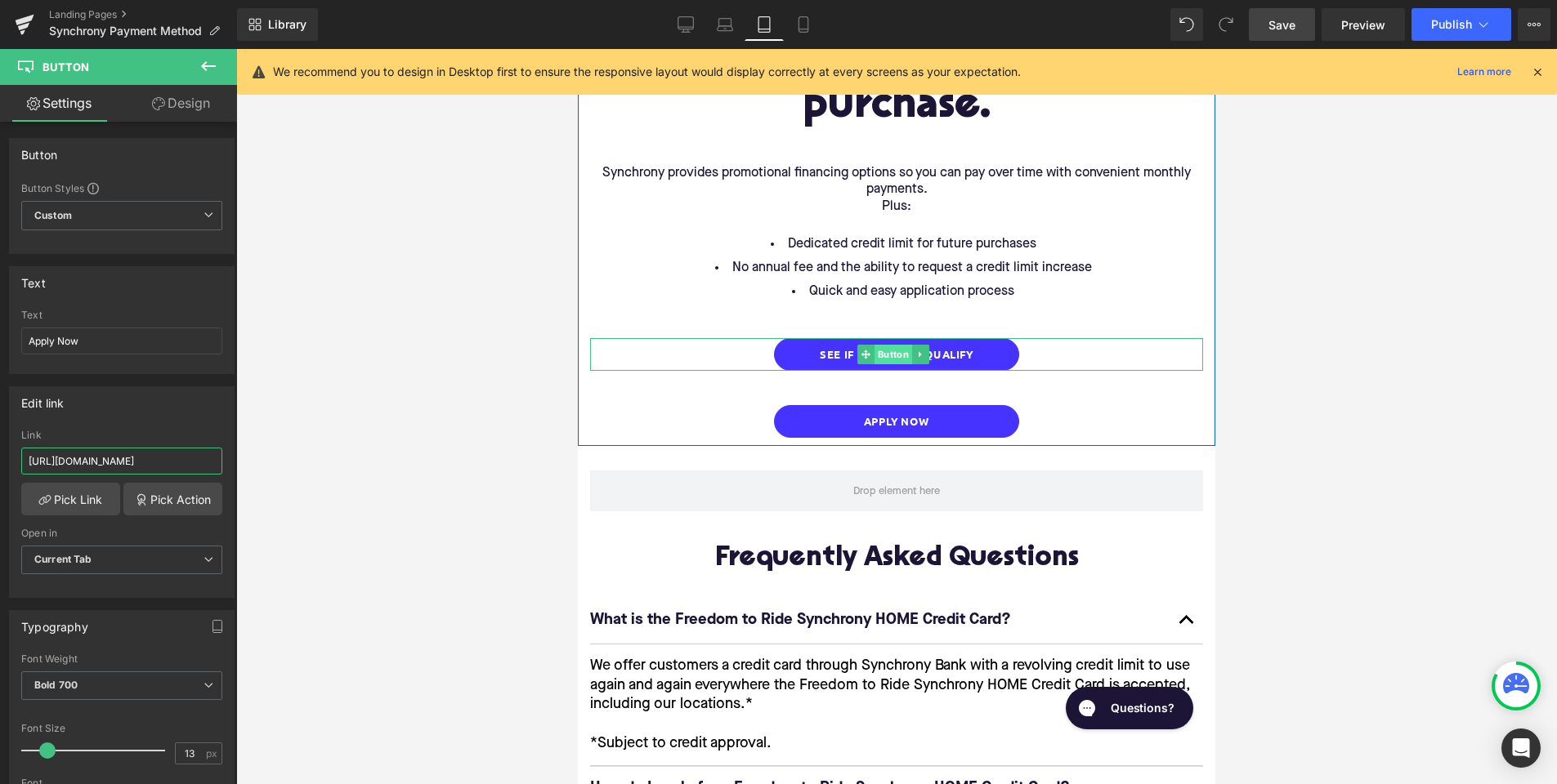
click at [896, 344] on span "Button" at bounding box center [893, 354] width 38 height 19
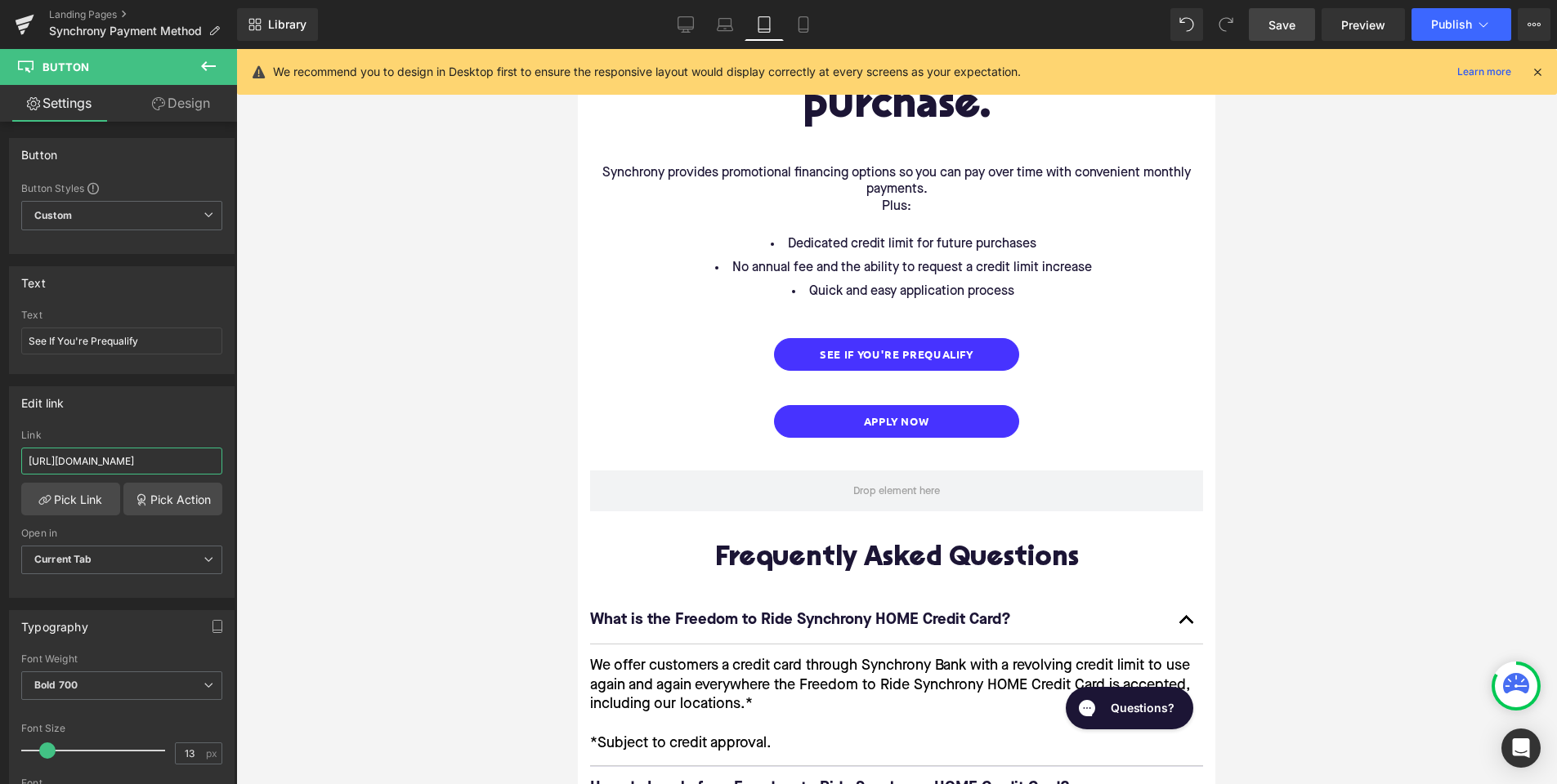
drag, startPoint x: 158, startPoint y: 456, endPoint x: 283, endPoint y: 463, distance: 125.2
click at [283, 463] on div "Button You are previewing how the will restyle your page. You can not edit Elem…" at bounding box center [778, 406] width 1557 height 812
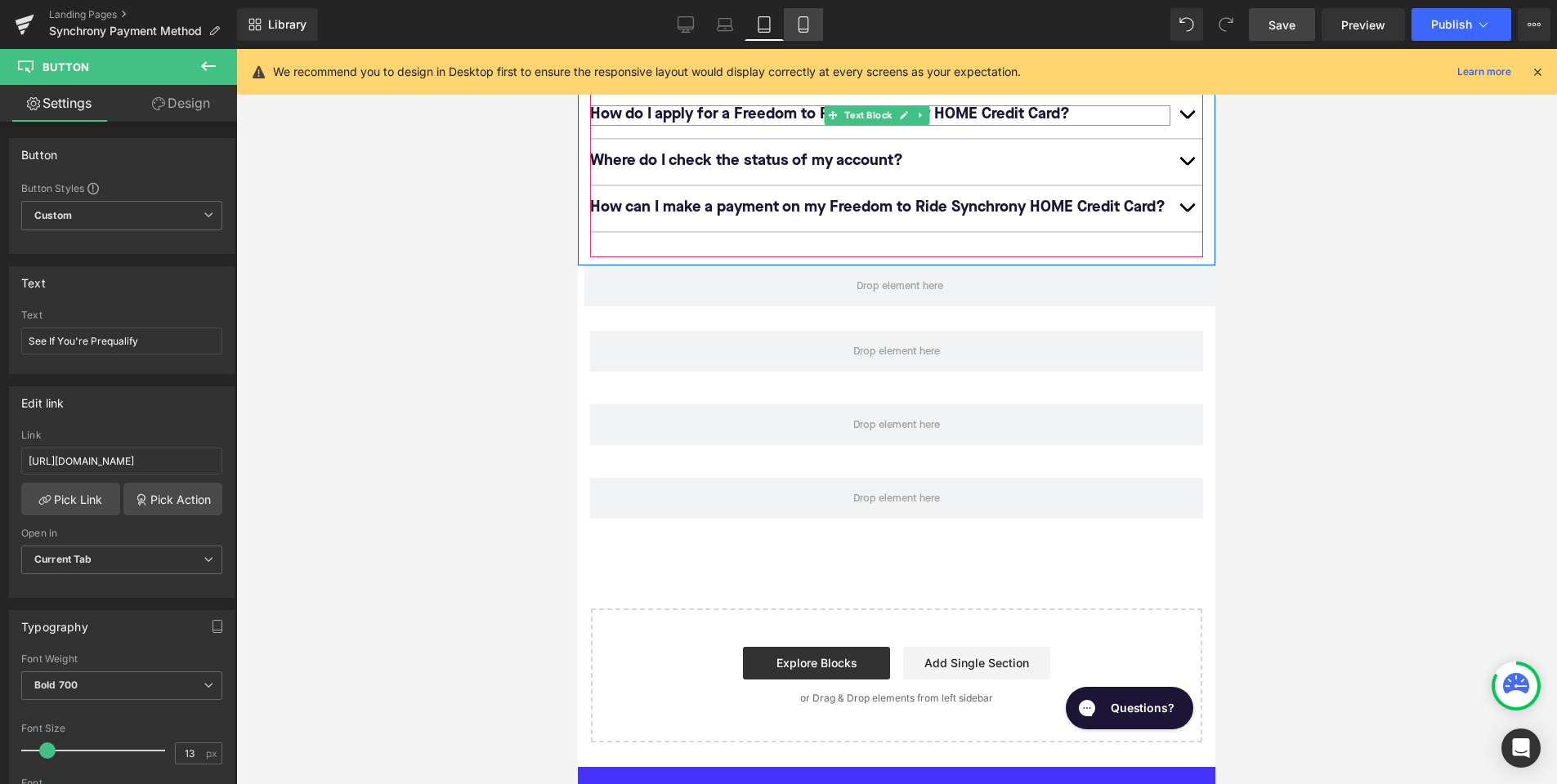
click at [799, 31] on icon at bounding box center [804, 25] width 17 height 17
type input "100"
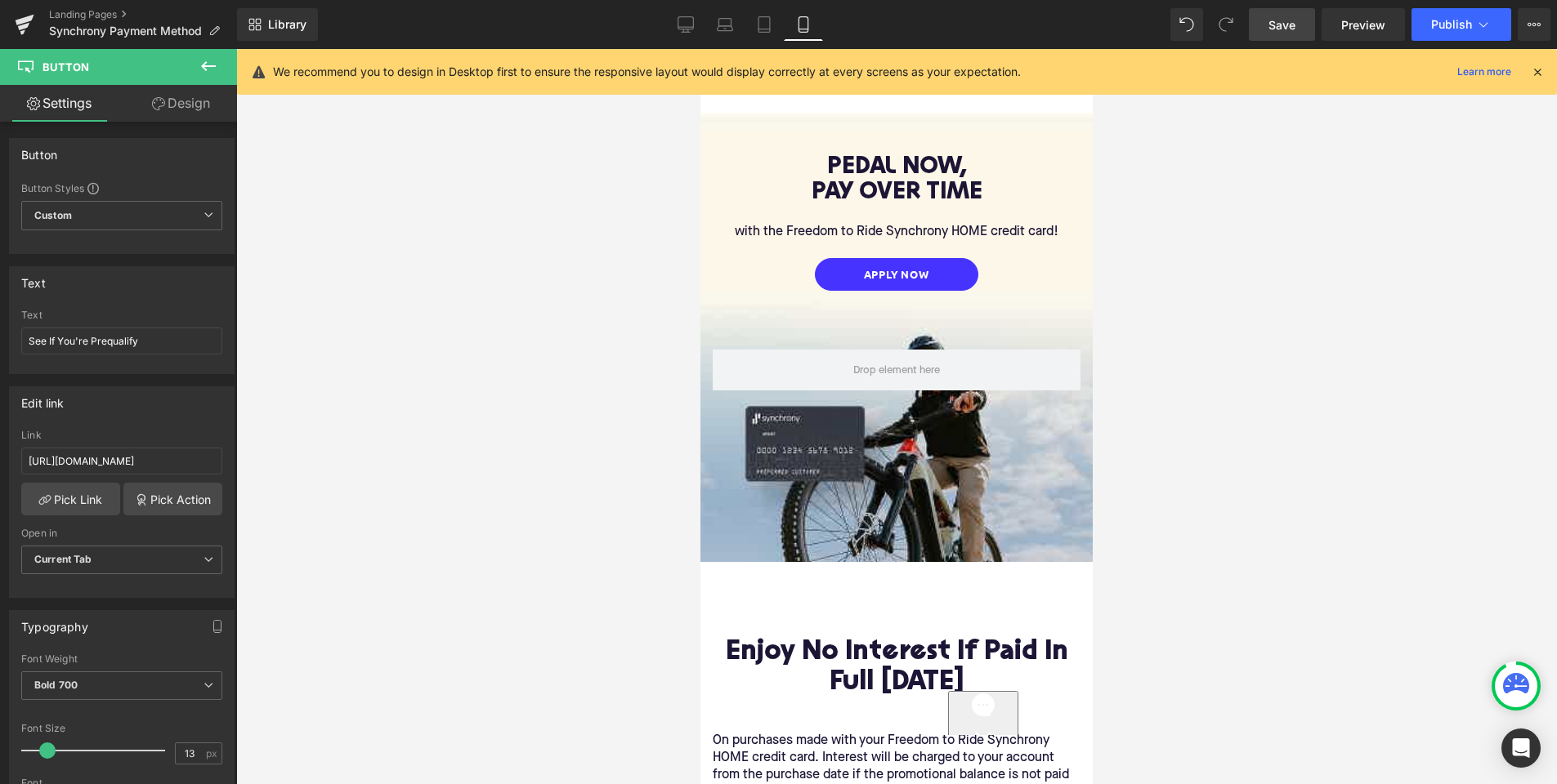
scroll to position [46, 0]
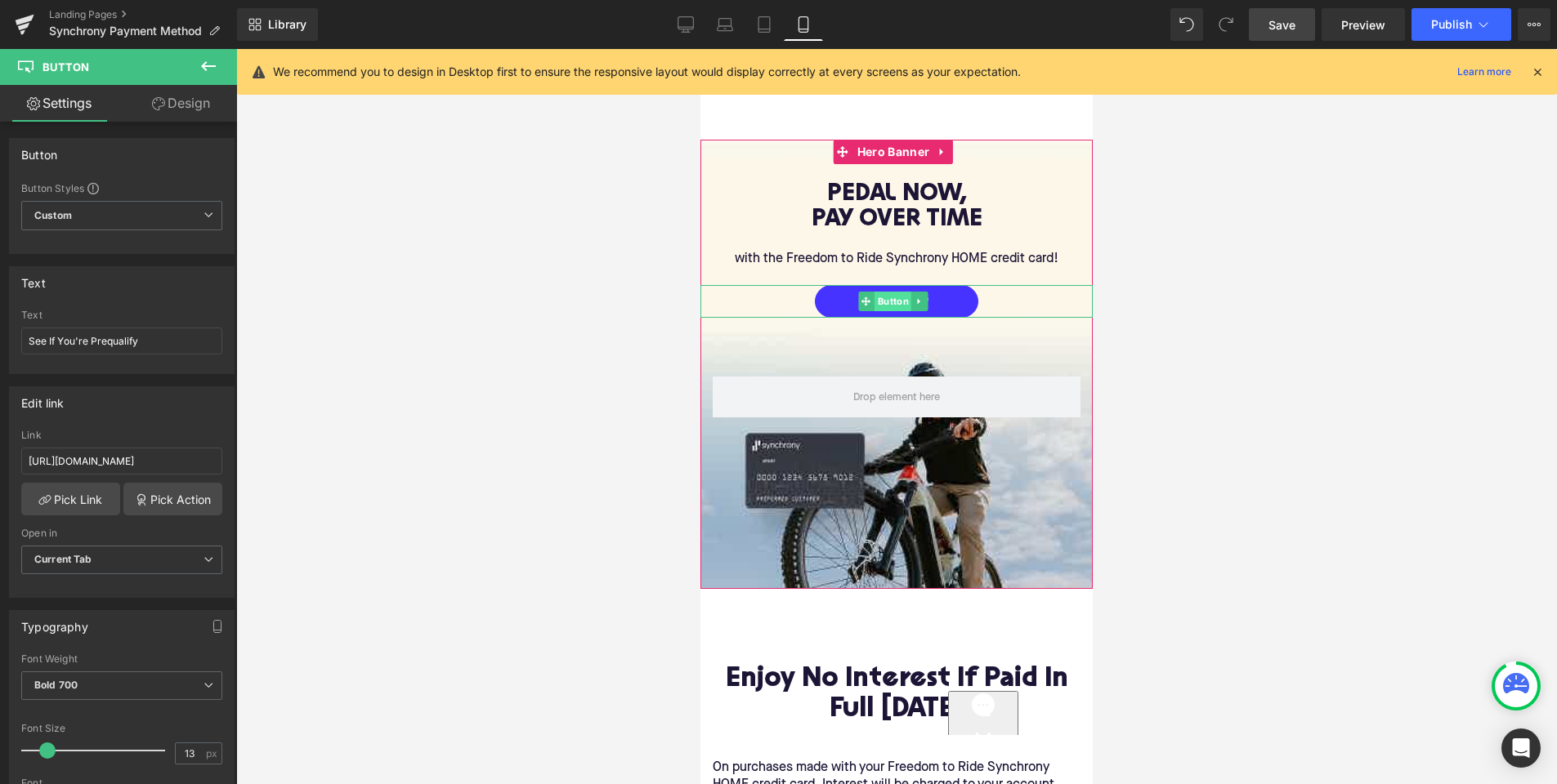
click at [894, 297] on span "Button" at bounding box center [893, 301] width 38 height 19
drag, startPoint x: 170, startPoint y: 465, endPoint x: 354, endPoint y: 469, distance: 184.0
click at [354, 469] on div "Button You are previewing how the will restyle your page. You can not edit Elem…" at bounding box center [778, 406] width 1557 height 812
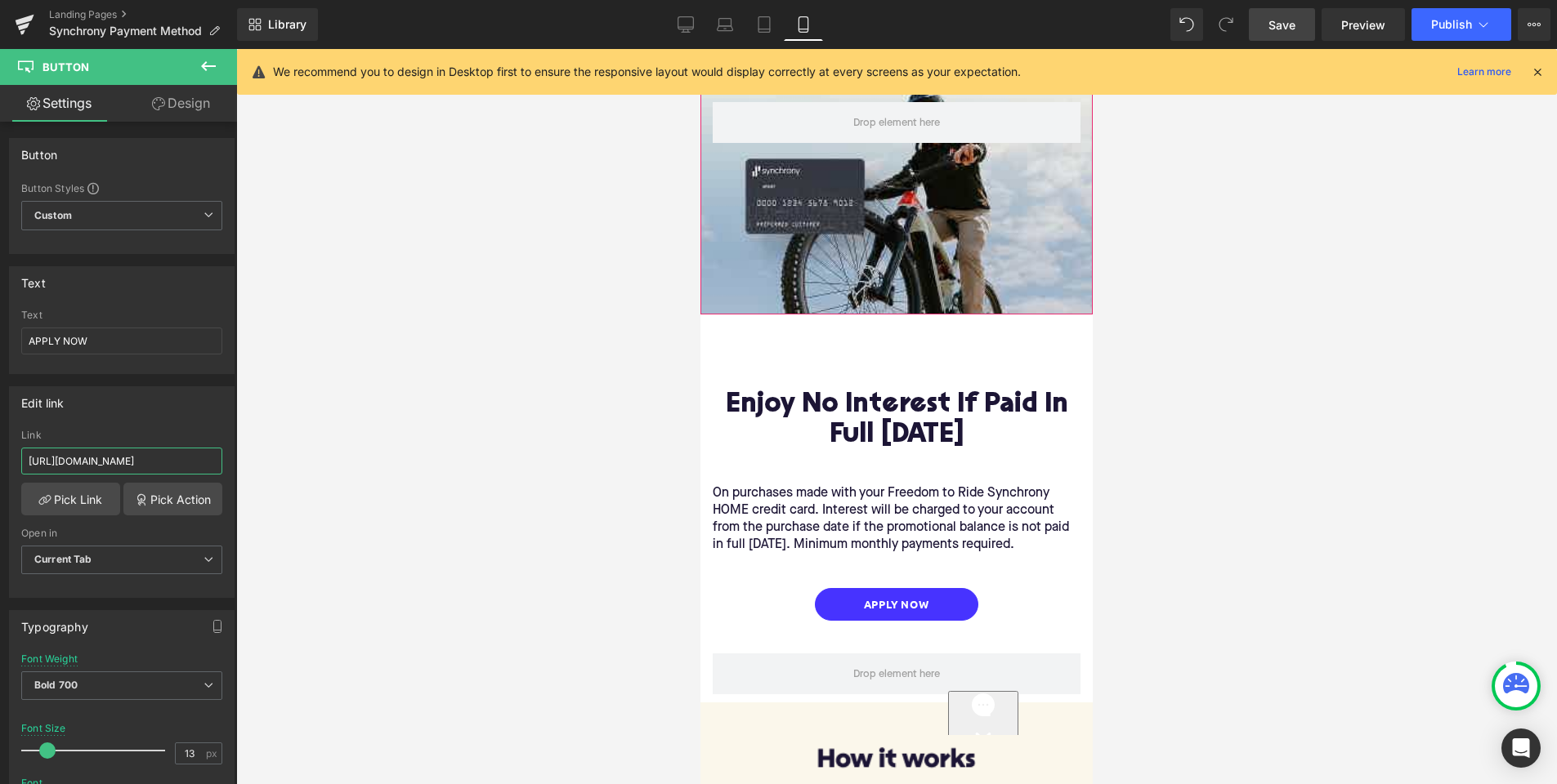
scroll to position [417, 0]
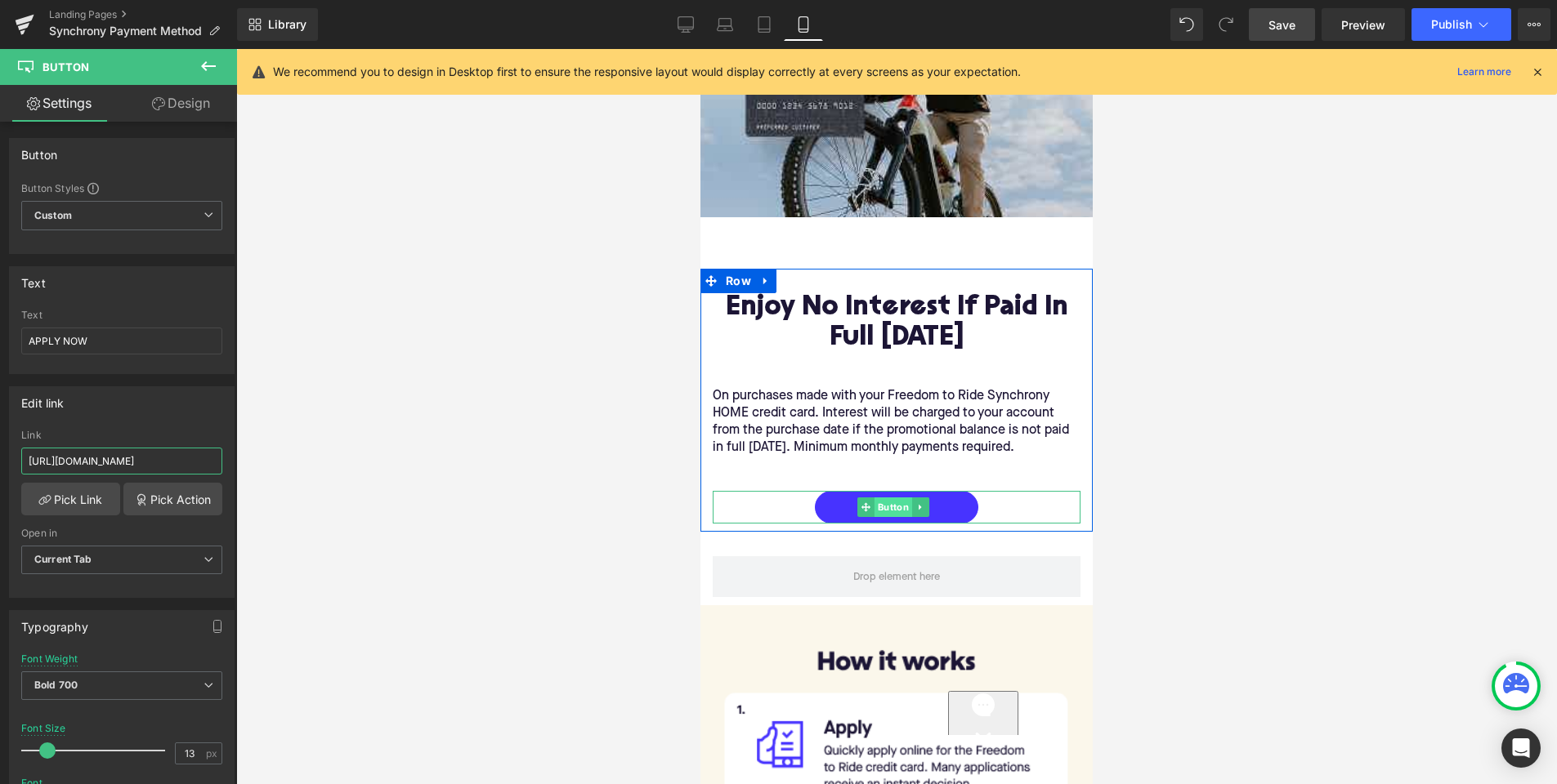
click at [891, 503] on span "Button" at bounding box center [893, 507] width 38 height 19
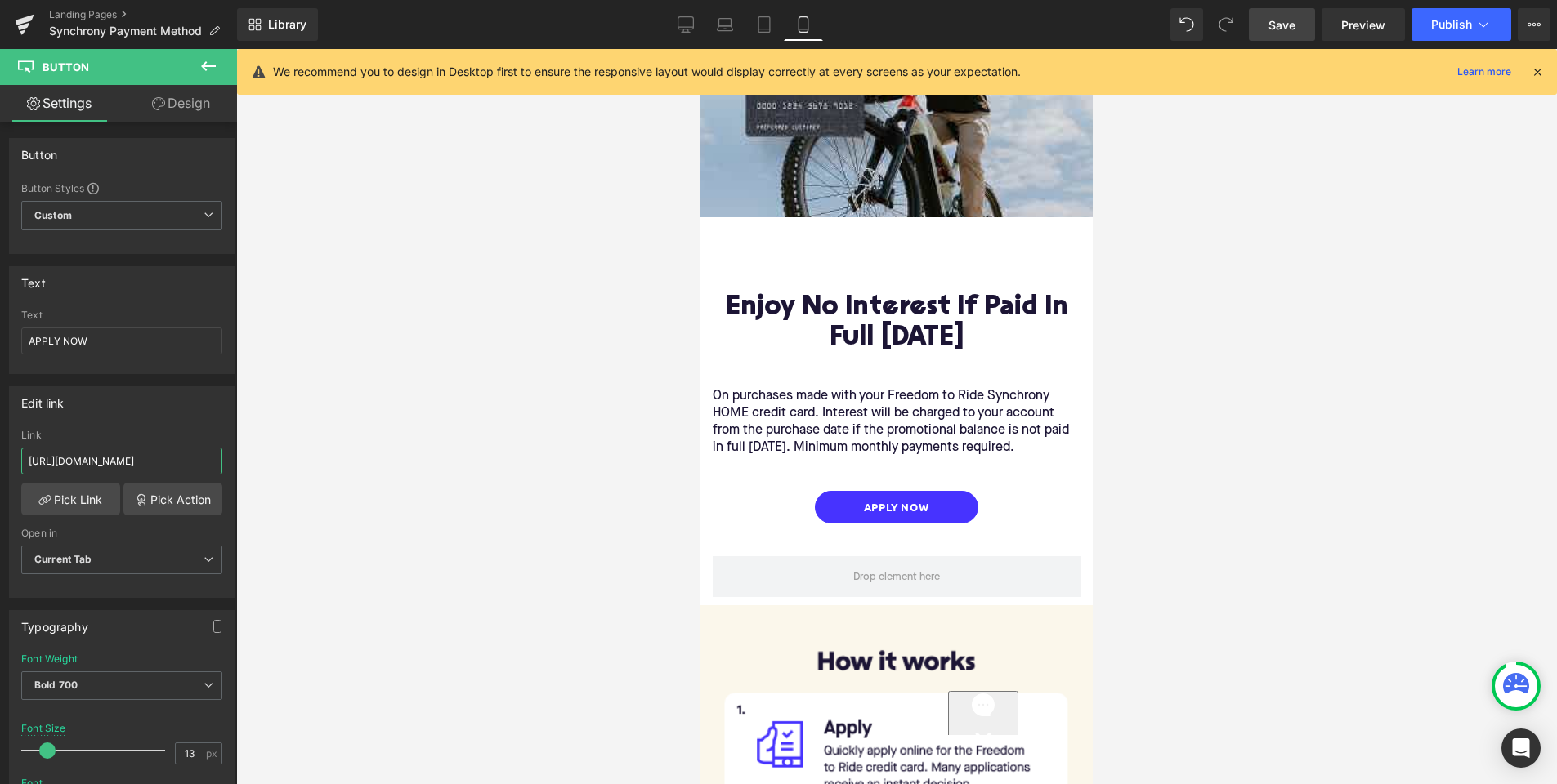
drag, startPoint x: 156, startPoint y: 463, endPoint x: 314, endPoint y: 467, distance: 158.1
click at [315, 467] on div "Button You are previewing how the will restyle your page. You can not edit Elem…" at bounding box center [778, 406] width 1557 height 812
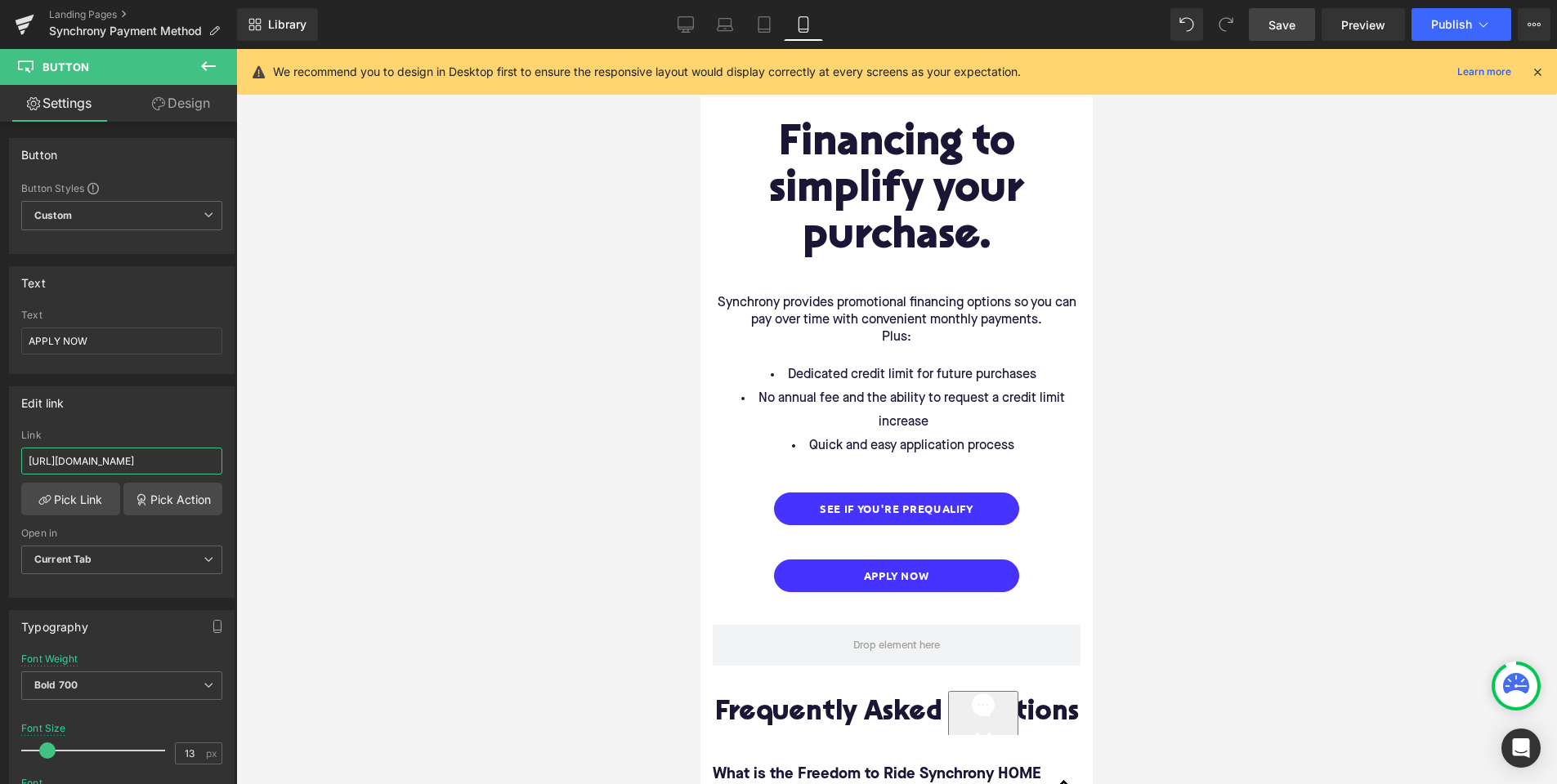
scroll to position [1618, 0]
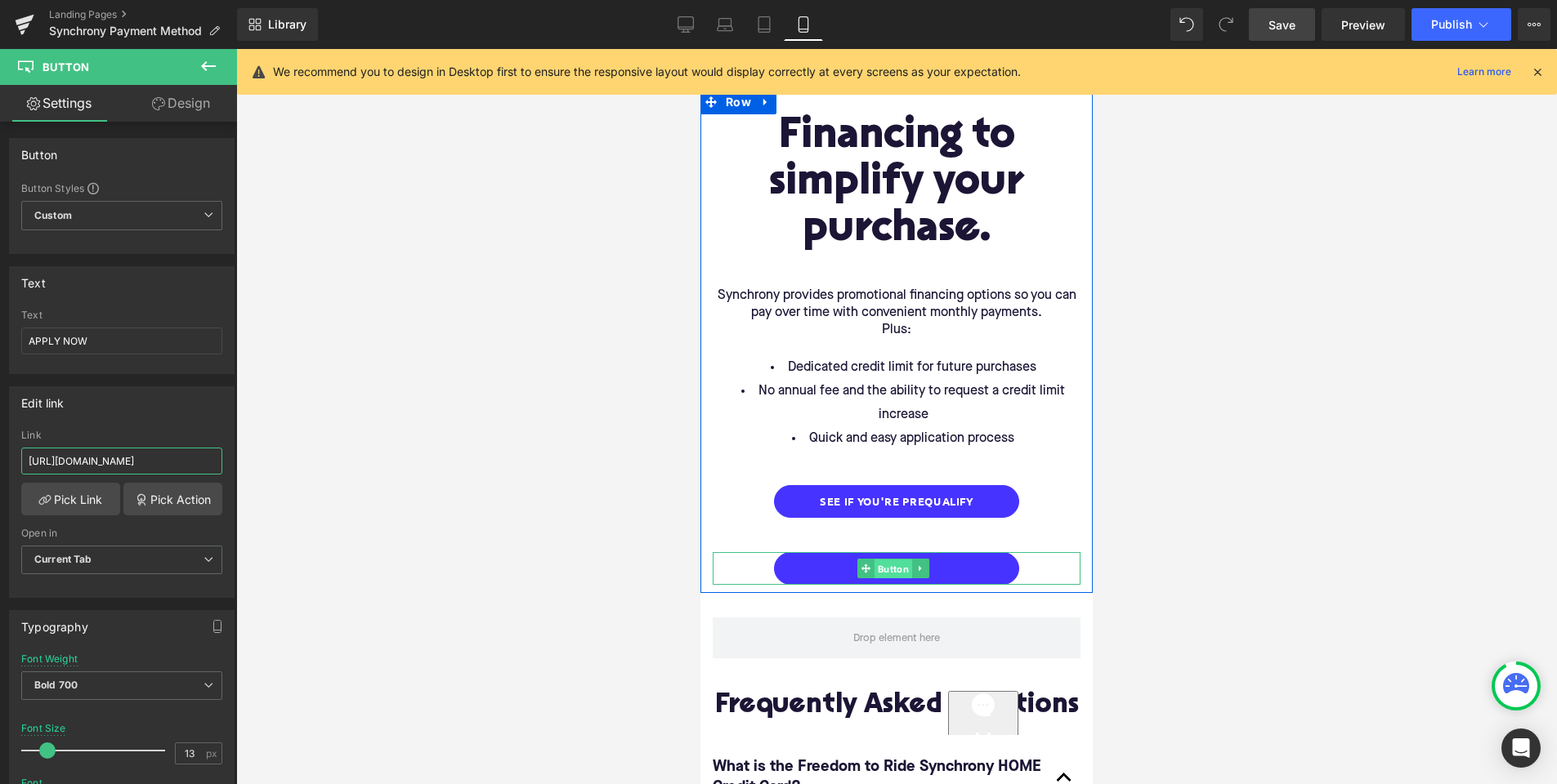
click at [892, 560] on span "Button" at bounding box center [893, 569] width 38 height 19
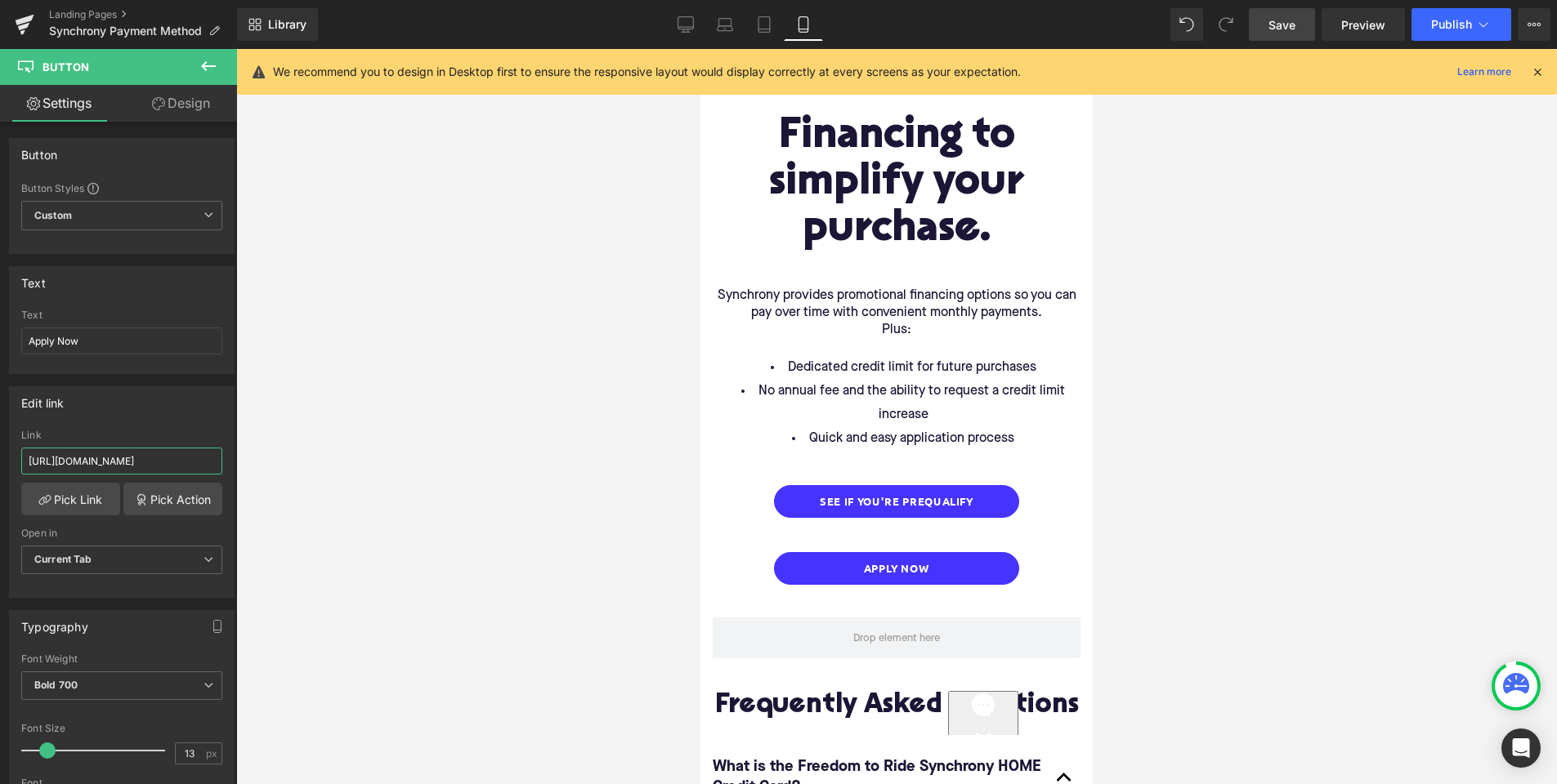
drag, startPoint x: 163, startPoint y: 462, endPoint x: 300, endPoint y: 463, distance: 137.0
click at [300, 463] on div "Button You are previewing how the will restyle your page. You can not edit Elem…" at bounding box center [778, 406] width 1557 height 812
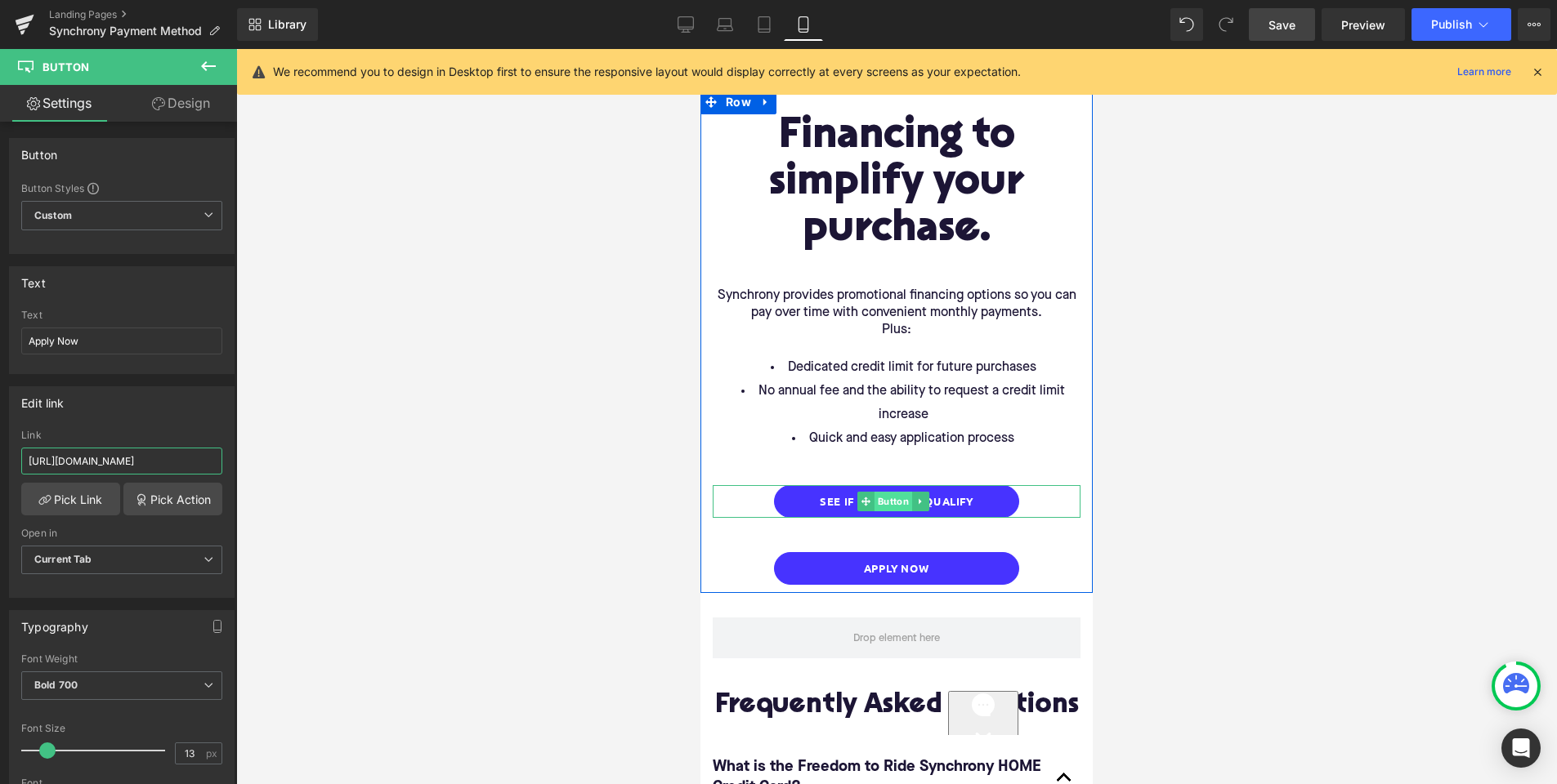
click at [892, 491] on span "Button" at bounding box center [893, 501] width 38 height 19
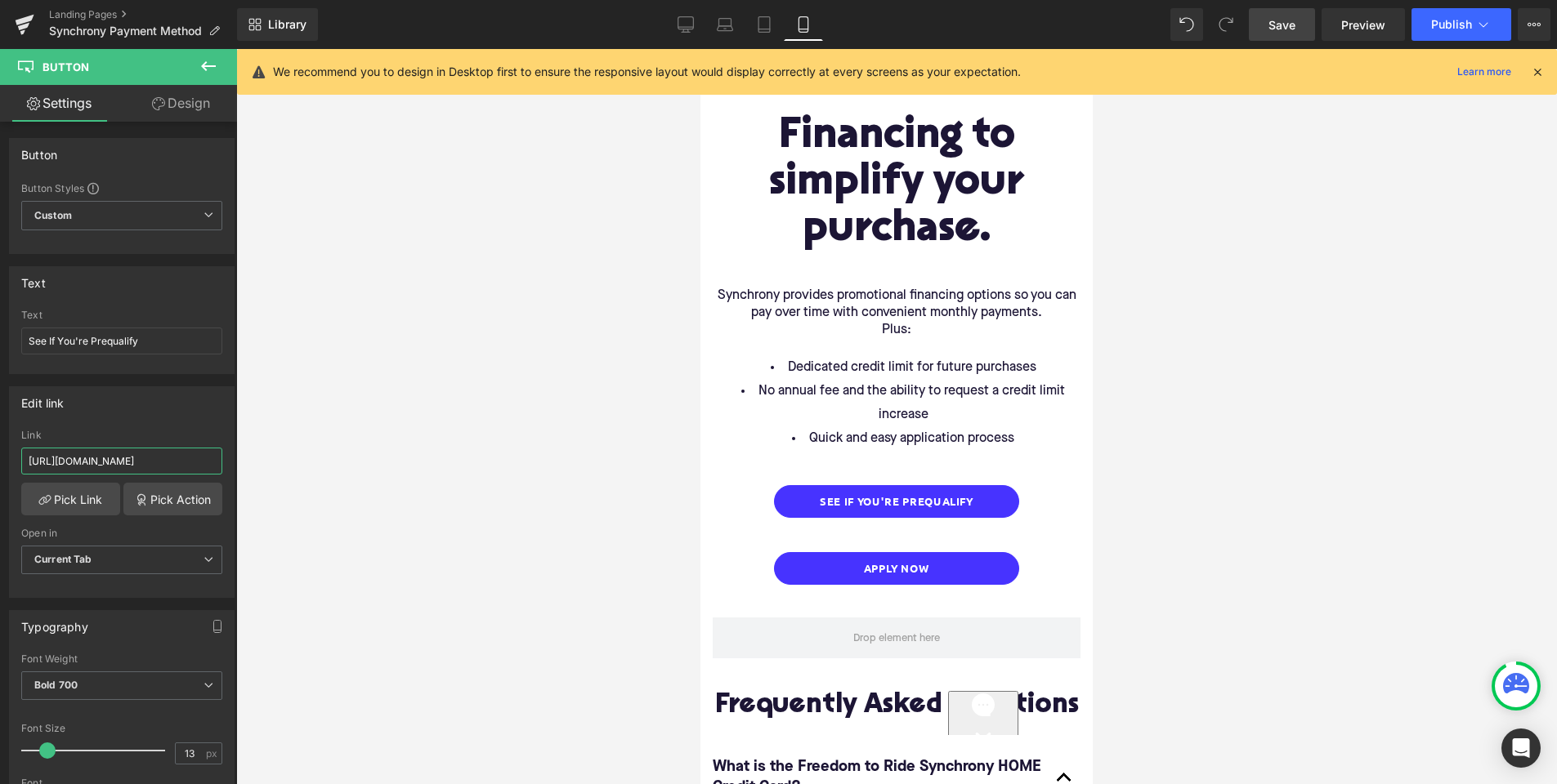
drag, startPoint x: 150, startPoint y: 460, endPoint x: 341, endPoint y: 476, distance: 191.7
click at [341, 476] on div "Button You are previewing how the will restyle your page. You can not edit Elem…" at bounding box center [778, 406] width 1557 height 812
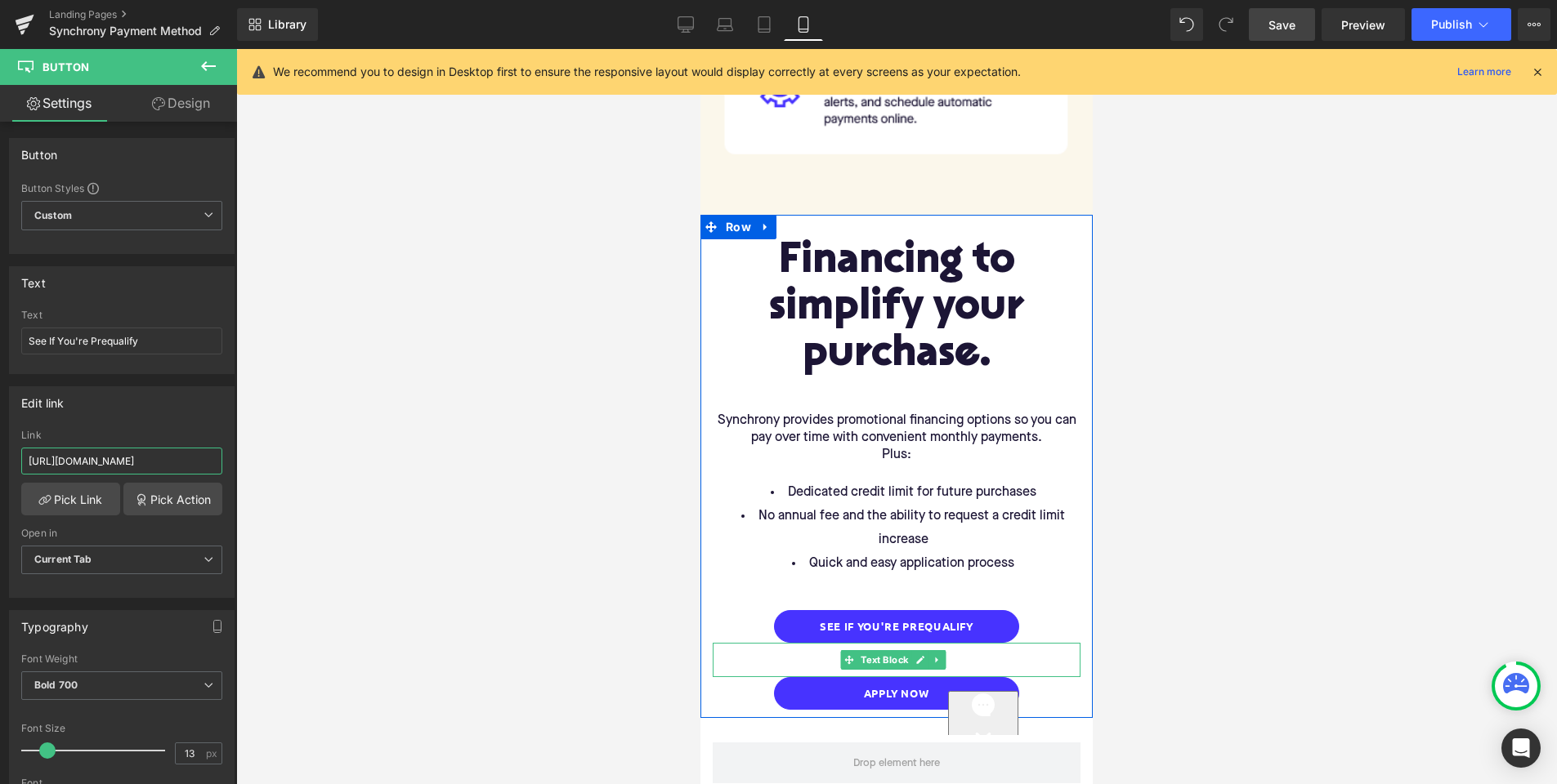
scroll to position [1240, 0]
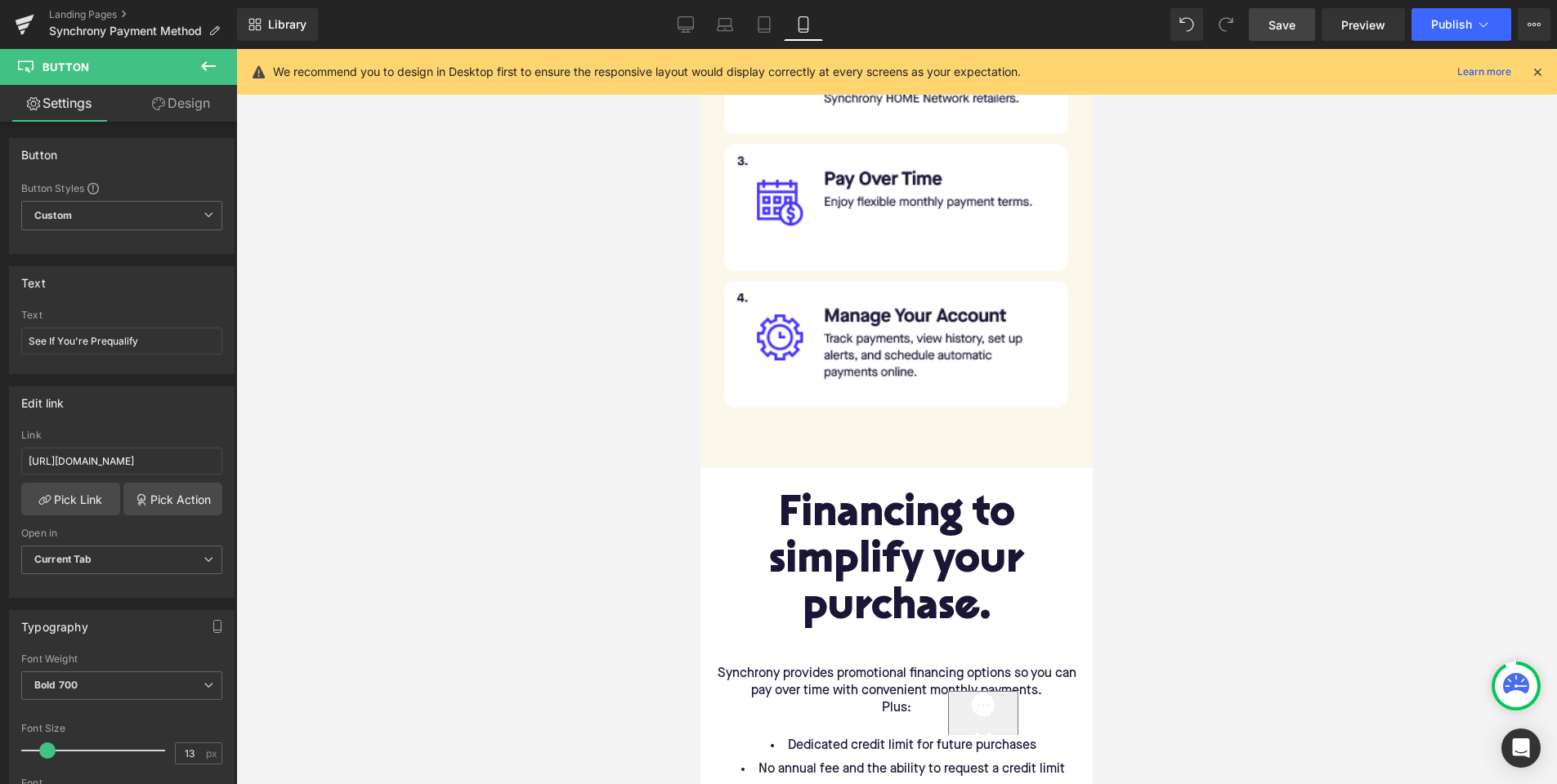
click at [1274, 23] on span "Save" at bounding box center [1282, 25] width 27 height 18
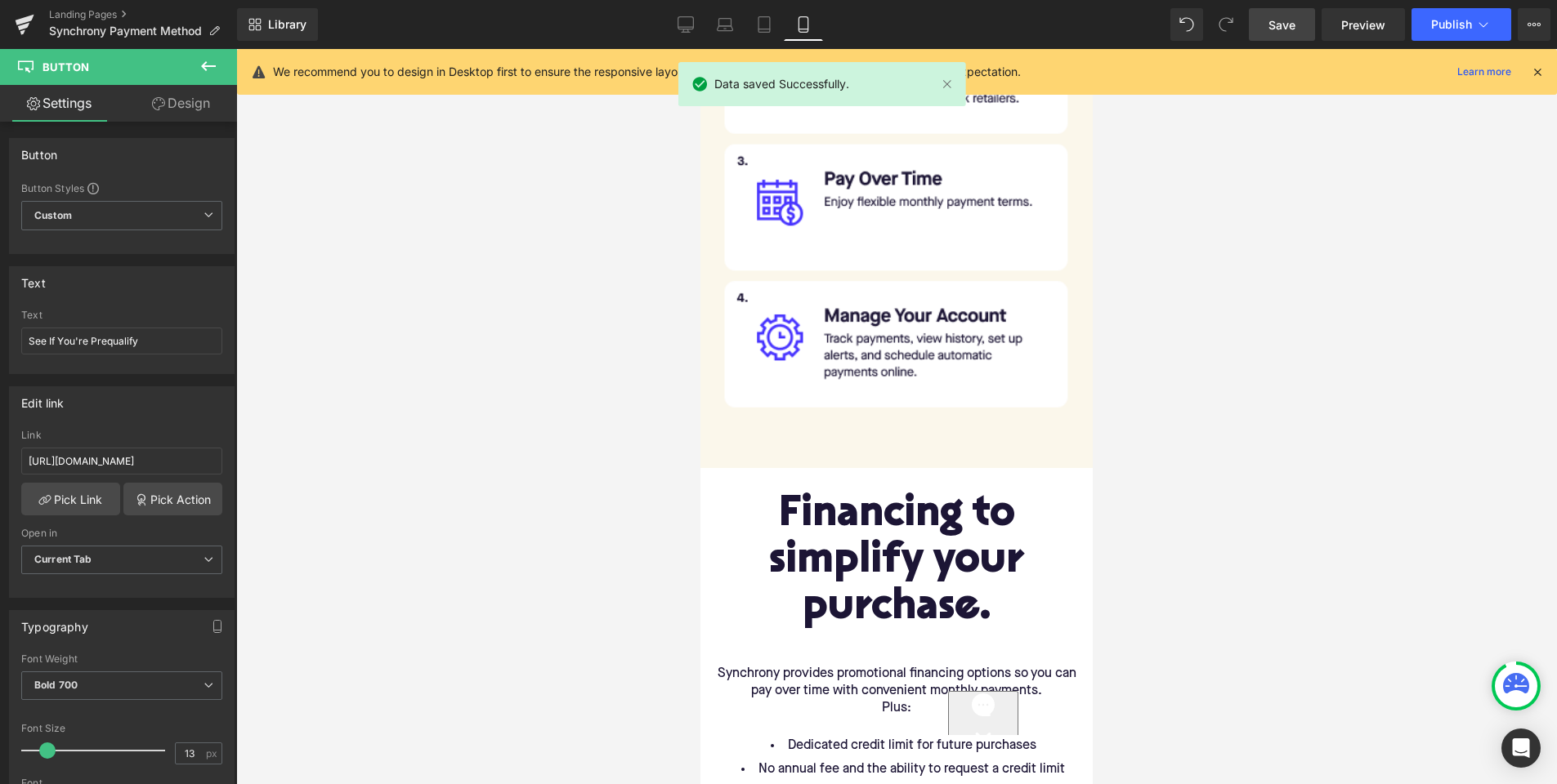
click at [1274, 23] on span "Save" at bounding box center [1282, 25] width 27 height 18
click at [1376, 29] on span "Preview" at bounding box center [1363, 25] width 44 height 18
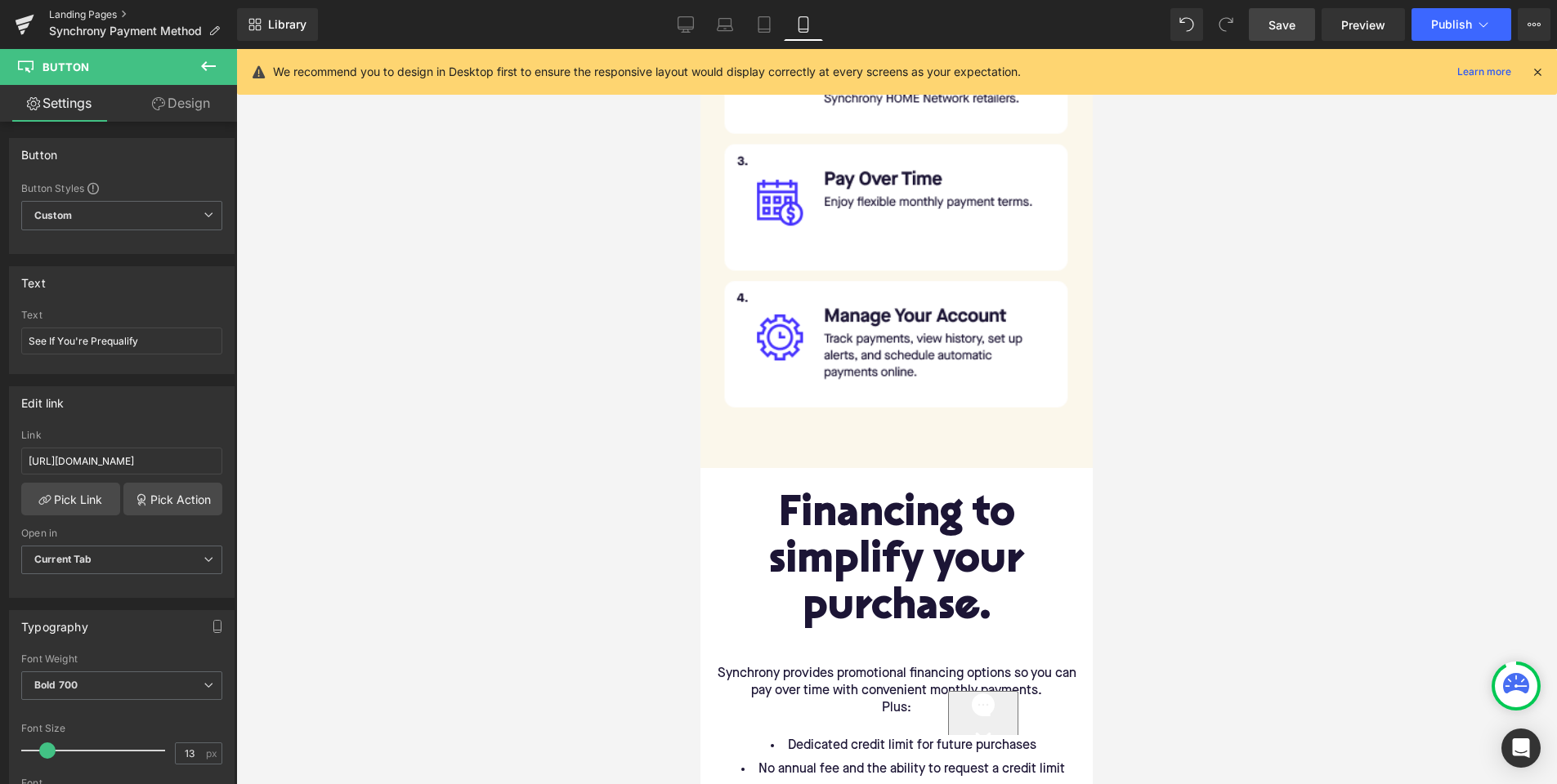
click at [75, 14] on link "Landing Pages" at bounding box center [143, 15] width 188 height 13
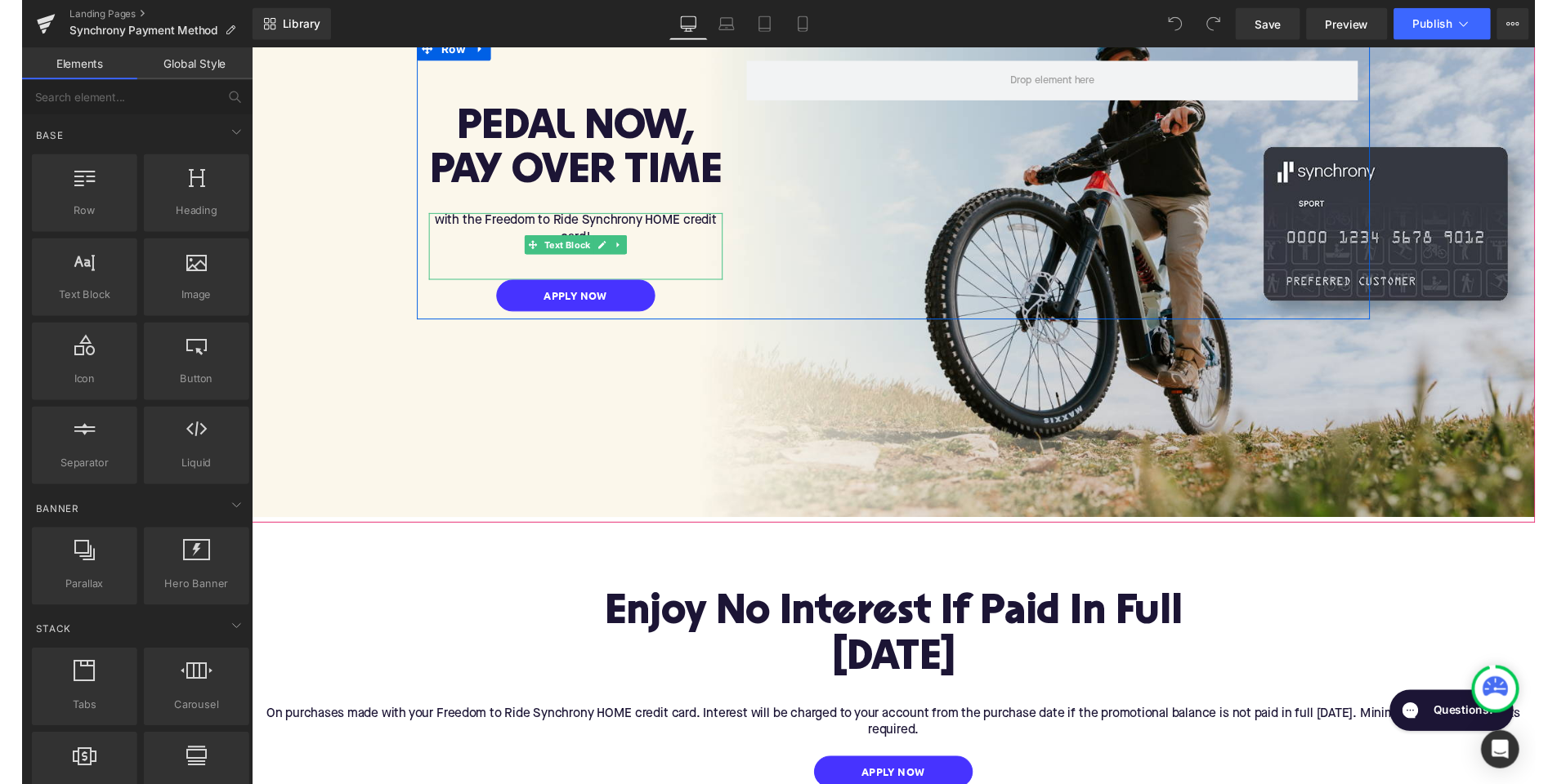
scroll to position [238, 0]
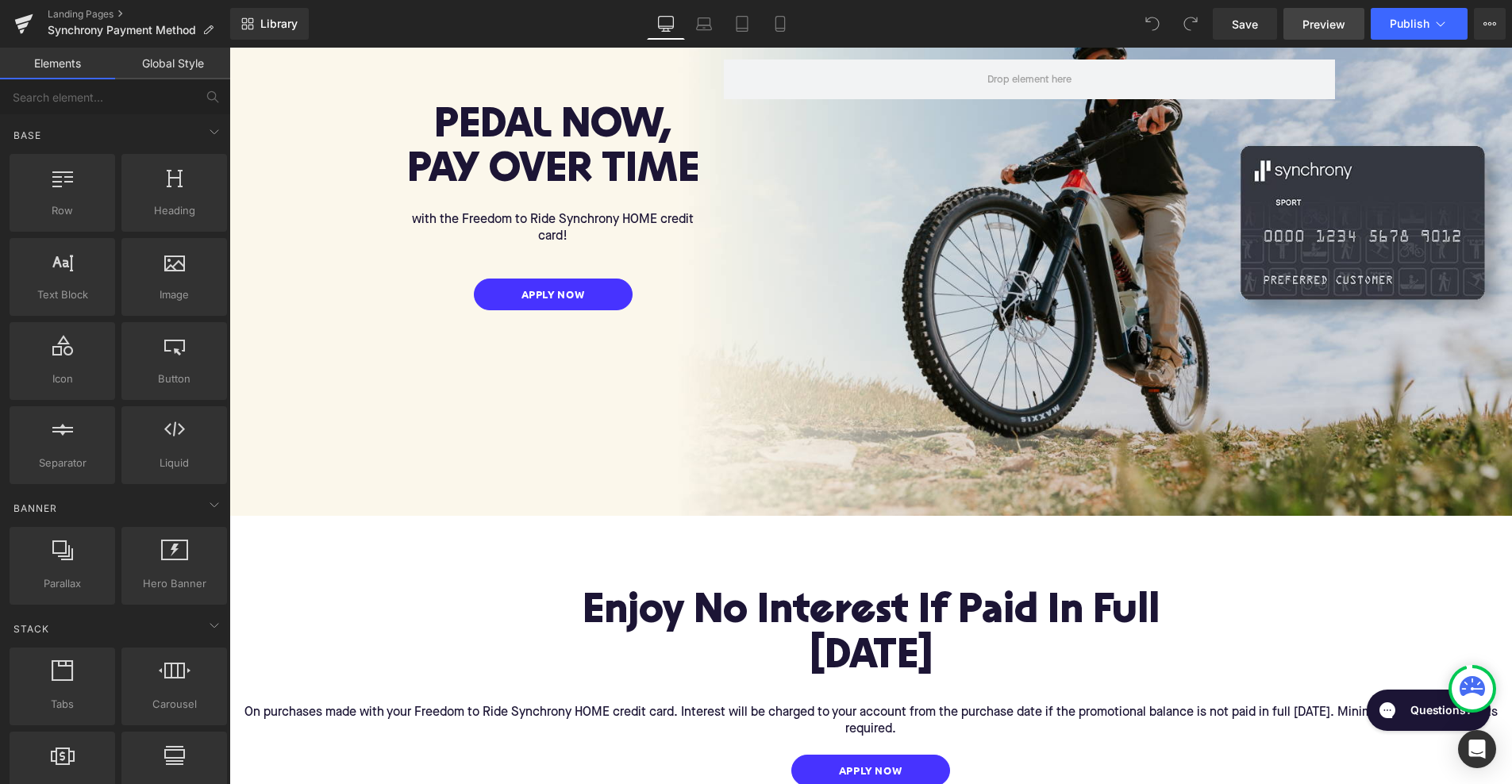
click at [1323, 28] on span "Preview" at bounding box center [1324, 24] width 43 height 17
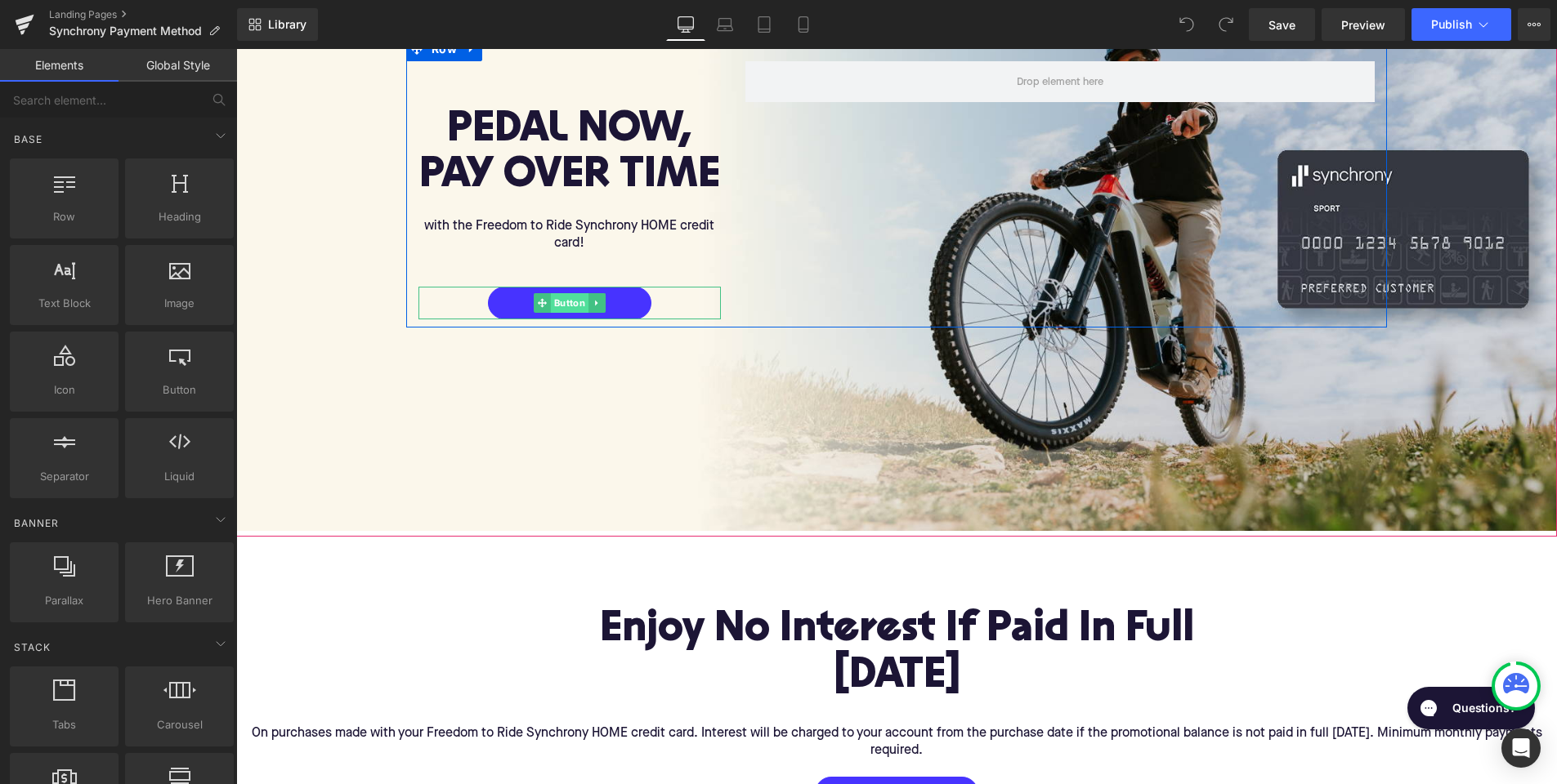
click at [574, 298] on span "Button" at bounding box center [569, 303] width 38 height 19
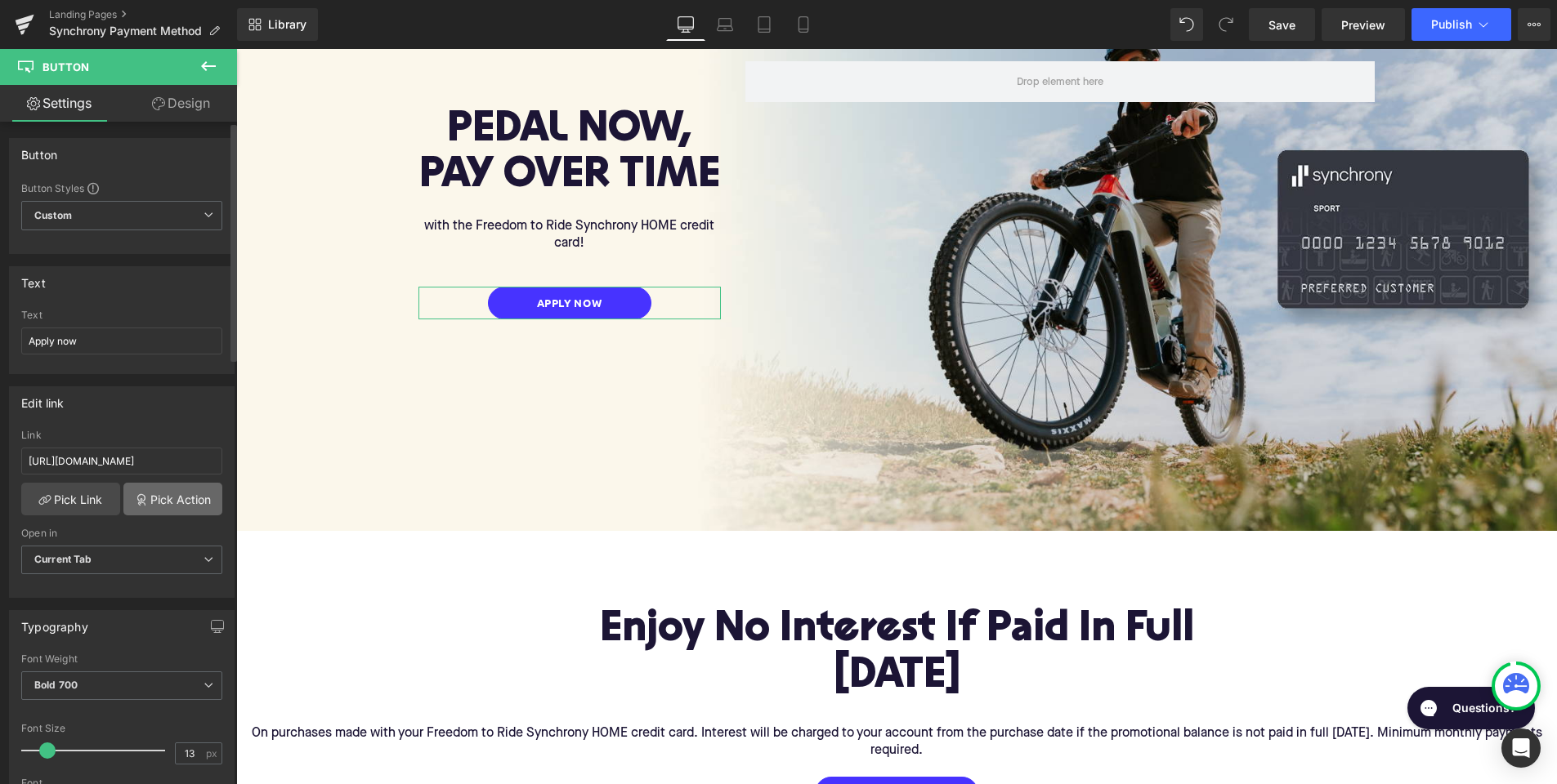
scroll to position [0, 0]
drag, startPoint x: 111, startPoint y: 466, endPoint x: 236, endPoint y: 471, distance: 125.1
click at [236, 471] on div "Button Button Styles Custom Custom Setup Global Style Custom Setup Global Style…" at bounding box center [118, 456] width 237 height 669
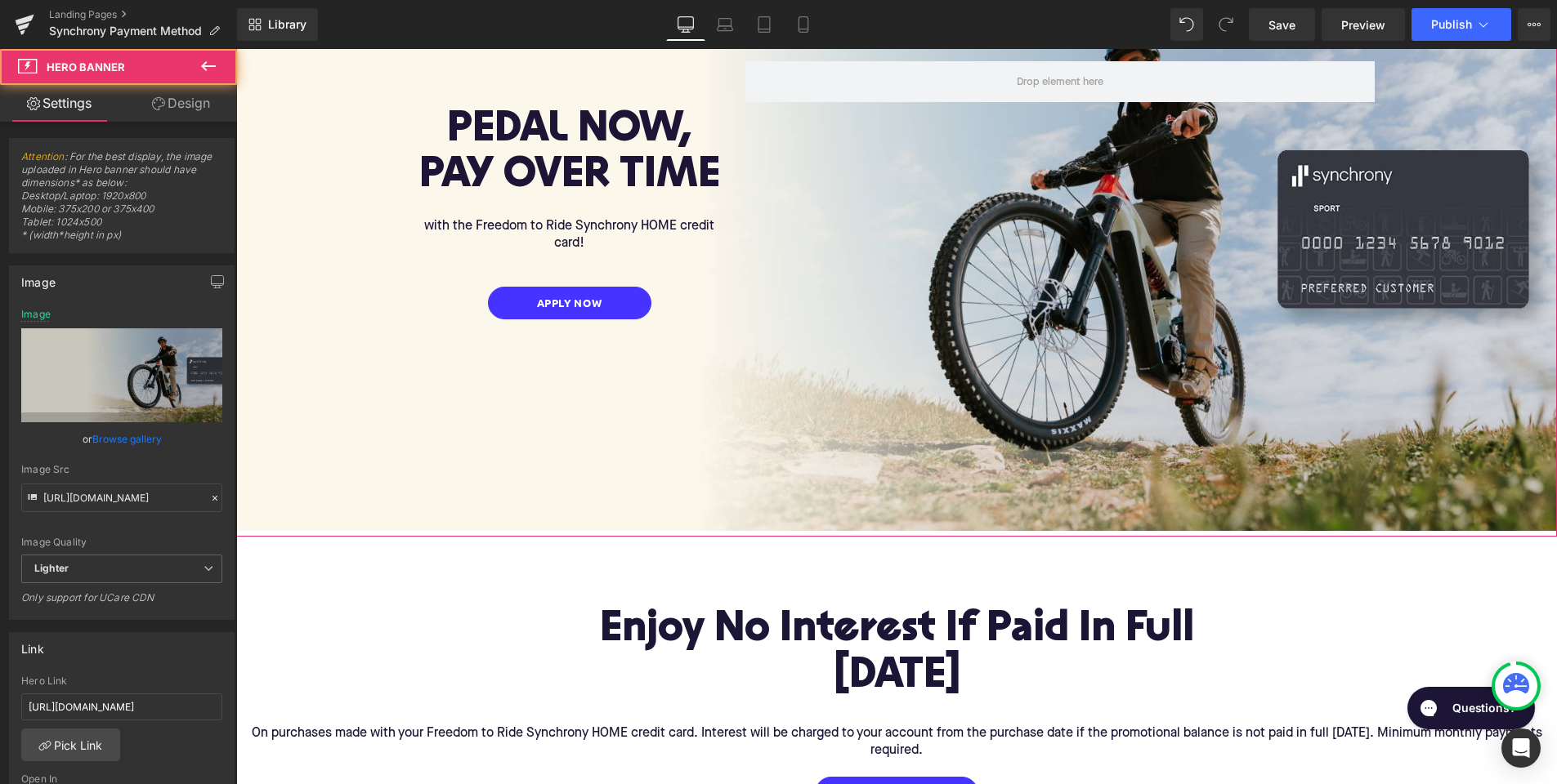
click at [368, 437] on div "PEDAL NOW, PAY OVER TIME Heading with the Freedom to Ride Synchrony HOME credit…" at bounding box center [896, 259] width 1321 height 556
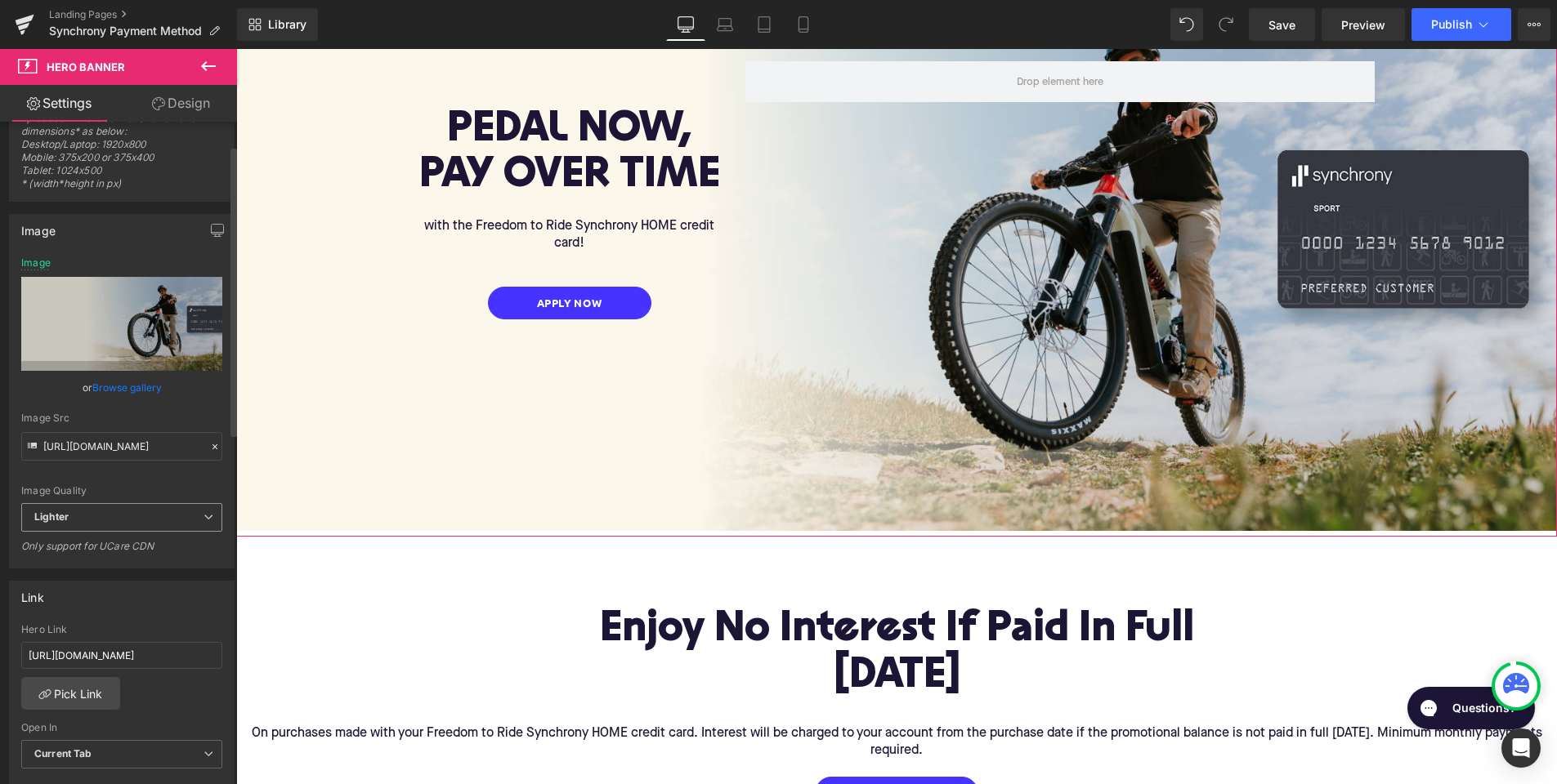
scroll to position [54, 0]
click at [130, 653] on input "[URL][DOMAIN_NAME]" at bounding box center [121, 653] width 201 height 27
click at [205, 64] on icon at bounding box center [208, 65] width 19 height 19
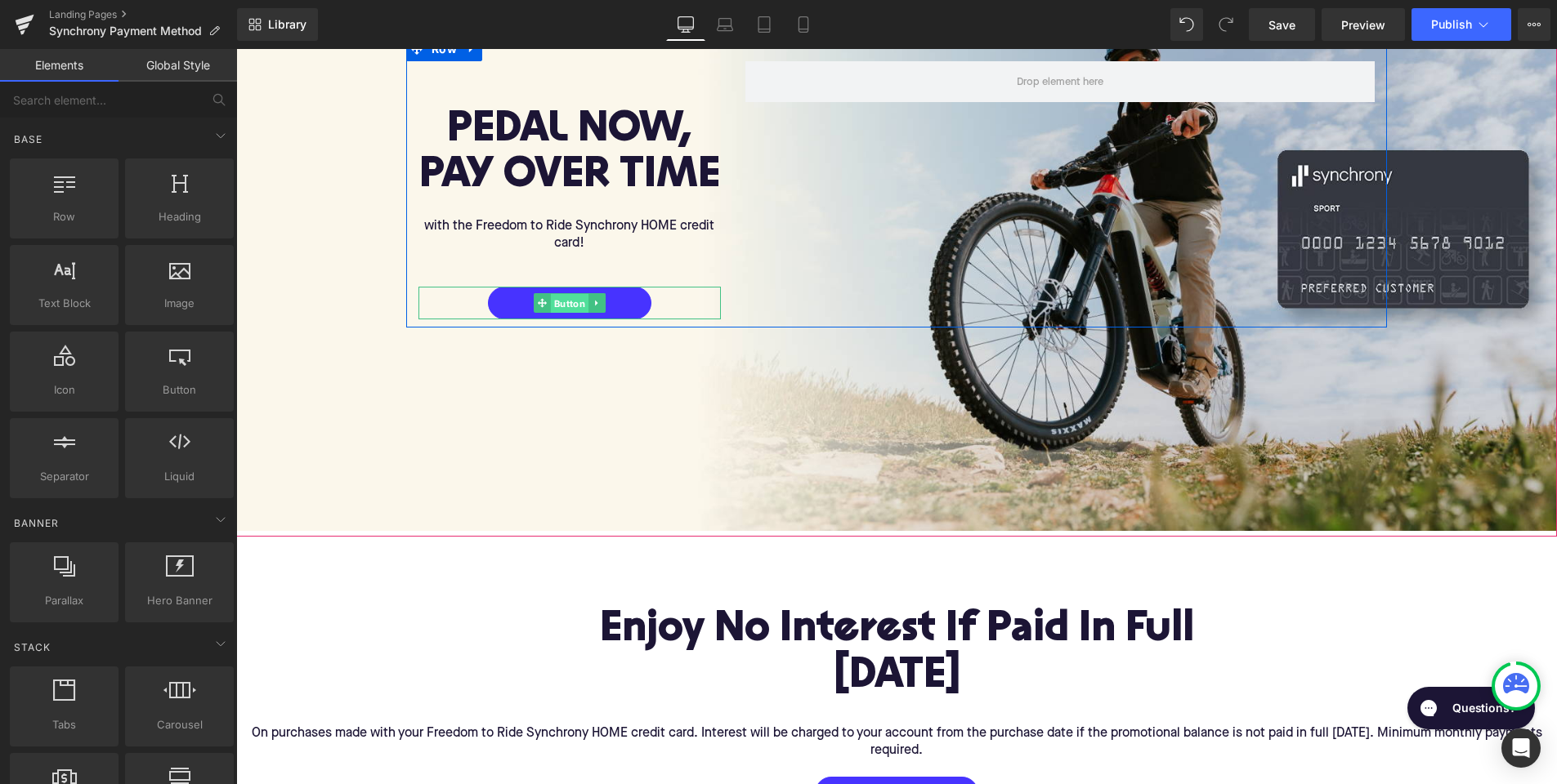
click at [563, 296] on span "Button" at bounding box center [569, 303] width 38 height 19
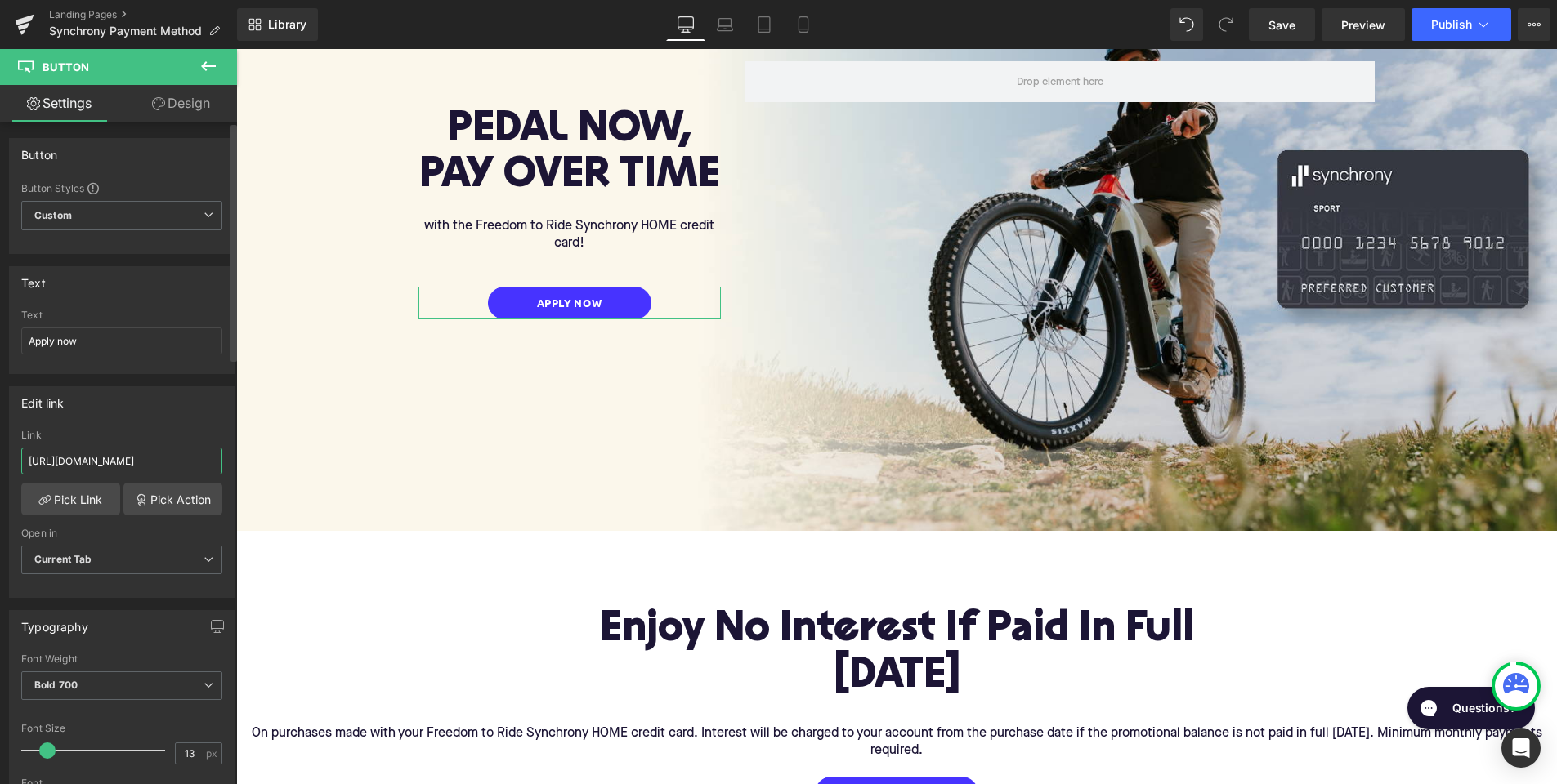
click at [119, 459] on input "[URL][DOMAIN_NAME]" at bounding box center [121, 461] width 201 height 27
click at [368, 426] on div "PEDAL NOW, PAY OVER TIME Heading with the Freedom to Ride Synchrony HOME credit…" at bounding box center [896, 259] width 1321 height 556
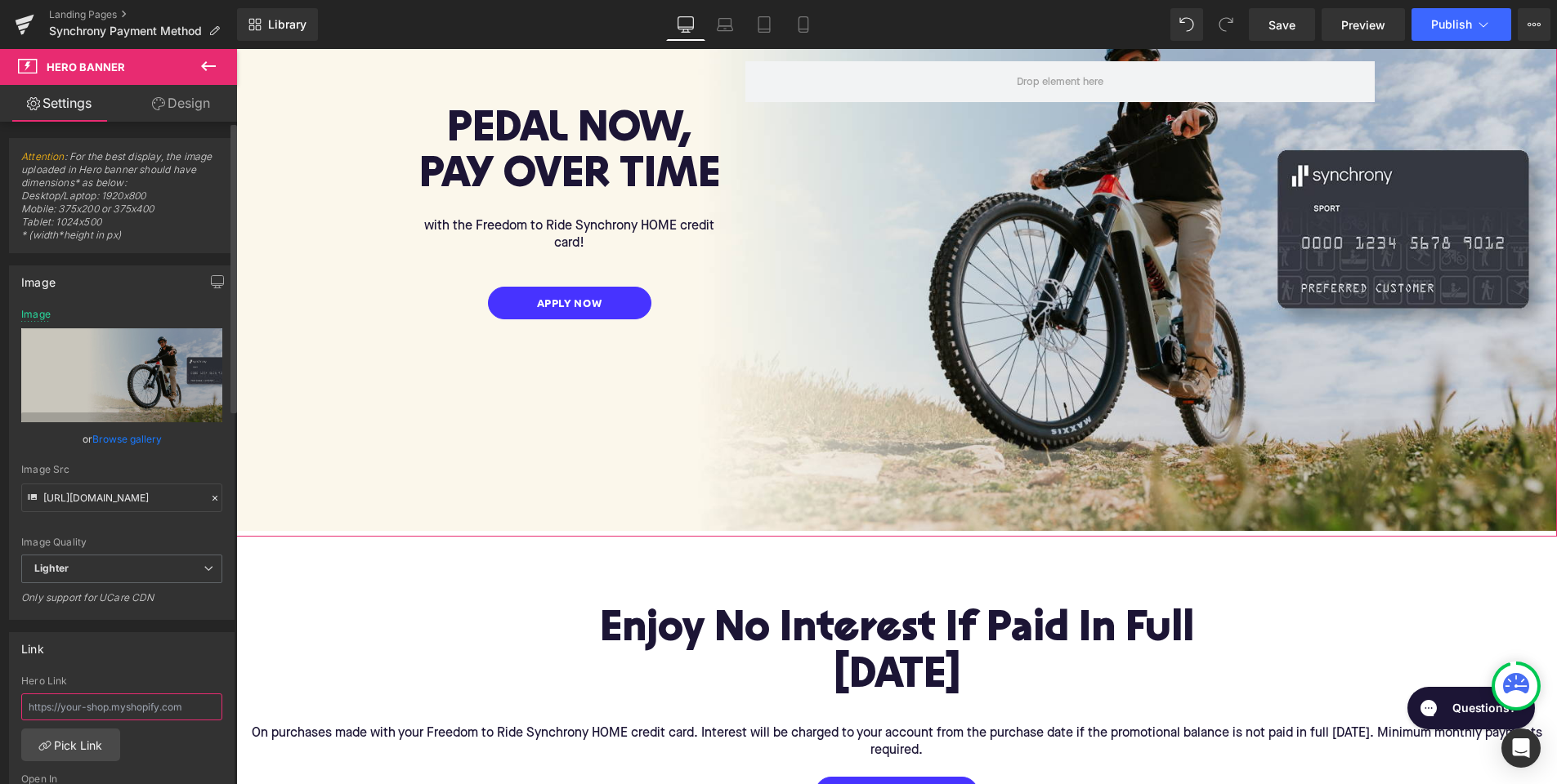
click at [86, 707] on input "text" at bounding box center [121, 707] width 201 height 27
paste input "[URL][DOMAIN_NAME]"
type input "[URL][DOMAIN_NAME]"
click at [729, 29] on icon at bounding box center [725, 25] width 17 height 17
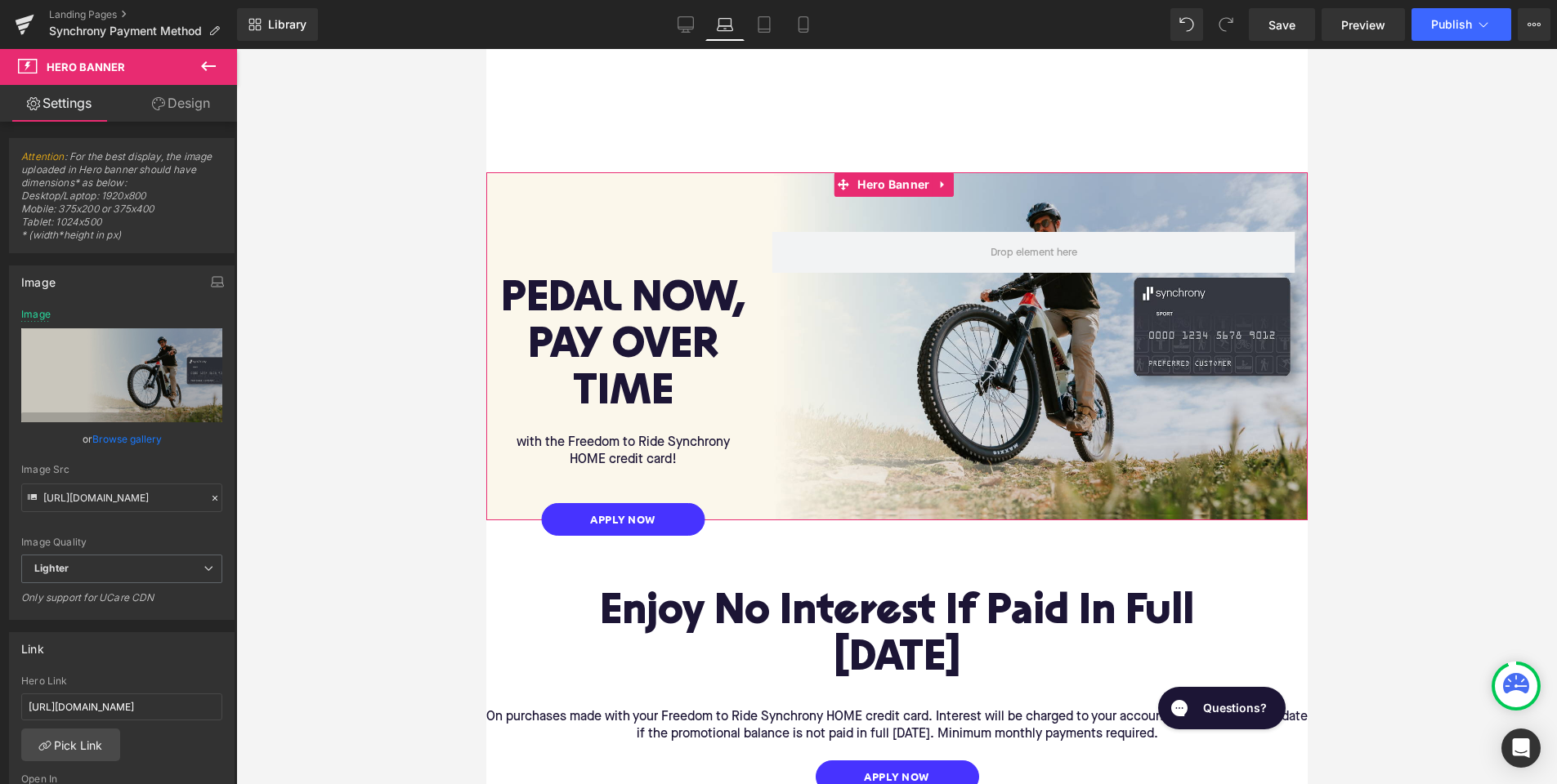
click at [669, 190] on div "PEDAL NOW, PAY OVER TIME Heading with the Freedom to Ride Synchrony HOME credit…" at bounding box center [896, 346] width 821 height 348
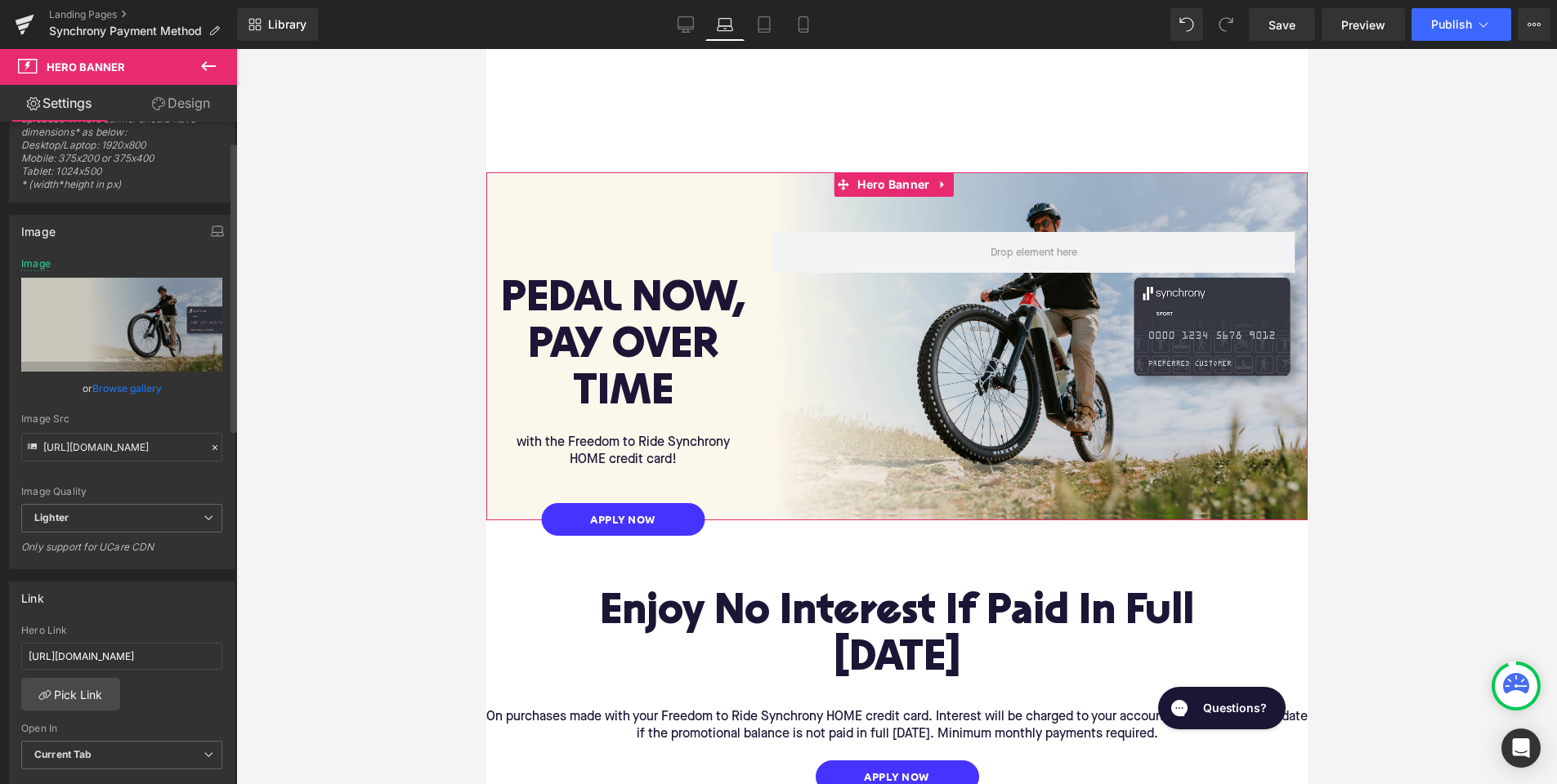
scroll to position [55, 0]
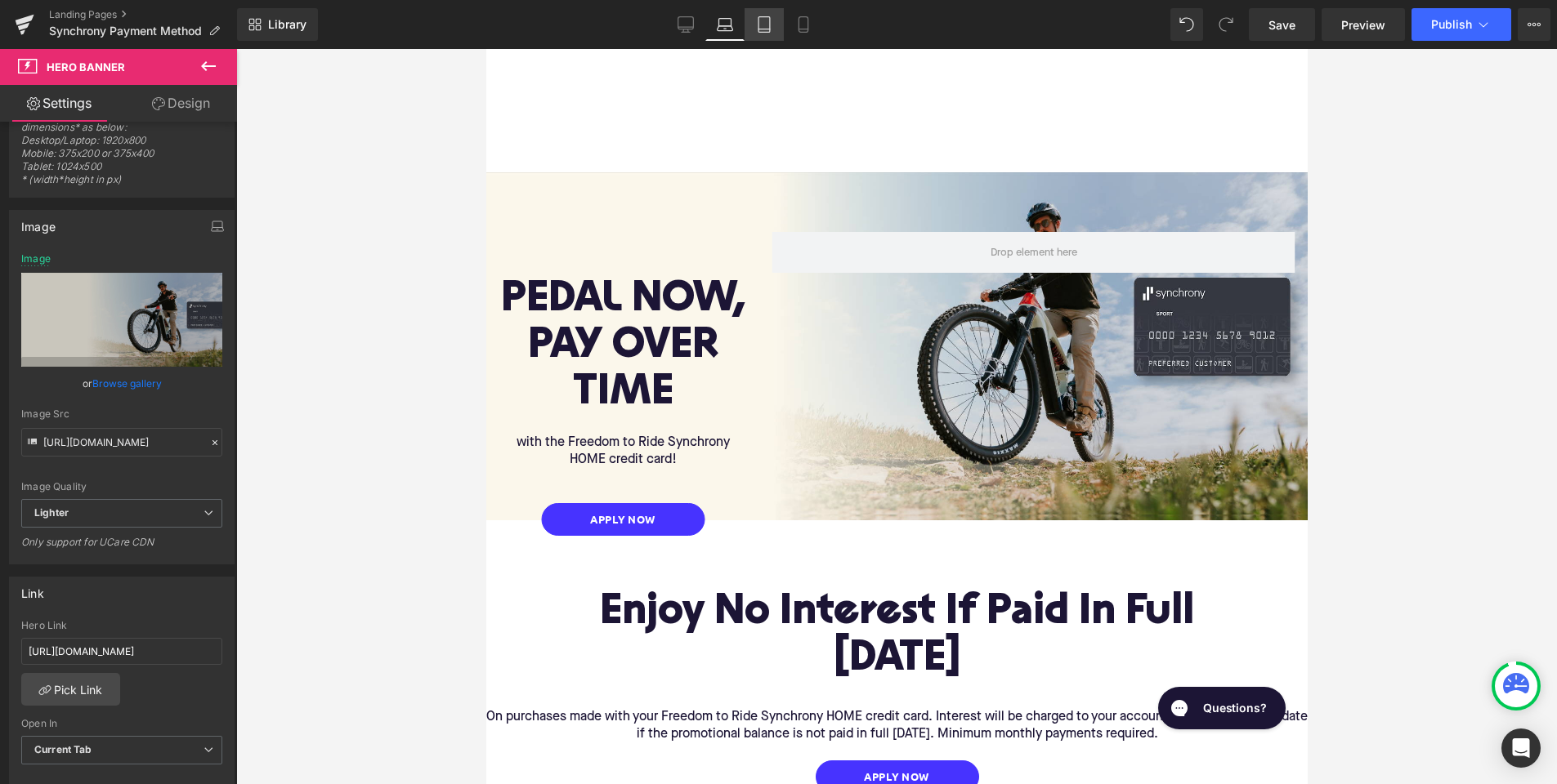
click at [768, 31] on icon at bounding box center [764, 25] width 17 height 17
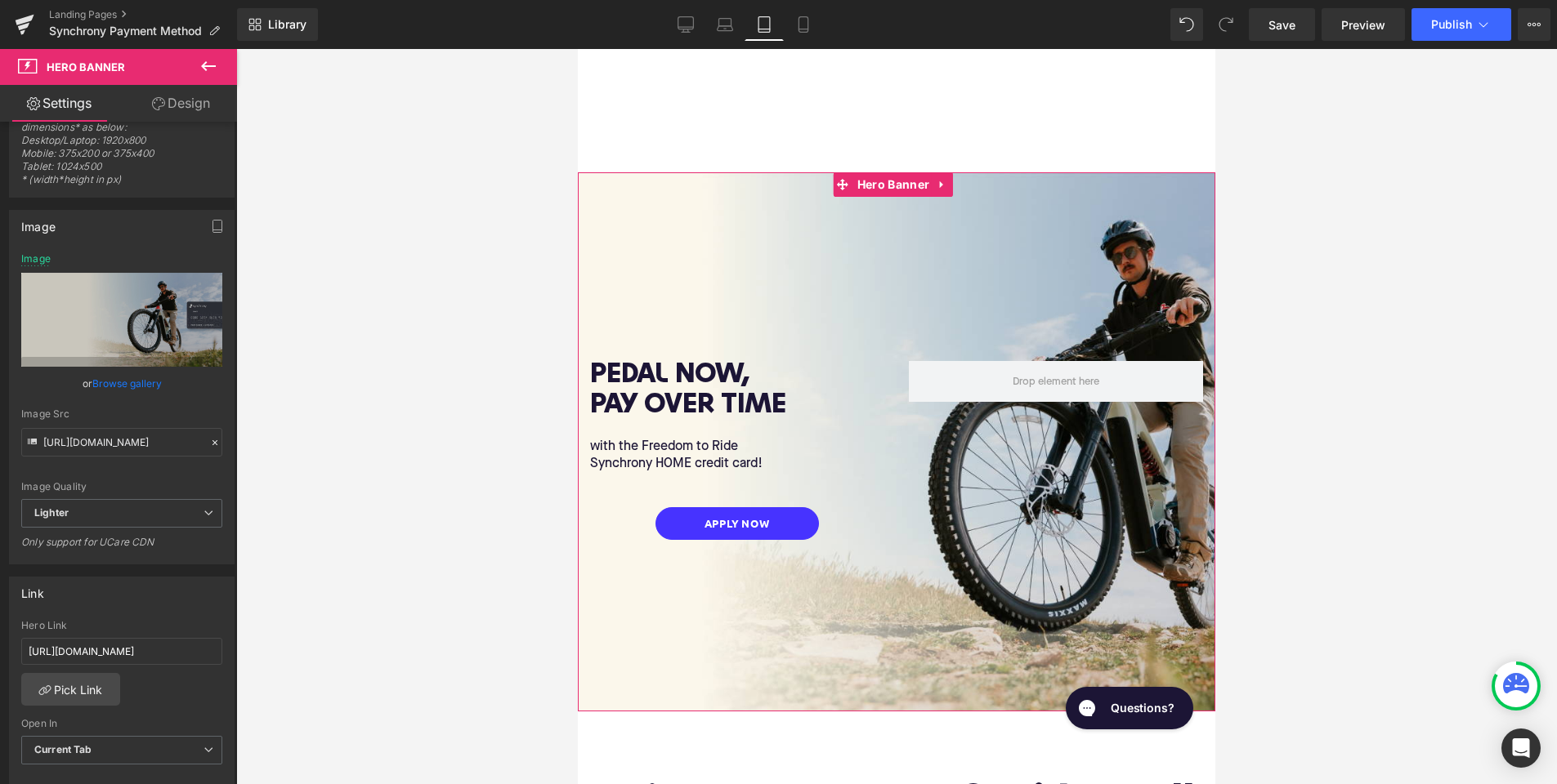
click at [683, 216] on div at bounding box center [896, 441] width 637 height 539
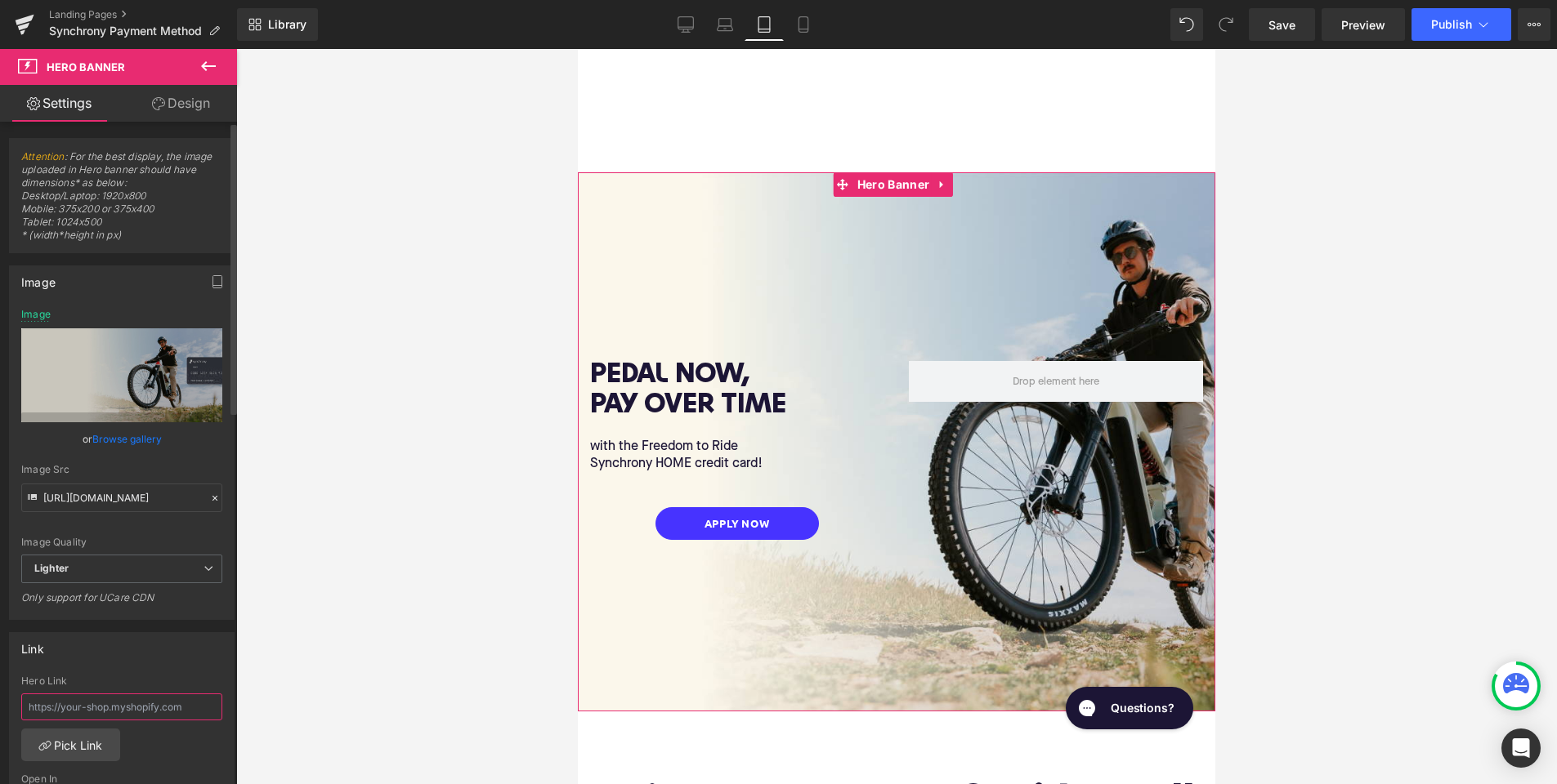
click at [139, 705] on input "text" at bounding box center [121, 707] width 201 height 27
paste input "[URL][DOMAIN_NAME]"
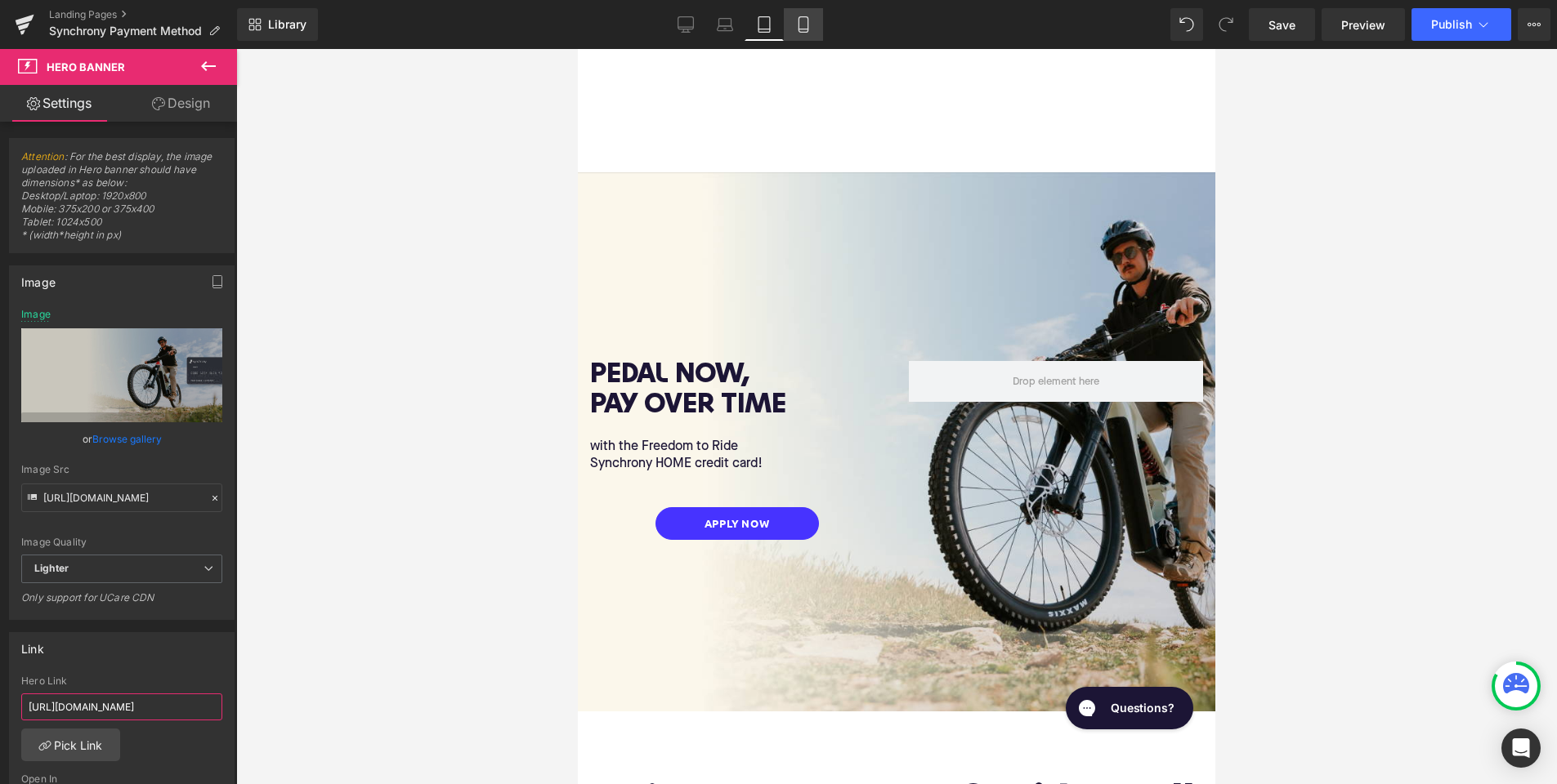
type input "[URL][DOMAIN_NAME]"
click at [800, 29] on icon at bounding box center [803, 29] width 9 height 0
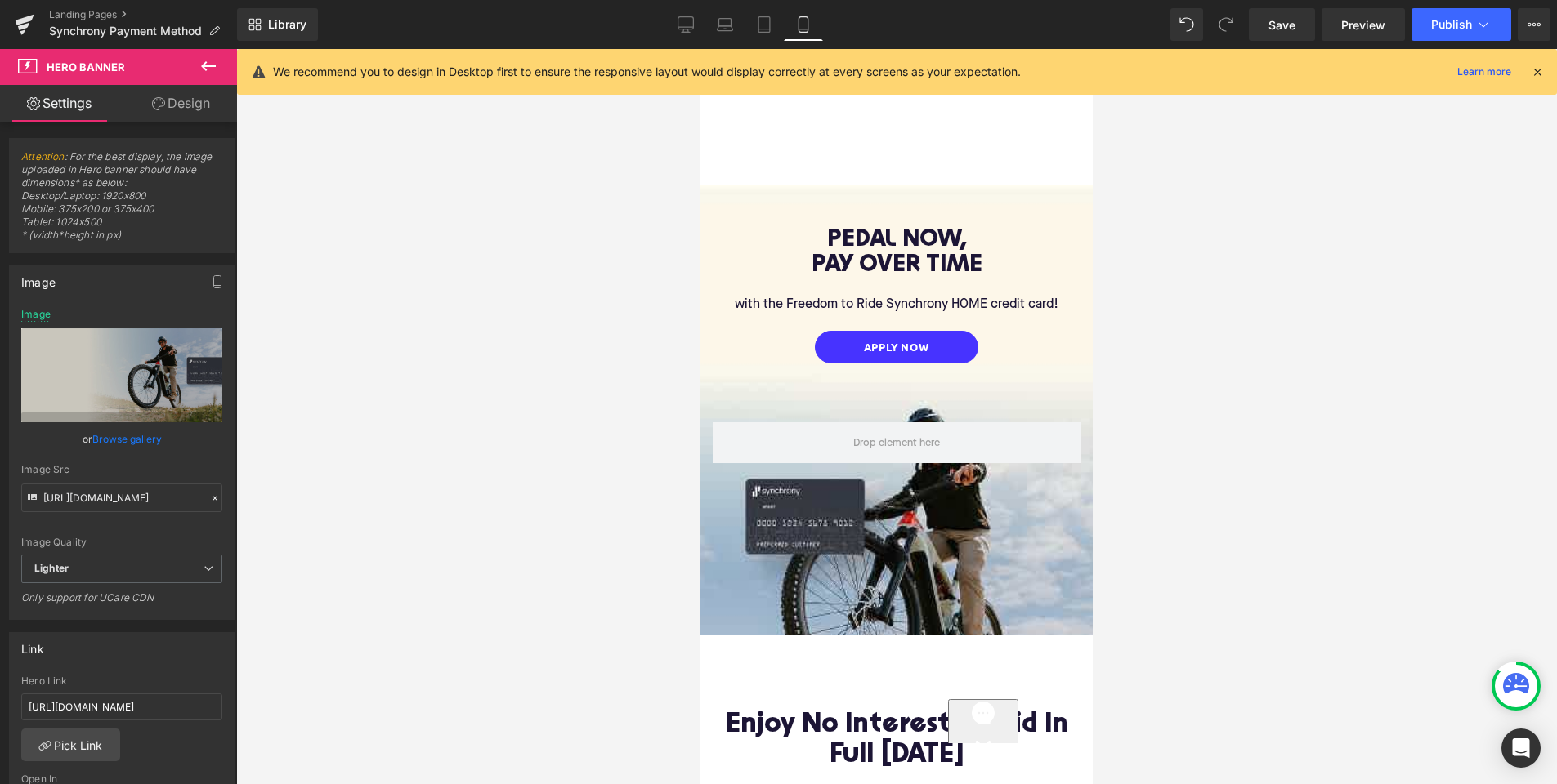
type input "https://d1um8515vdn9kb.cloudfront.net/images/hero.jpg"
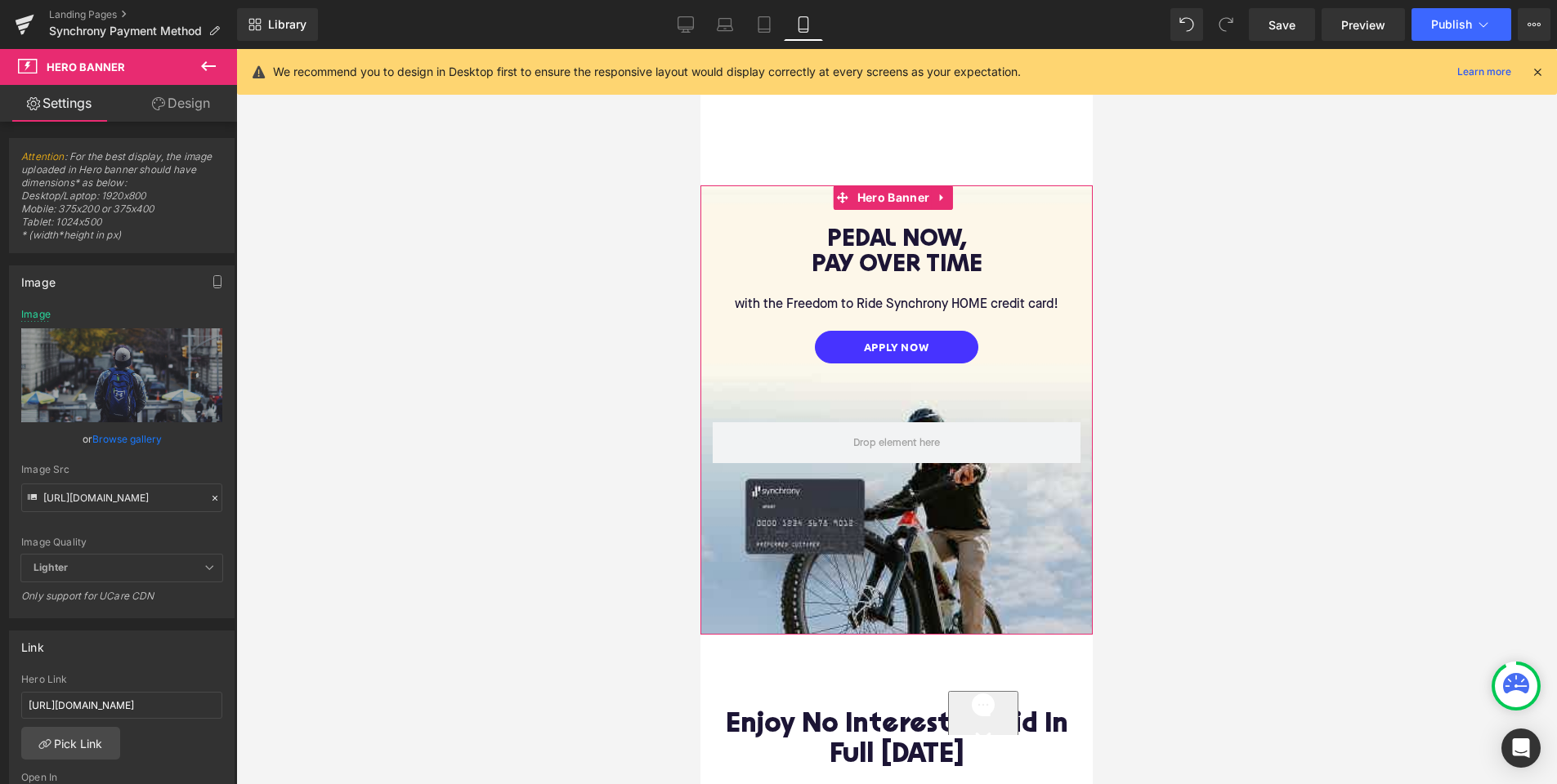
click at [727, 192] on div at bounding box center [896, 410] width 392 height 450
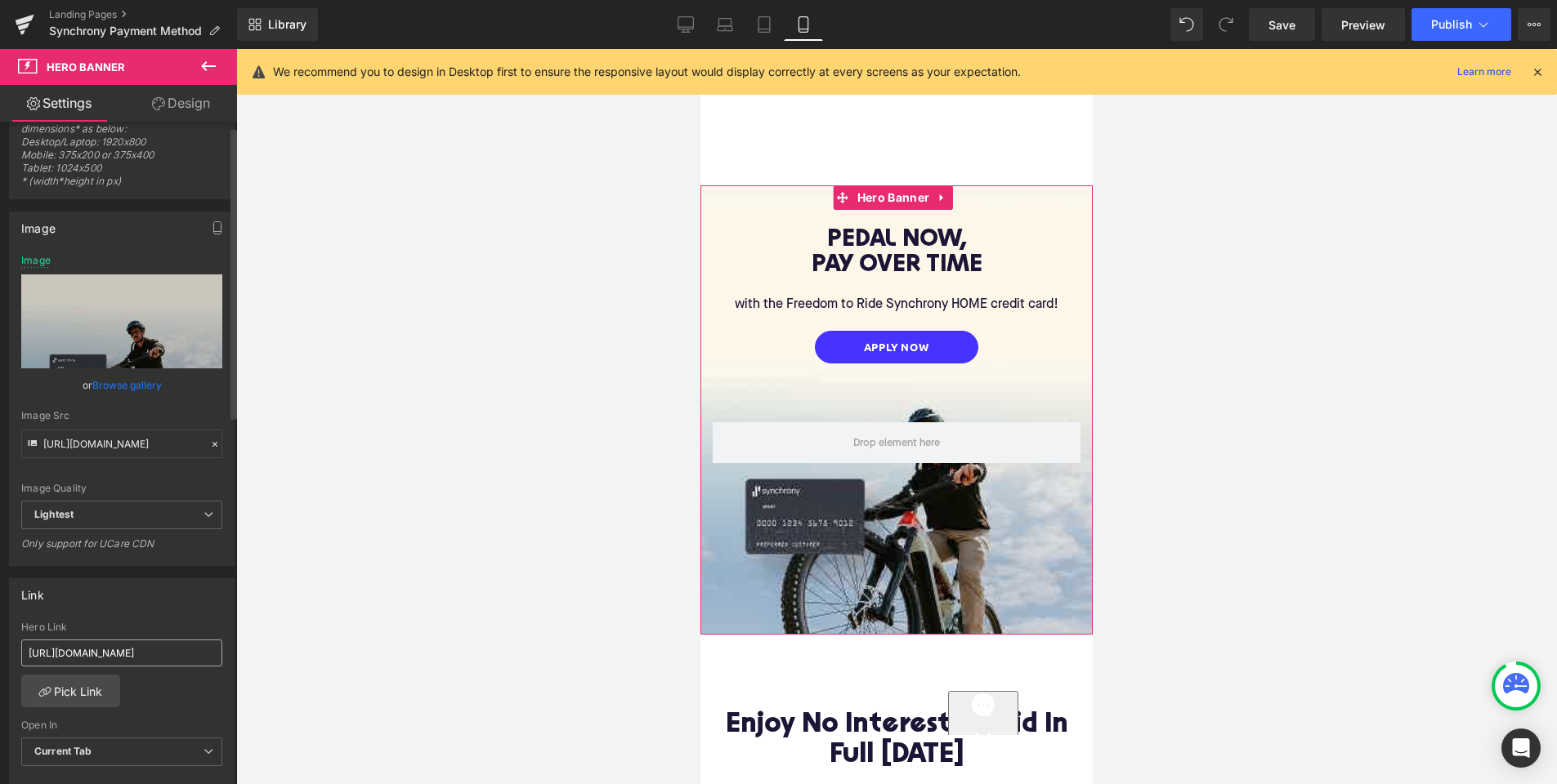
scroll to position [54, 0]
click at [133, 652] on input "[URL][DOMAIN_NAME]" at bounding box center [121, 652] width 201 height 27
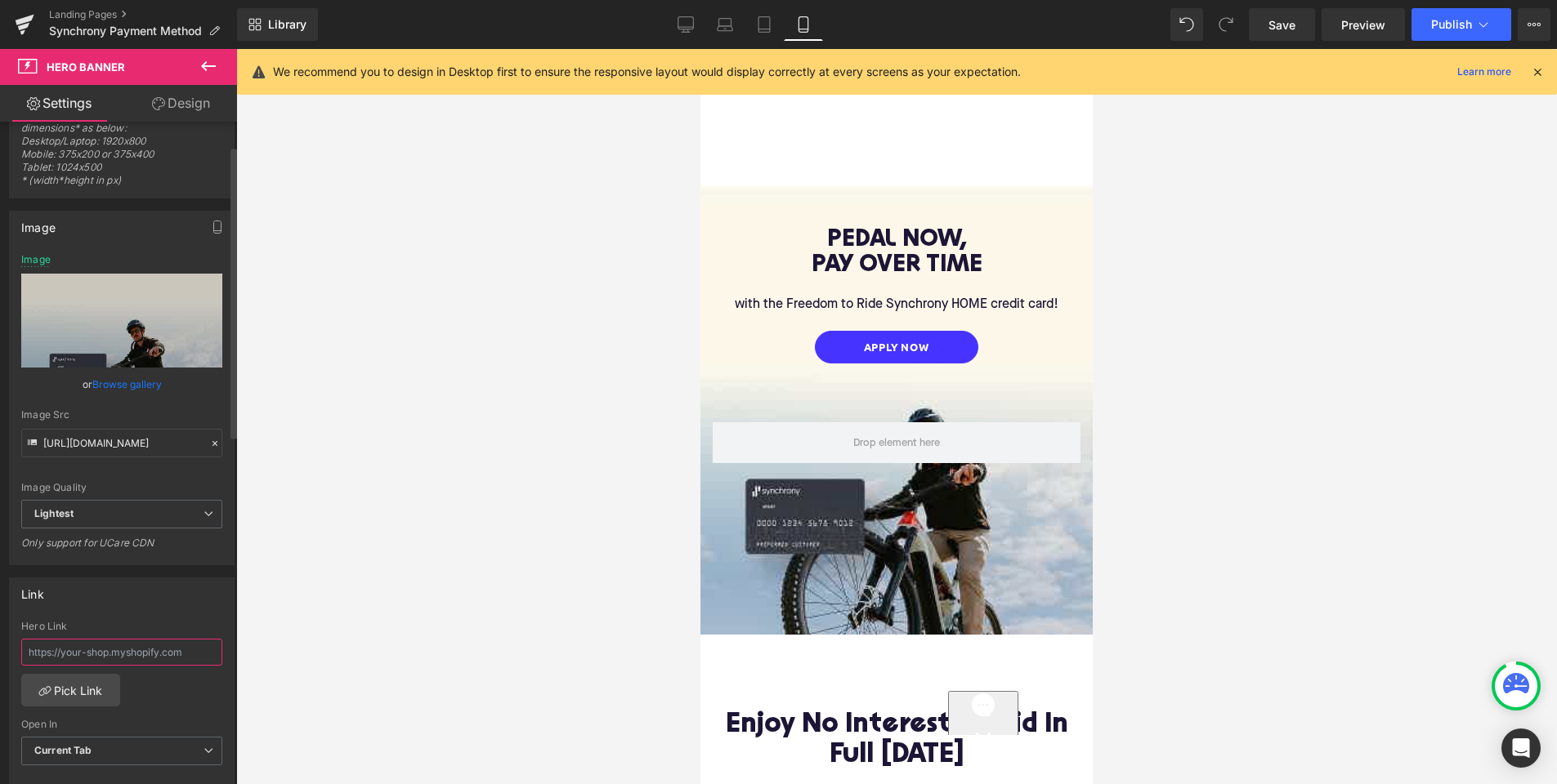
paste input "[URL][DOMAIN_NAME]"
type input "[URL][DOMAIN_NAME]"
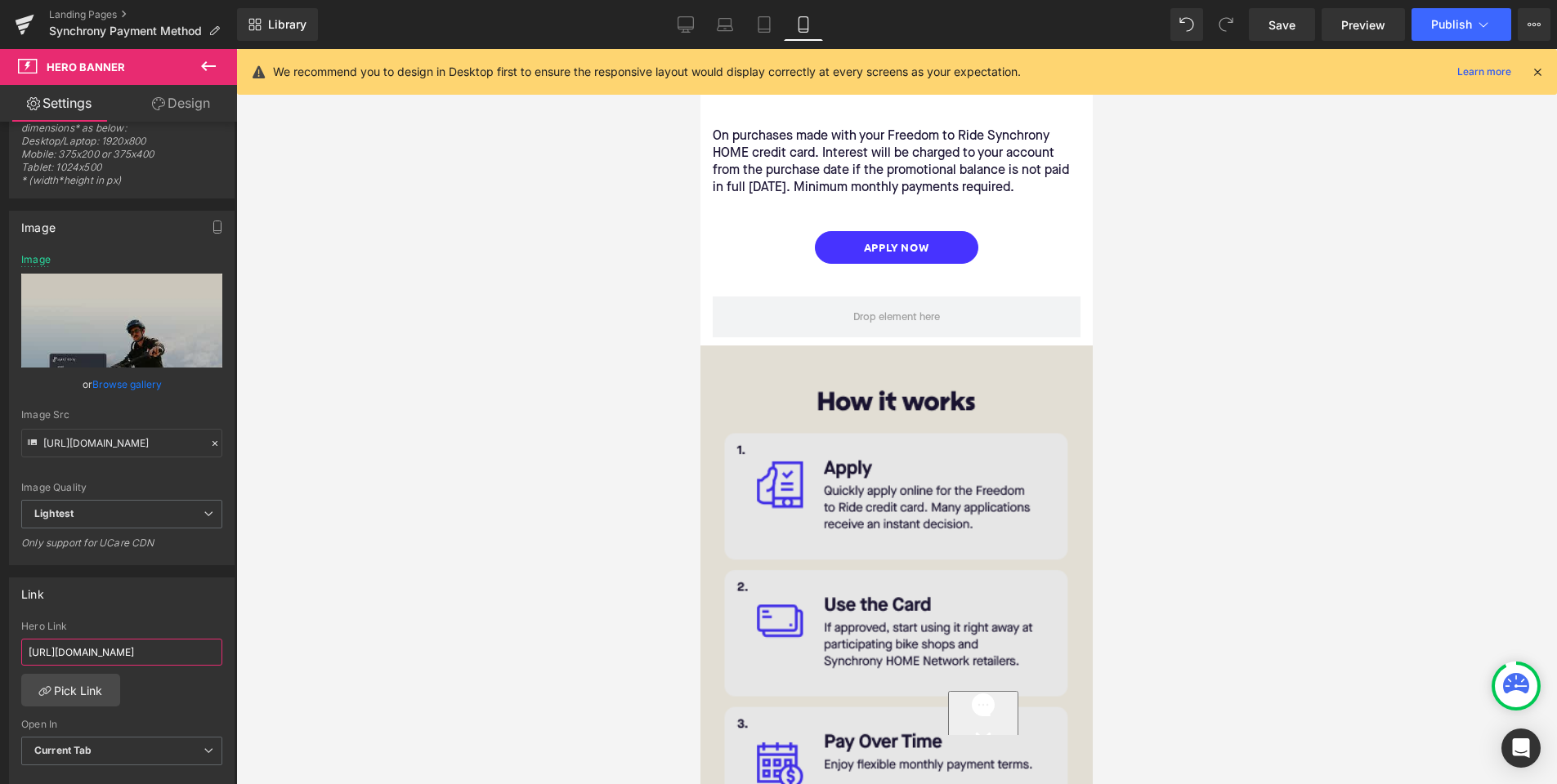
scroll to position [719, 0]
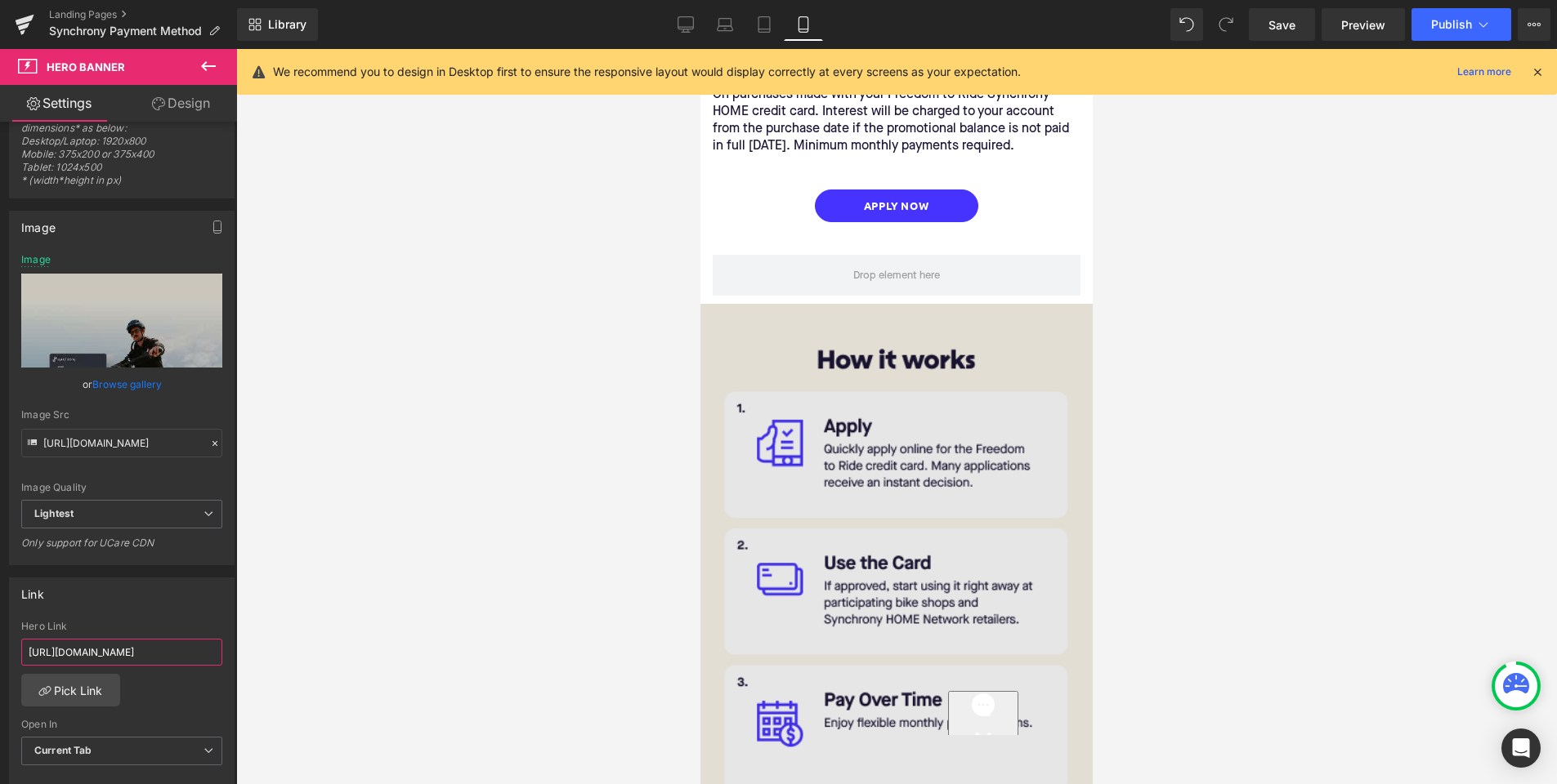
click at [922, 387] on img at bounding box center [896, 647] width 392 height 686
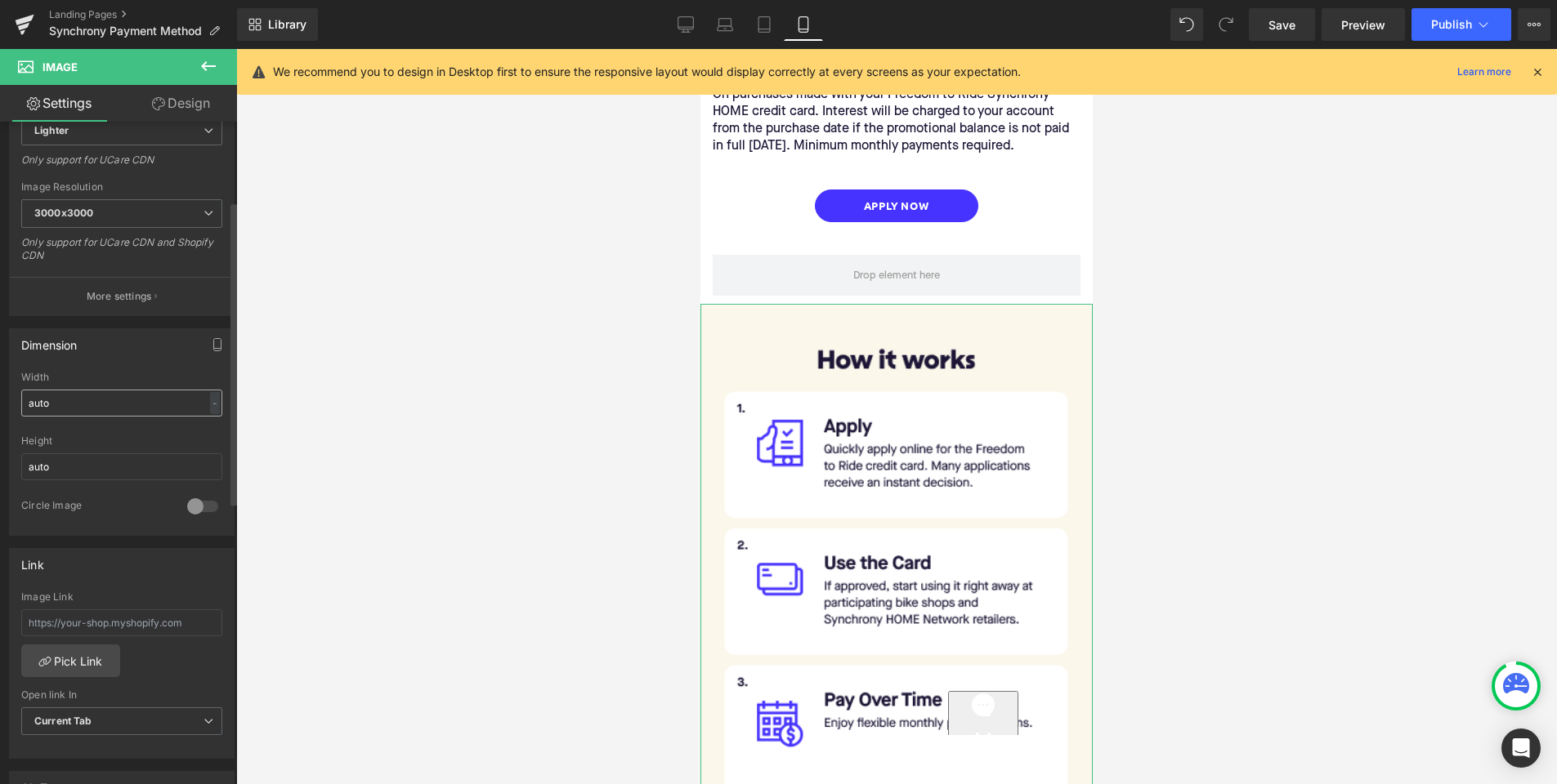
scroll to position [298, 0]
click at [115, 620] on input "text" at bounding box center [121, 616] width 201 height 27
paste input "[URL][DOMAIN_NAME]"
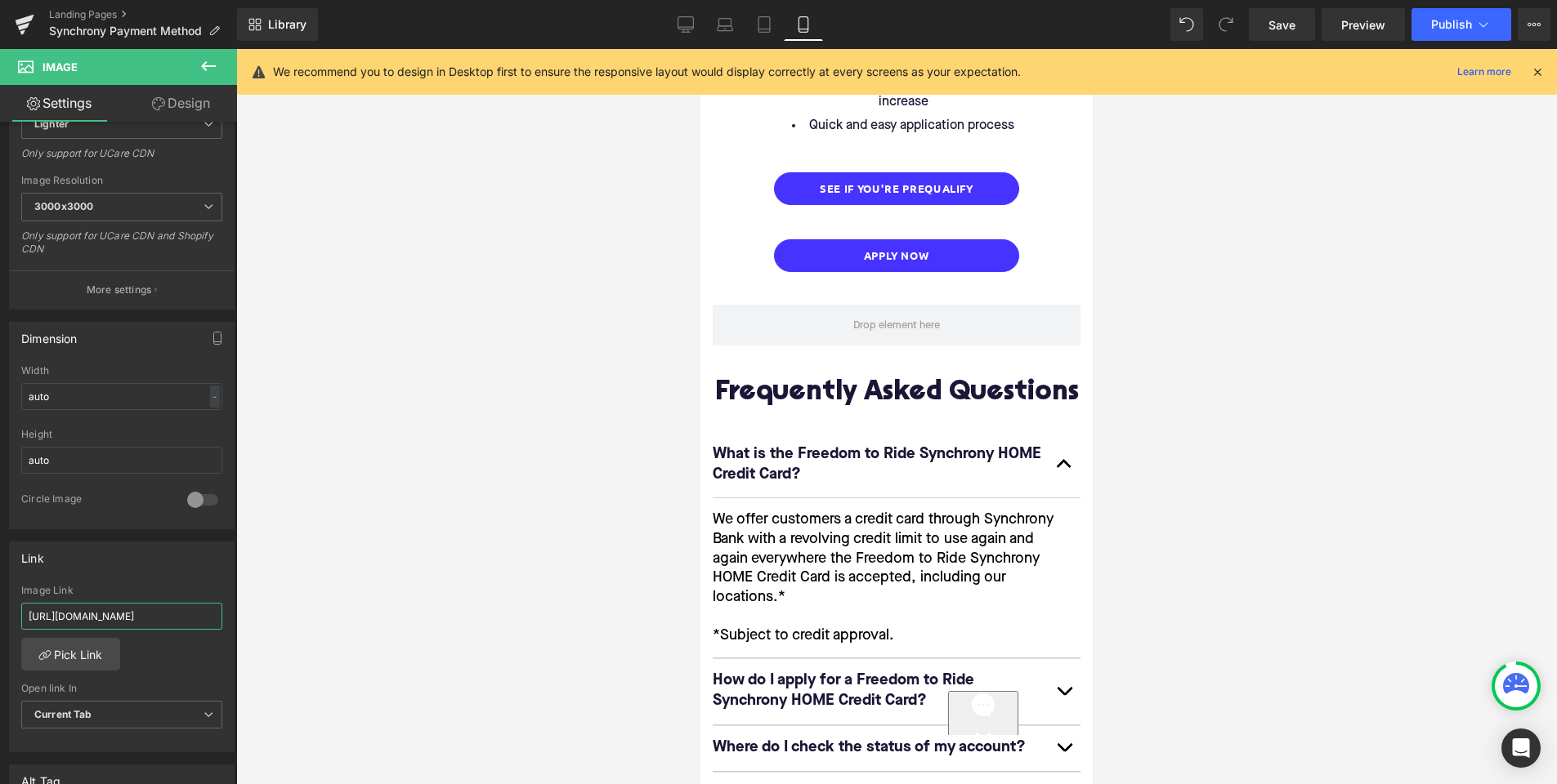
scroll to position [1794, 0]
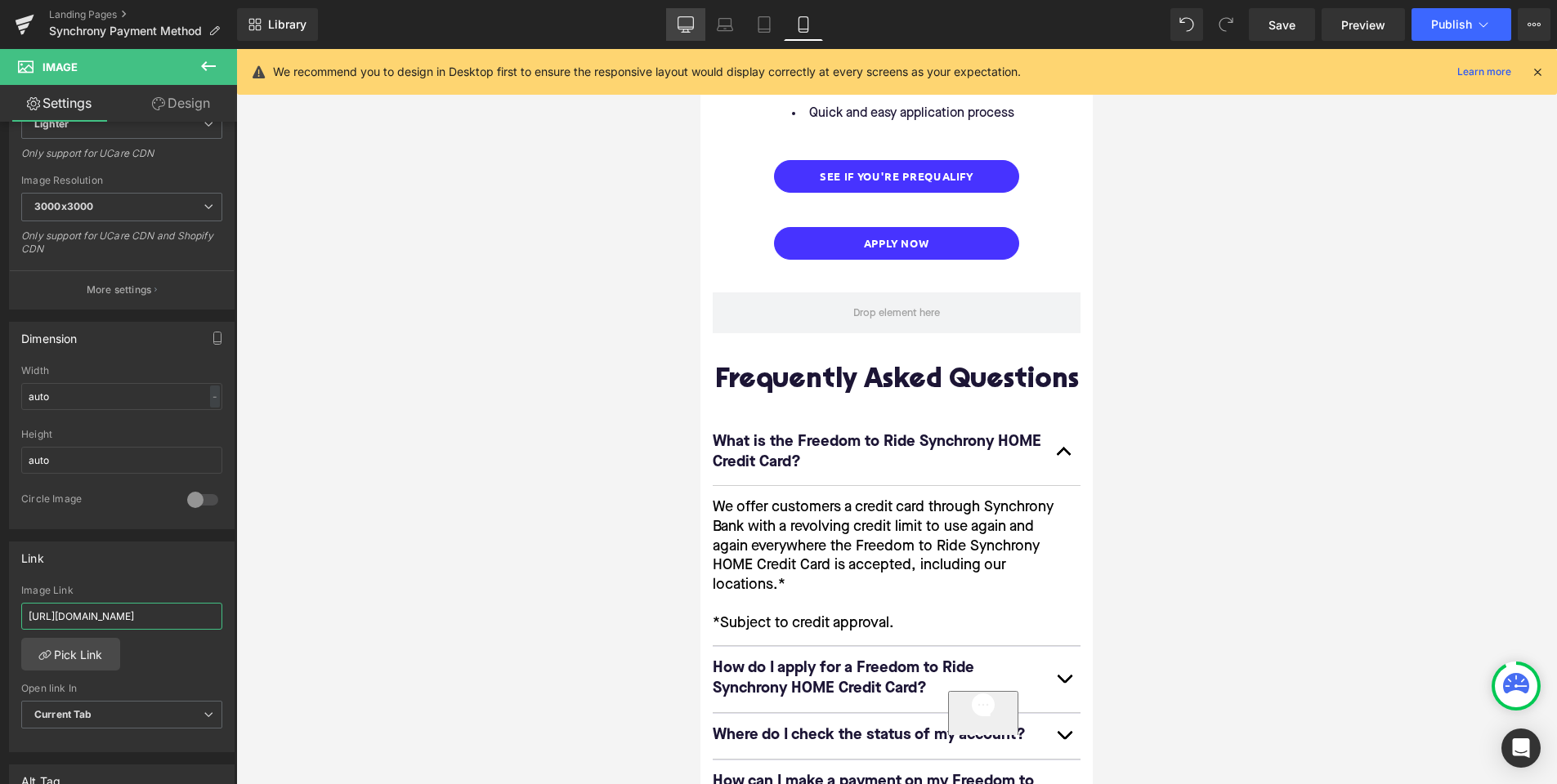
type input "[URL][DOMAIN_NAME]"
click at [690, 30] on icon at bounding box center [686, 25] width 17 height 17
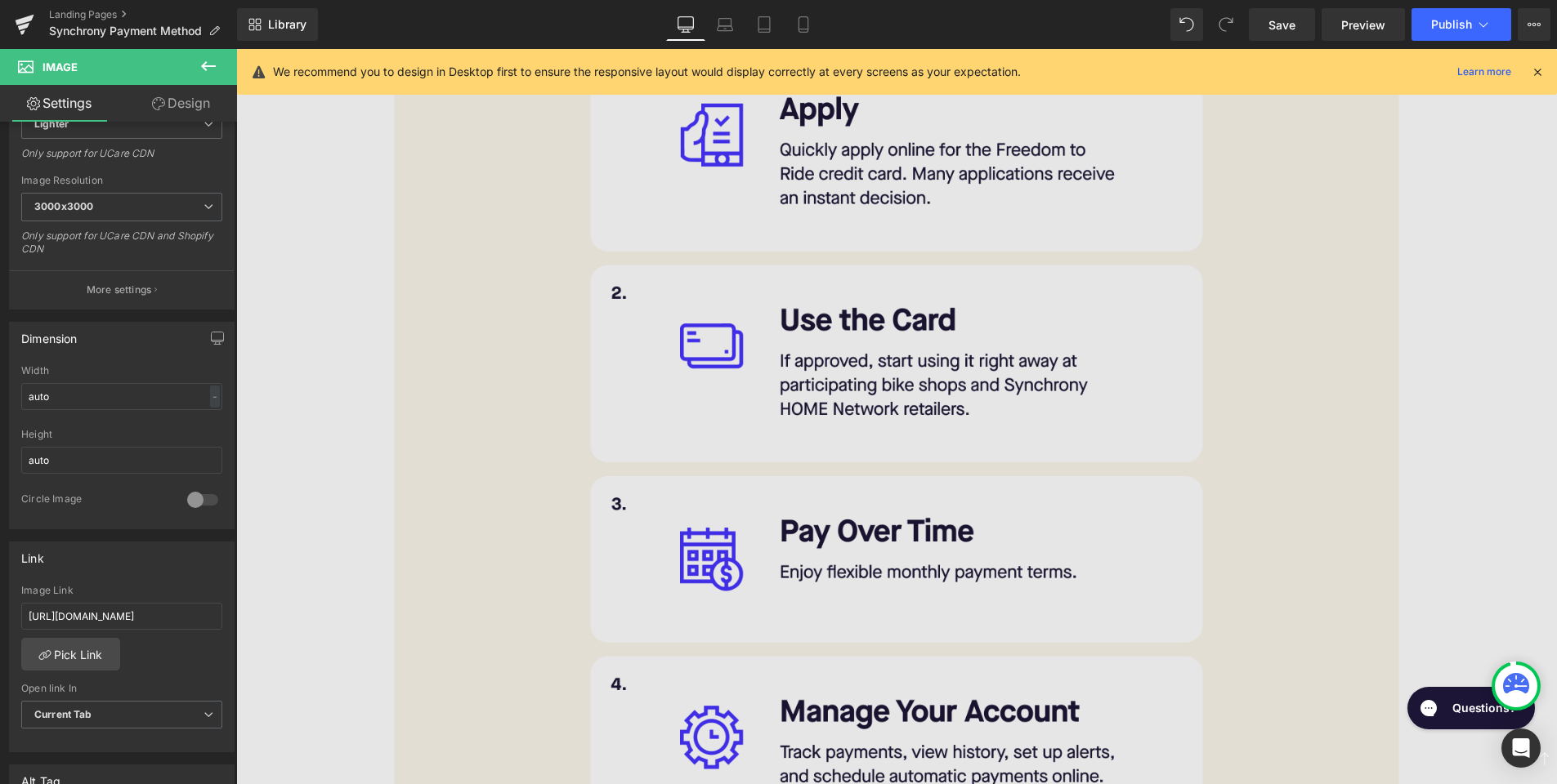
scroll to position [1262, 0]
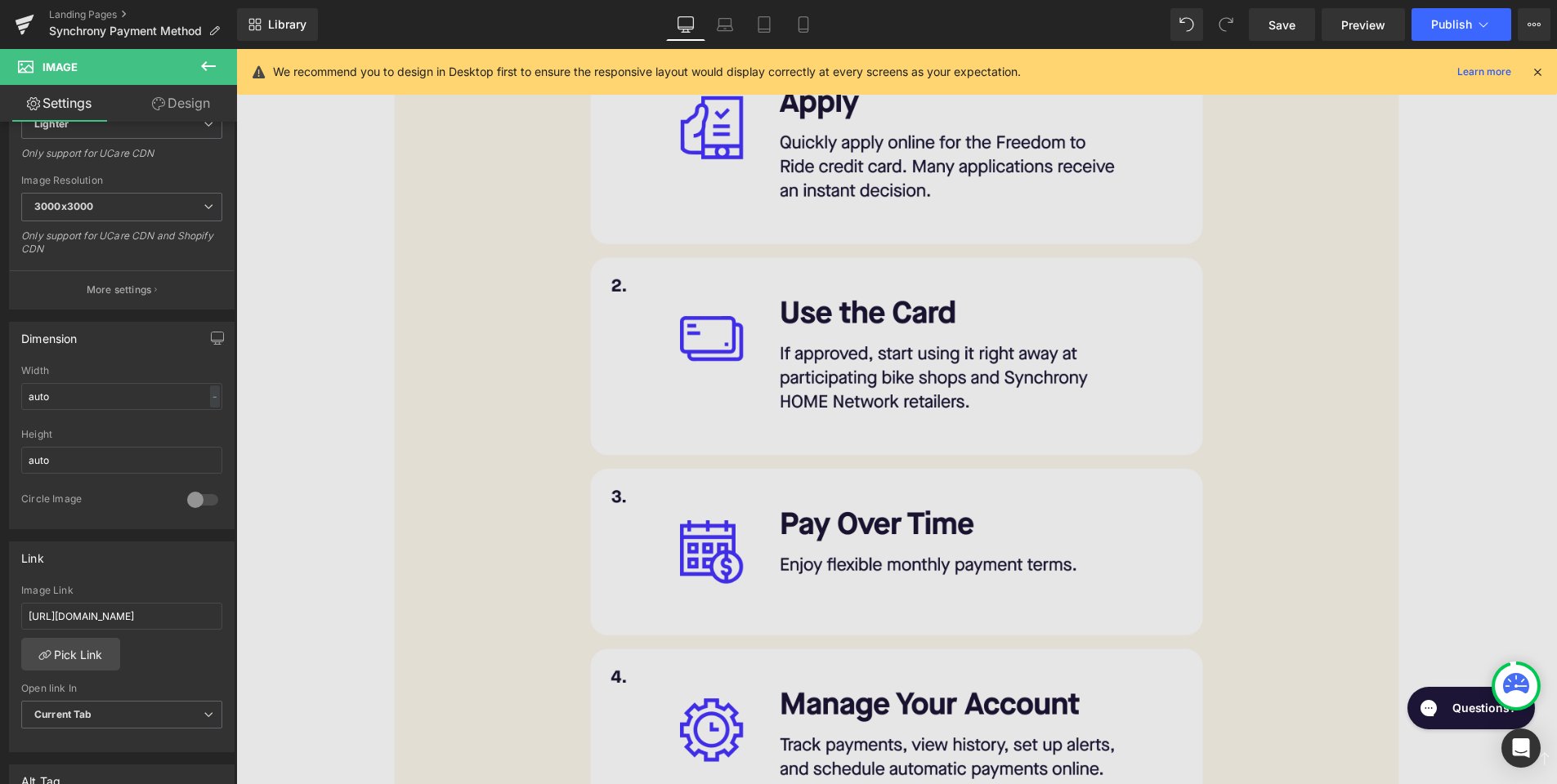
click at [718, 389] on img at bounding box center [896, 403] width 1321 height 1201
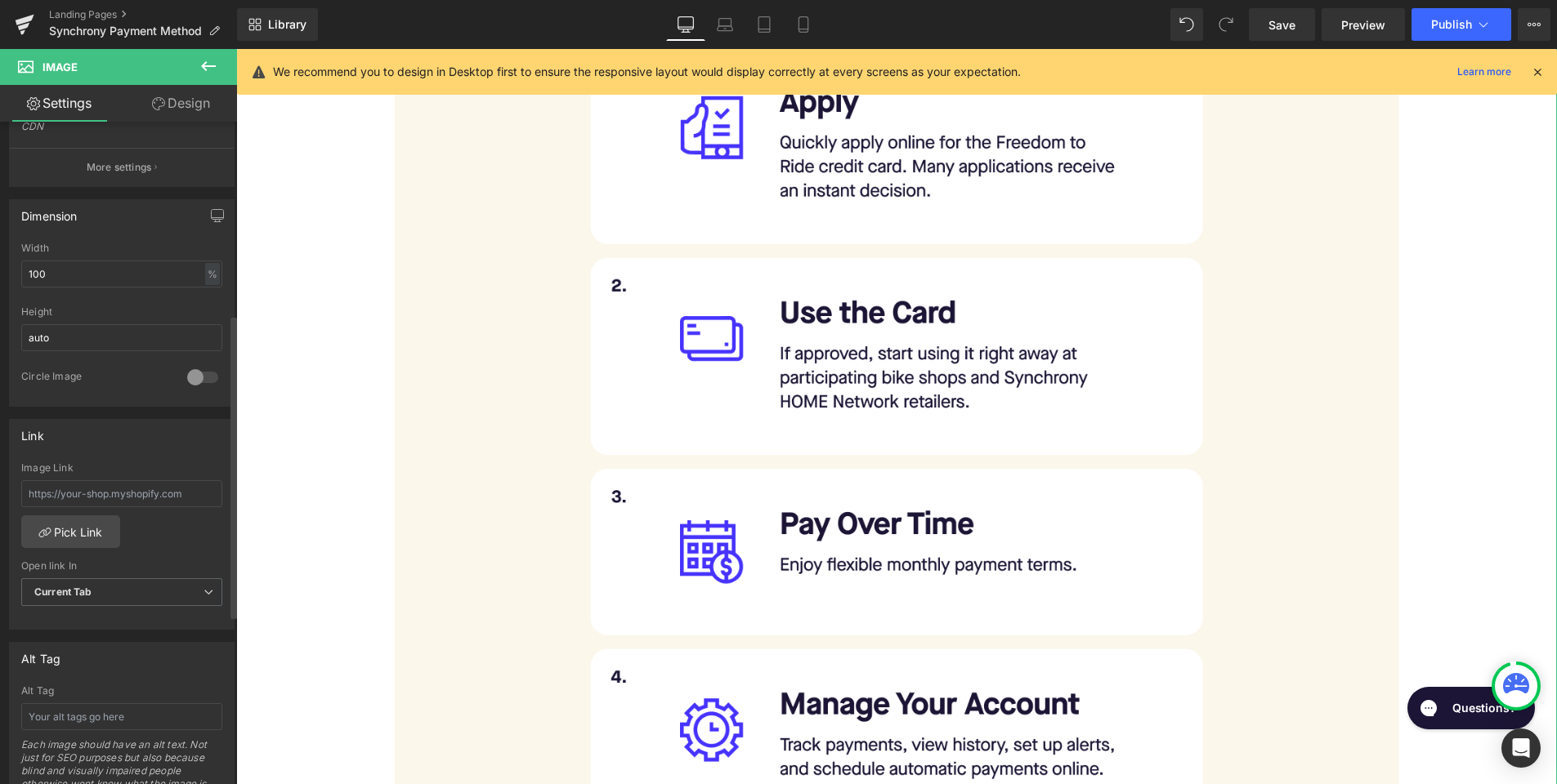
scroll to position [452, 0]
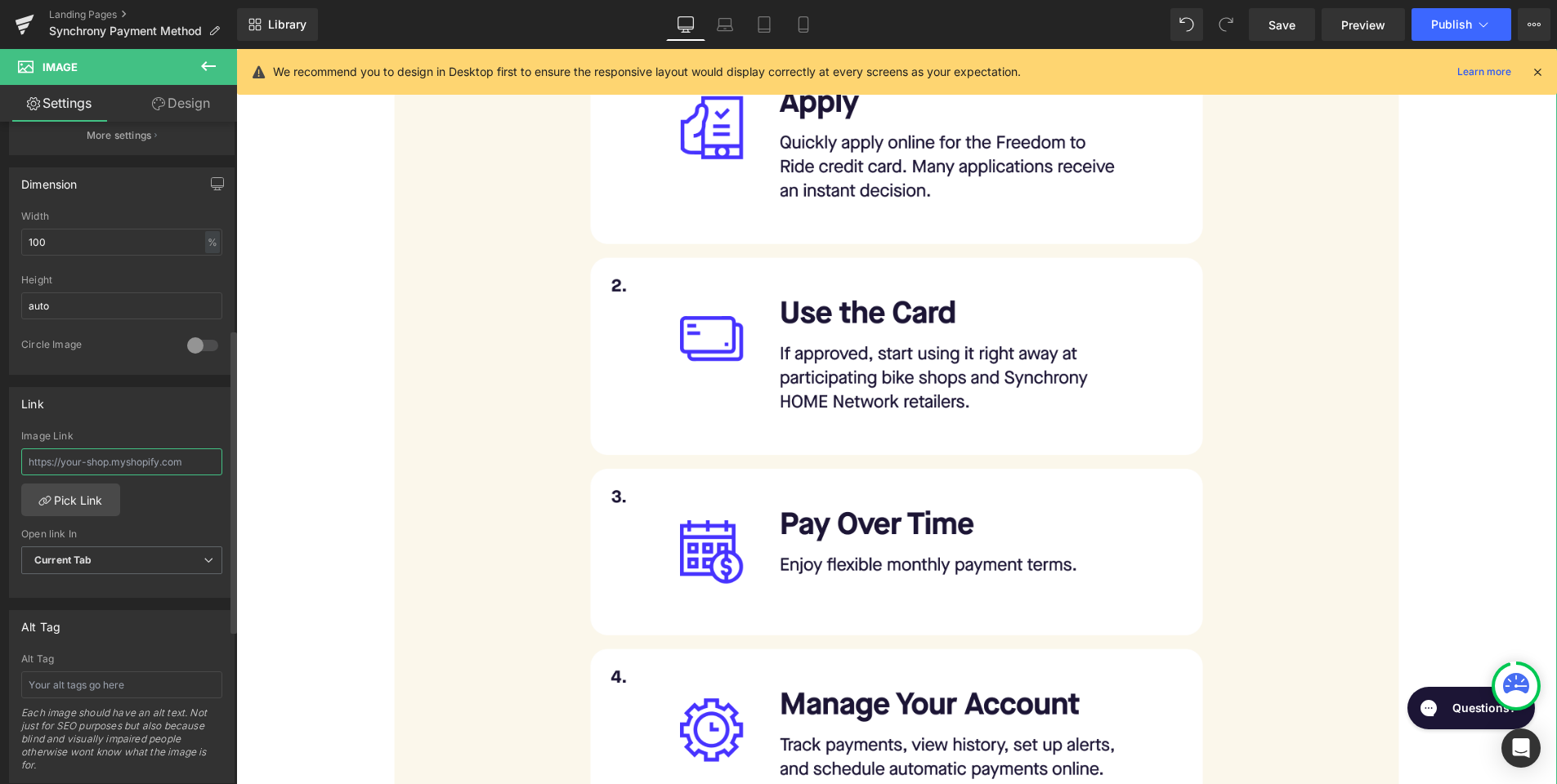
click at [123, 459] on input "text" at bounding box center [121, 462] width 201 height 27
paste input "[URL][DOMAIN_NAME]"
type input "[URL][DOMAIN_NAME]"
click at [723, 28] on icon at bounding box center [725, 25] width 17 height 17
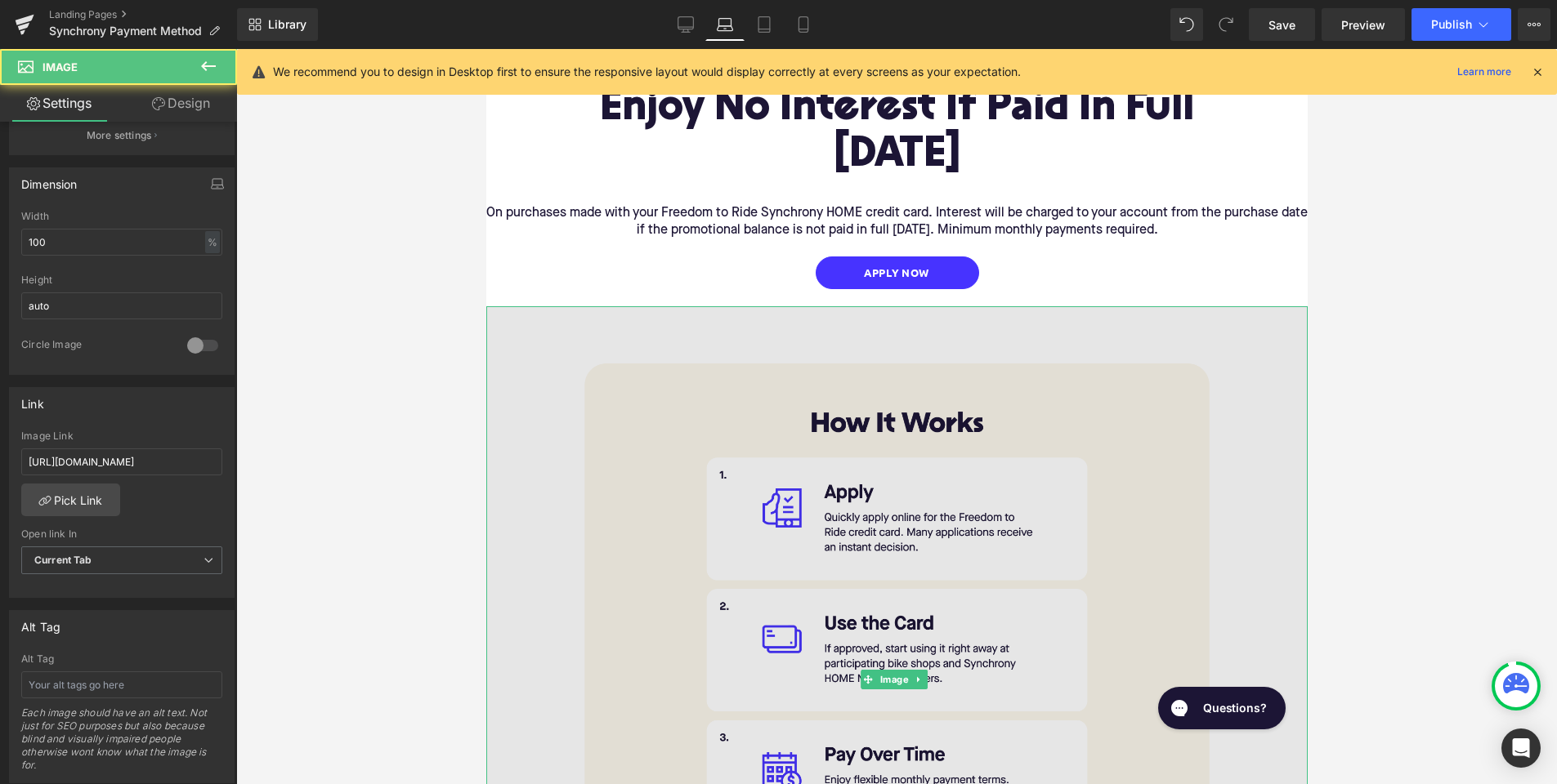
click at [698, 479] on img at bounding box center [896, 680] width 821 height 746
click at [547, 471] on img at bounding box center [896, 680] width 821 height 746
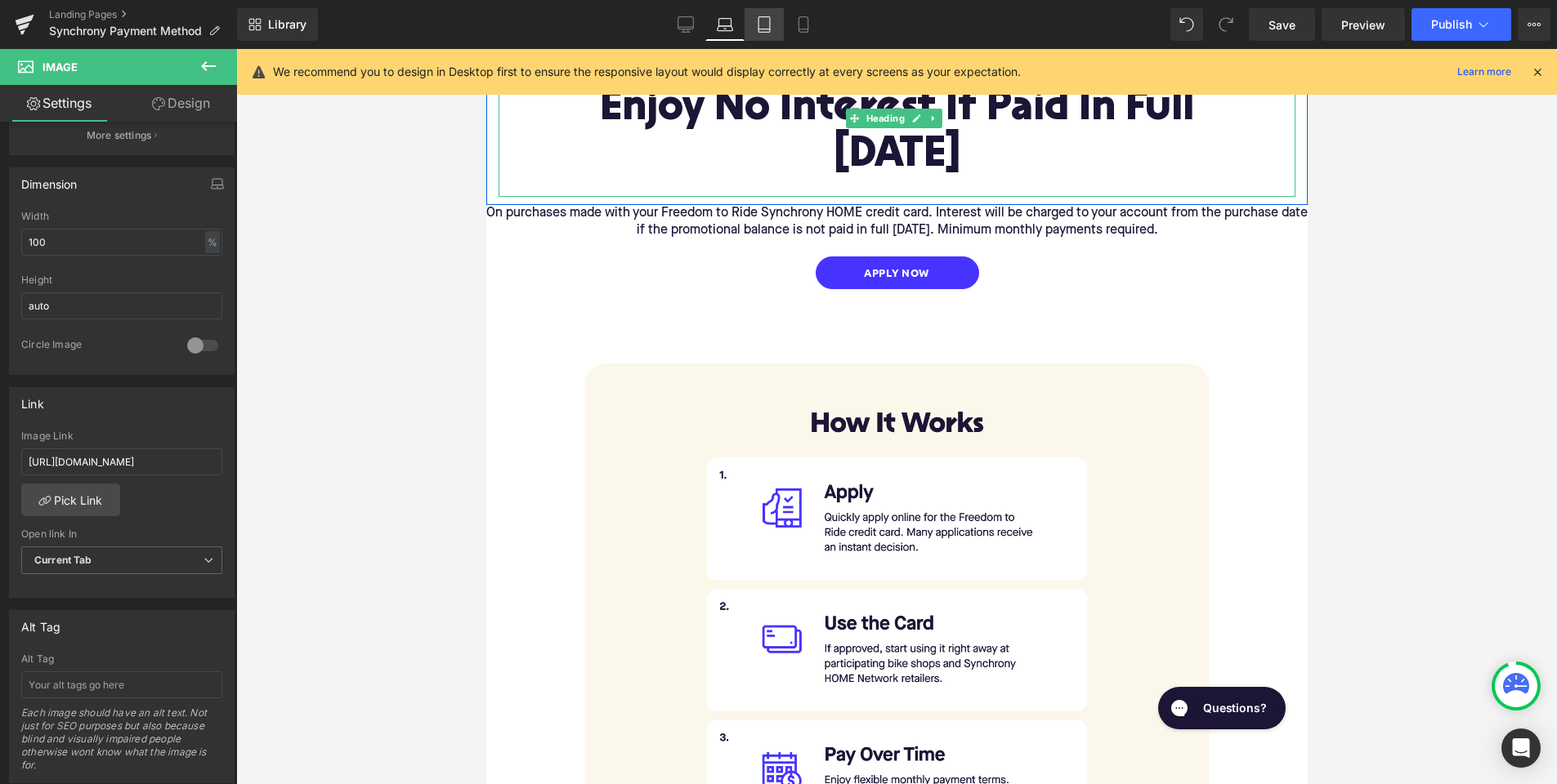
click at [764, 29] on icon at bounding box center [764, 29] width 12 height 0
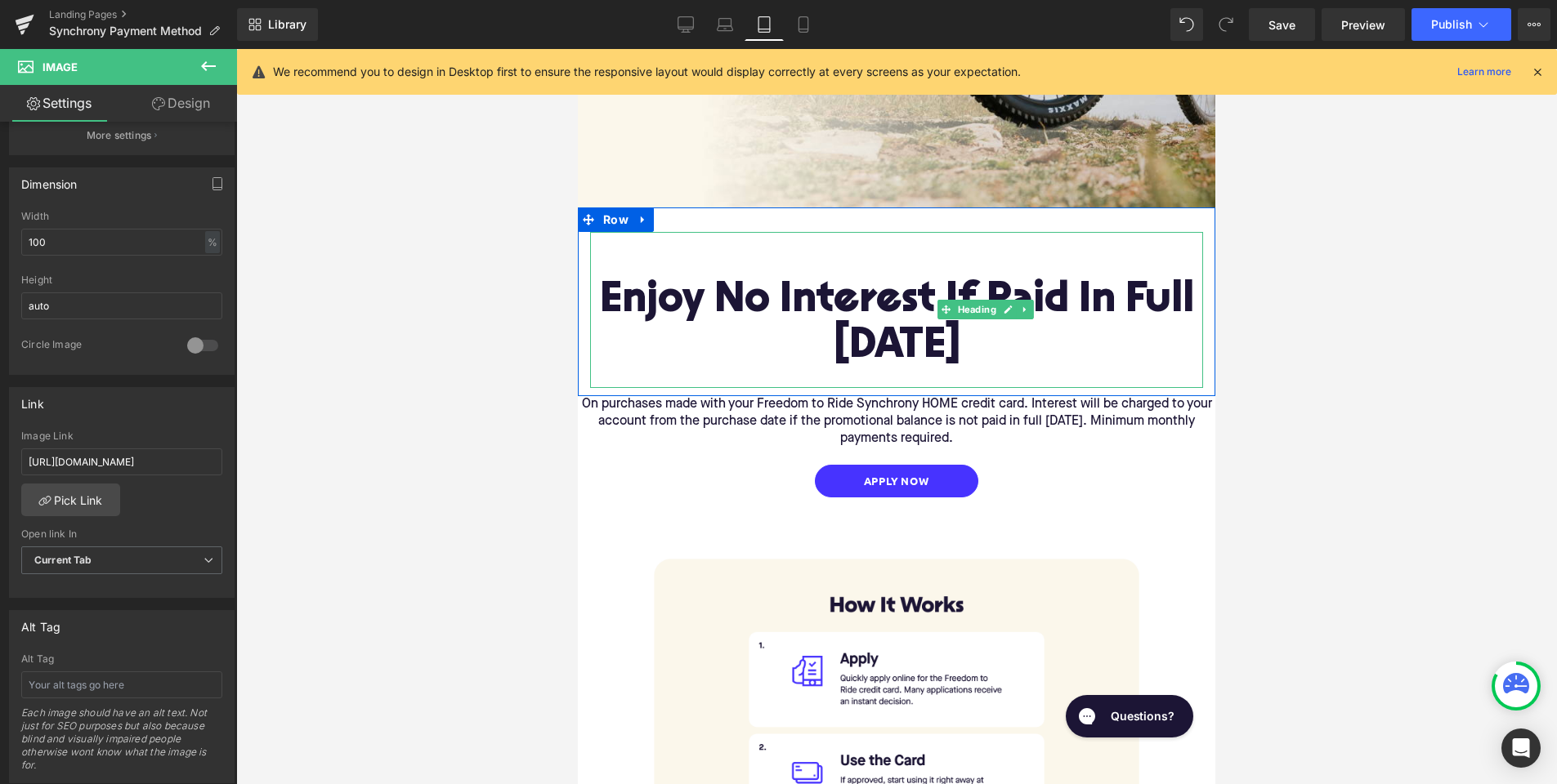
scroll to position [713, 0]
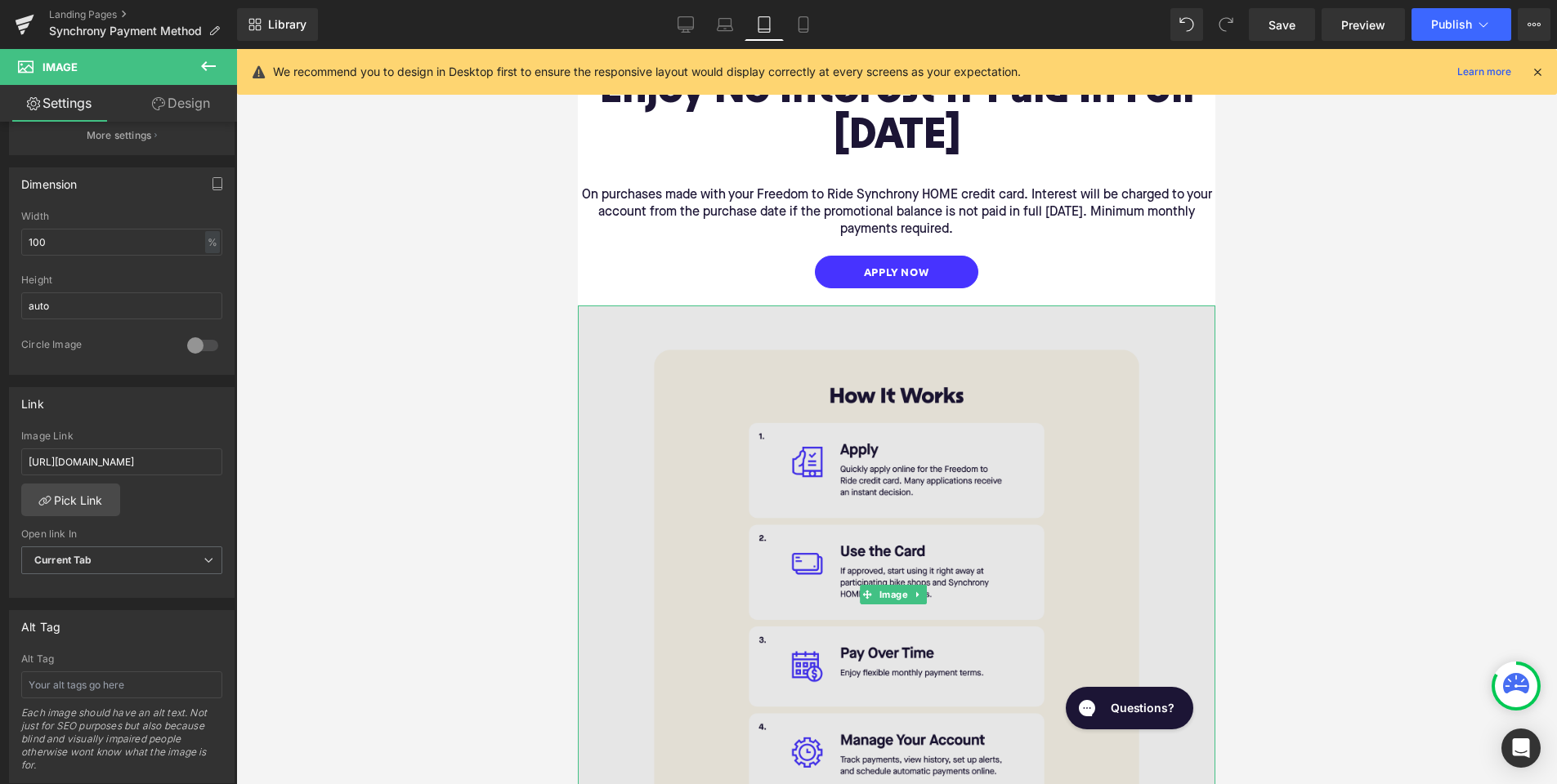
click at [632, 460] on img at bounding box center [896, 595] width 637 height 579
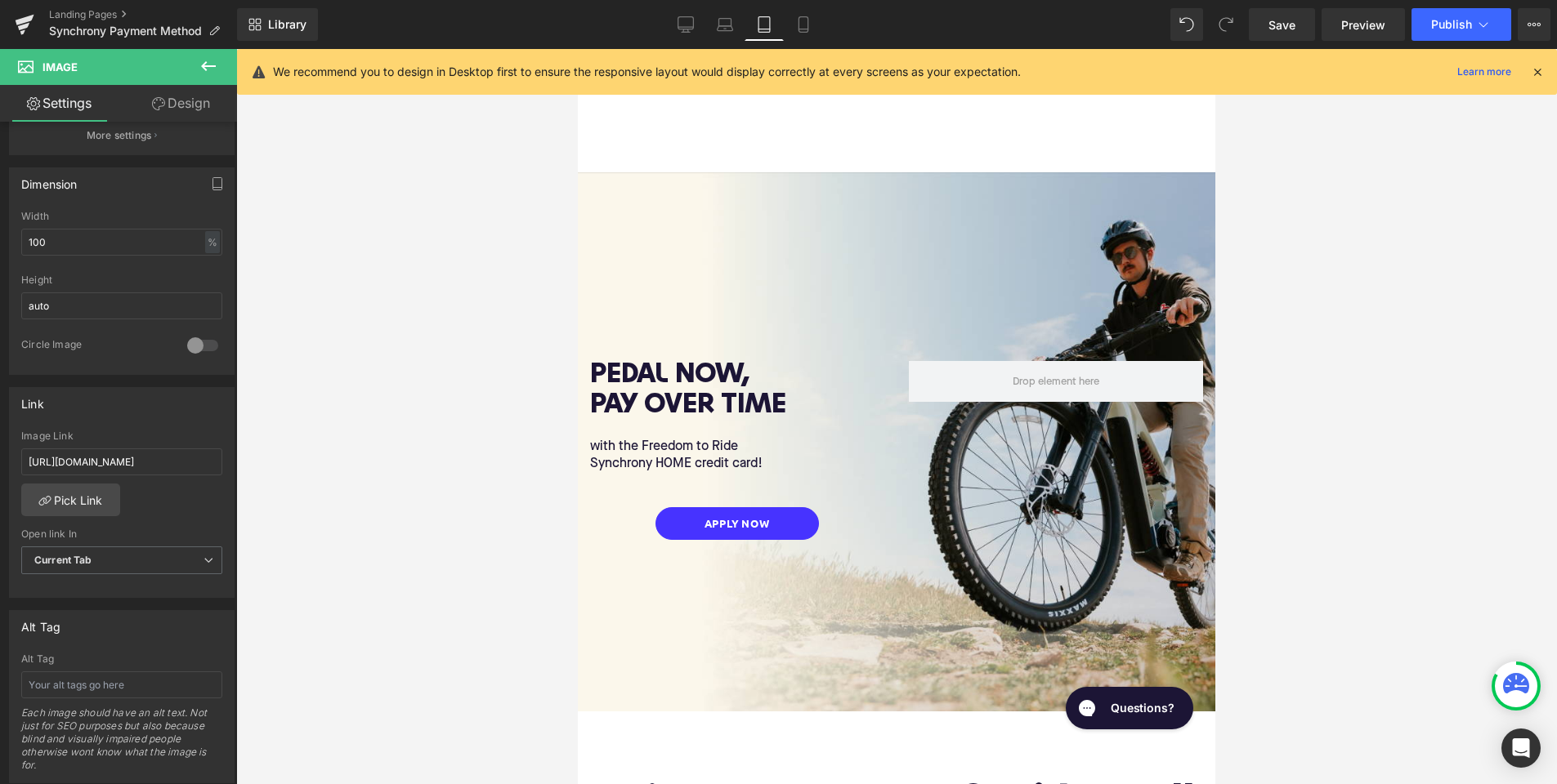
scroll to position [0, 0]
click at [1289, 31] on span "Save" at bounding box center [1282, 25] width 27 height 18
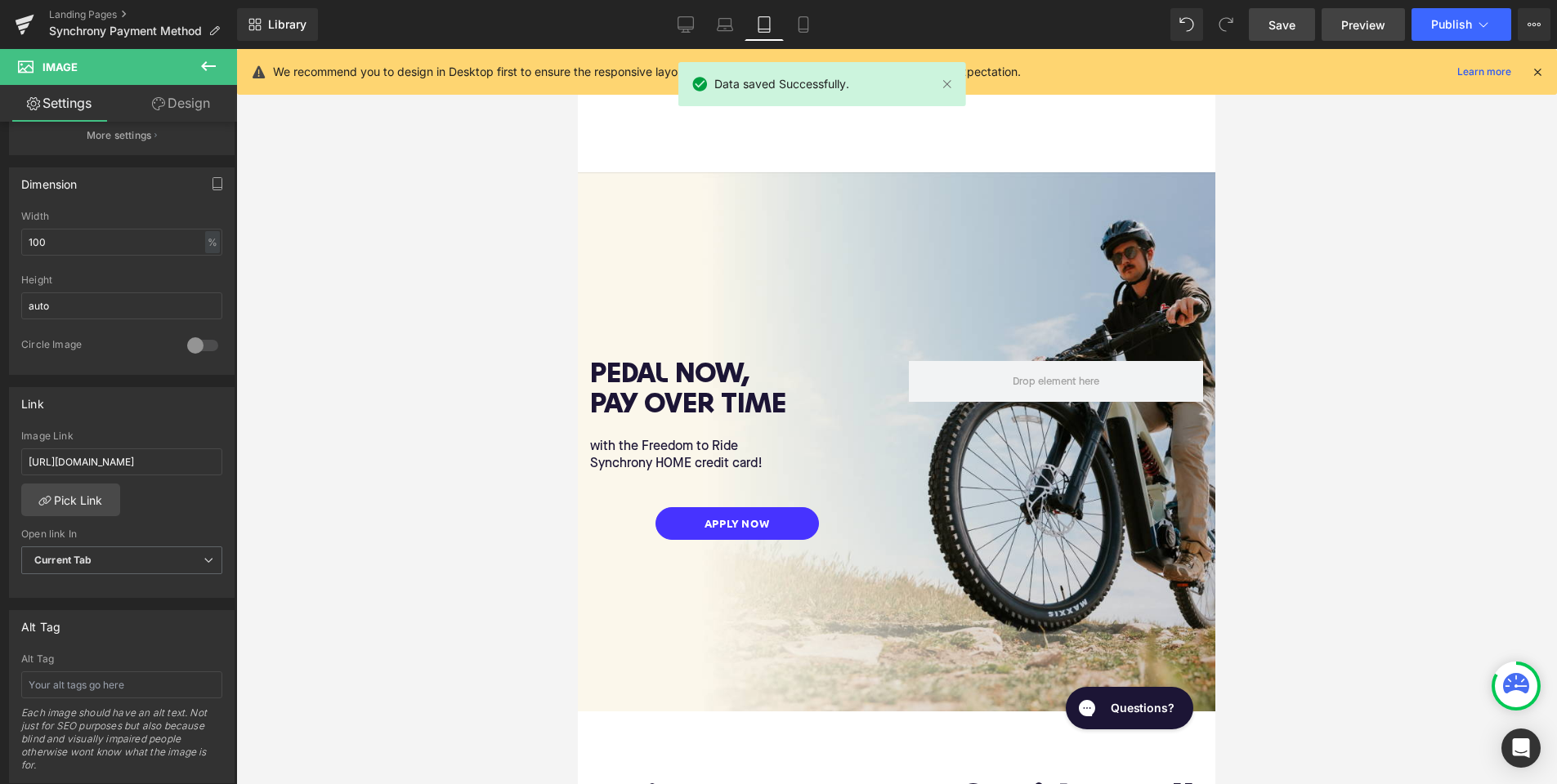
click at [1379, 23] on span "Preview" at bounding box center [1363, 25] width 44 height 18
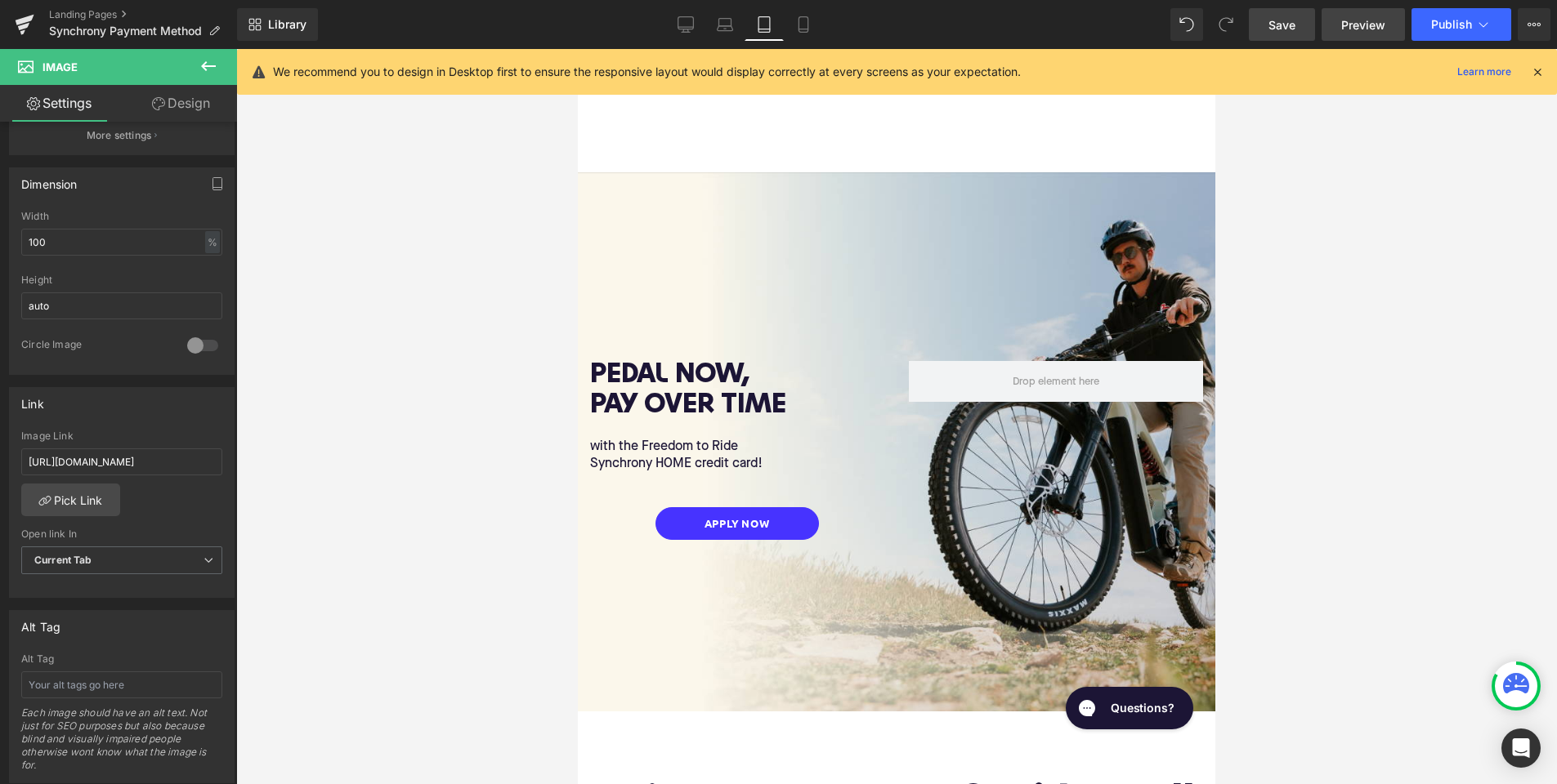
click at [1350, 26] on span "Preview" at bounding box center [1363, 25] width 44 height 18
